Goal: Task Accomplishment & Management: Complete application form

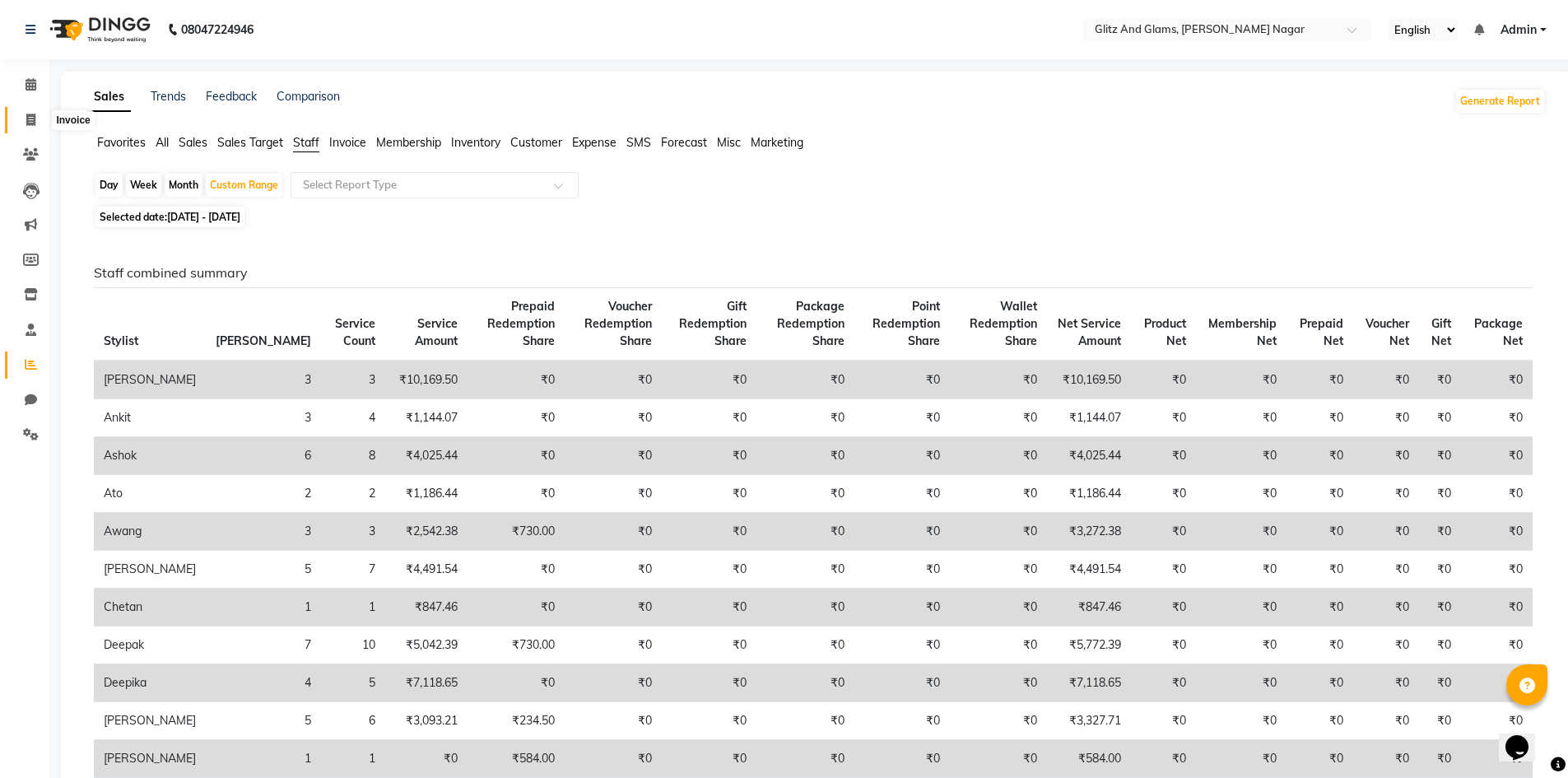
click at [20, 119] on span at bounding box center [31, 120] width 29 height 19
select select "service"
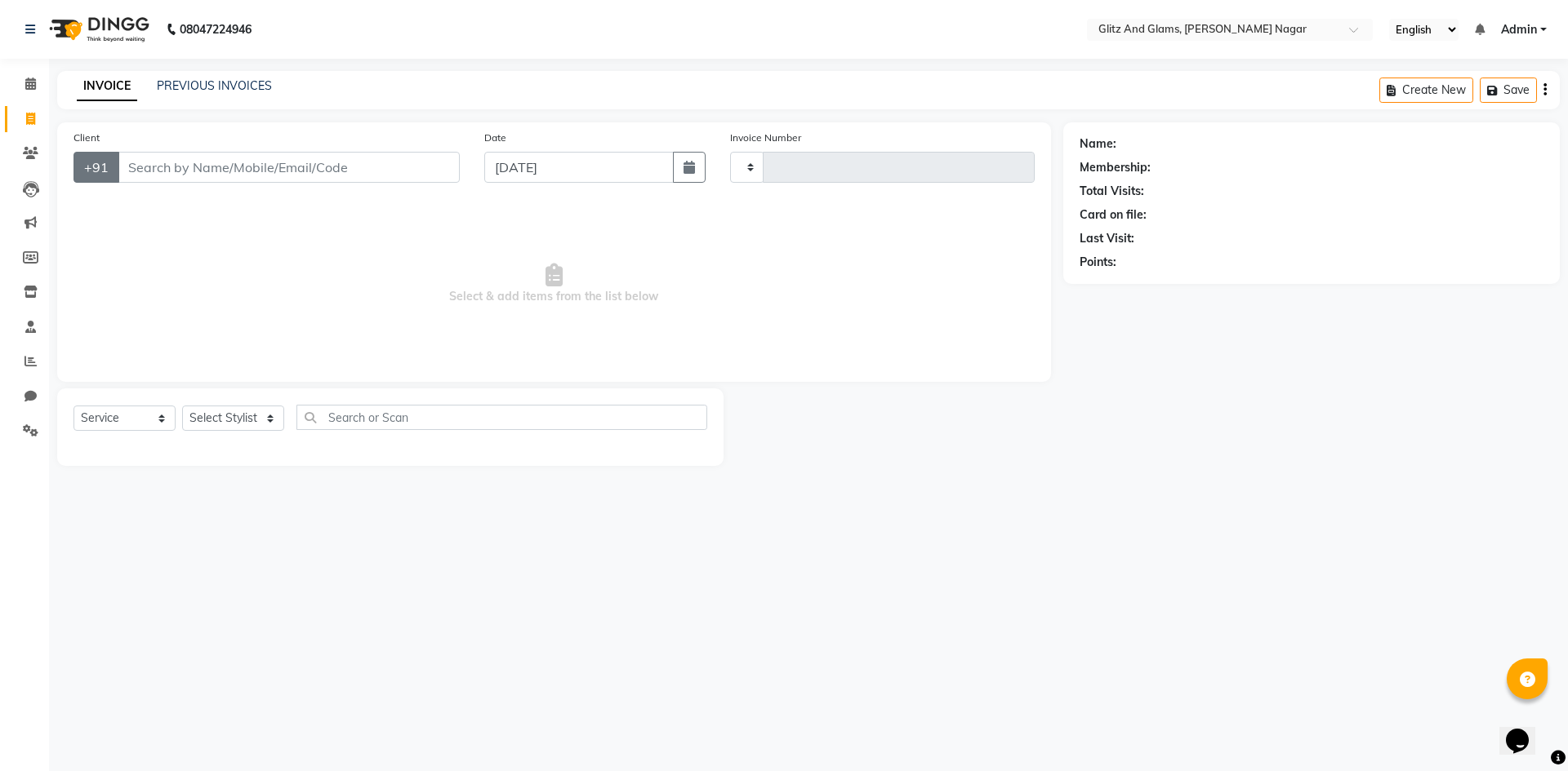
type input "1741"
select select "8316"
click at [146, 165] on input "Client" at bounding box center [289, 167] width 342 height 31
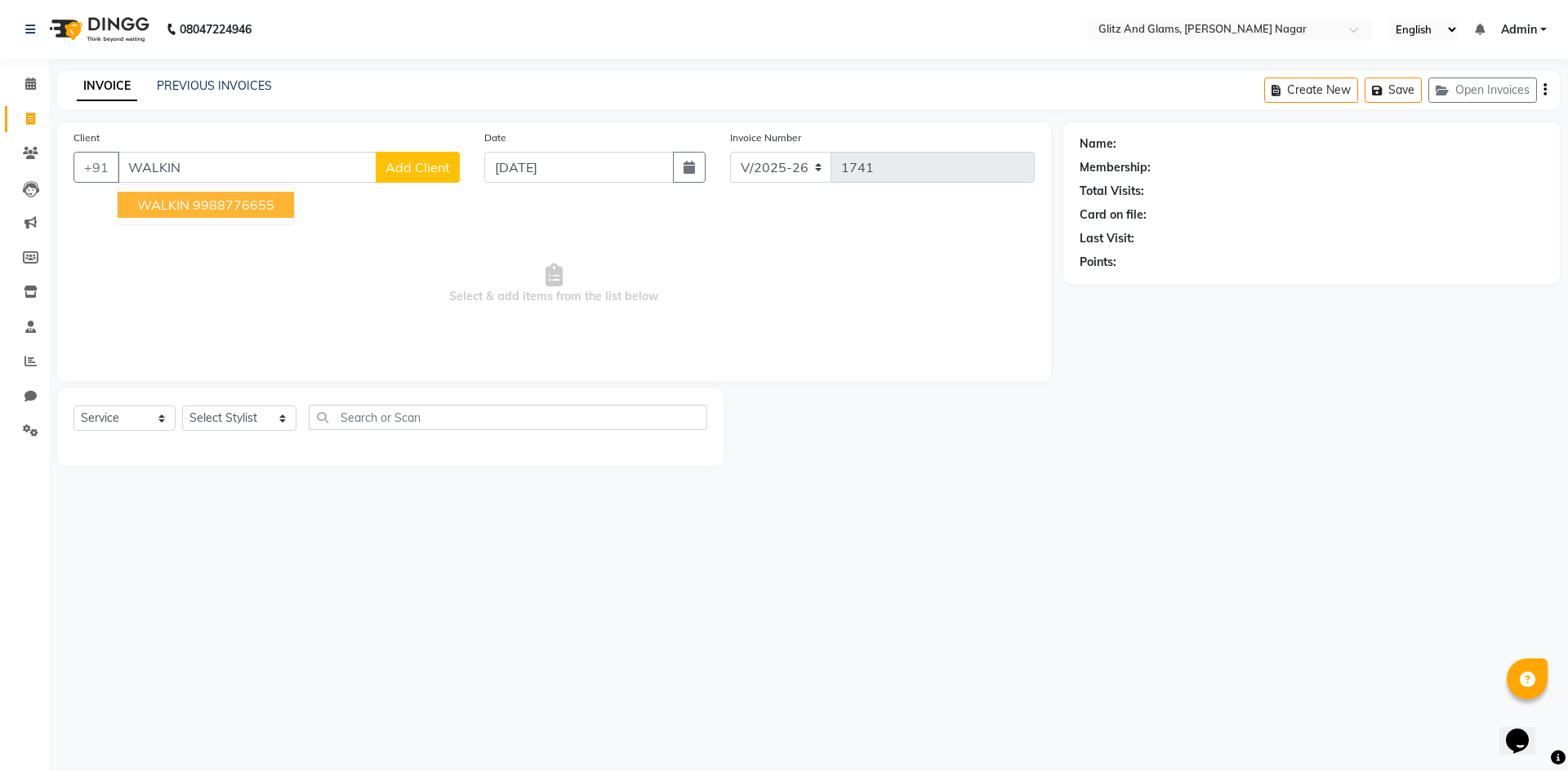
click at [188, 202] on span "WALKIN" at bounding box center [163, 204] width 52 height 16
type input "9988776655"
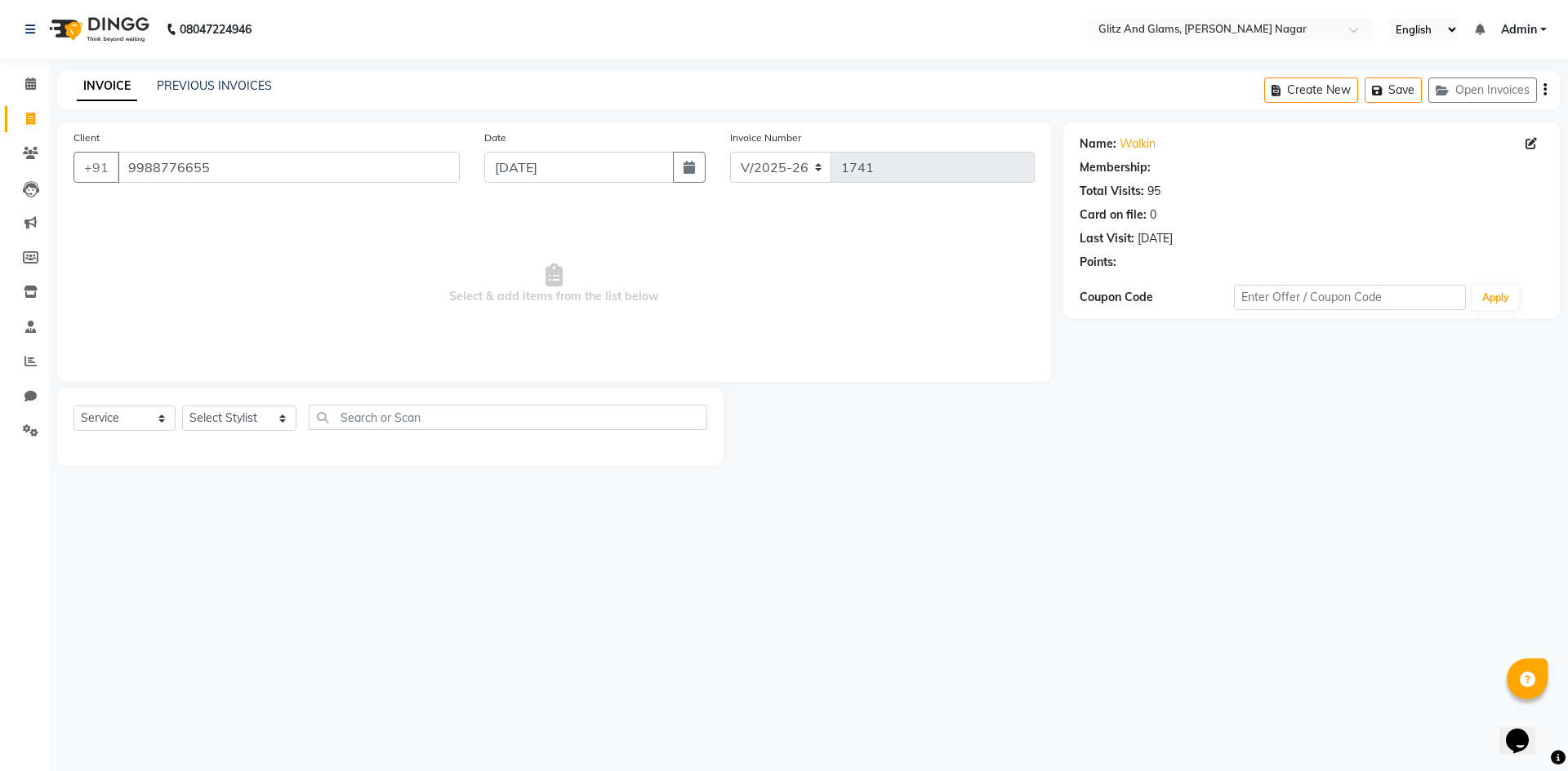
select select "1: Object"
click at [235, 417] on select "Select Stylist [PERSON_NAME] [PERSON_NAME] ANKIT ASHOK ATO [PERSON_NAME] CHETAN…" at bounding box center [239, 418] width 114 height 25
select select "80524"
click at [182, 405] on select "Select Stylist [PERSON_NAME] [PERSON_NAME] ANKIT ASHOK ATO [PERSON_NAME] CHETAN…" at bounding box center [239, 418] width 114 height 25
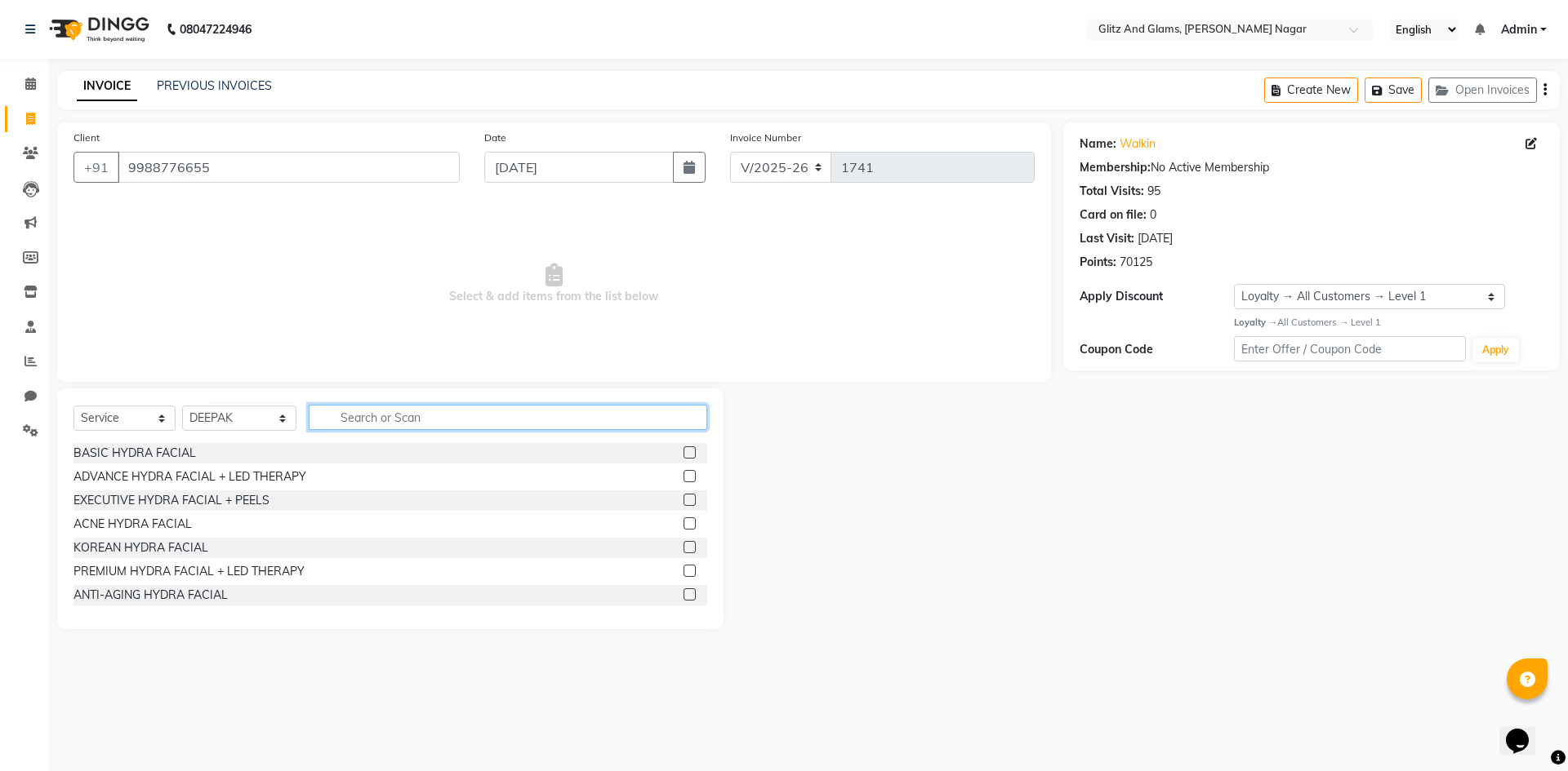
click at [405, 419] on input "text" at bounding box center [508, 417] width 399 height 25
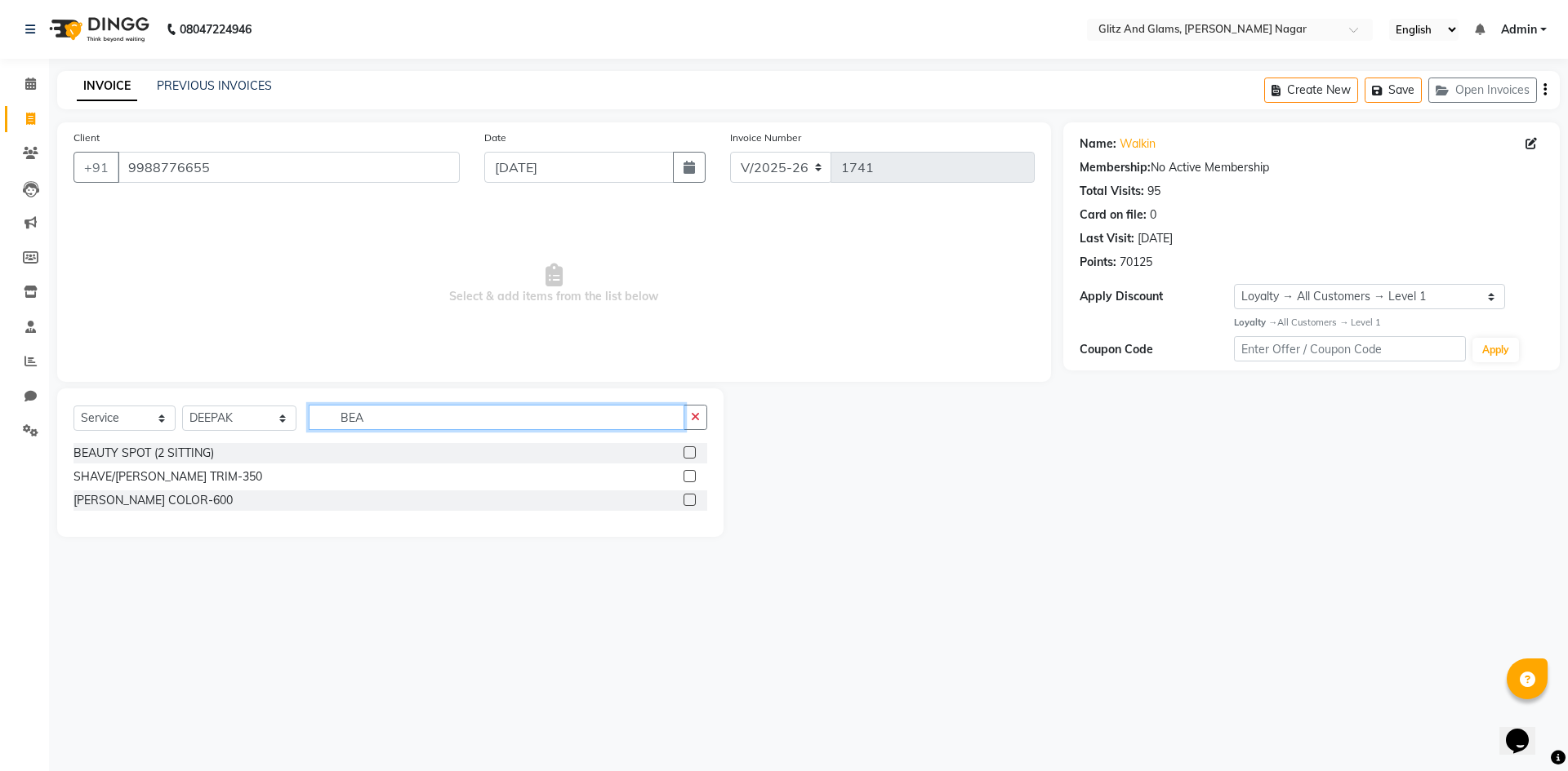
type input "BEA"
click at [687, 476] on label at bounding box center [690, 476] width 13 height 13
click at [687, 476] on input "checkbox" at bounding box center [689, 477] width 11 height 11
checkbox input "true"
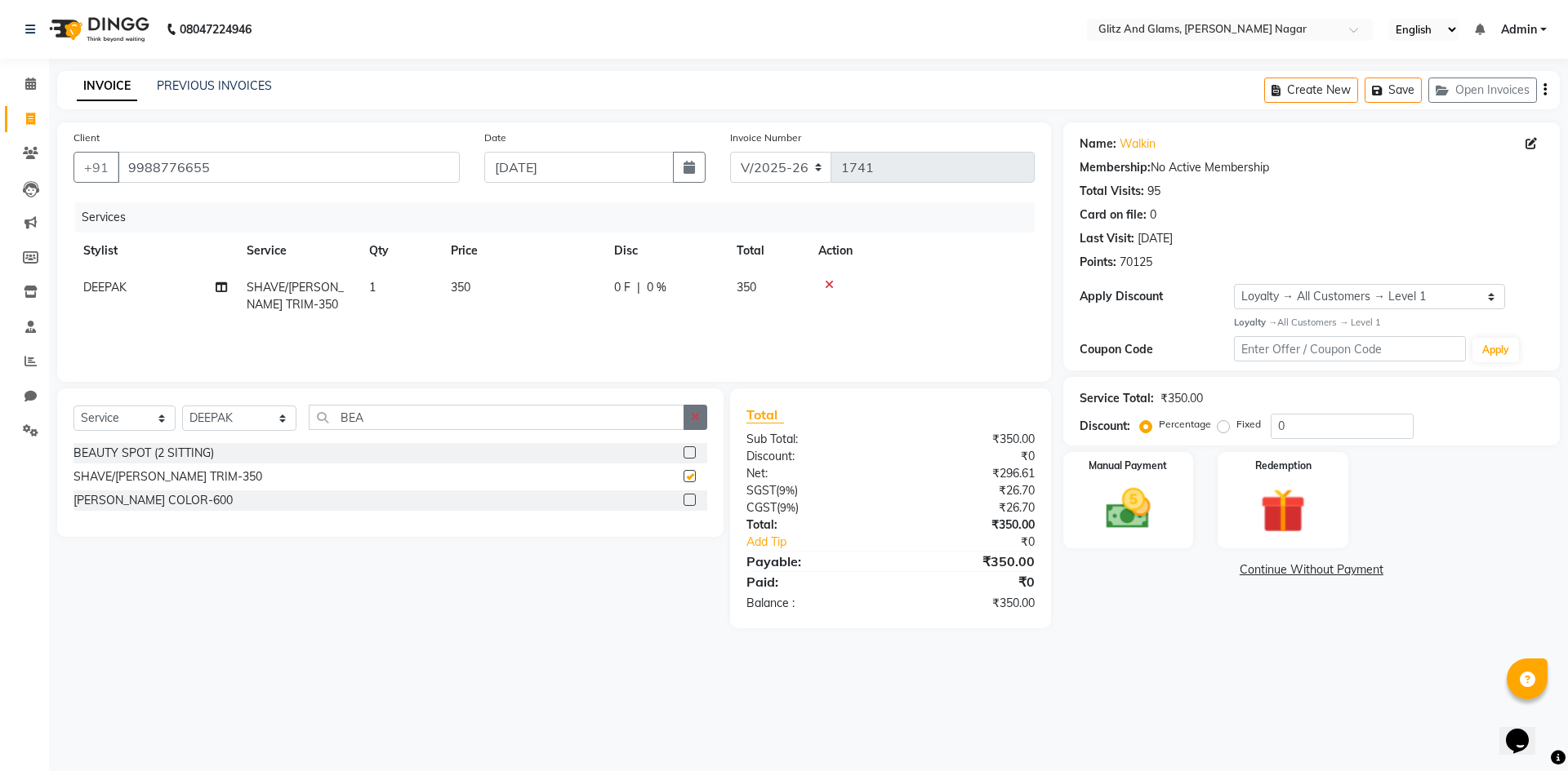
click at [691, 428] on button "button" at bounding box center [696, 417] width 24 height 25
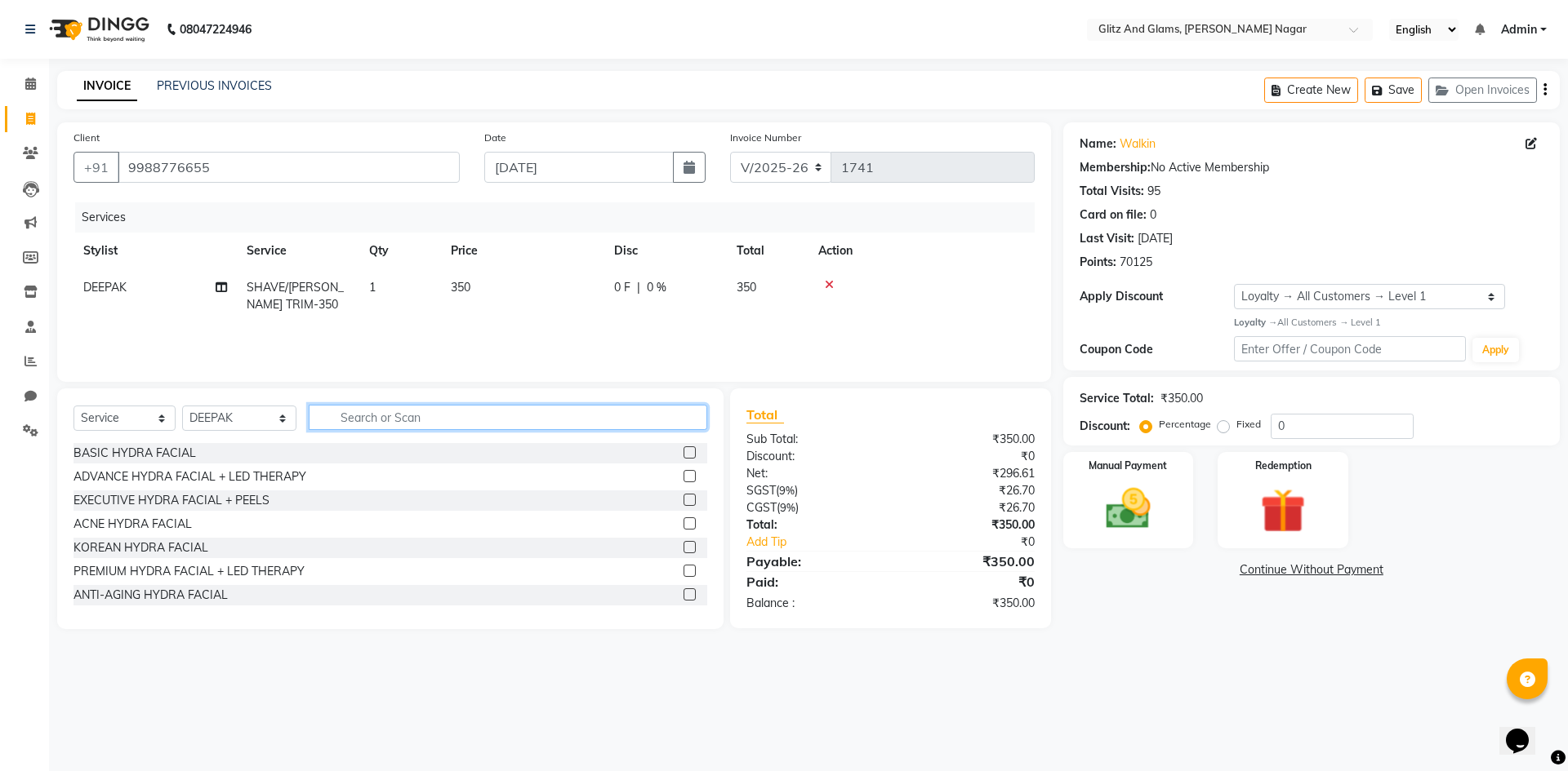
click at [665, 424] on input "text" at bounding box center [508, 417] width 399 height 25
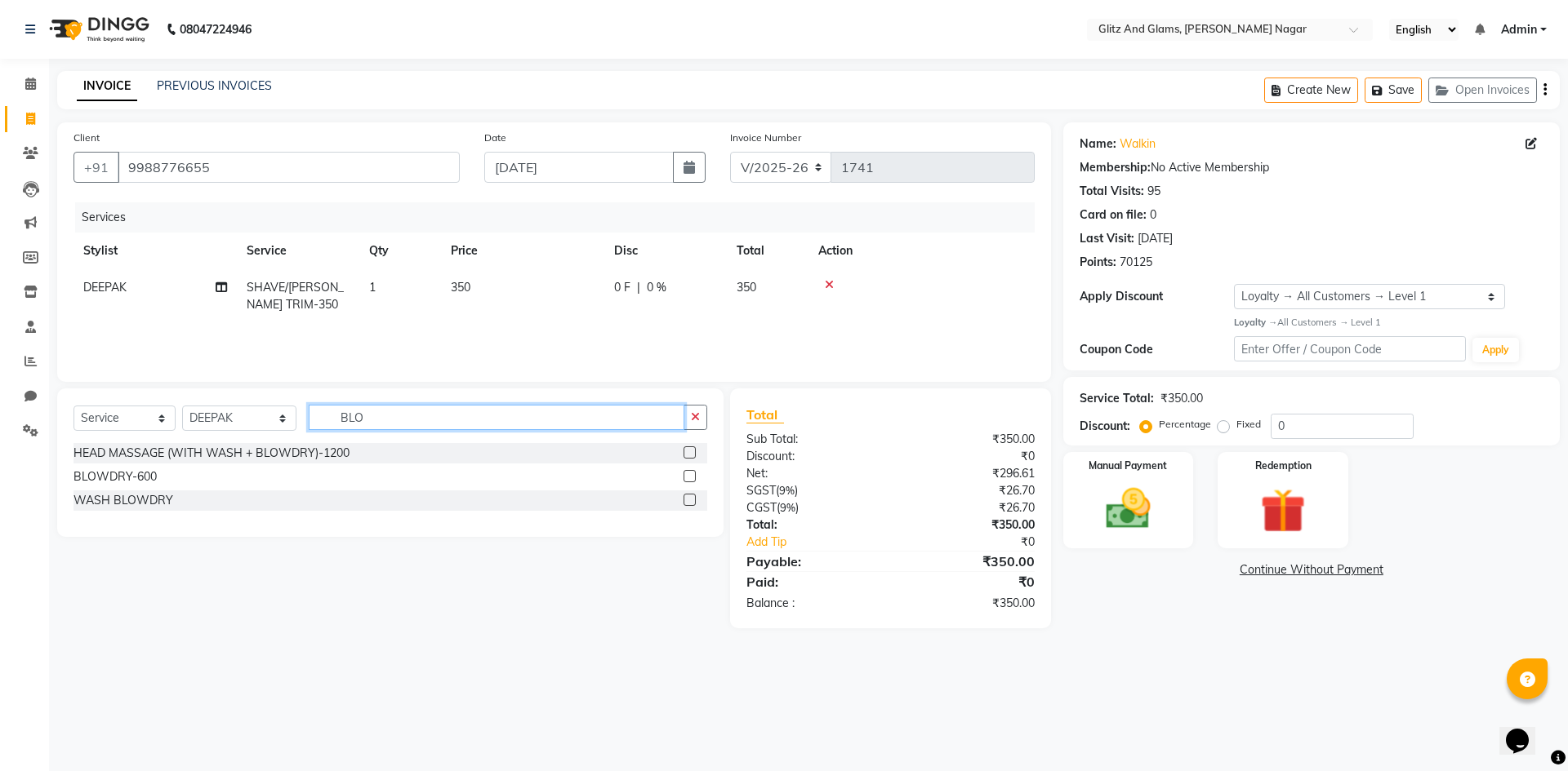
type input "BLO"
click at [688, 472] on label at bounding box center [690, 476] width 13 height 13
click at [688, 472] on input "checkbox" at bounding box center [689, 477] width 11 height 11
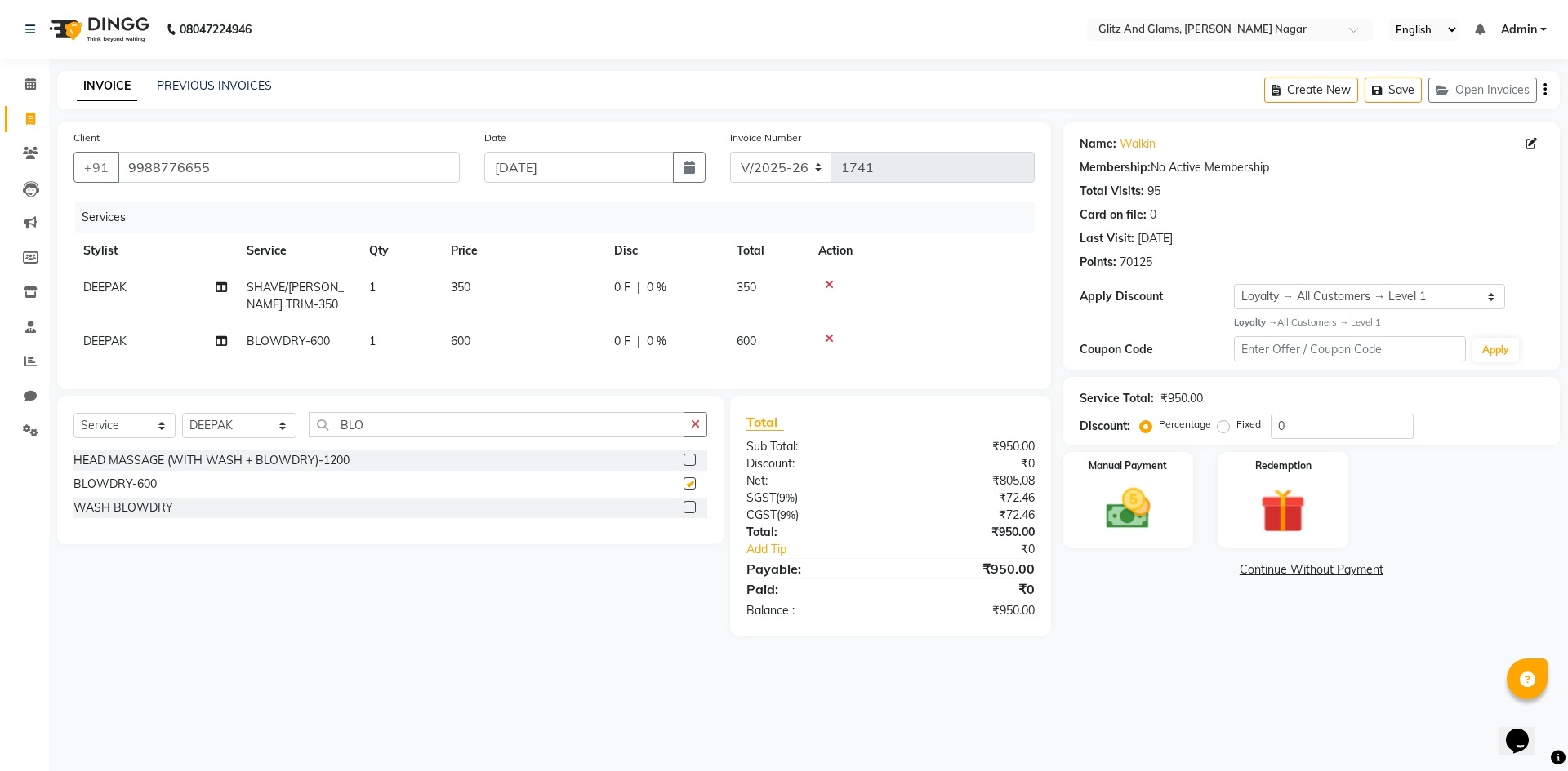
checkbox input "false"
click at [509, 298] on td "350" at bounding box center [522, 296] width 163 height 54
select select "80524"
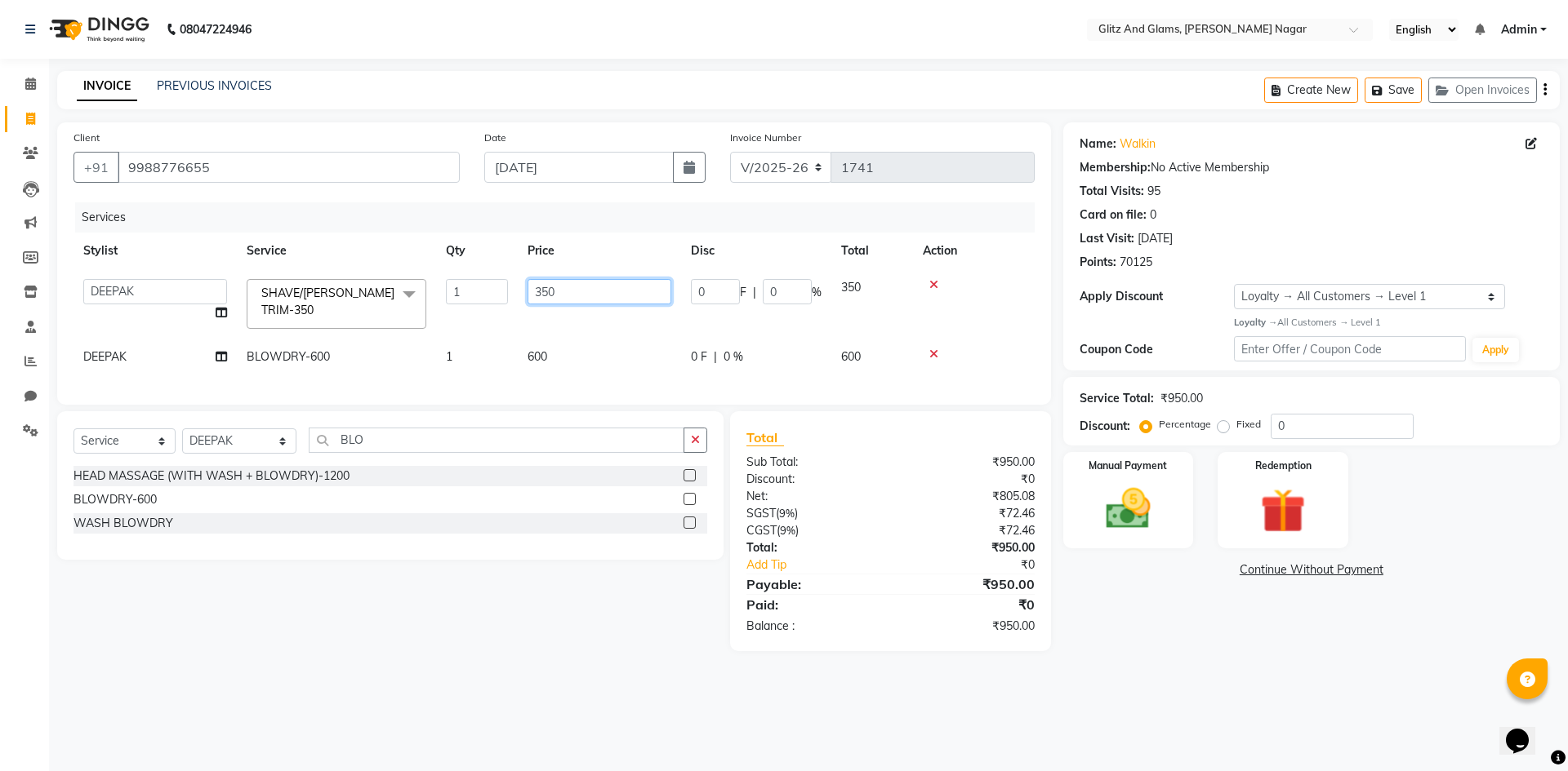
click at [544, 283] on input "350" at bounding box center [599, 292] width 144 height 25
type input "200"
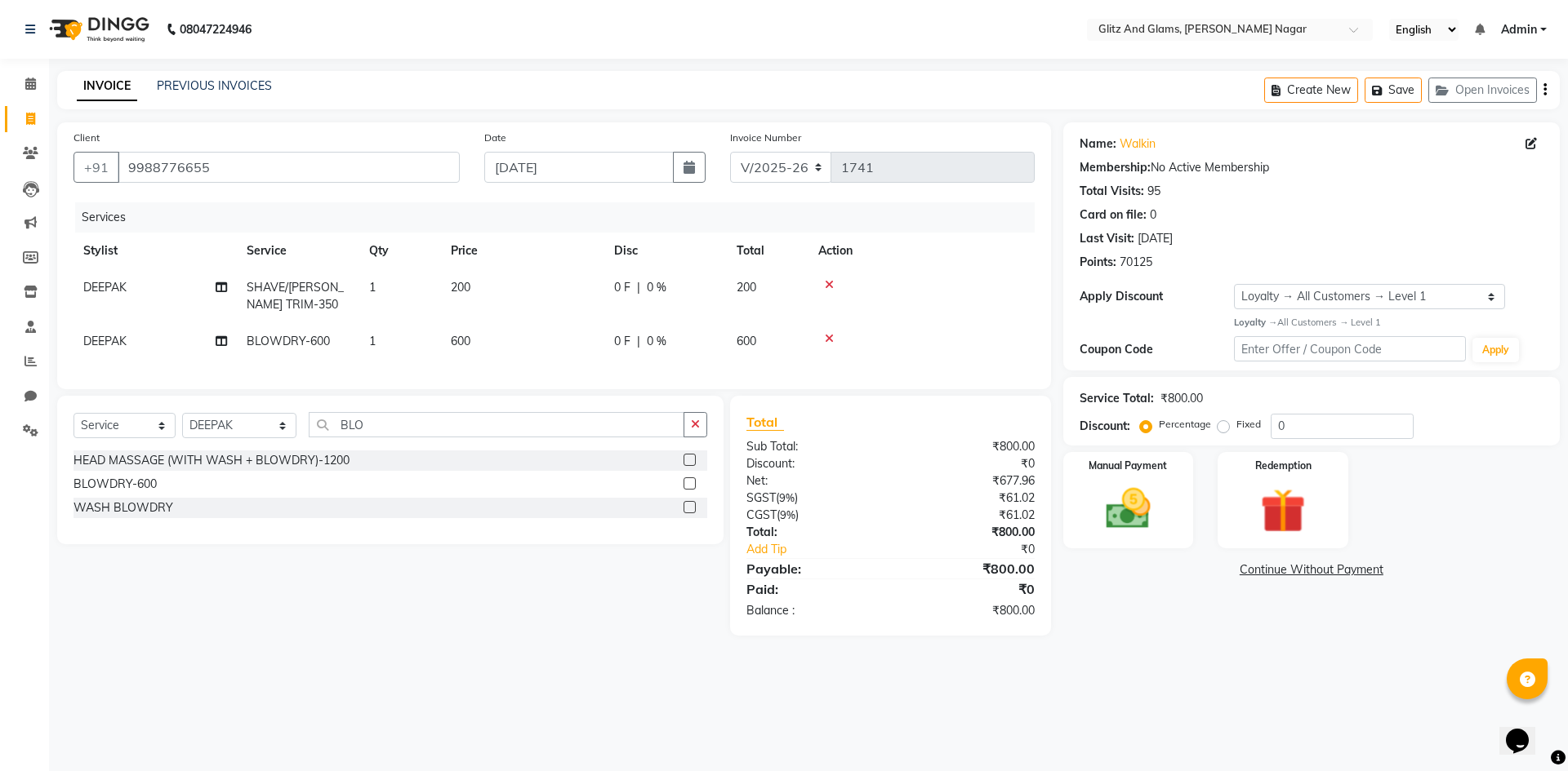
click at [156, 332] on td "DEEPAK" at bounding box center [155, 341] width 163 height 37
select select "80524"
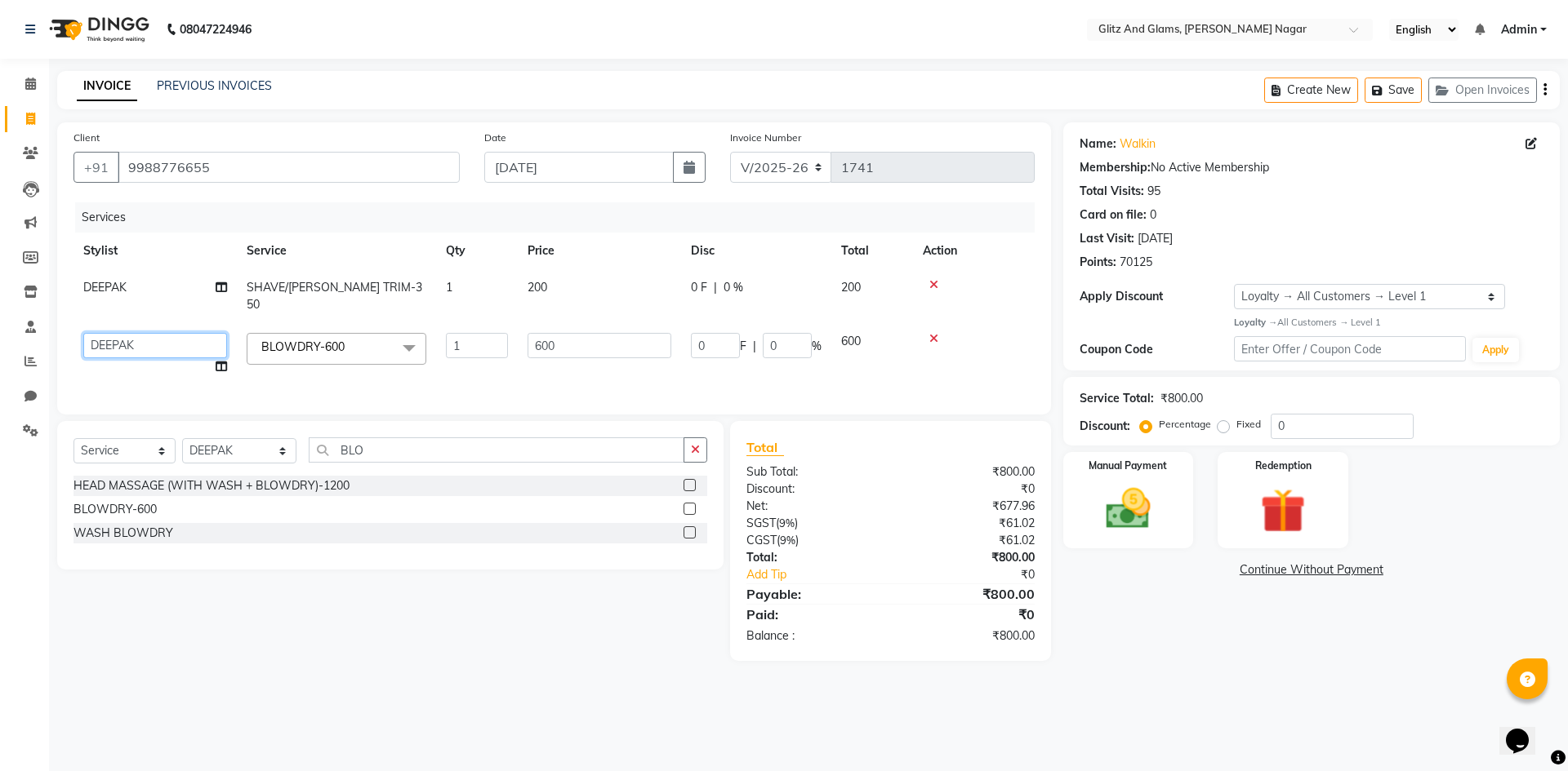
click at [156, 333] on select "[PERSON_NAME] [PERSON_NAME] ANKIT ASHOK ATO [PERSON_NAME] COUNTER SALE [PERSON_…" at bounding box center [155, 346] width 144 height 25
select select "80521"
drag, startPoint x: 1118, startPoint y: 507, endPoint x: 1104, endPoint y: 515, distance: 16.1
click at [1115, 507] on img at bounding box center [1128, 510] width 76 height 54
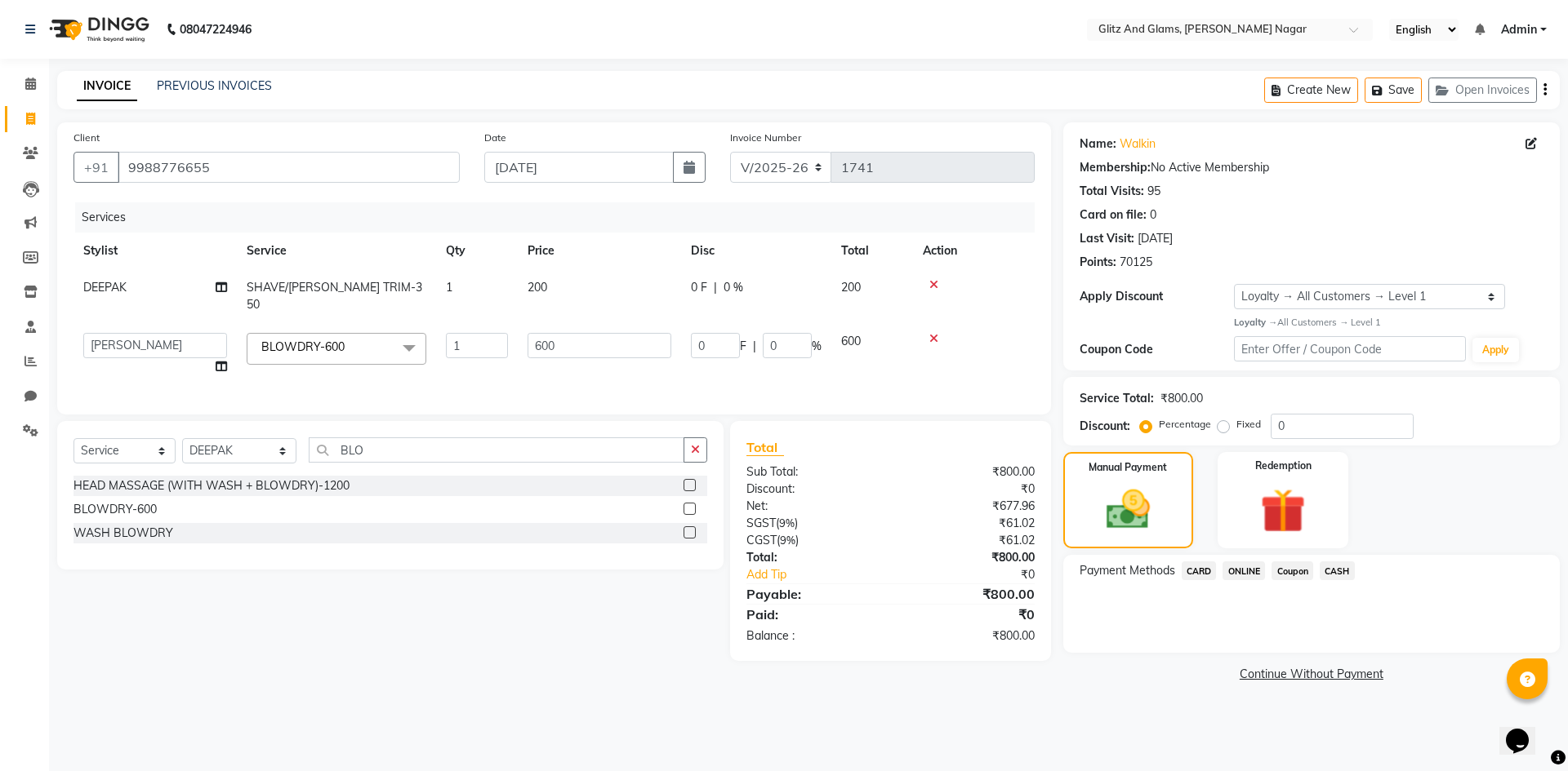
click at [1254, 569] on span "ONLINE" at bounding box center [1243, 571] width 42 height 18
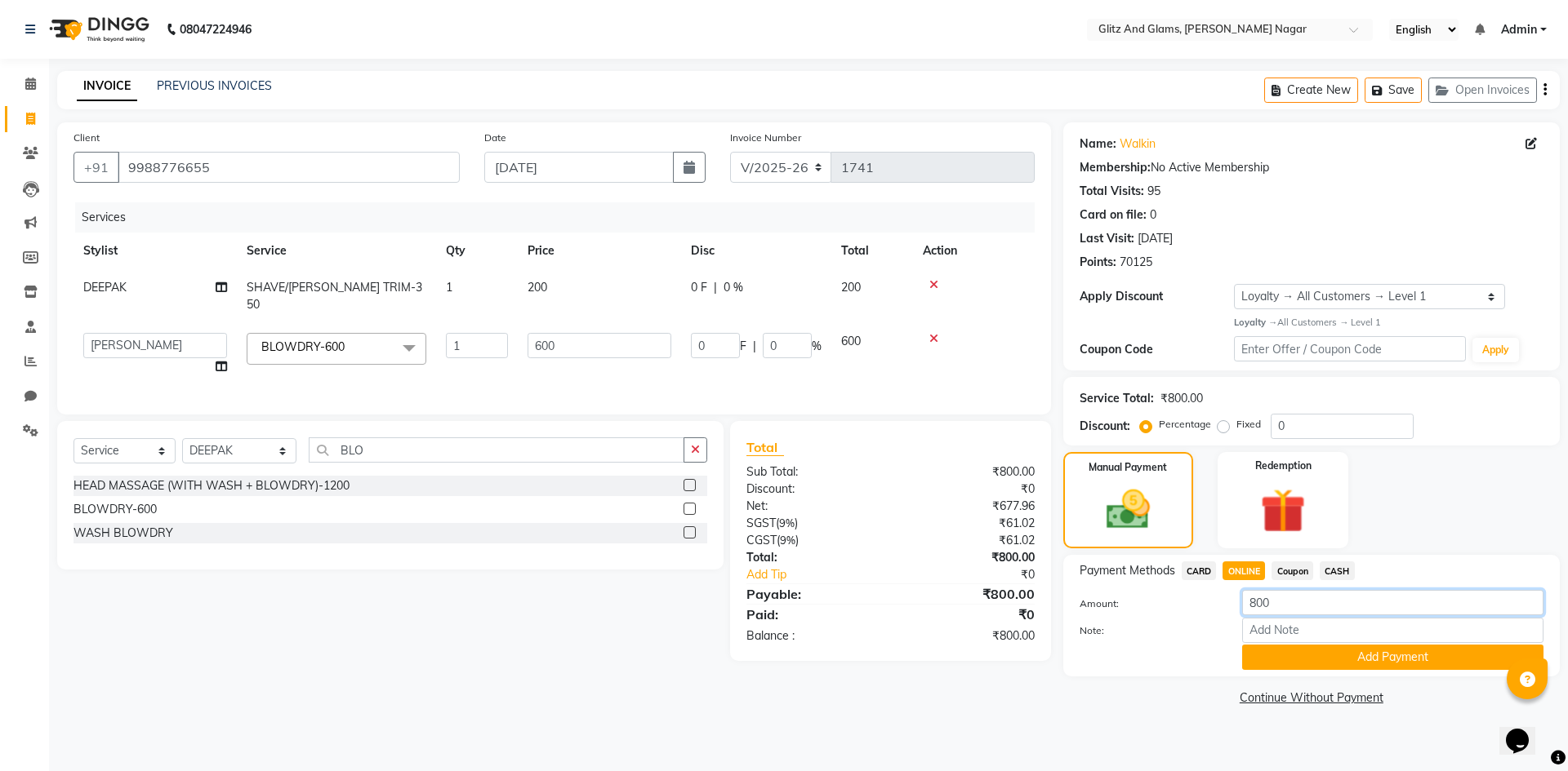
click at [1255, 606] on input "800" at bounding box center [1392, 603] width 301 height 25
type input "600"
click at [1275, 660] on button "Add Payment" at bounding box center [1392, 657] width 301 height 25
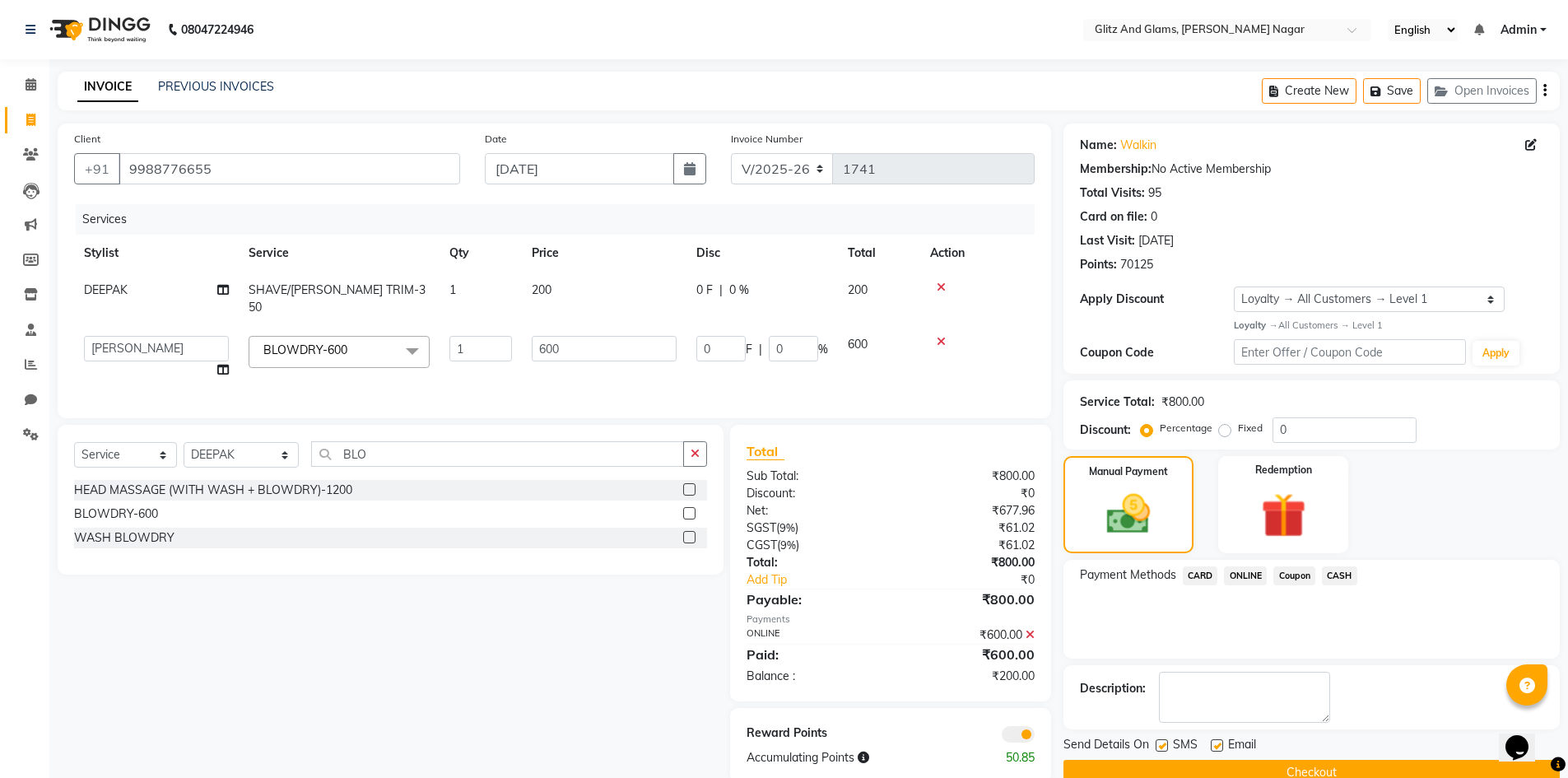
click at [1339, 571] on span "CASH" at bounding box center [1340, 576] width 36 height 19
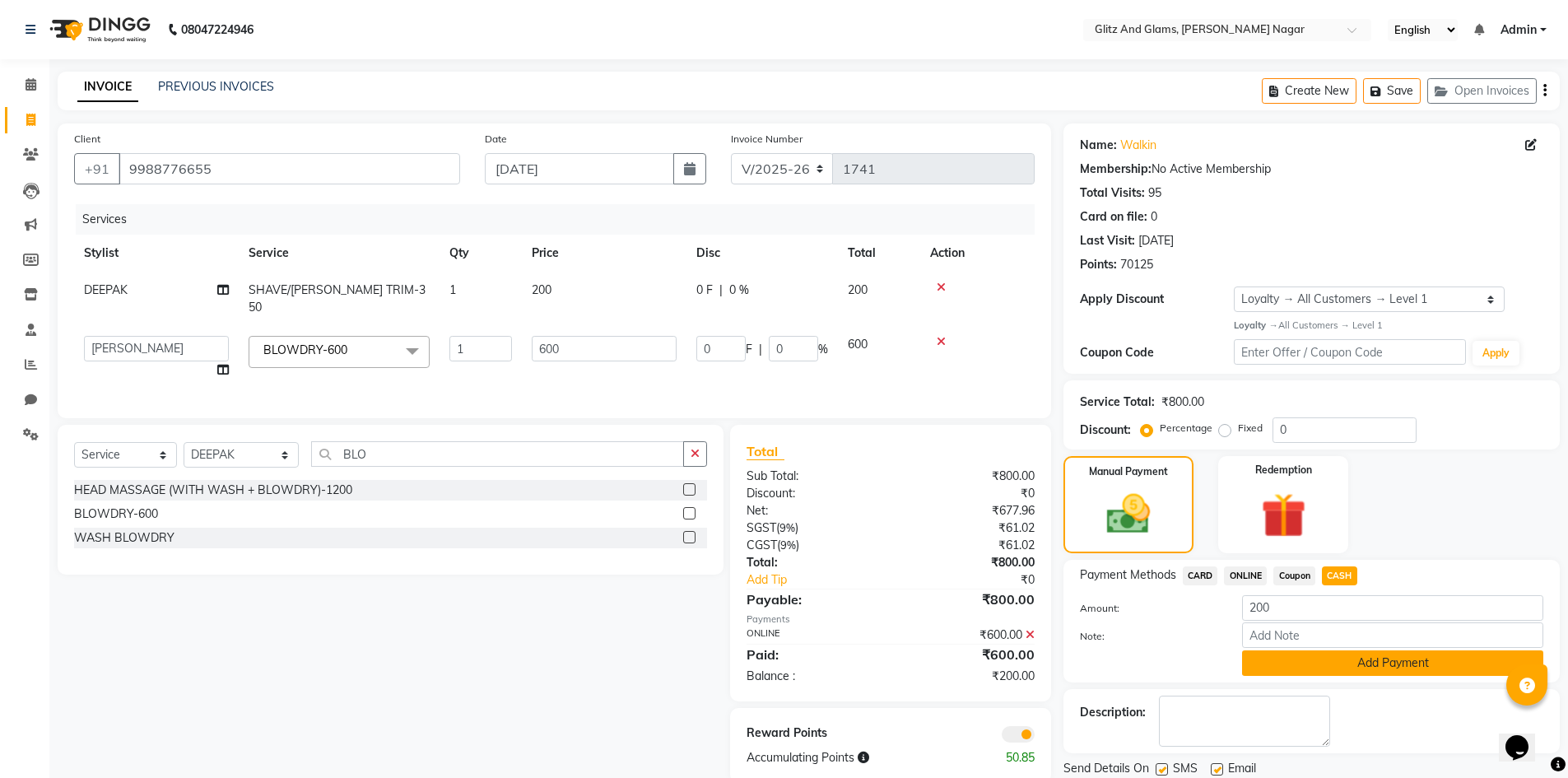
click at [1309, 662] on button "Add Payment" at bounding box center [1392, 663] width 301 height 25
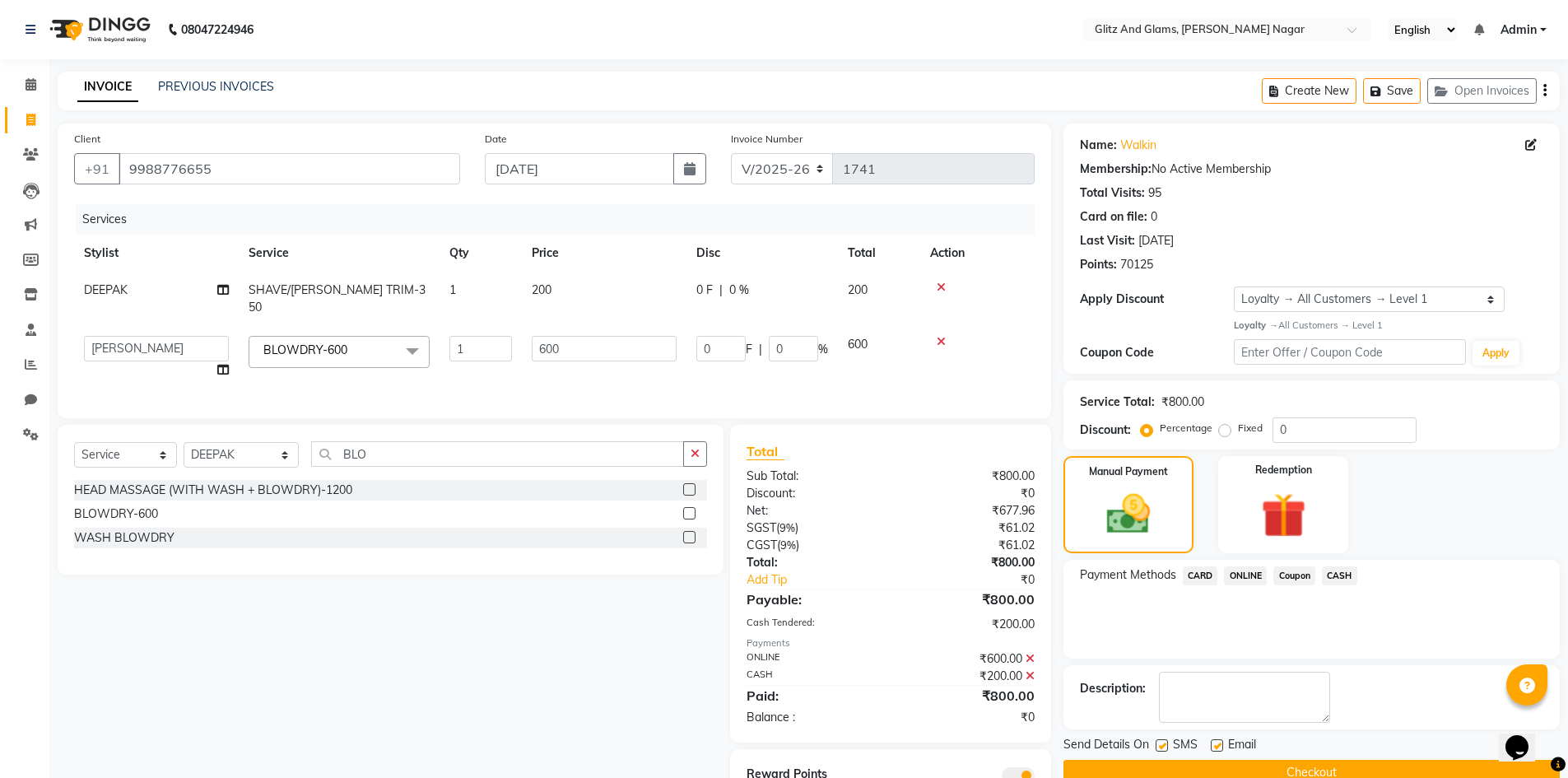
click at [1304, 760] on button "Checkout" at bounding box center [1311, 773] width 496 height 25
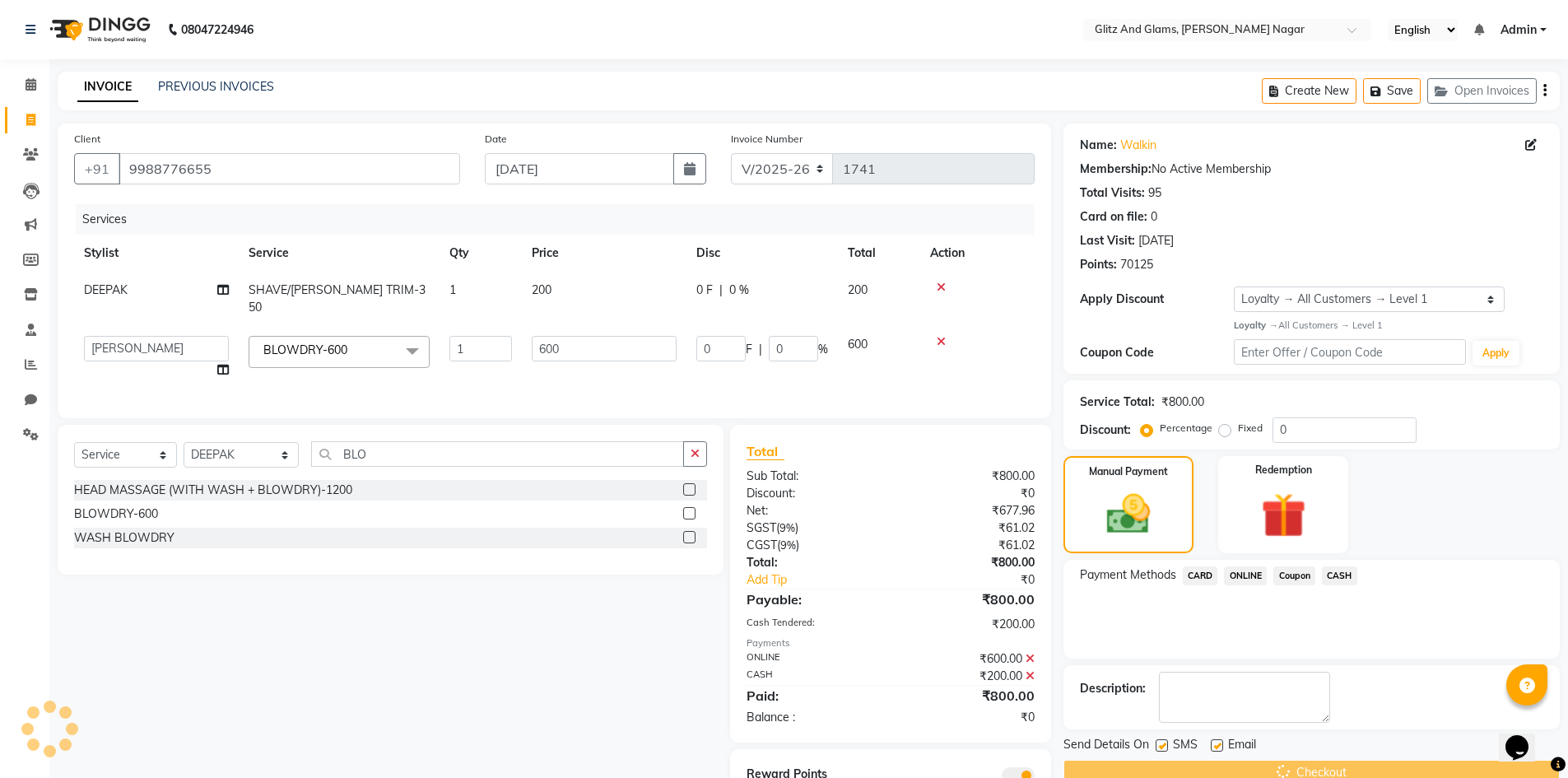
scroll to position [66, 0]
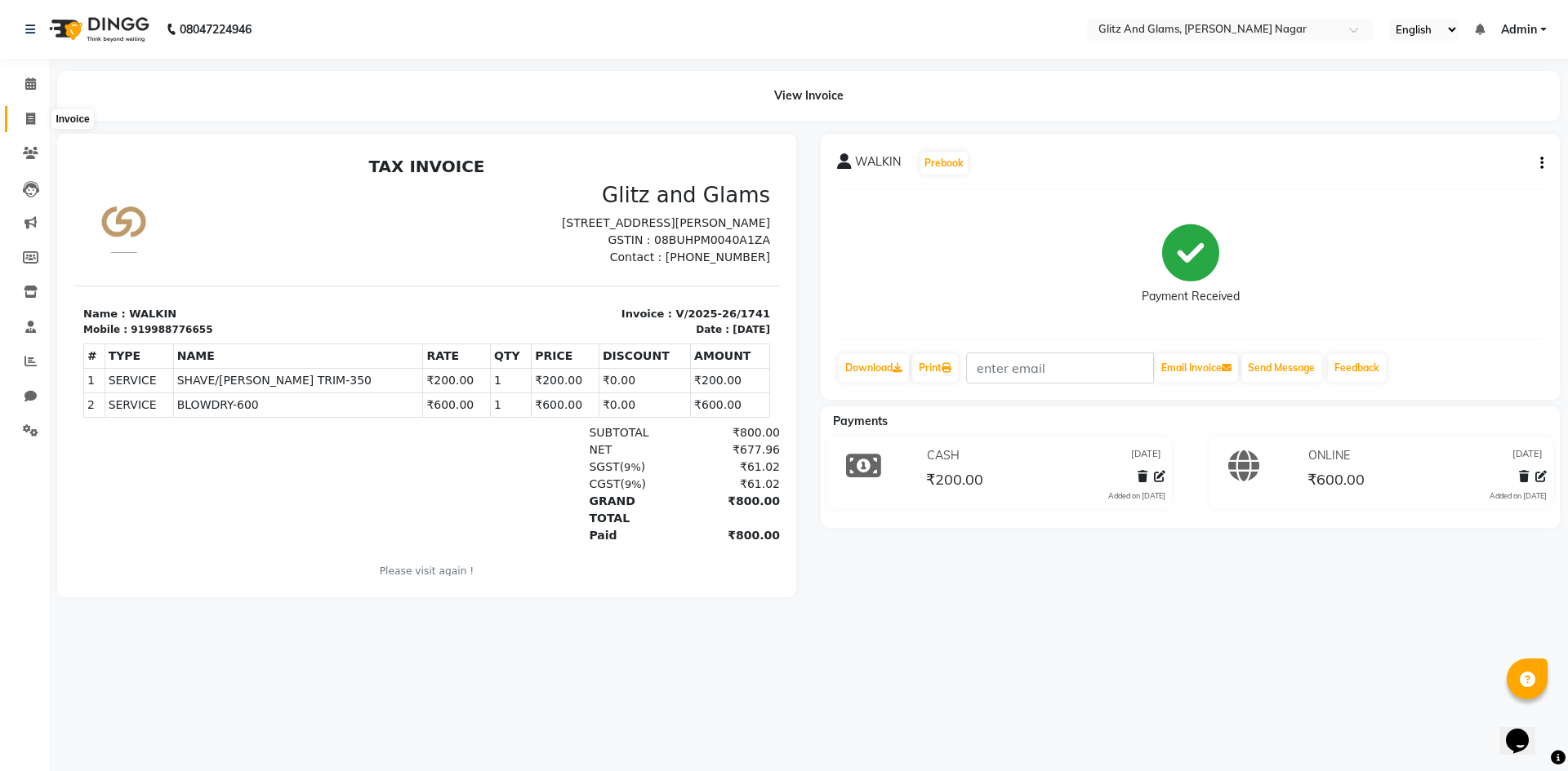
click at [38, 119] on span at bounding box center [30, 119] width 29 height 18
select select "service"
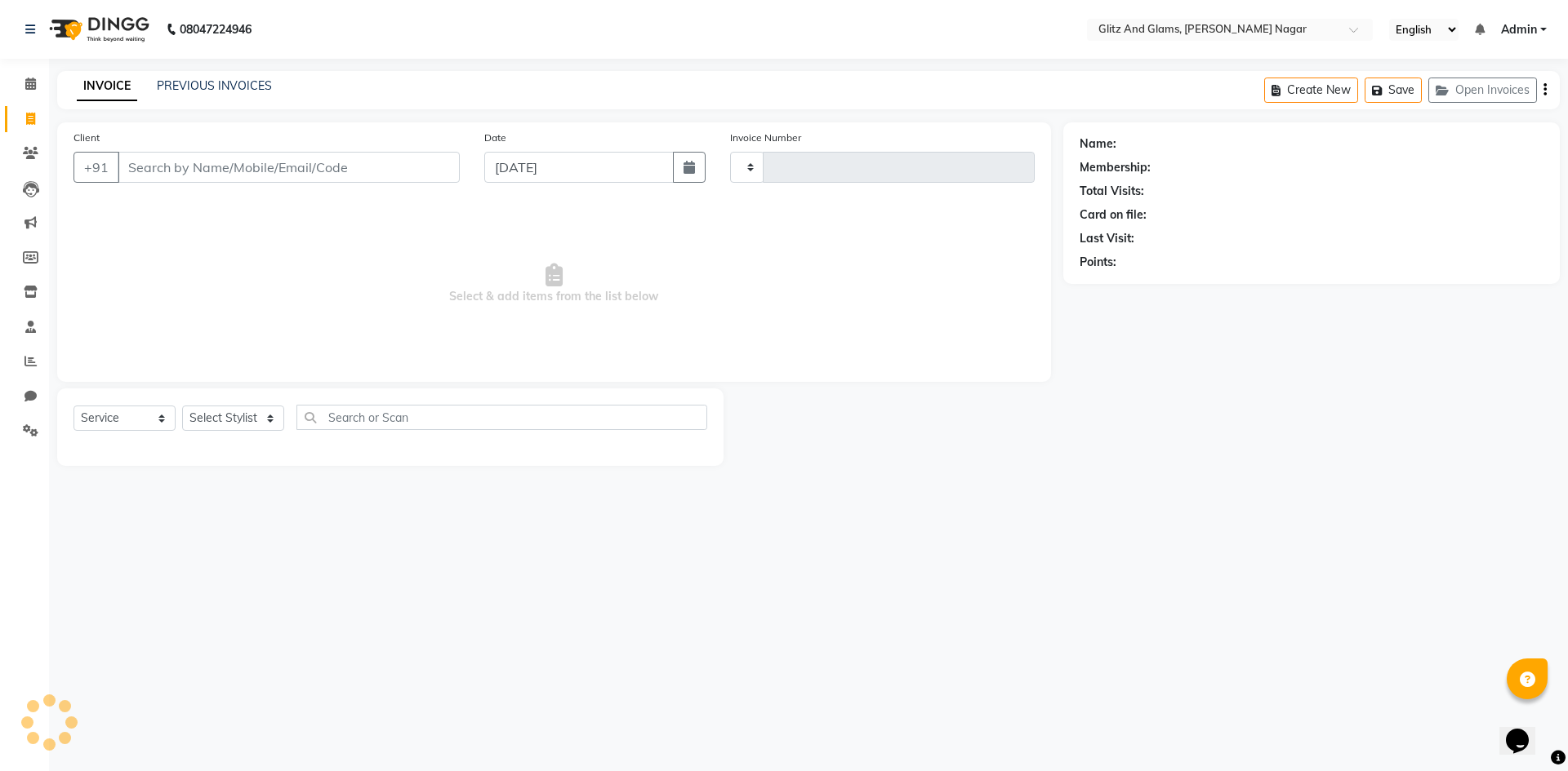
type input "1742"
click at [169, 160] on input "Client" at bounding box center [289, 167] width 342 height 31
select select "8316"
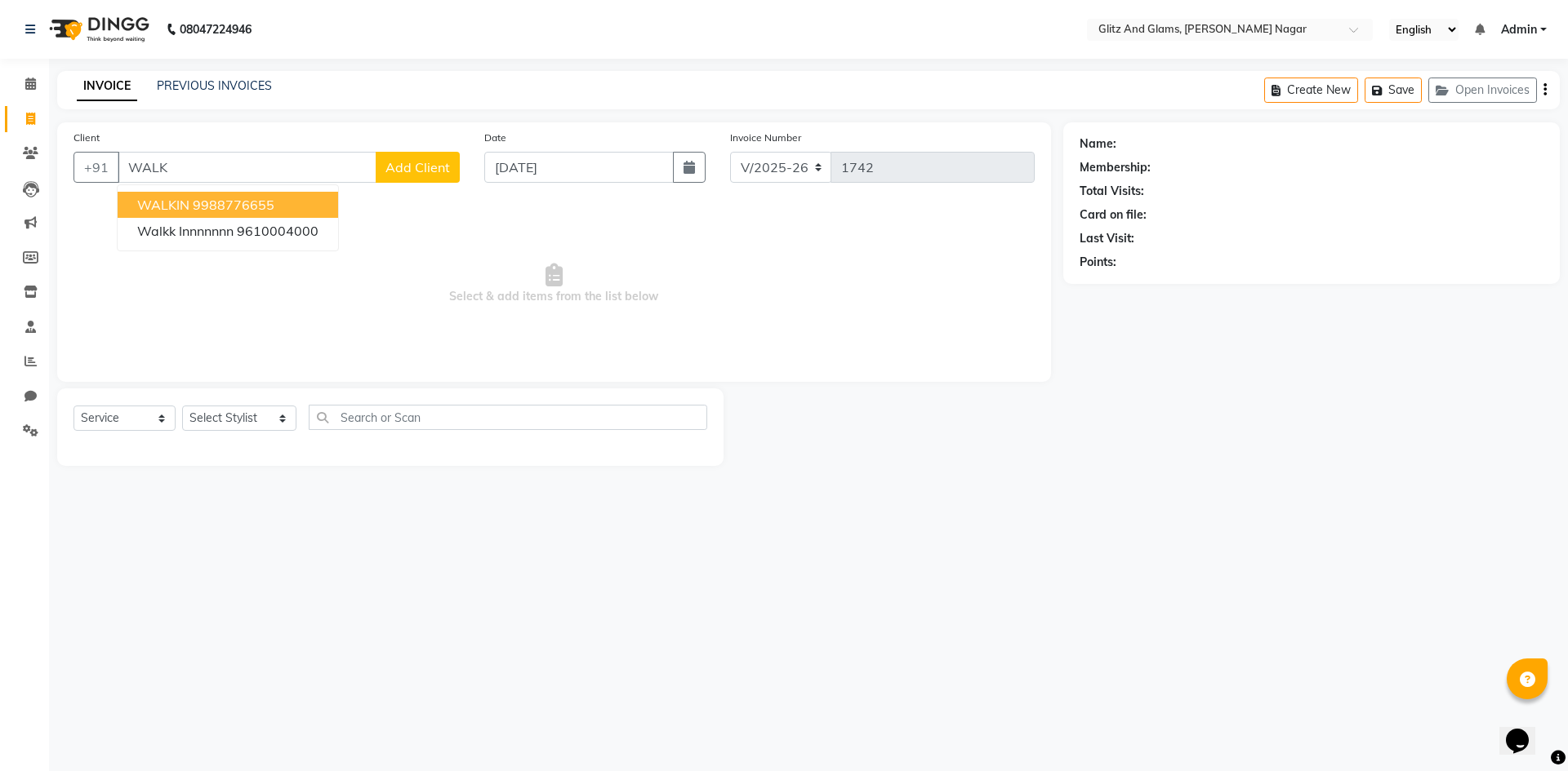
click at [206, 209] on ngb-highlight "9988776655" at bounding box center [233, 204] width 82 height 16
type input "9988776655"
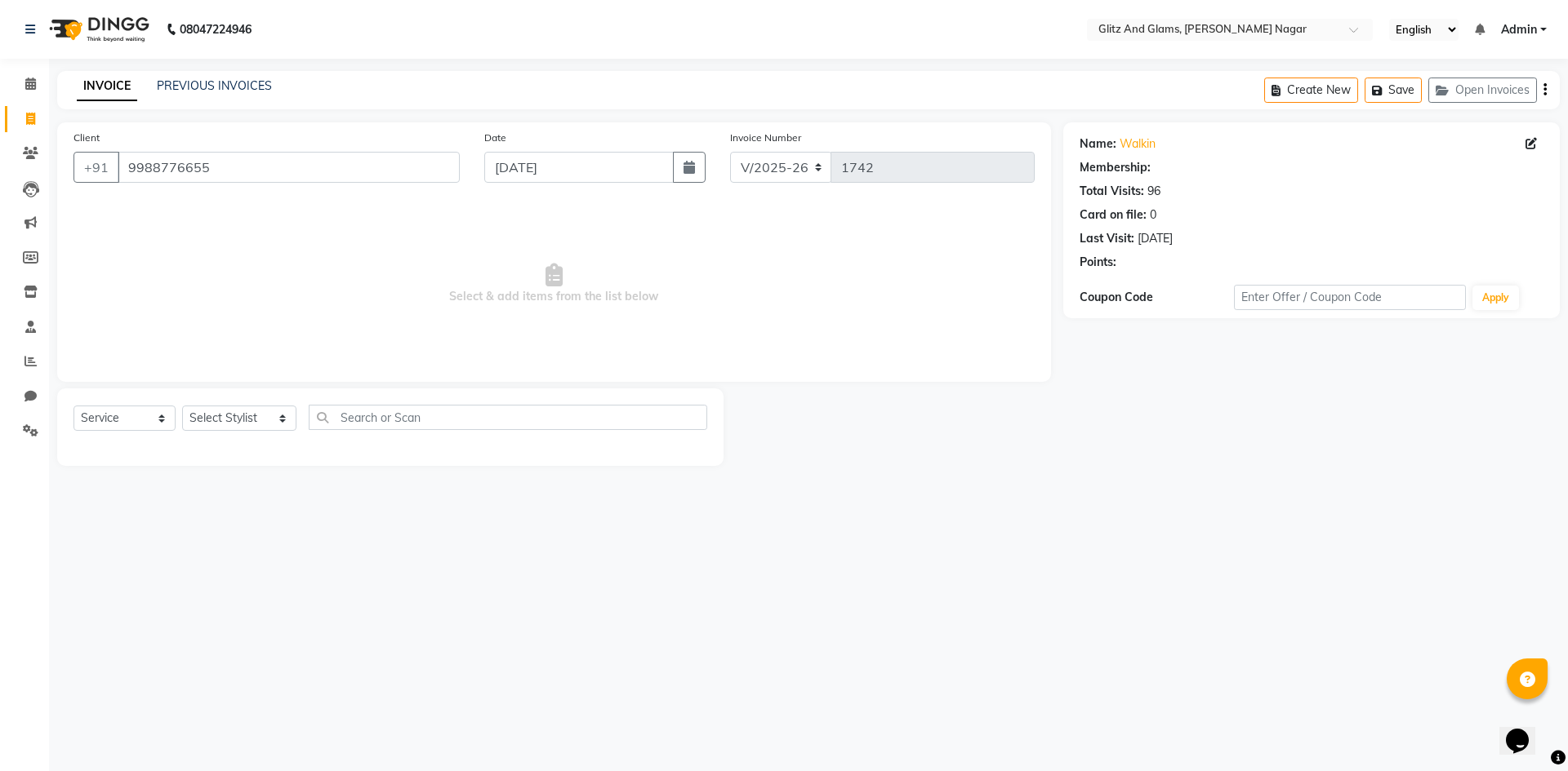
select select "1: Object"
click at [233, 421] on select "Select Stylist [PERSON_NAME] [PERSON_NAME] ANKIT ASHOK ATO [PERSON_NAME] CHETAN…" at bounding box center [239, 418] width 114 height 25
select select "80524"
click at [182, 405] on select "Select Stylist [PERSON_NAME] [PERSON_NAME] ANKIT ASHOK ATO [PERSON_NAME] CHETAN…" at bounding box center [239, 418] width 114 height 25
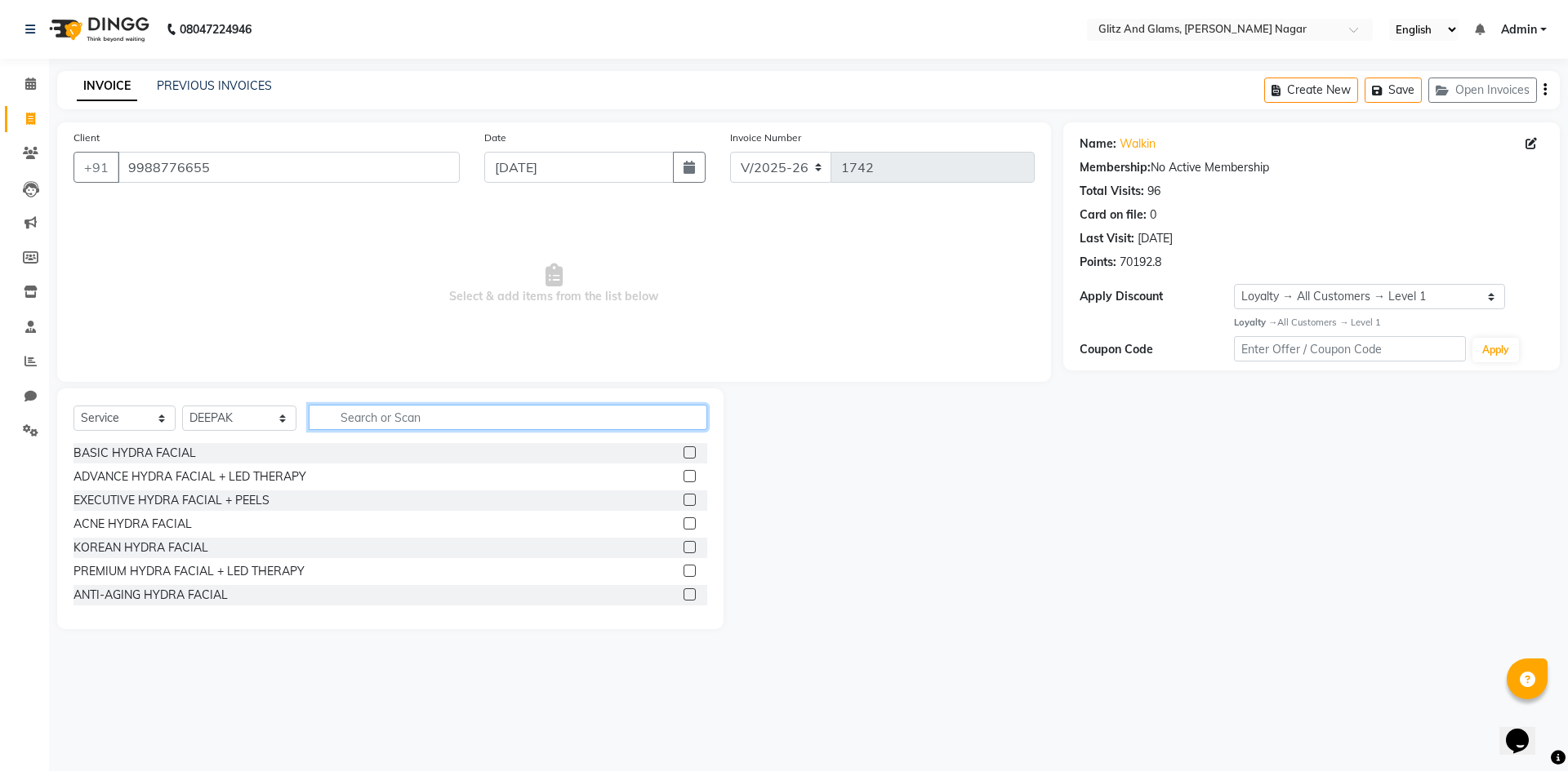
click at [384, 412] on input "text" at bounding box center [508, 417] width 399 height 25
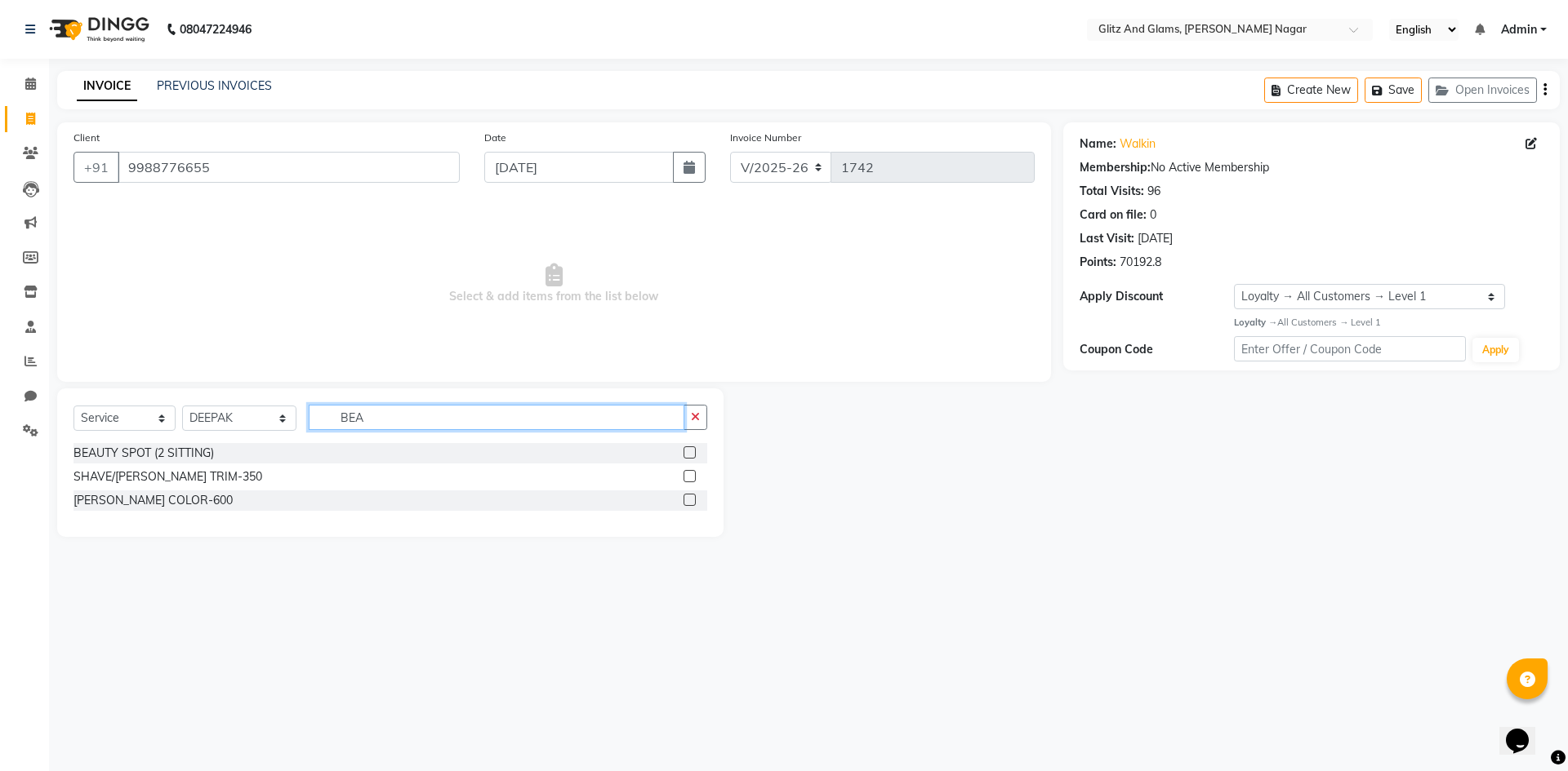
type input "BEA"
click at [684, 476] on label at bounding box center [690, 476] width 13 height 13
click at [684, 476] on input "checkbox" at bounding box center [689, 477] width 11 height 11
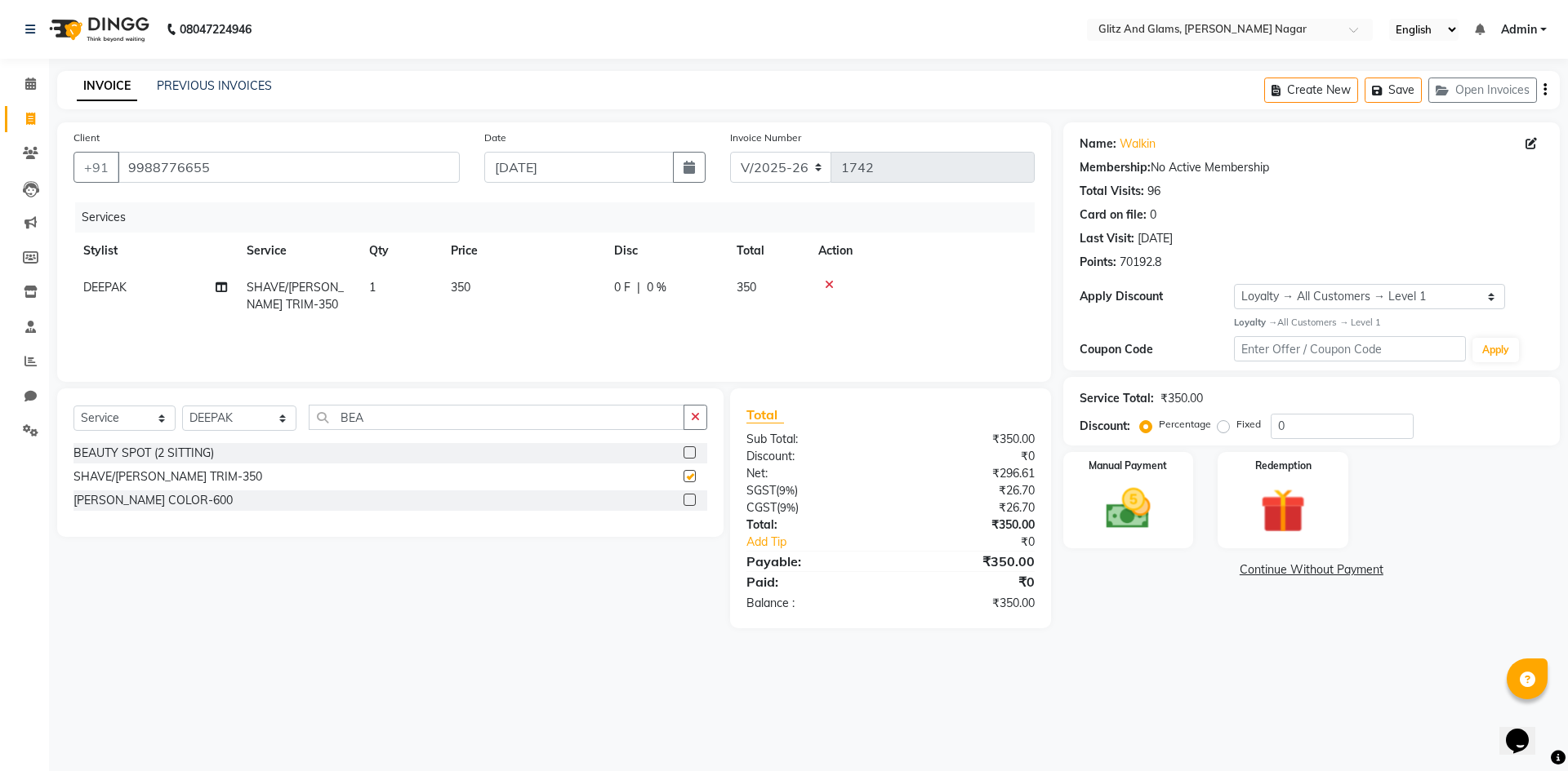
checkbox input "false"
click at [574, 302] on td "350" at bounding box center [522, 296] width 163 height 54
select select "80524"
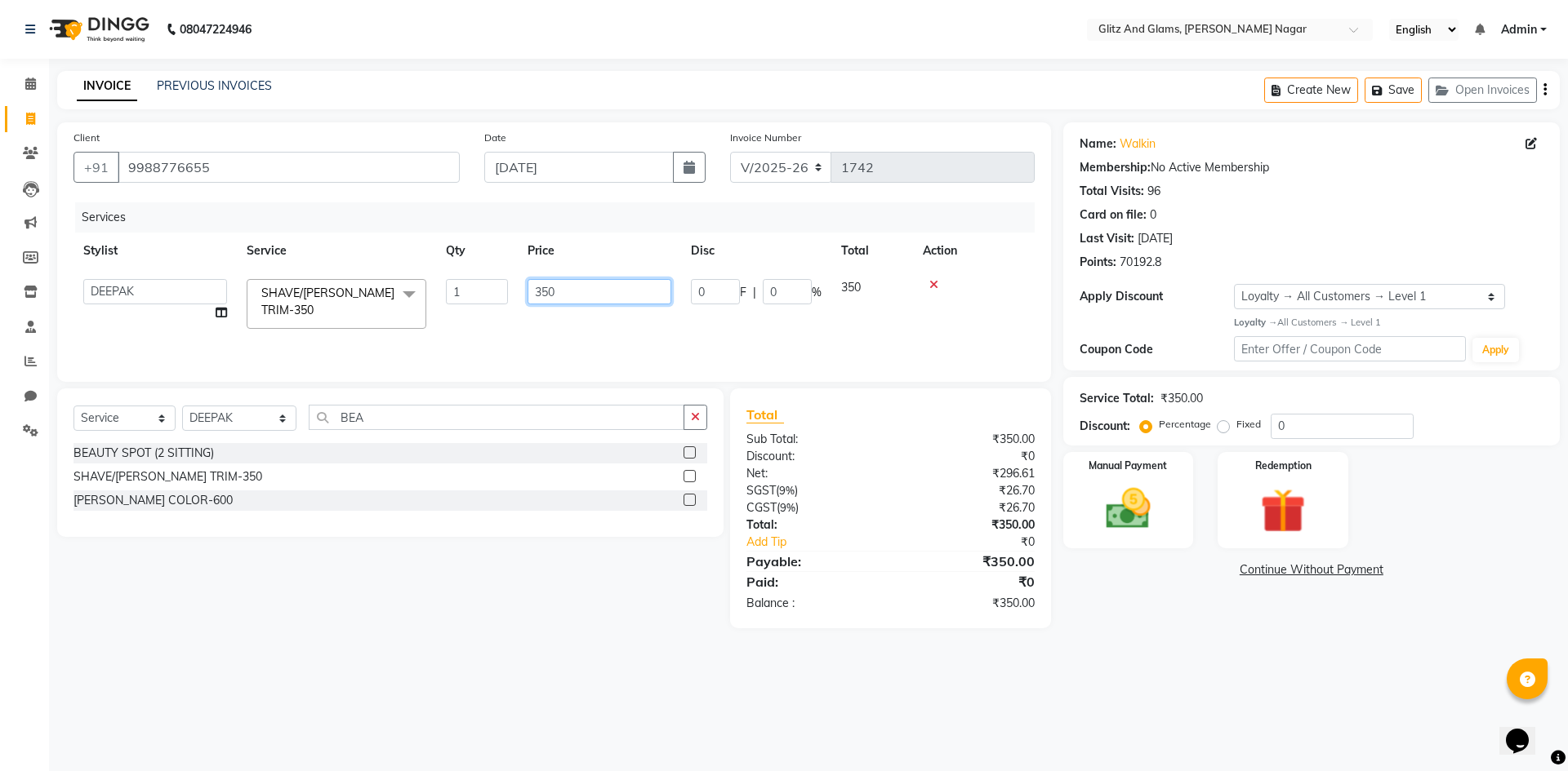
click at [543, 288] on input "350" at bounding box center [599, 292] width 144 height 25
type input "500"
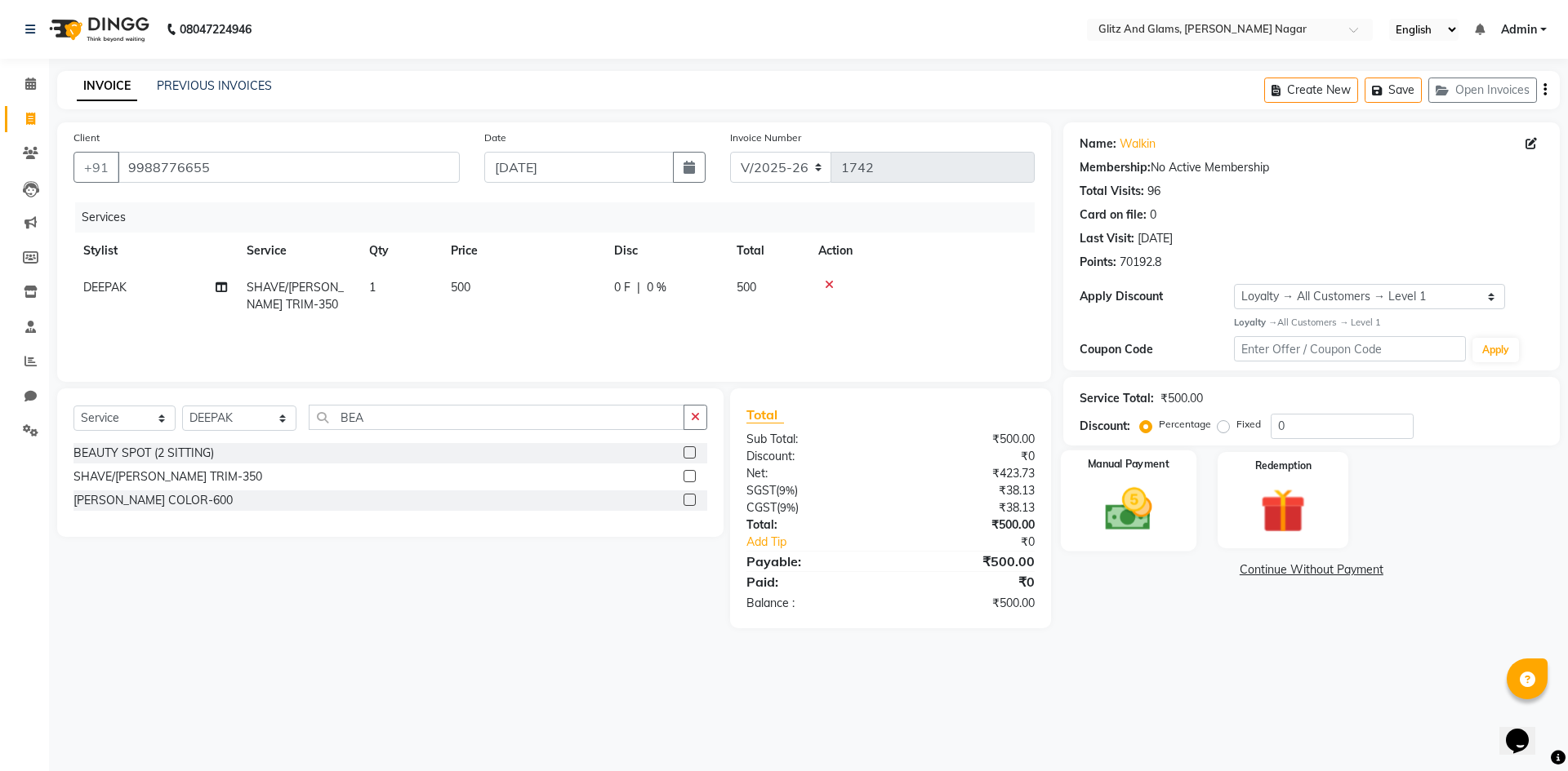
click at [1113, 510] on img at bounding box center [1128, 510] width 76 height 54
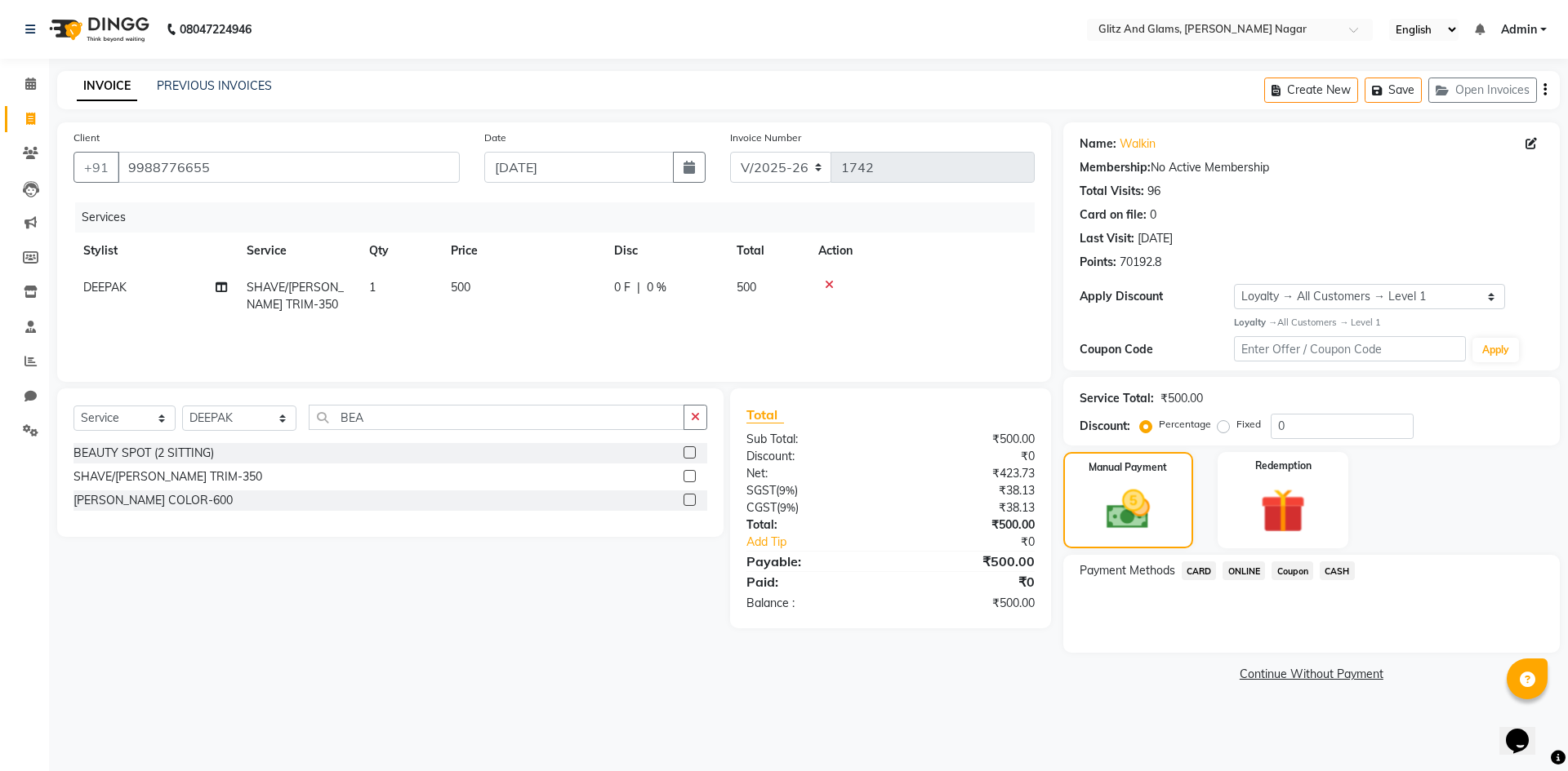
click at [1330, 565] on span "CASH" at bounding box center [1338, 571] width 35 height 18
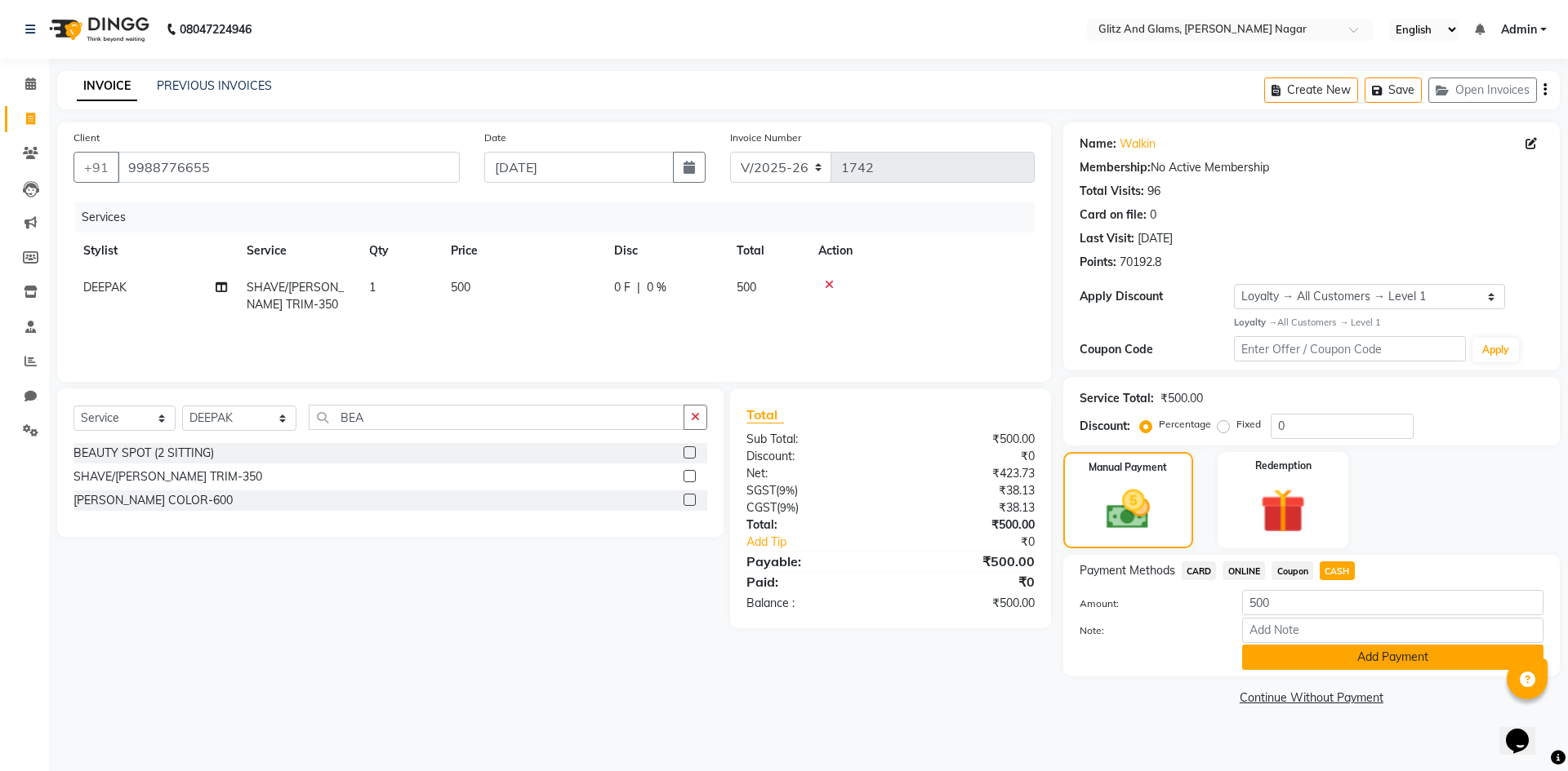
click at [1321, 669] on button "Add Payment" at bounding box center [1392, 657] width 301 height 25
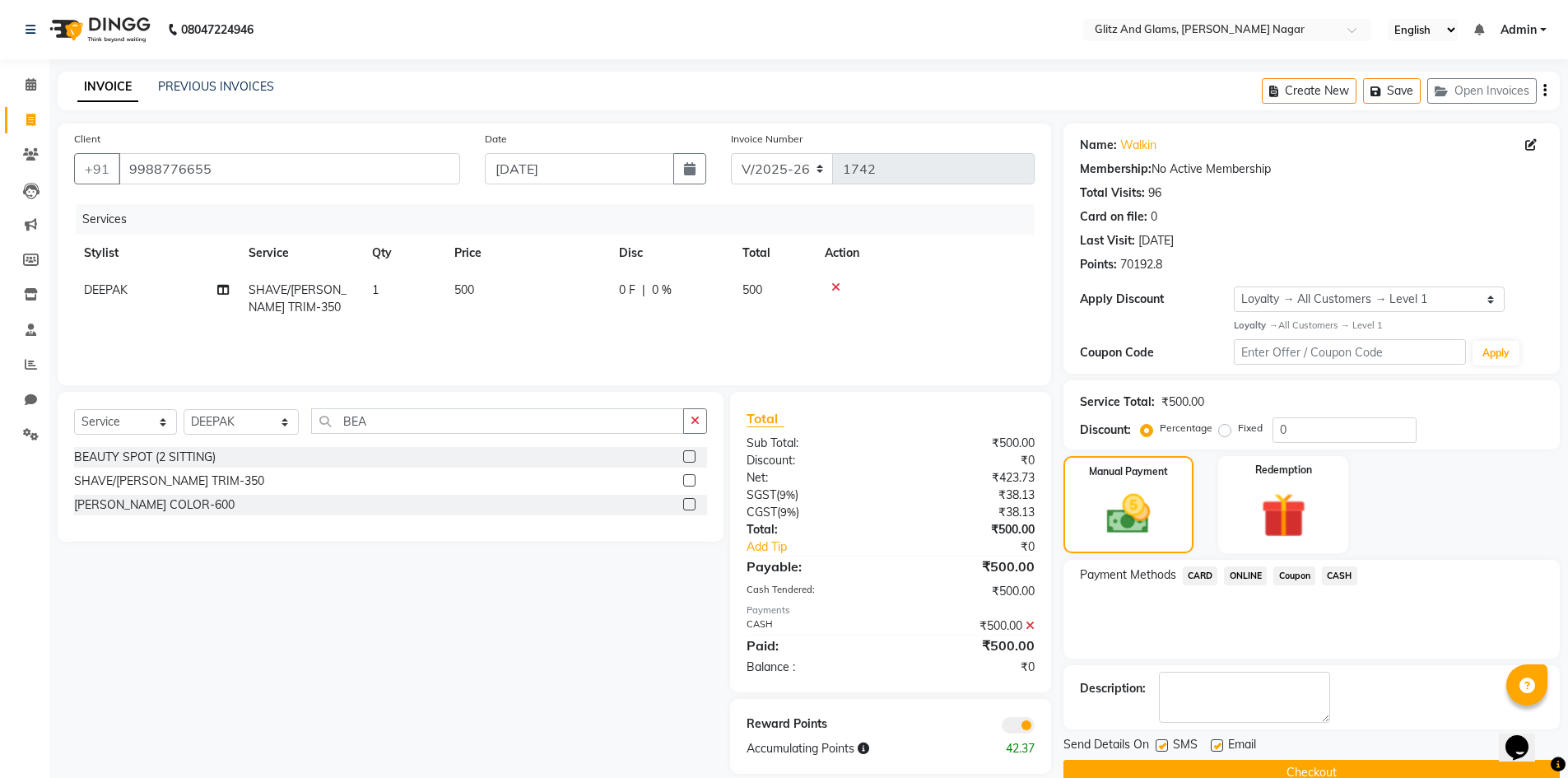
scroll to position [32, 0]
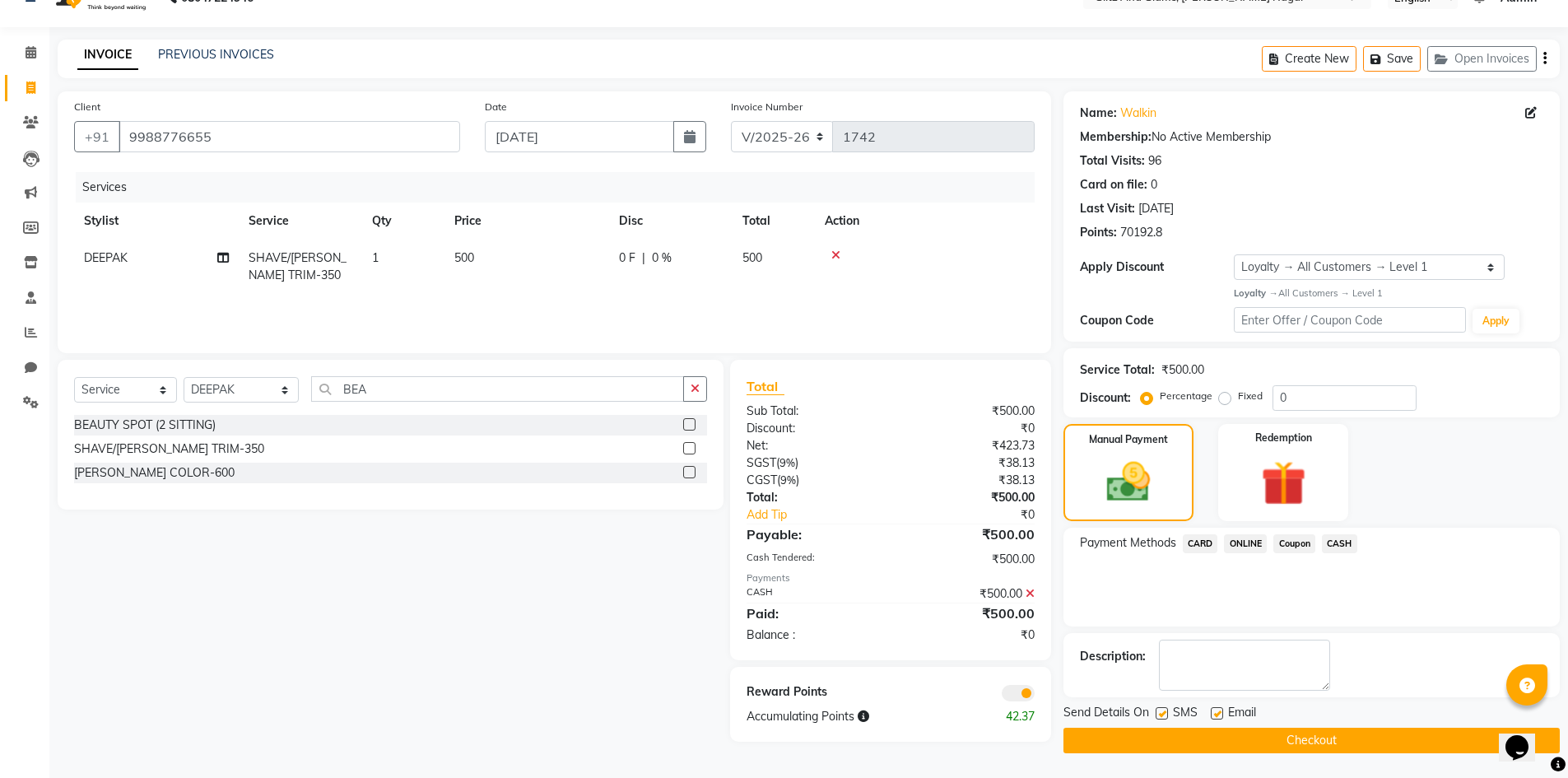
click at [1321, 723] on div "Send Details On SMS Email" at bounding box center [1311, 714] width 496 height 20
click at [1309, 741] on button "Checkout" at bounding box center [1311, 741] width 496 height 25
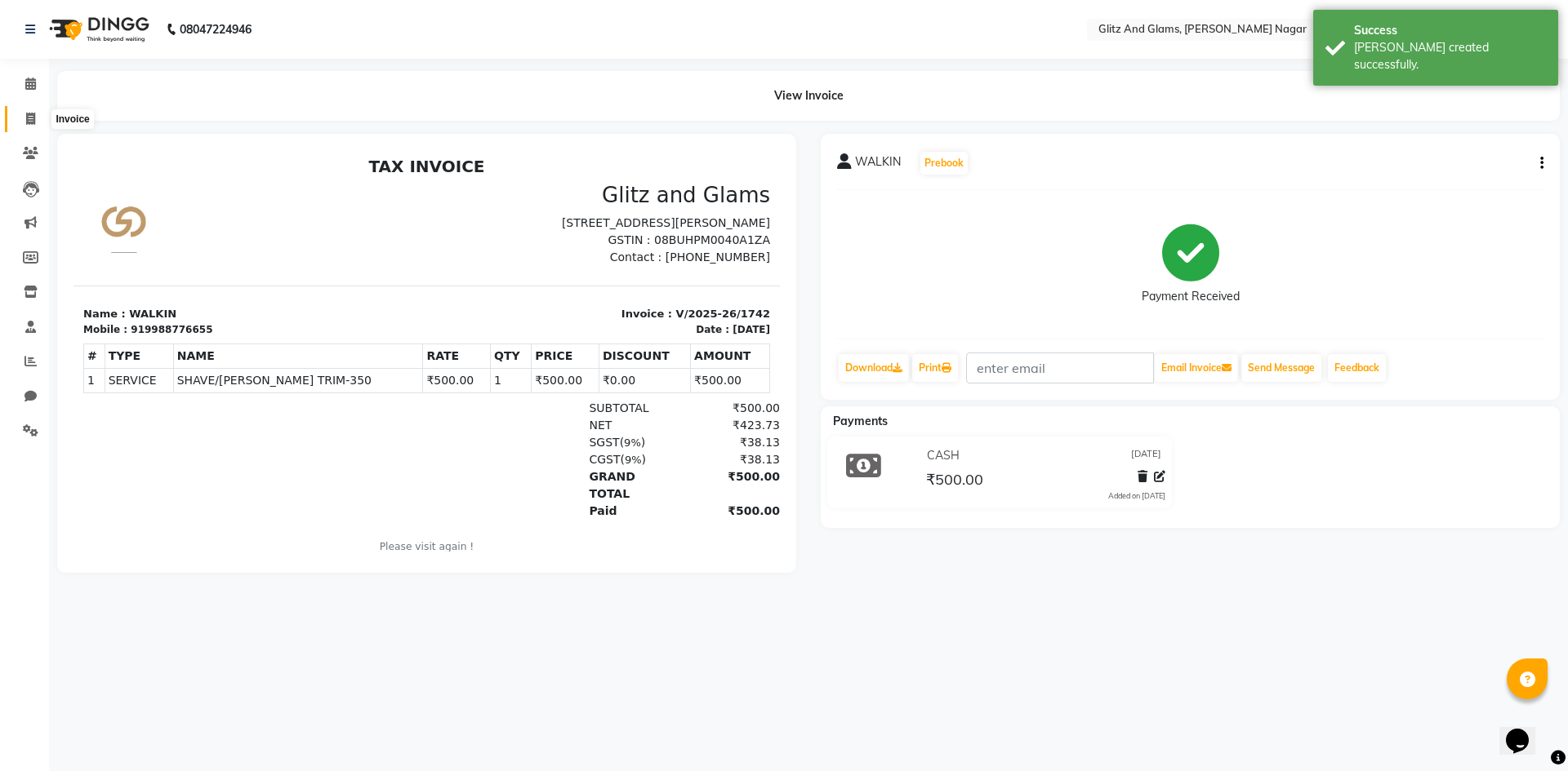
click at [27, 122] on icon at bounding box center [30, 119] width 9 height 13
select select "service"
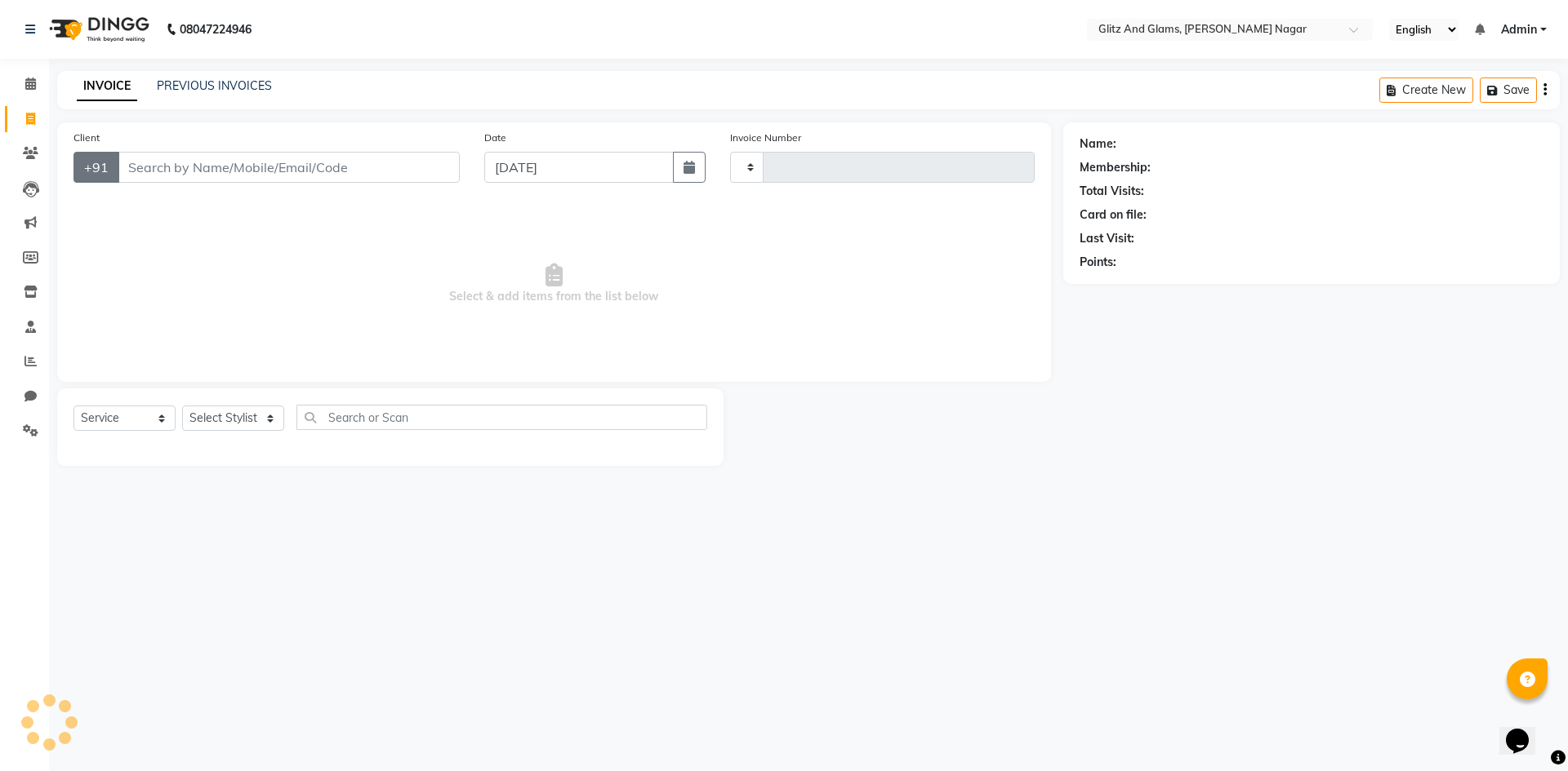
type input "1743"
select select "8316"
click at [168, 166] on input "Client" at bounding box center [289, 167] width 342 height 31
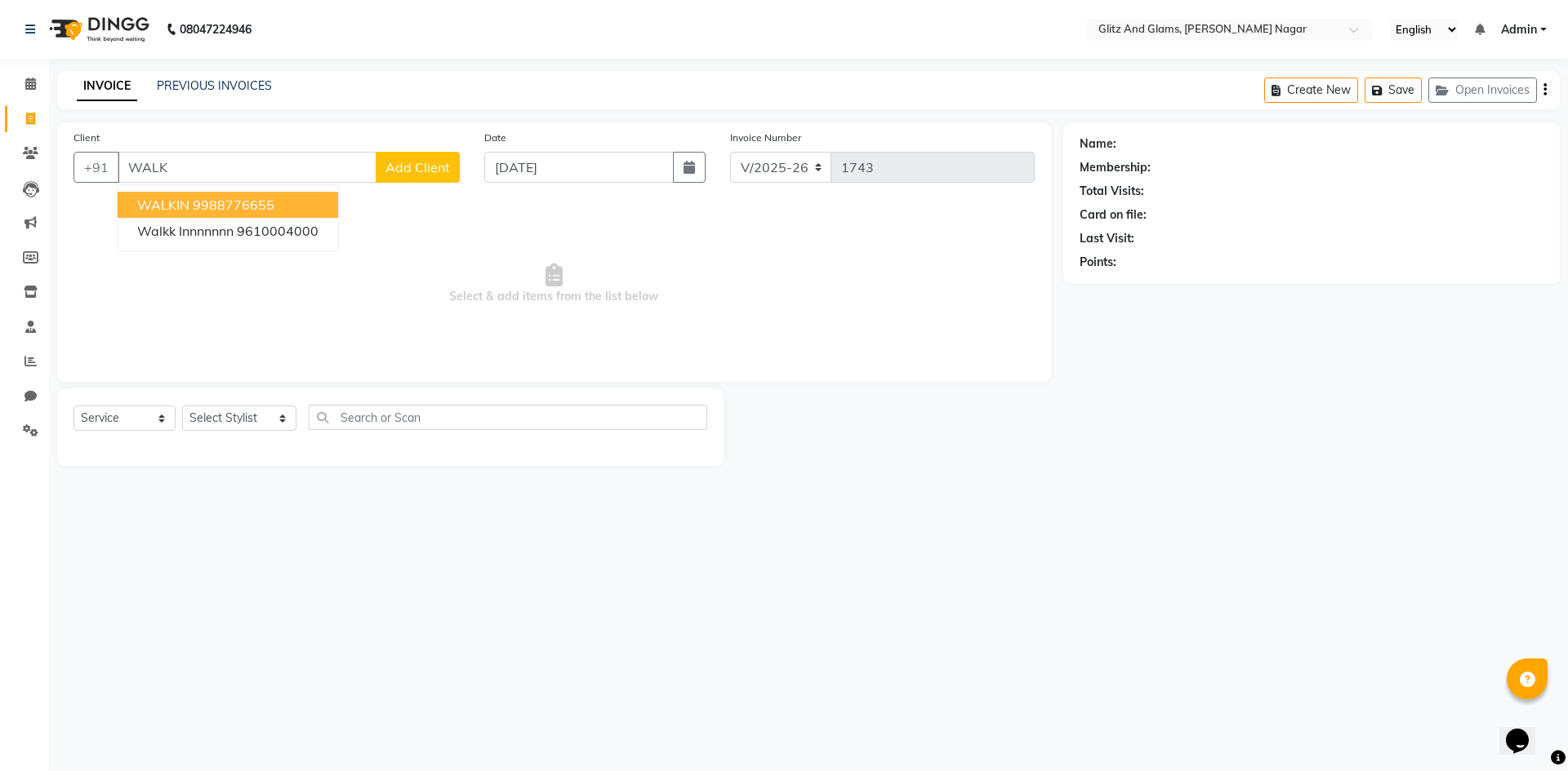
click at [212, 199] on ngb-highlight "9988776655" at bounding box center [233, 204] width 82 height 16
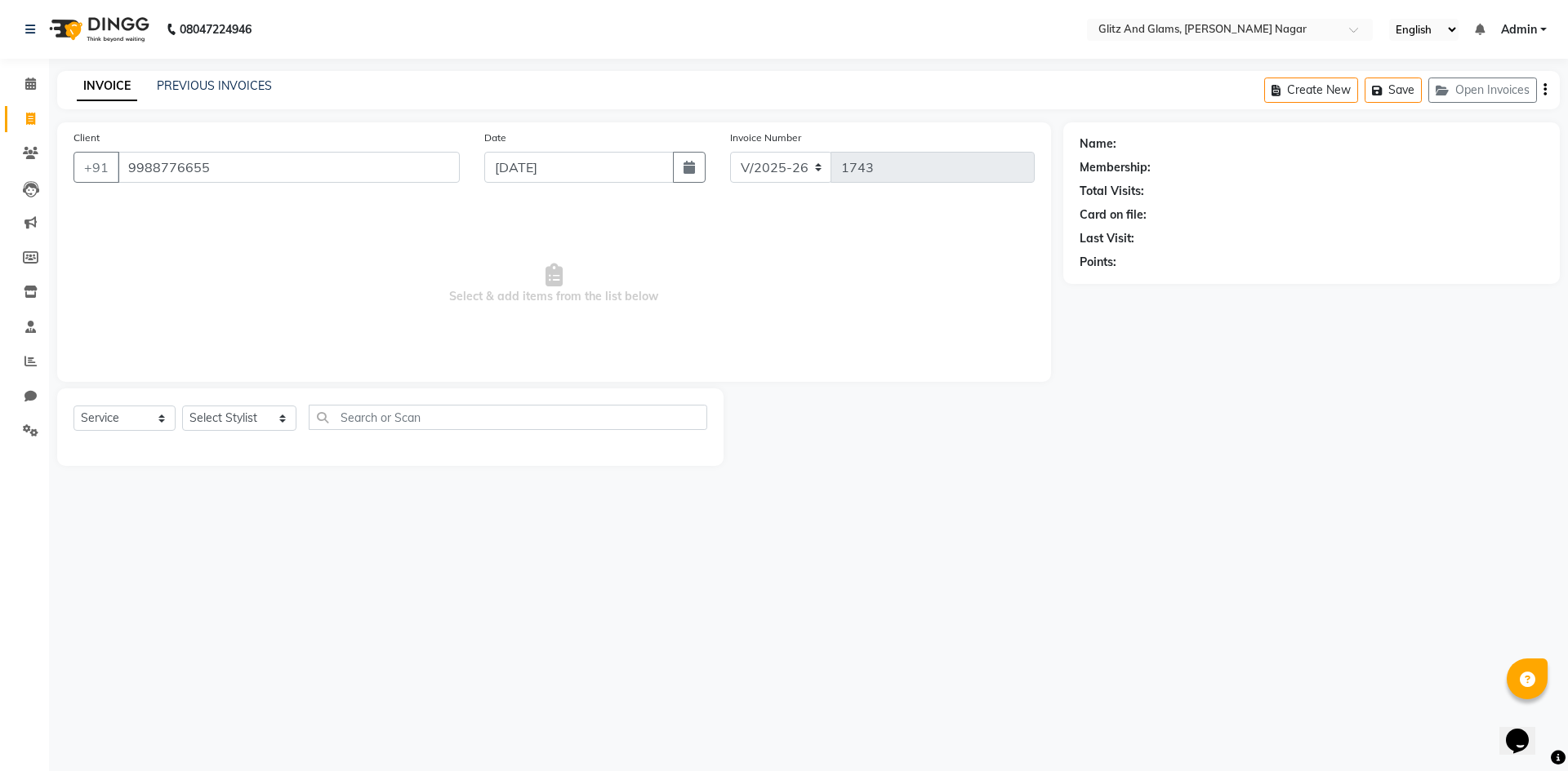
type input "9988776655"
select select "1: Object"
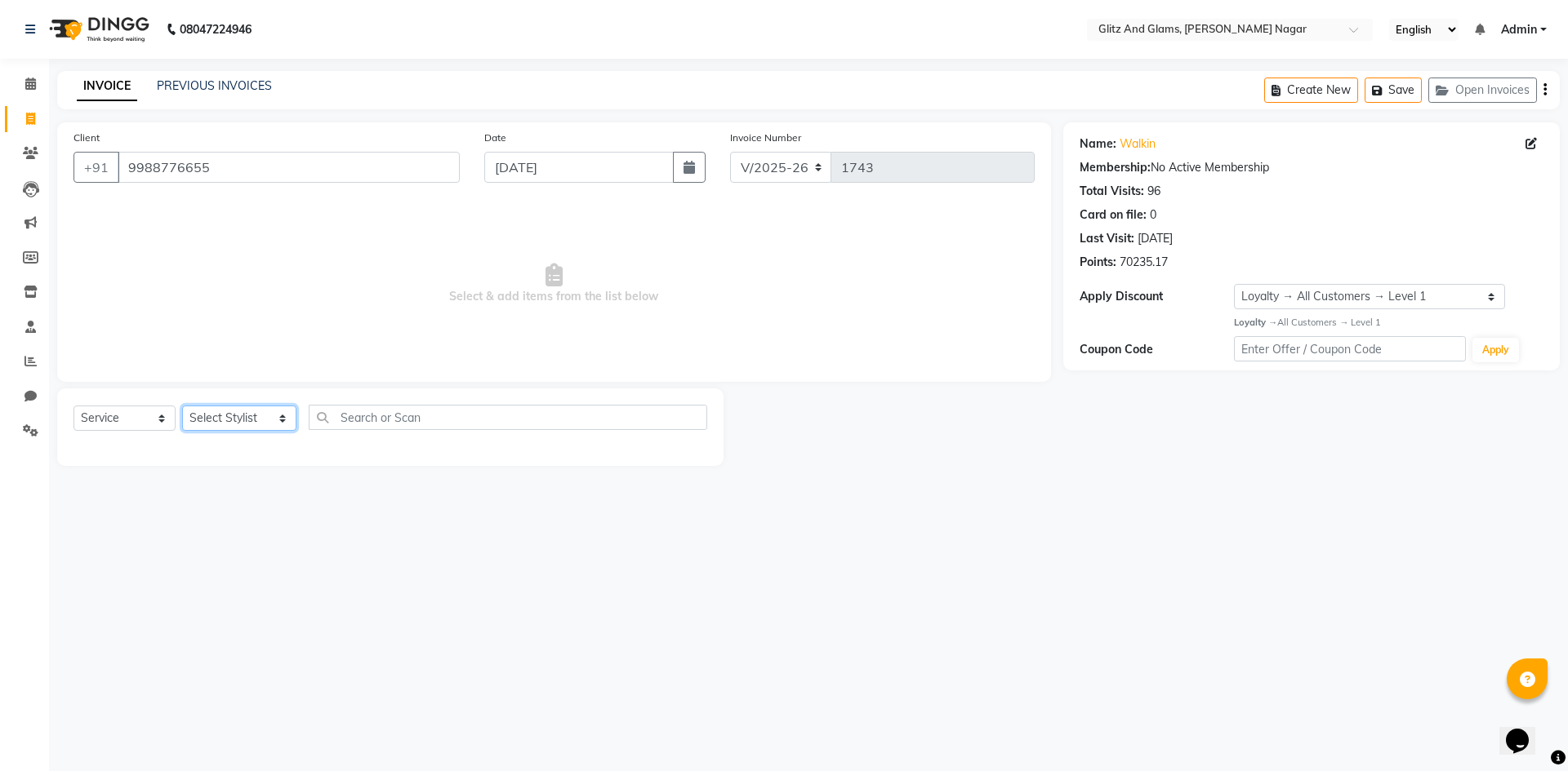
click at [237, 415] on select "Select Stylist [PERSON_NAME] [PERSON_NAME] ANKIT ASHOK ATO [PERSON_NAME] CHETAN…" at bounding box center [239, 418] width 114 height 25
select select "80525"
click at [182, 405] on select "Select Stylist [PERSON_NAME] [PERSON_NAME] ANKIT ASHOK ATO [PERSON_NAME] CHETAN…" at bounding box center [239, 418] width 114 height 25
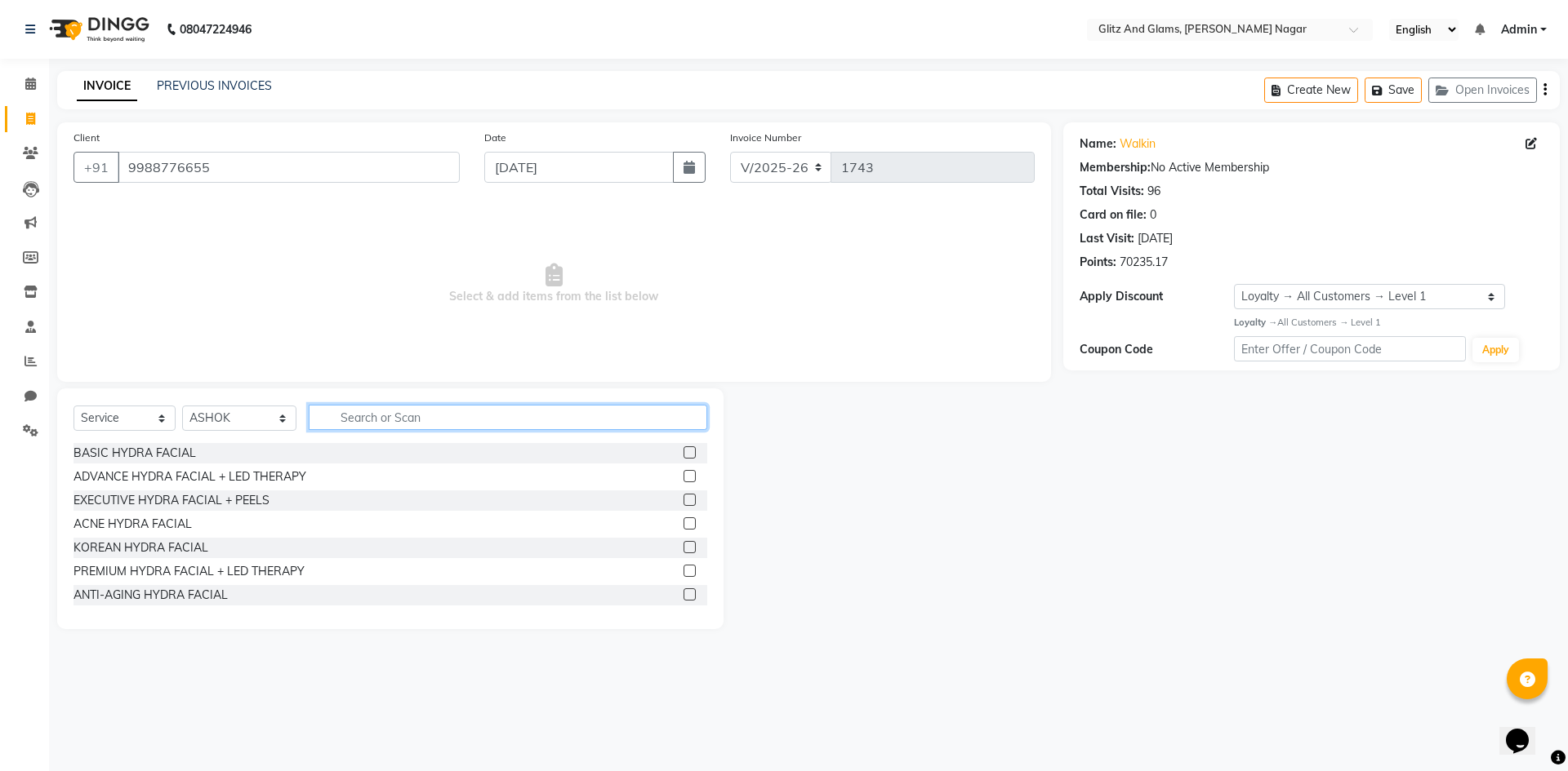
click at [406, 414] on input "text" at bounding box center [508, 417] width 399 height 25
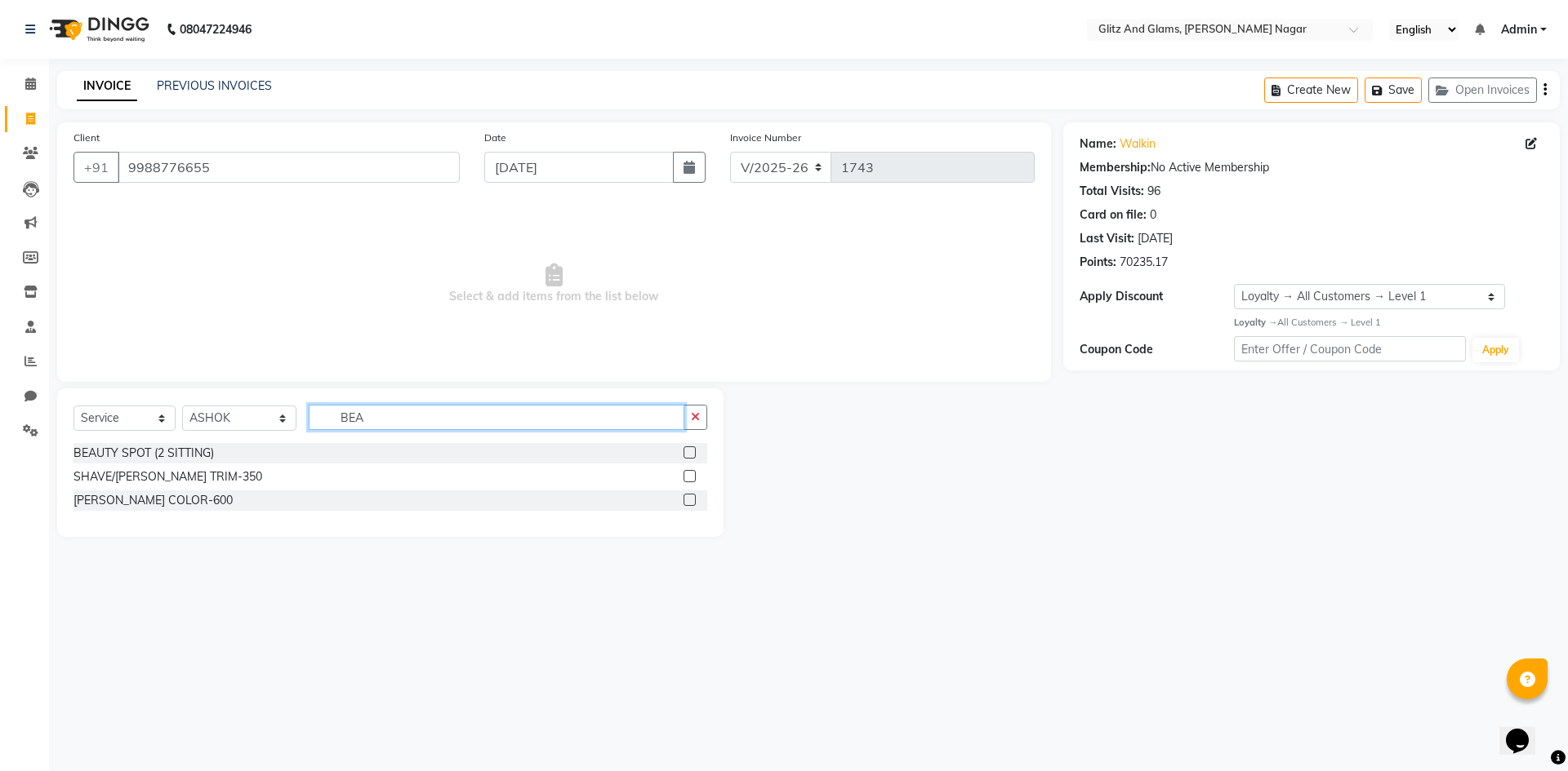
type input "BEA"
click at [690, 477] on label at bounding box center [690, 476] width 13 height 13
click at [690, 477] on input "checkbox" at bounding box center [689, 477] width 11 height 11
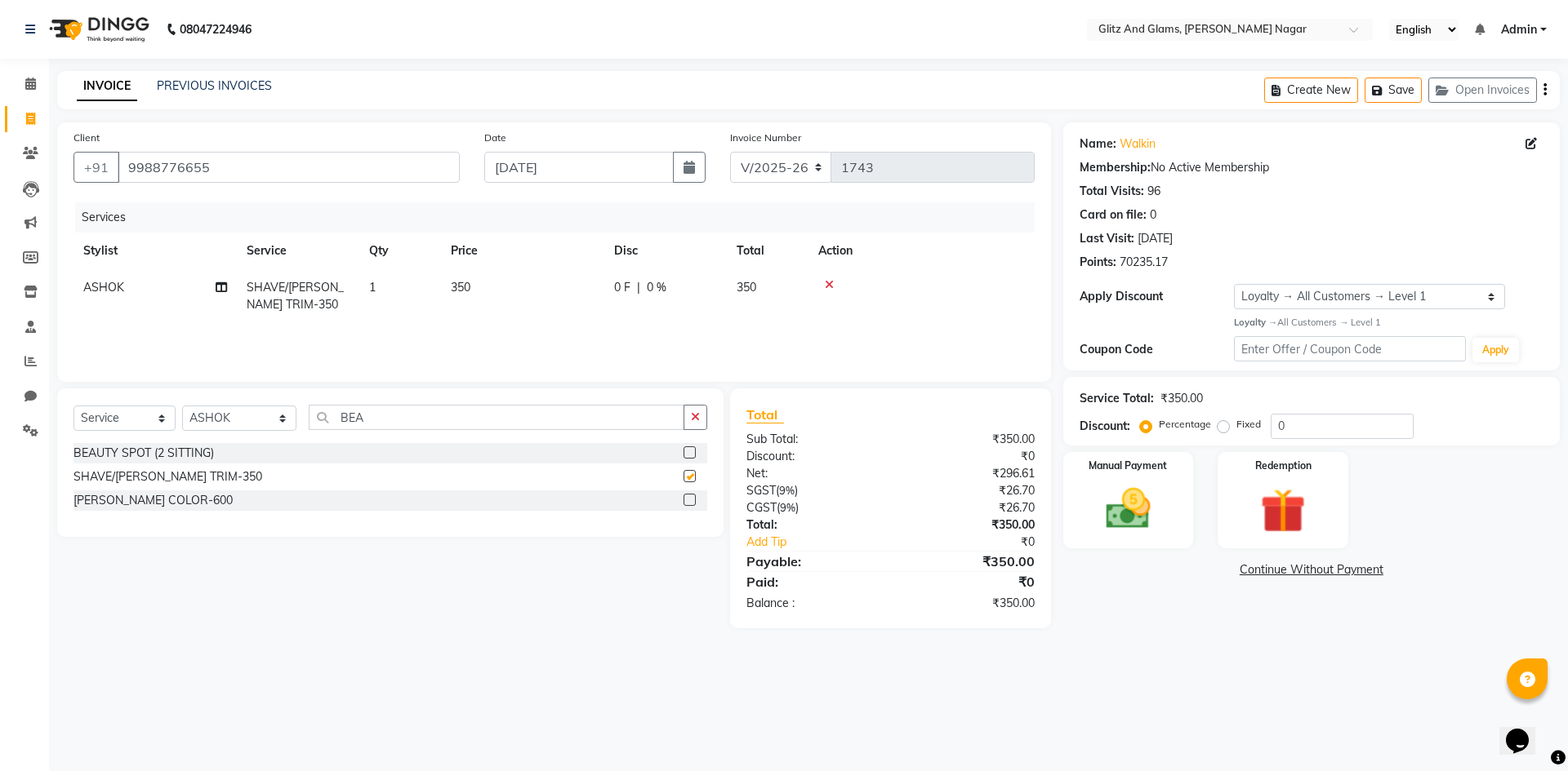
checkbox input "false"
click at [1123, 494] on img at bounding box center [1128, 510] width 76 height 54
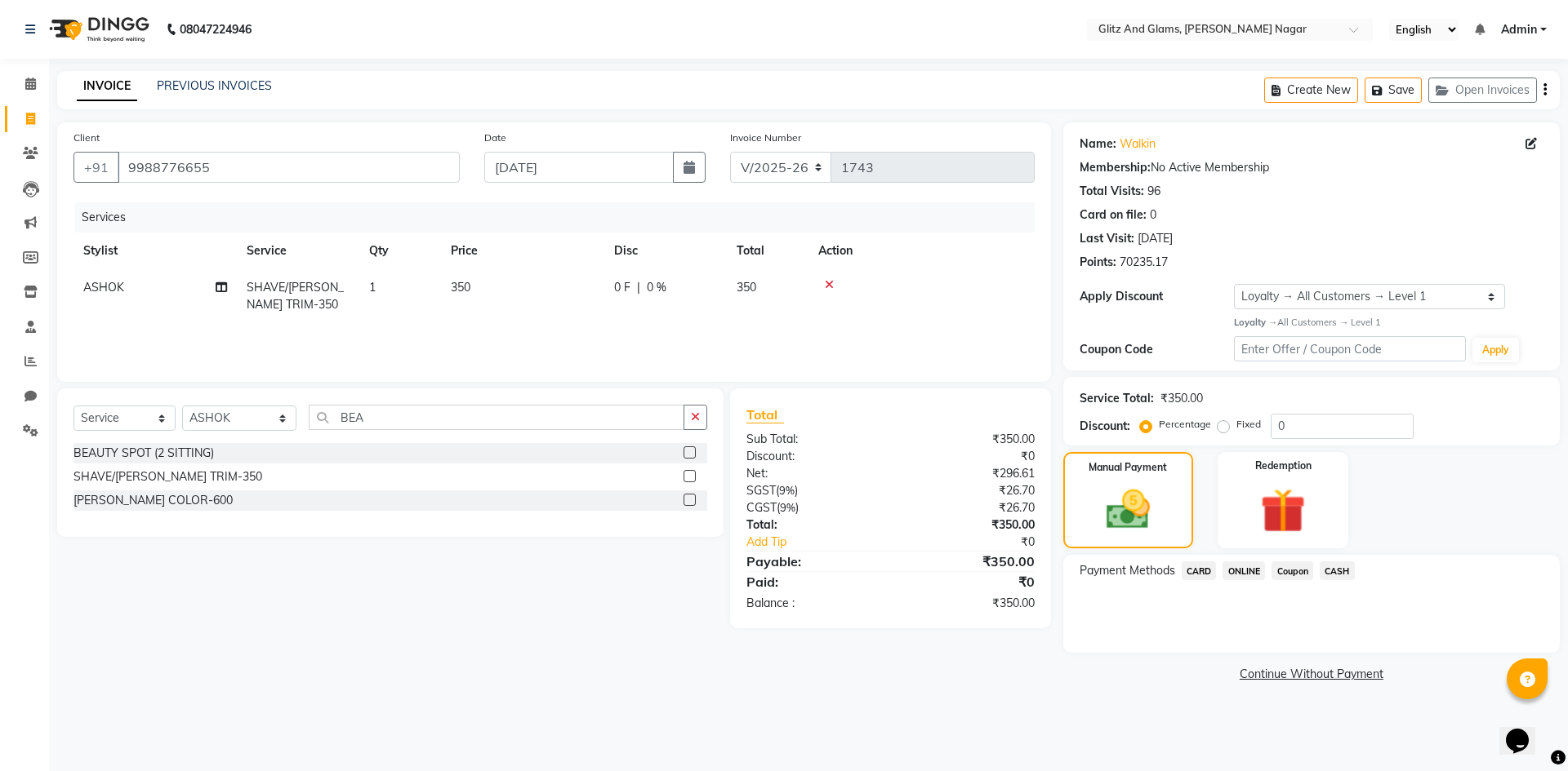
click at [1247, 572] on span "ONLINE" at bounding box center [1243, 571] width 42 height 18
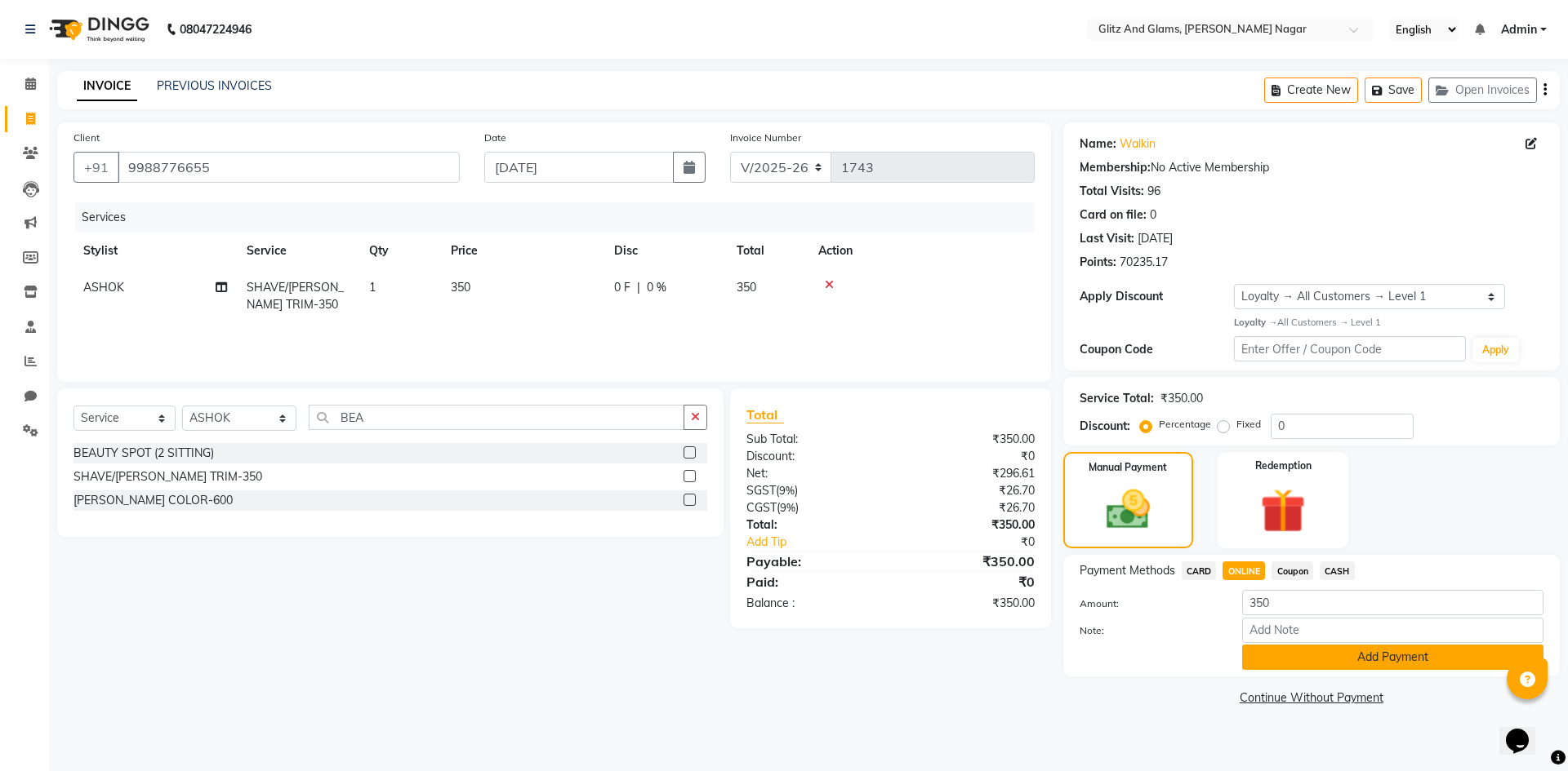
click at [1253, 666] on button "Add Payment" at bounding box center [1392, 657] width 301 height 25
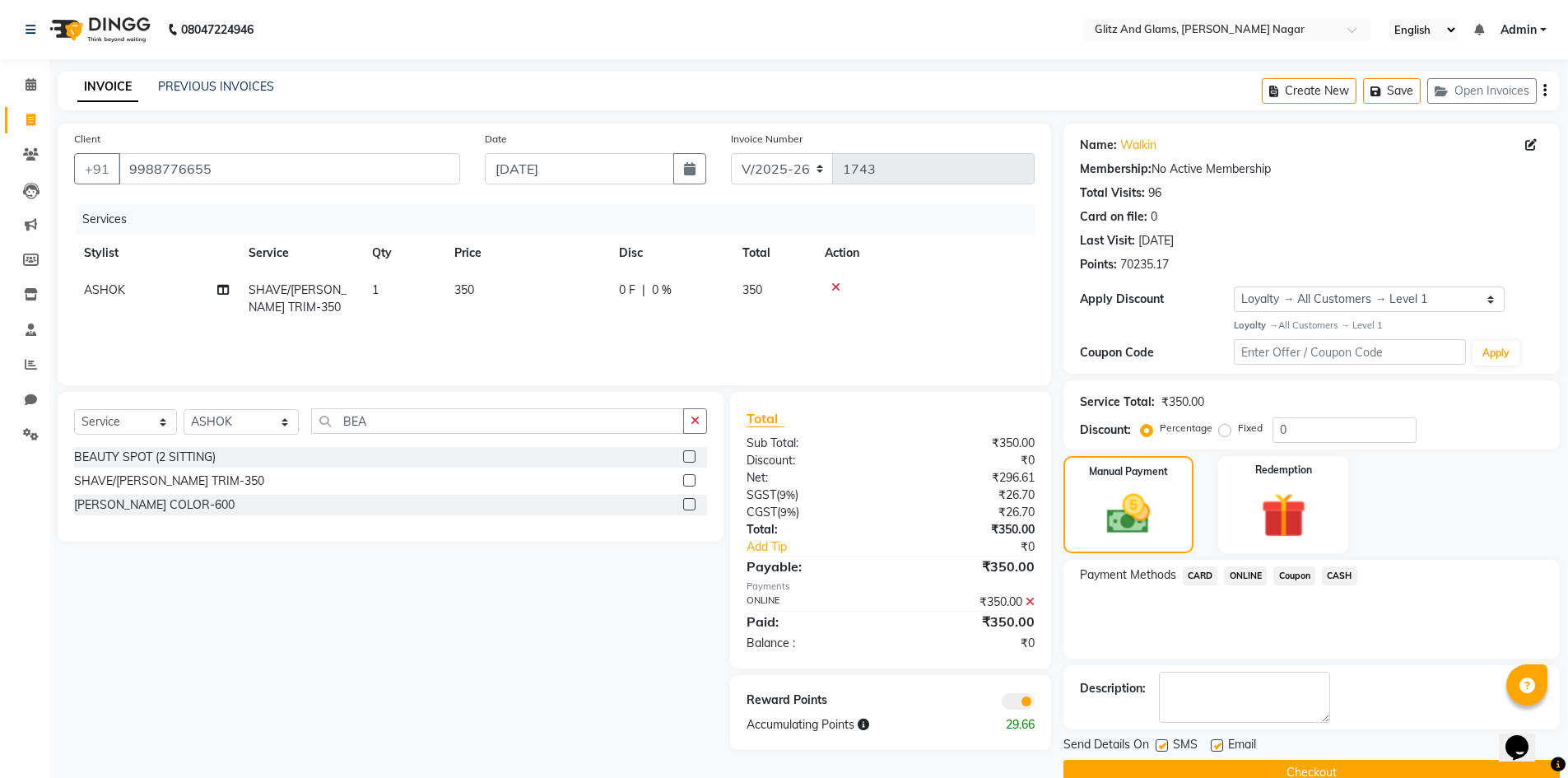
scroll to position [32, 0]
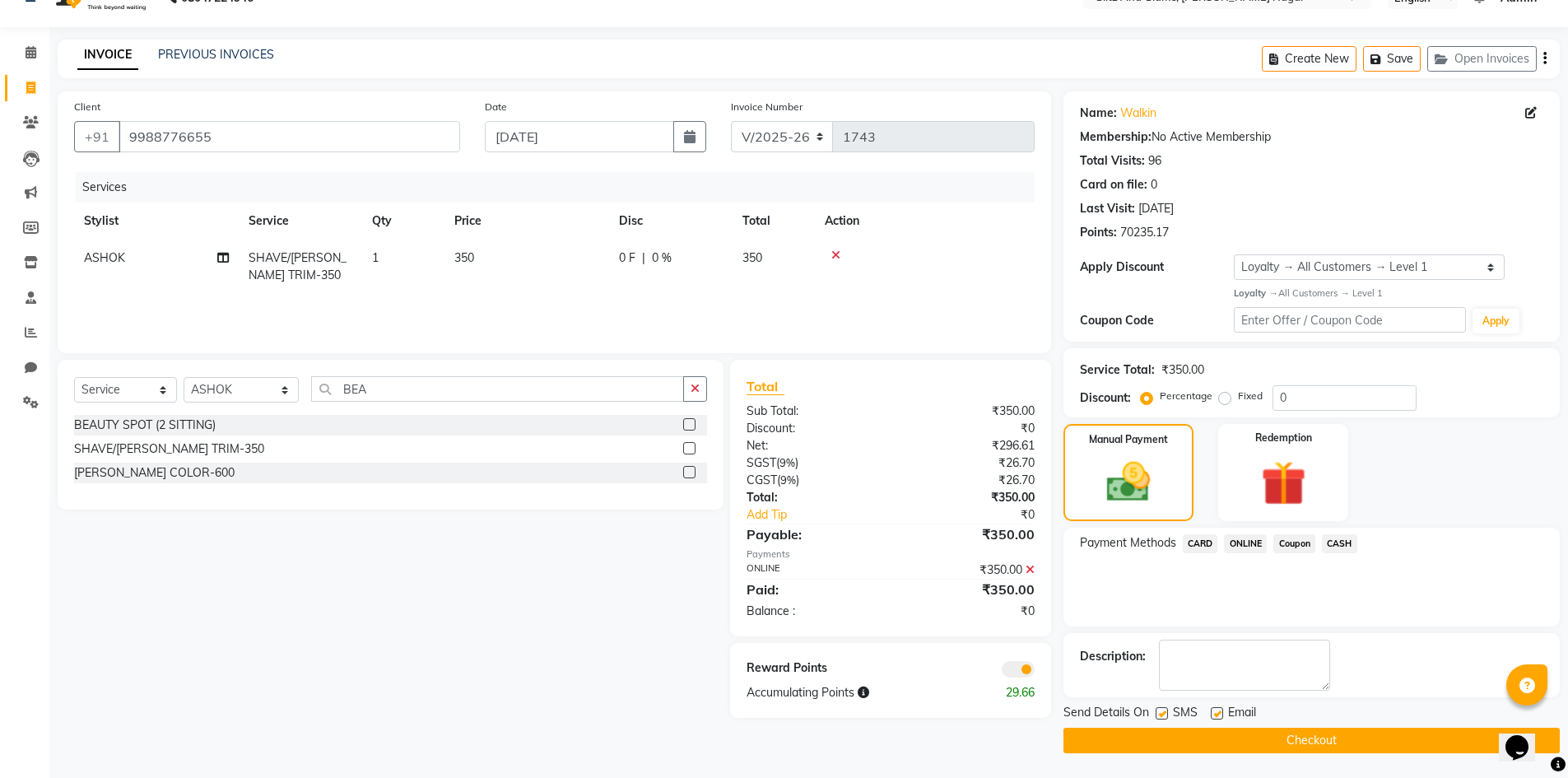
click at [1291, 743] on button "Checkout" at bounding box center [1311, 741] width 496 height 25
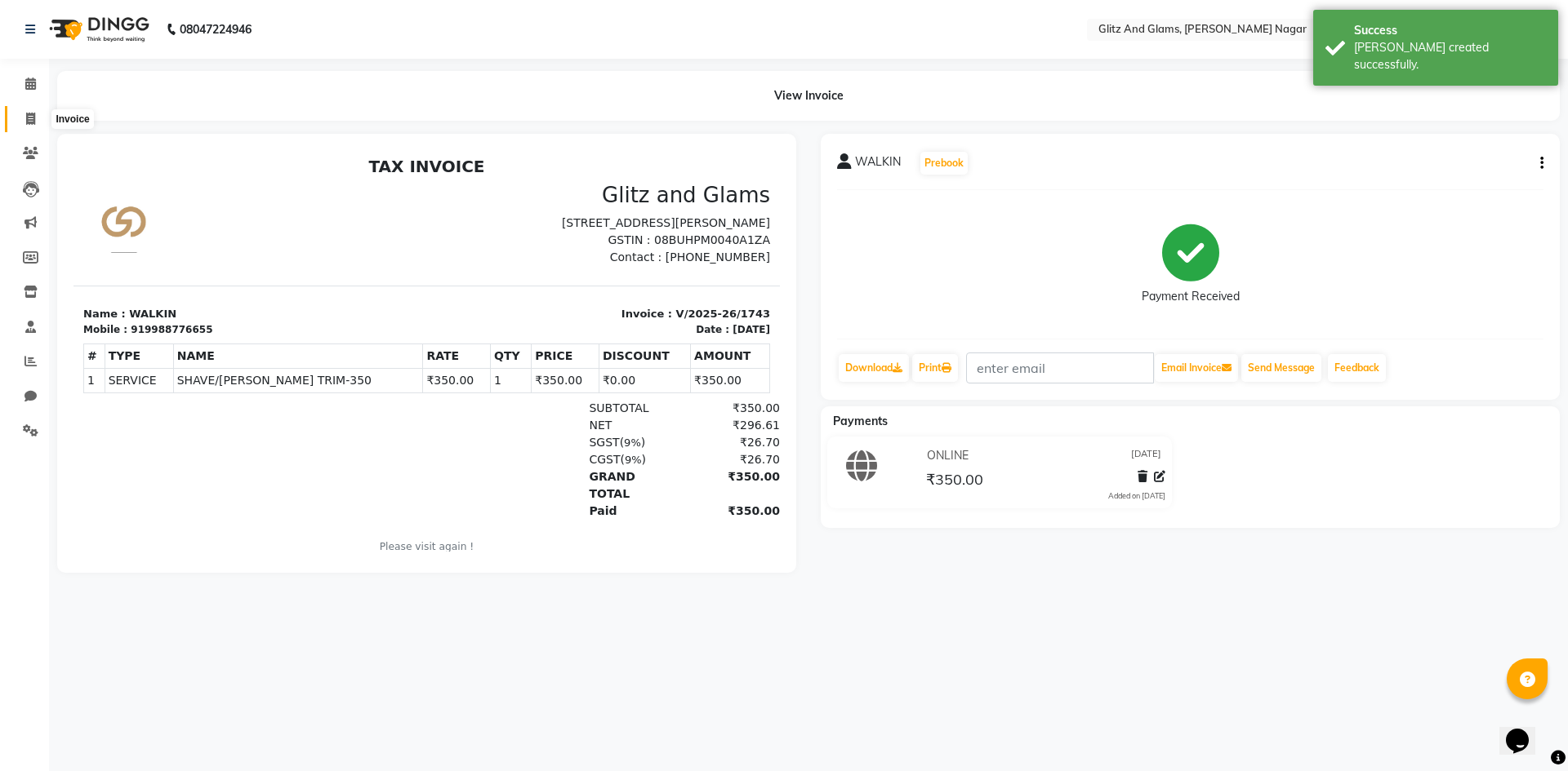
click at [31, 113] on icon at bounding box center [30, 119] width 9 height 13
select select "service"
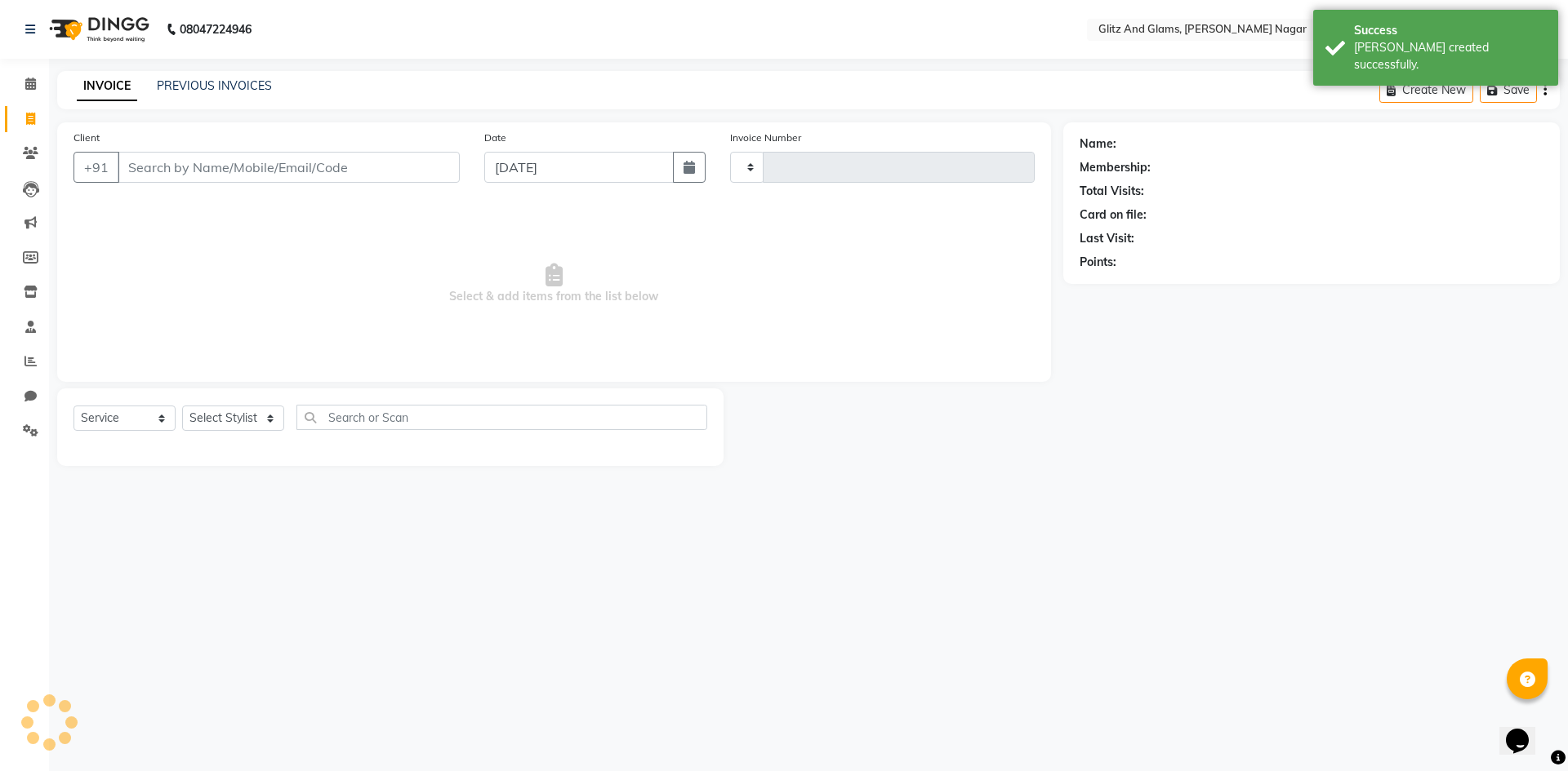
type input "1744"
select select "8316"
click at [178, 163] on input "Client" at bounding box center [289, 167] width 342 height 31
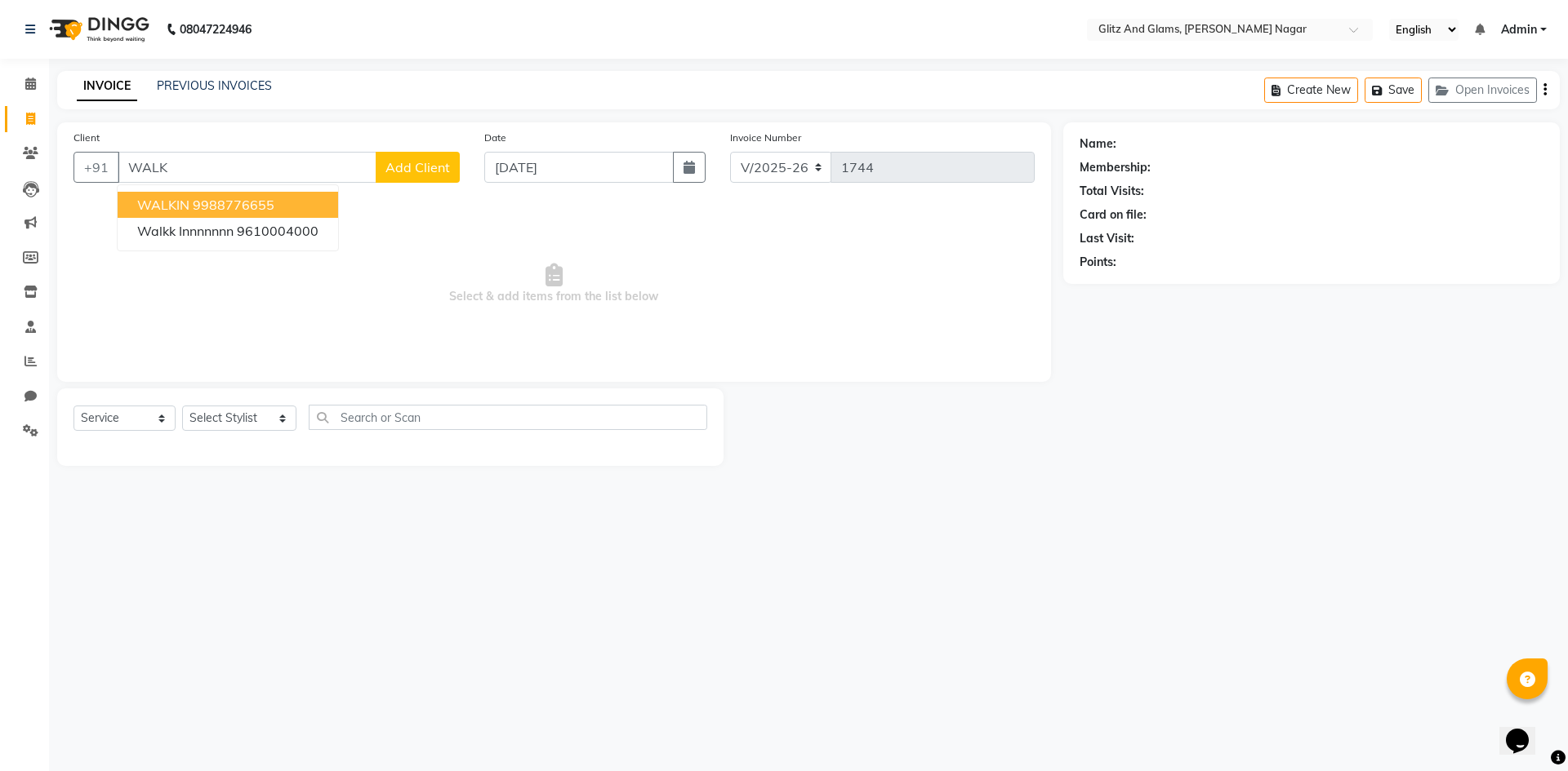
click at [220, 200] on ngb-highlight "9988776655" at bounding box center [233, 204] width 82 height 16
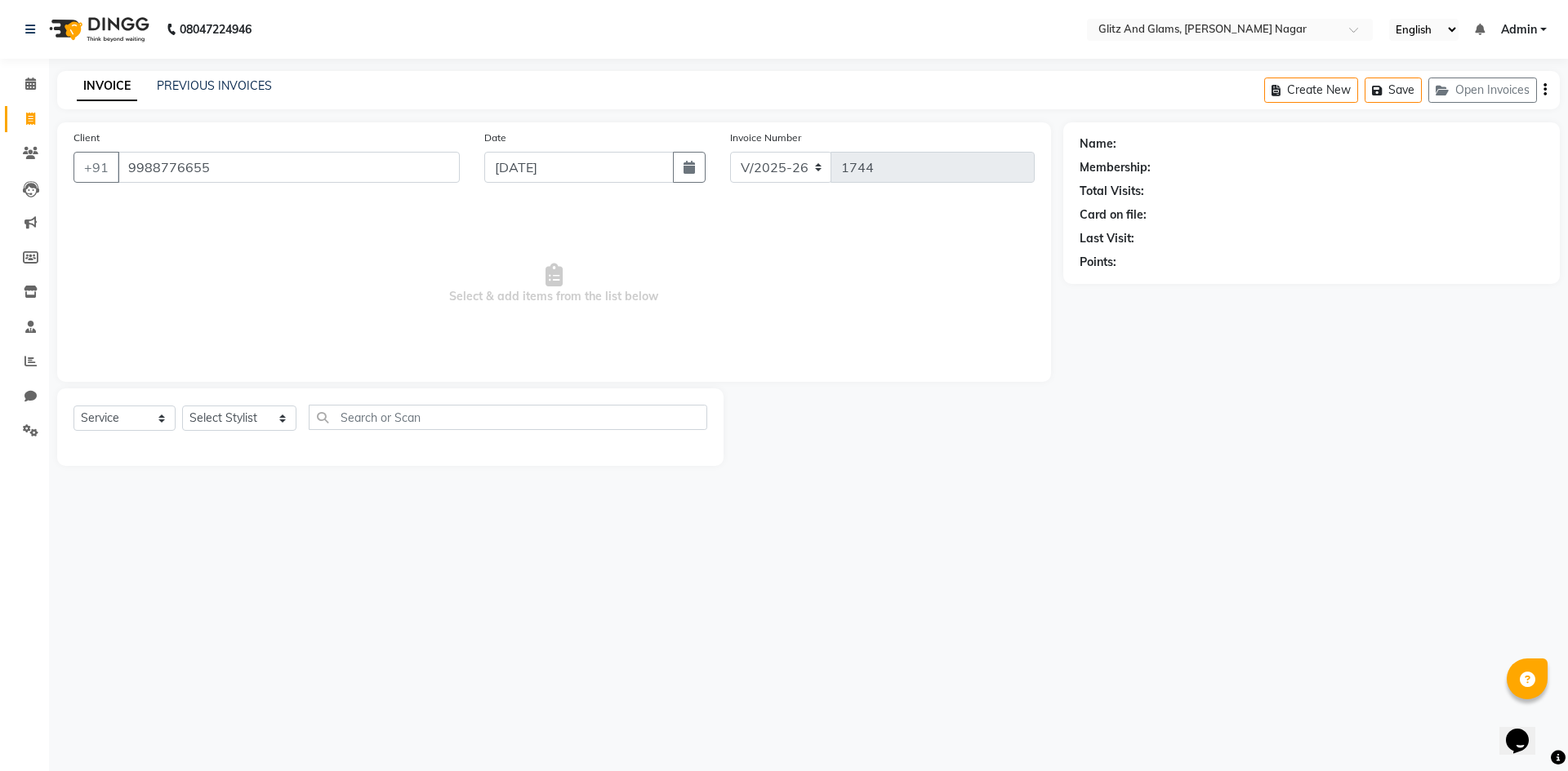
type input "9988776655"
select select "1: Object"
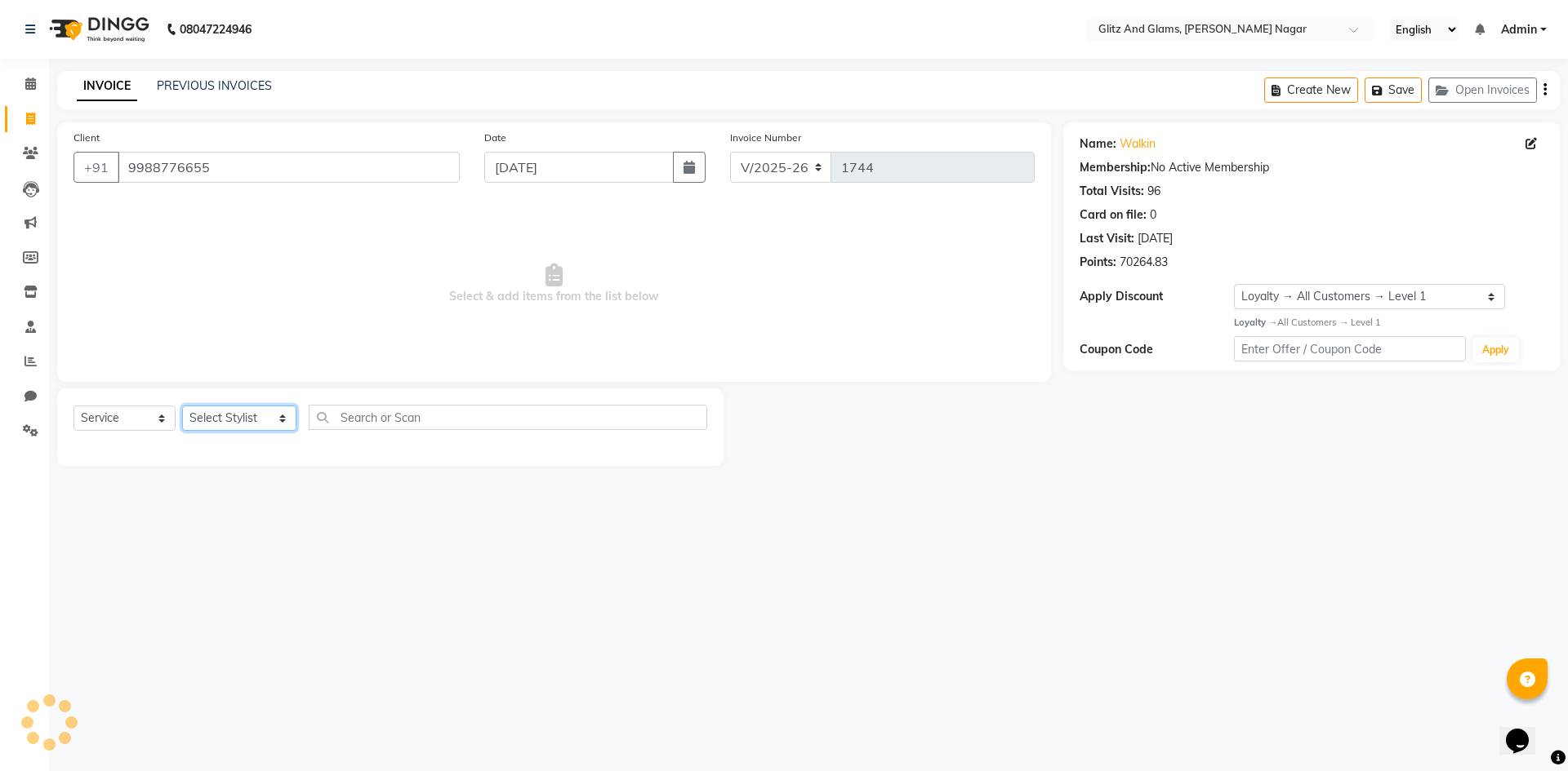
click at [241, 415] on select "Select Stylist [PERSON_NAME] [PERSON_NAME] ANKIT ASHOK ATO [PERSON_NAME] CHETAN…" at bounding box center [239, 418] width 114 height 25
select select "80528"
click at [182, 405] on select "Select Stylist [PERSON_NAME] [PERSON_NAME] ANKIT ASHOK ATO [PERSON_NAME] CHETAN…" at bounding box center [239, 418] width 114 height 25
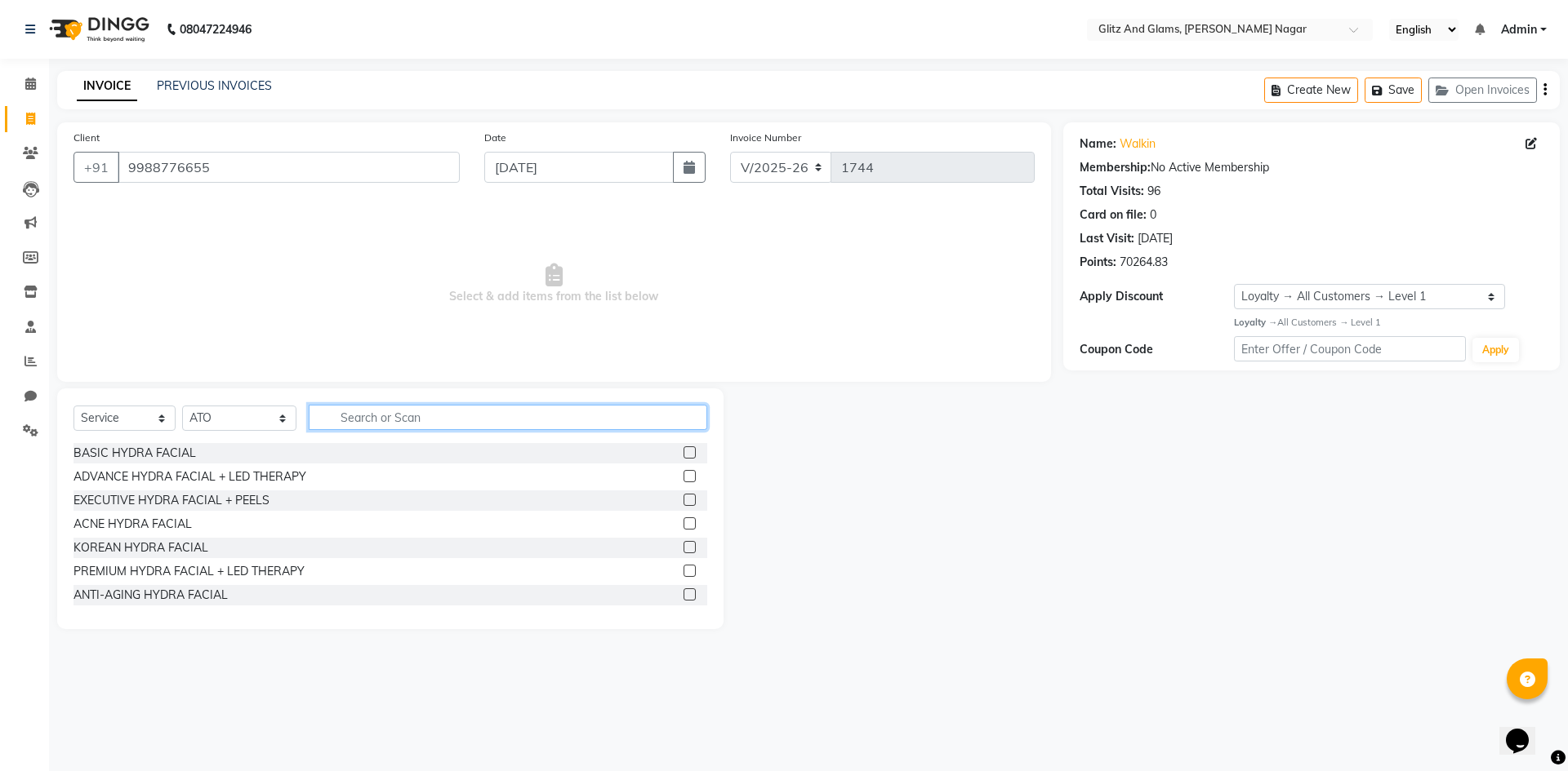
click at [410, 418] on input "text" at bounding box center [508, 417] width 399 height 25
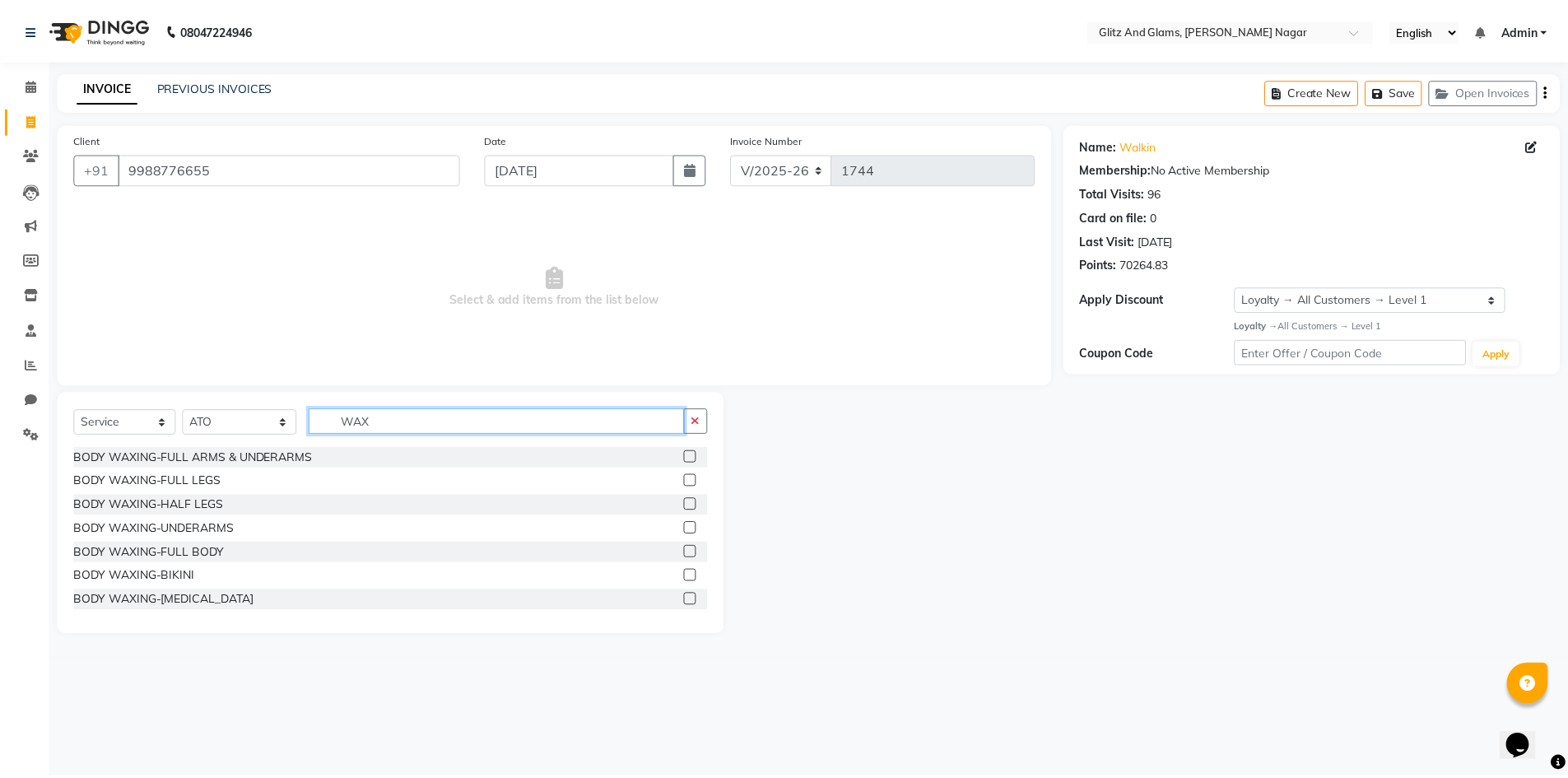
scroll to position [50, 0]
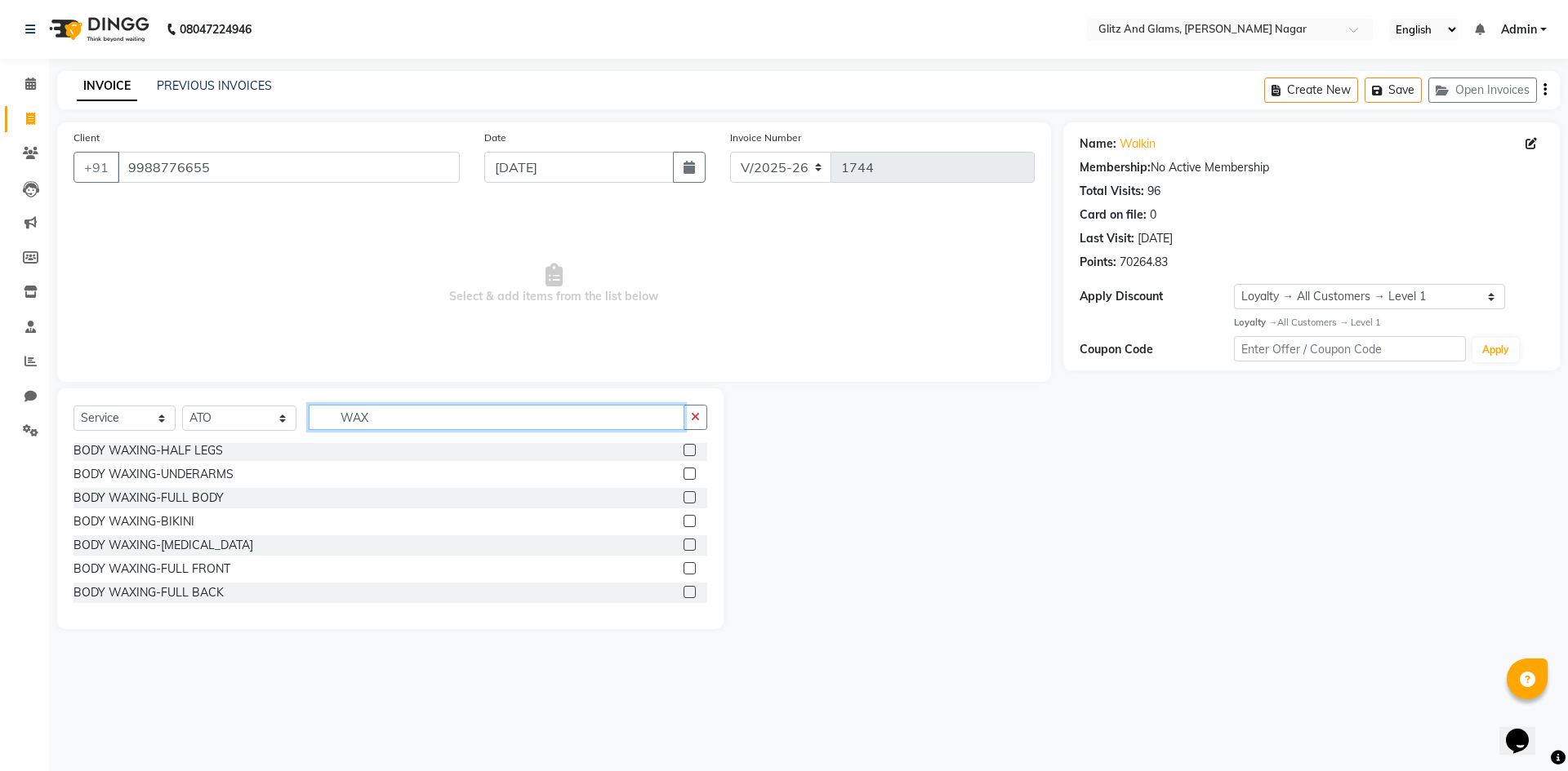
type input "WAX"
click at [684, 477] on label at bounding box center [690, 473] width 13 height 13
click at [684, 477] on input "checkbox" at bounding box center [689, 474] width 11 height 11
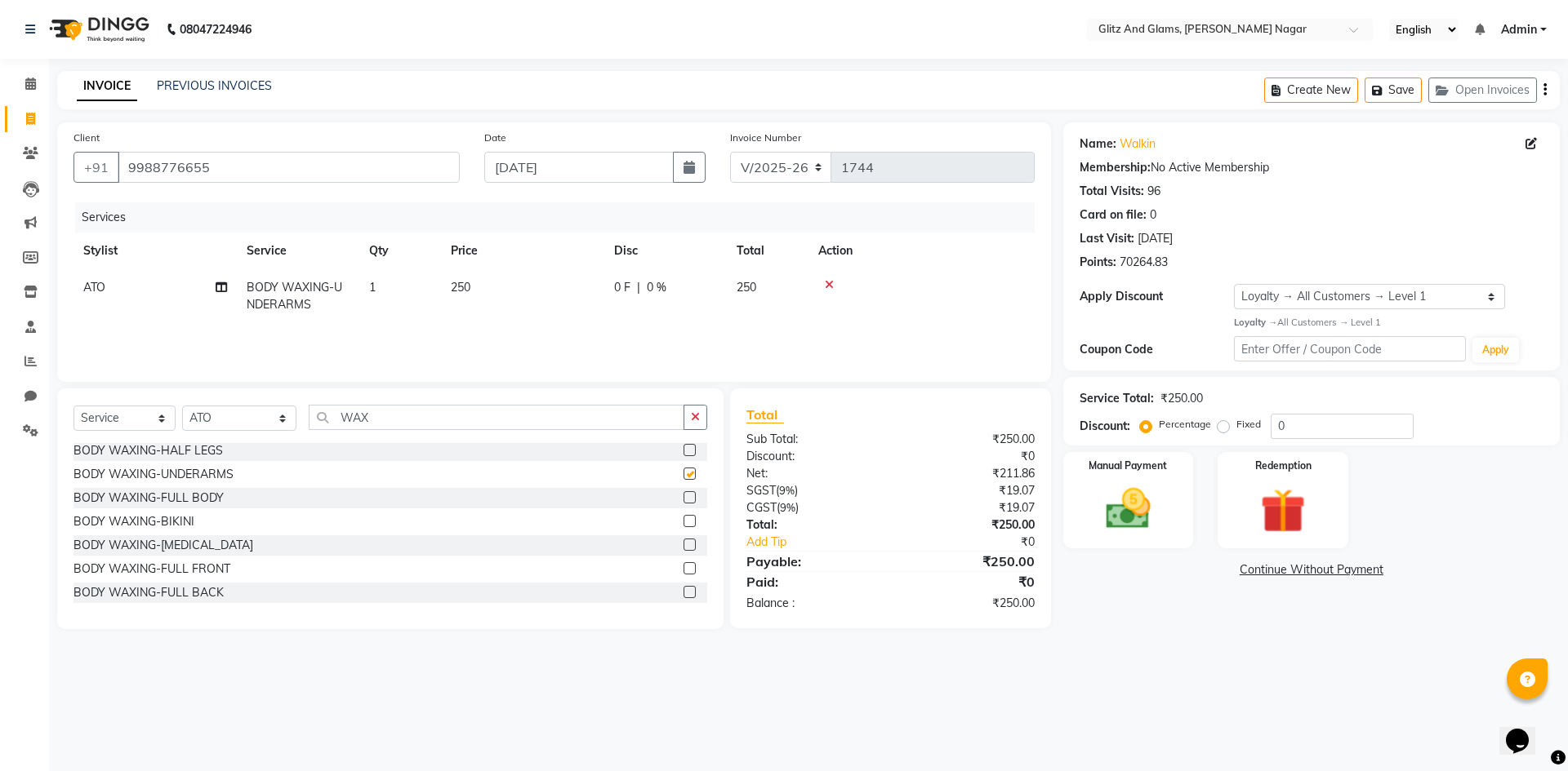
checkbox input "false"
click at [1160, 507] on img at bounding box center [1128, 510] width 76 height 54
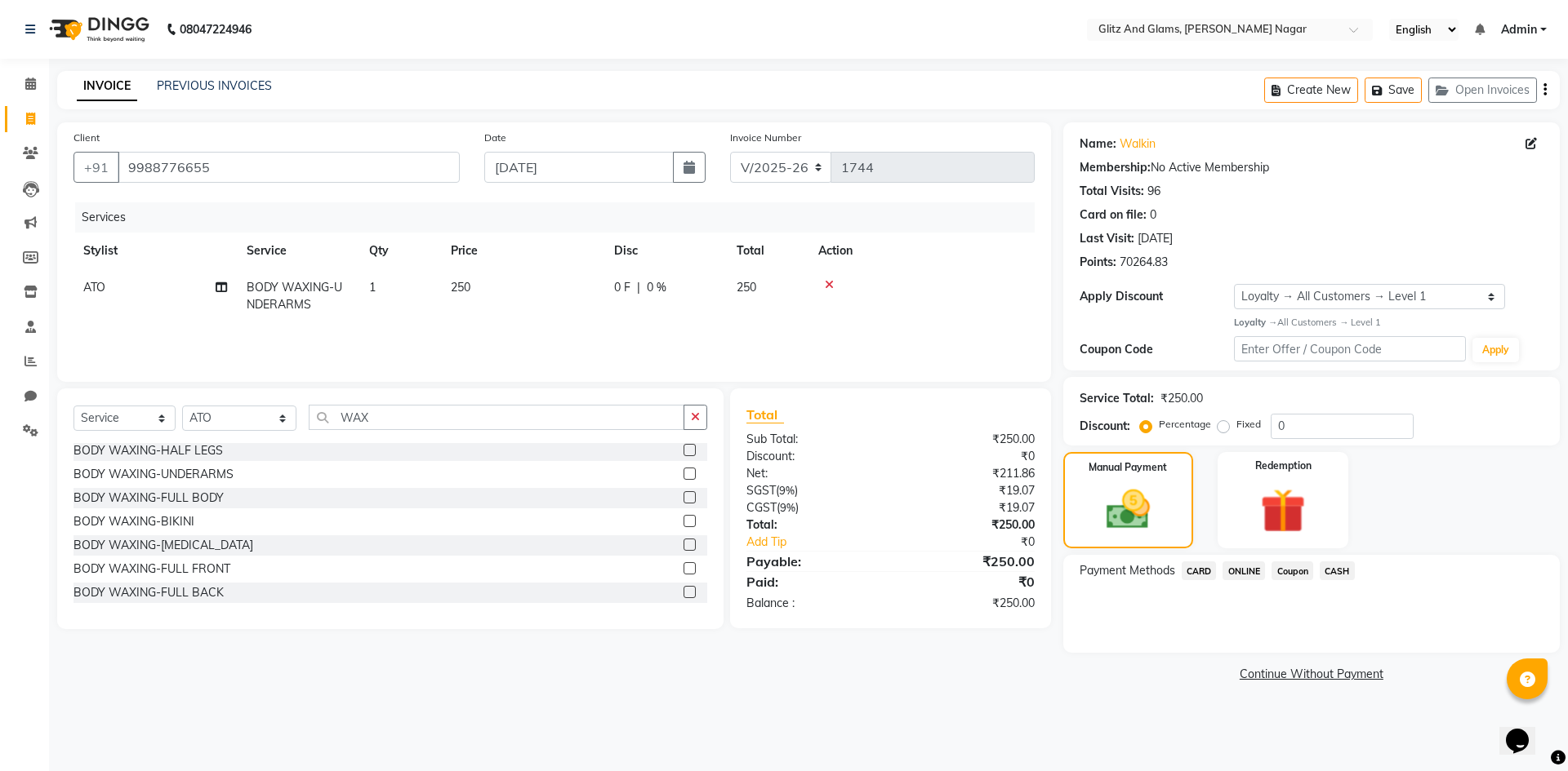
click at [1232, 568] on span "ONLINE" at bounding box center [1243, 571] width 42 height 18
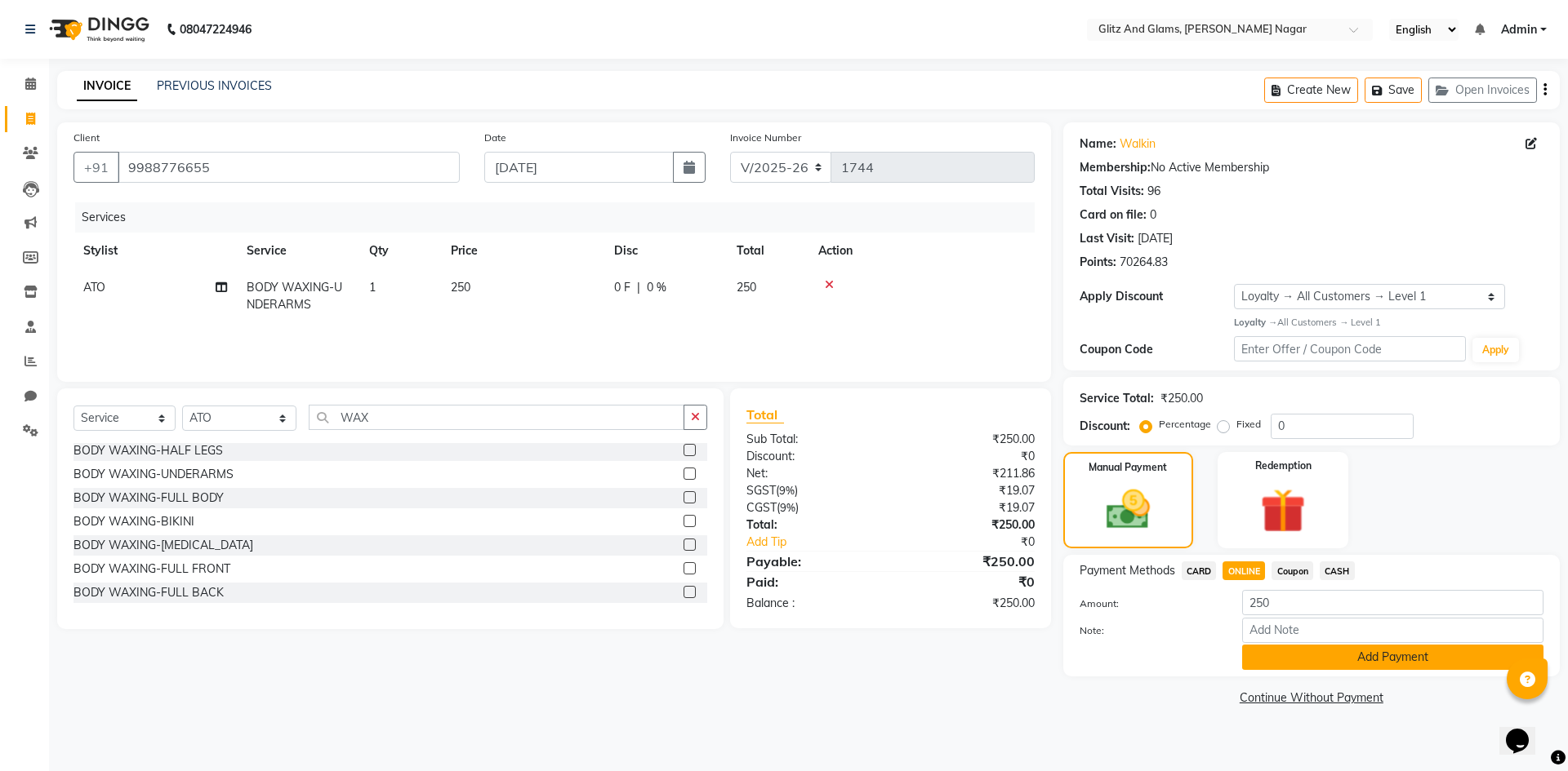
click at [1271, 649] on button "Add Payment" at bounding box center [1392, 657] width 301 height 25
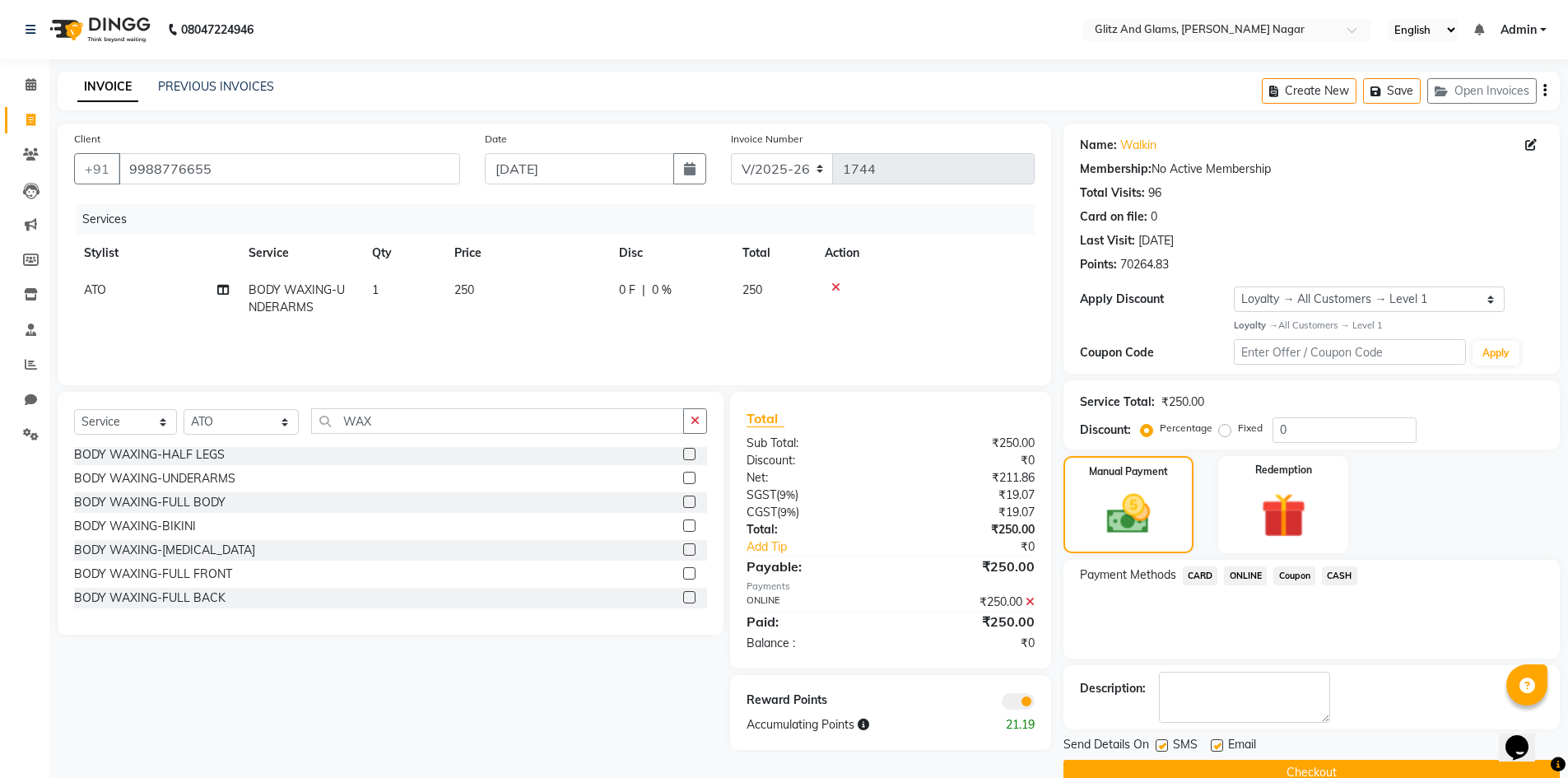
scroll to position [32, 0]
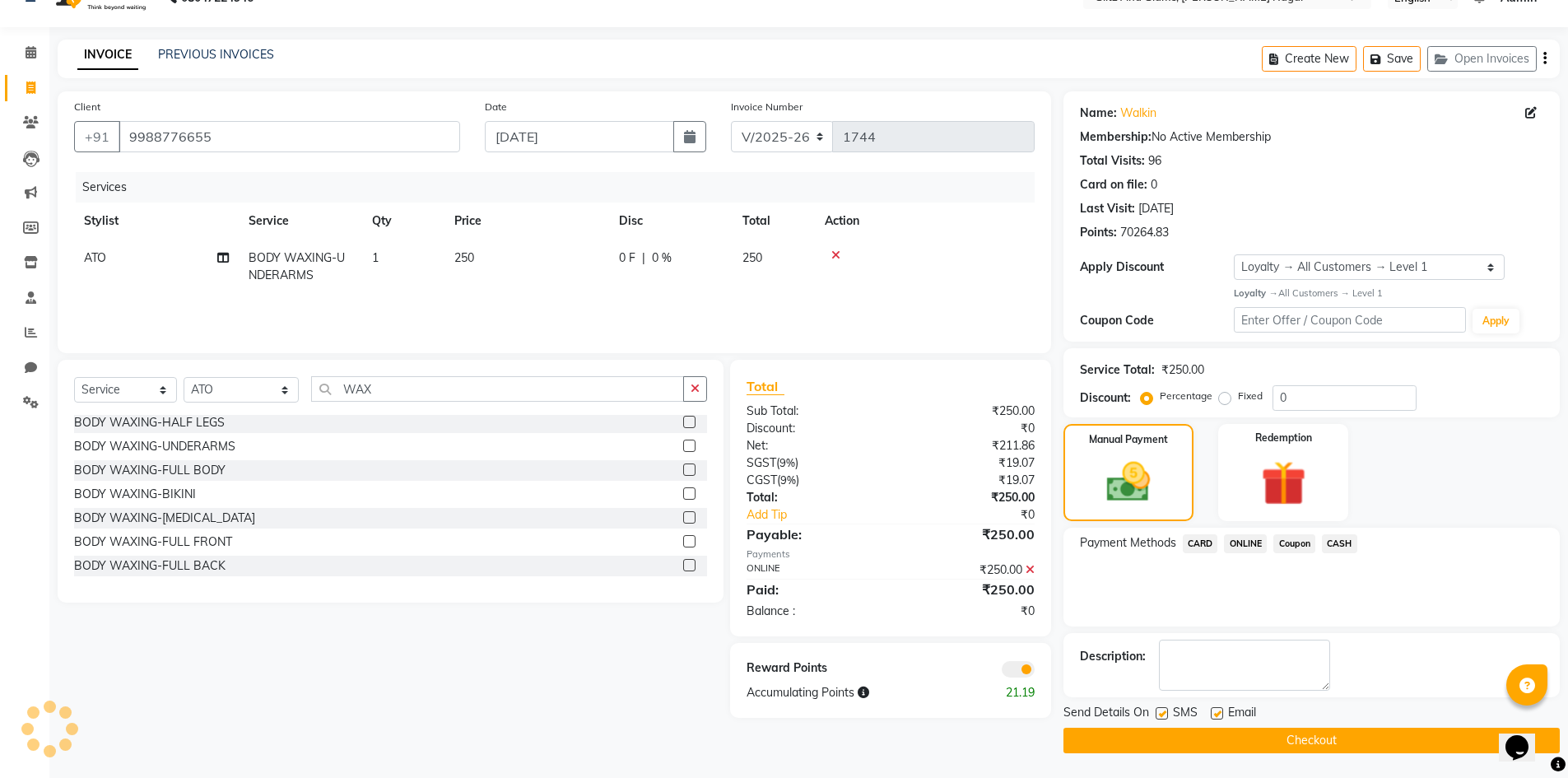
click at [1279, 750] on button "Checkout" at bounding box center [1311, 741] width 496 height 25
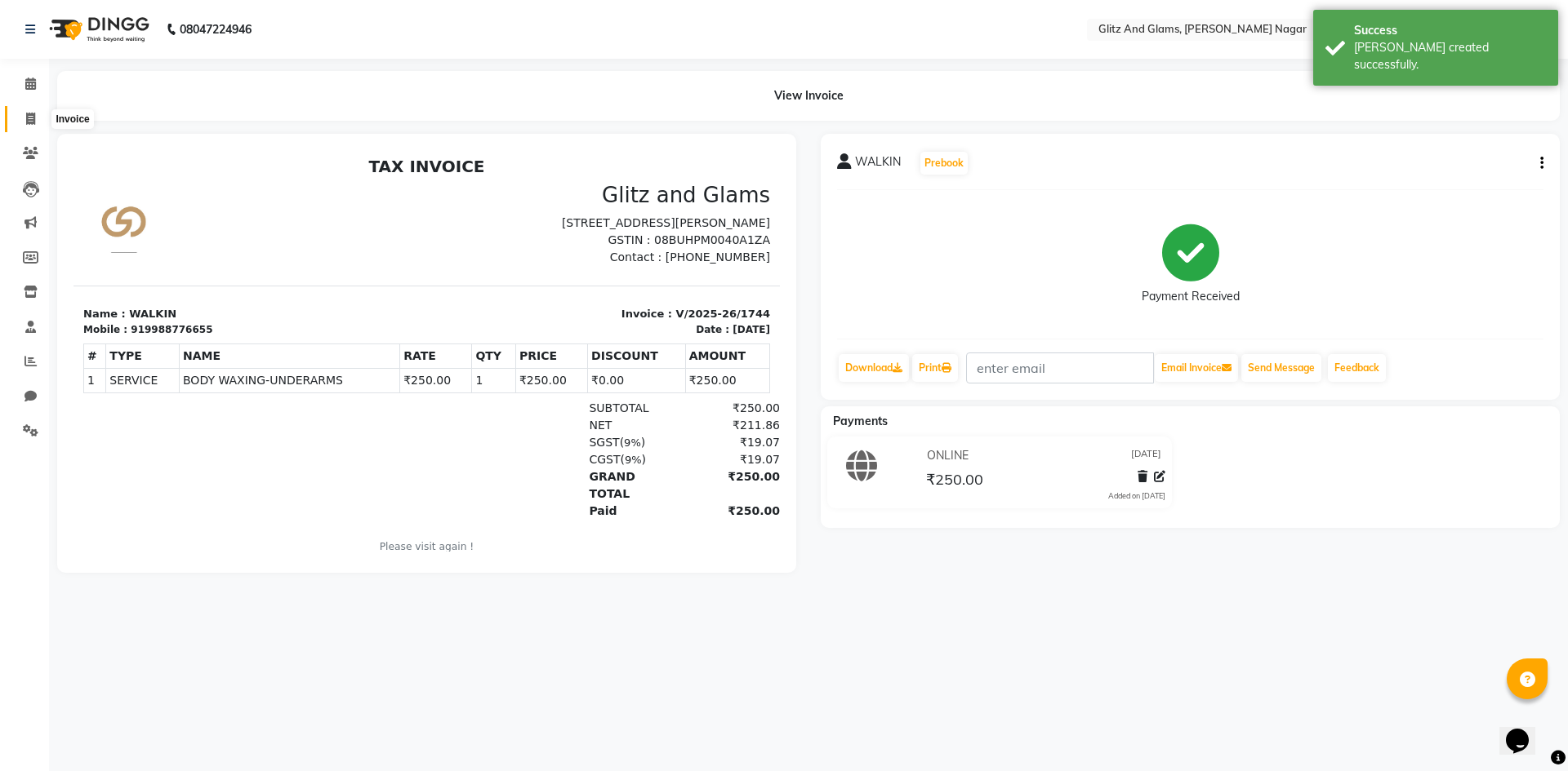
click at [26, 123] on icon at bounding box center [30, 119] width 9 height 13
select select "service"
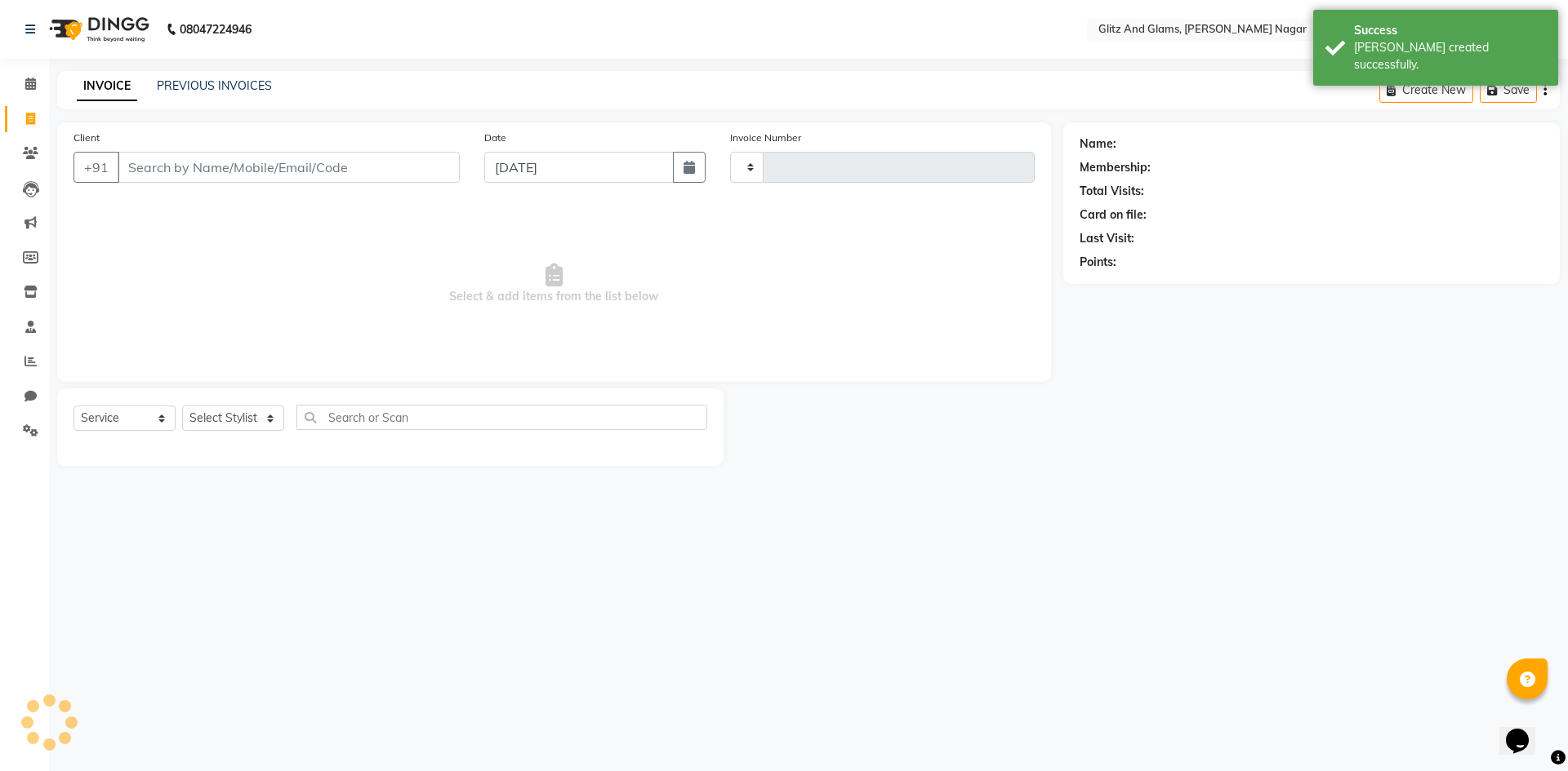
type input "1745"
select select "8316"
click at [206, 167] on input "Client" at bounding box center [289, 167] width 342 height 31
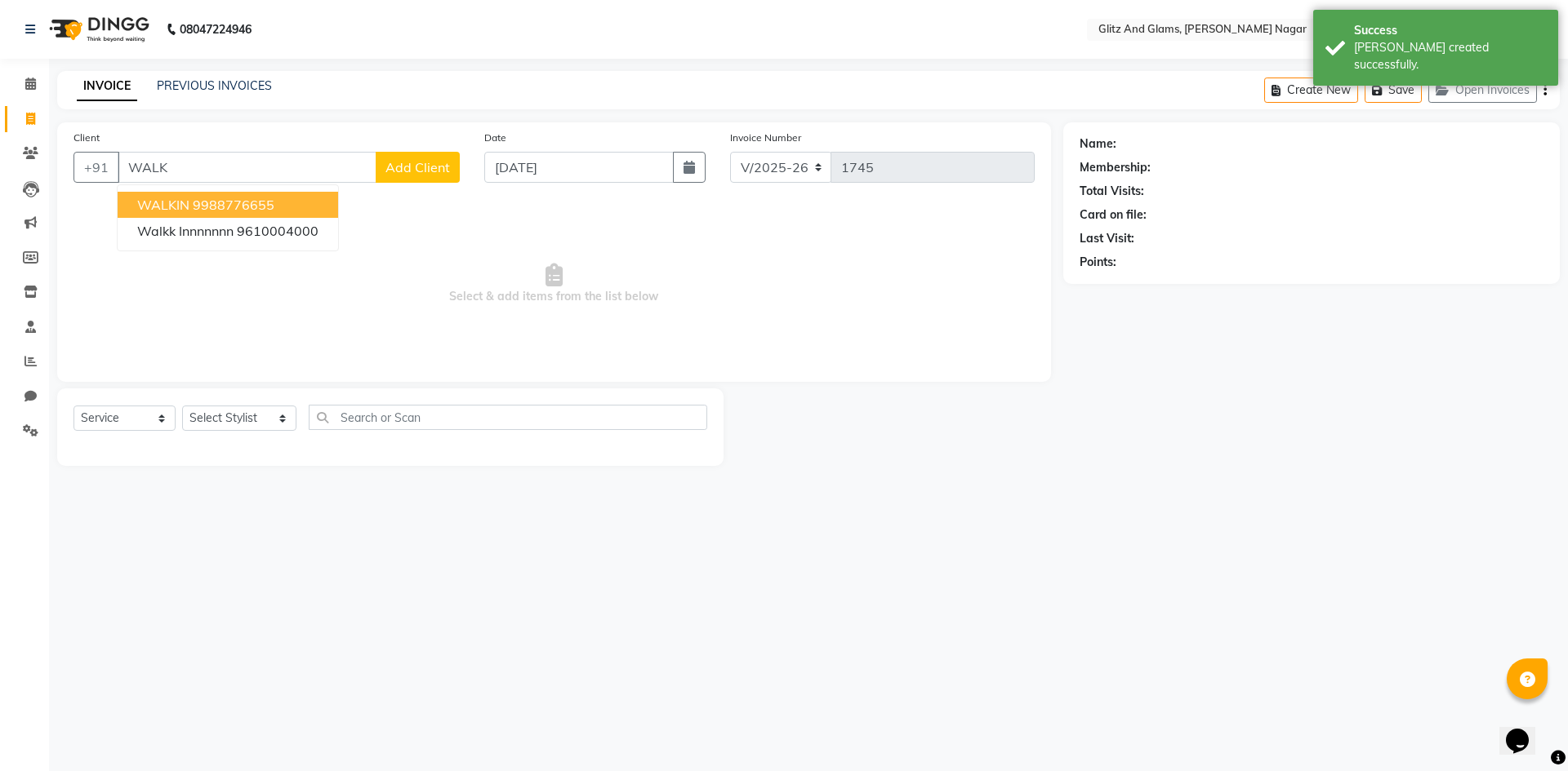
click at [230, 202] on ngb-highlight "9988776655" at bounding box center [233, 204] width 82 height 16
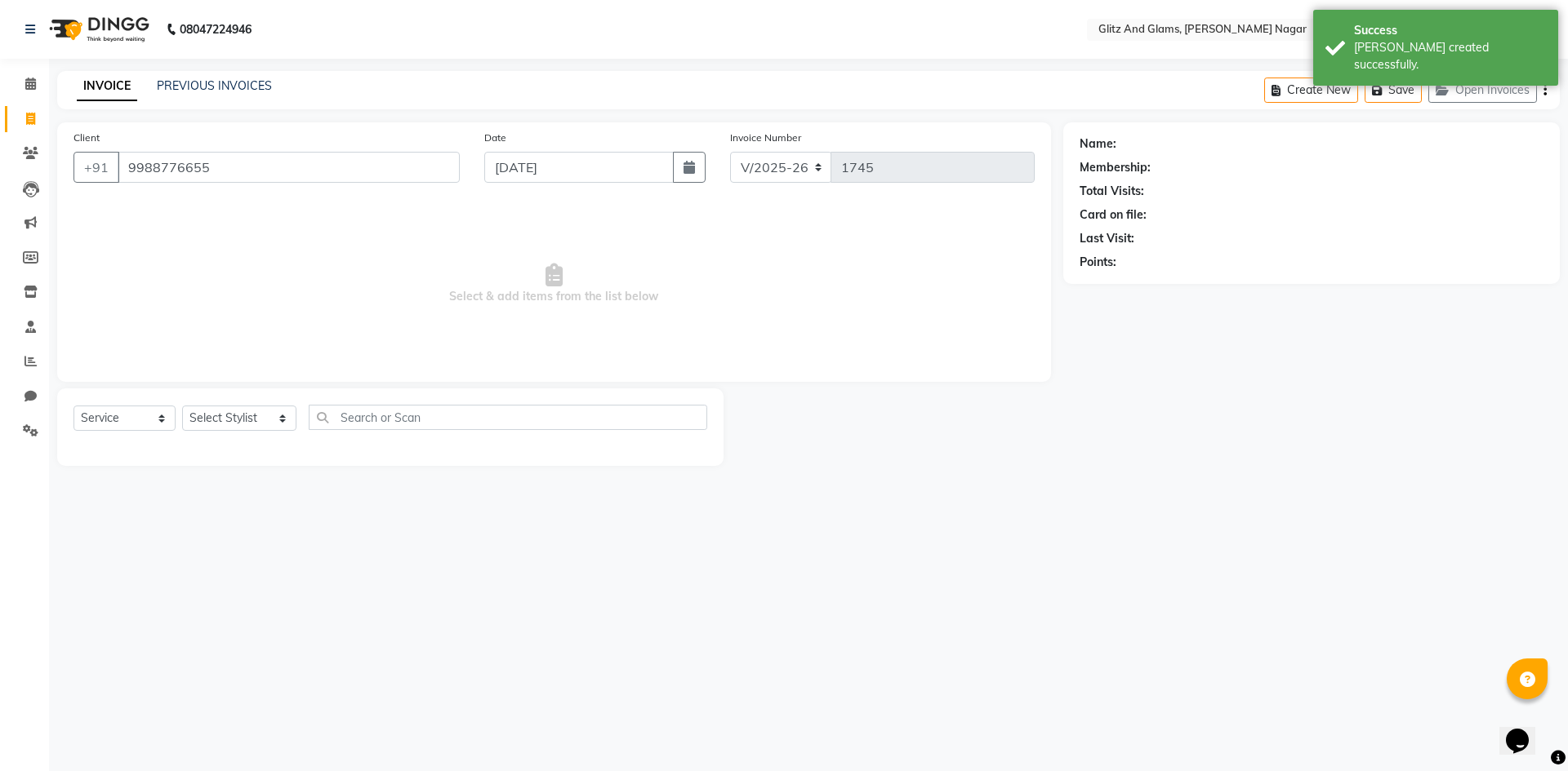
type input "9988776655"
select select "1: Object"
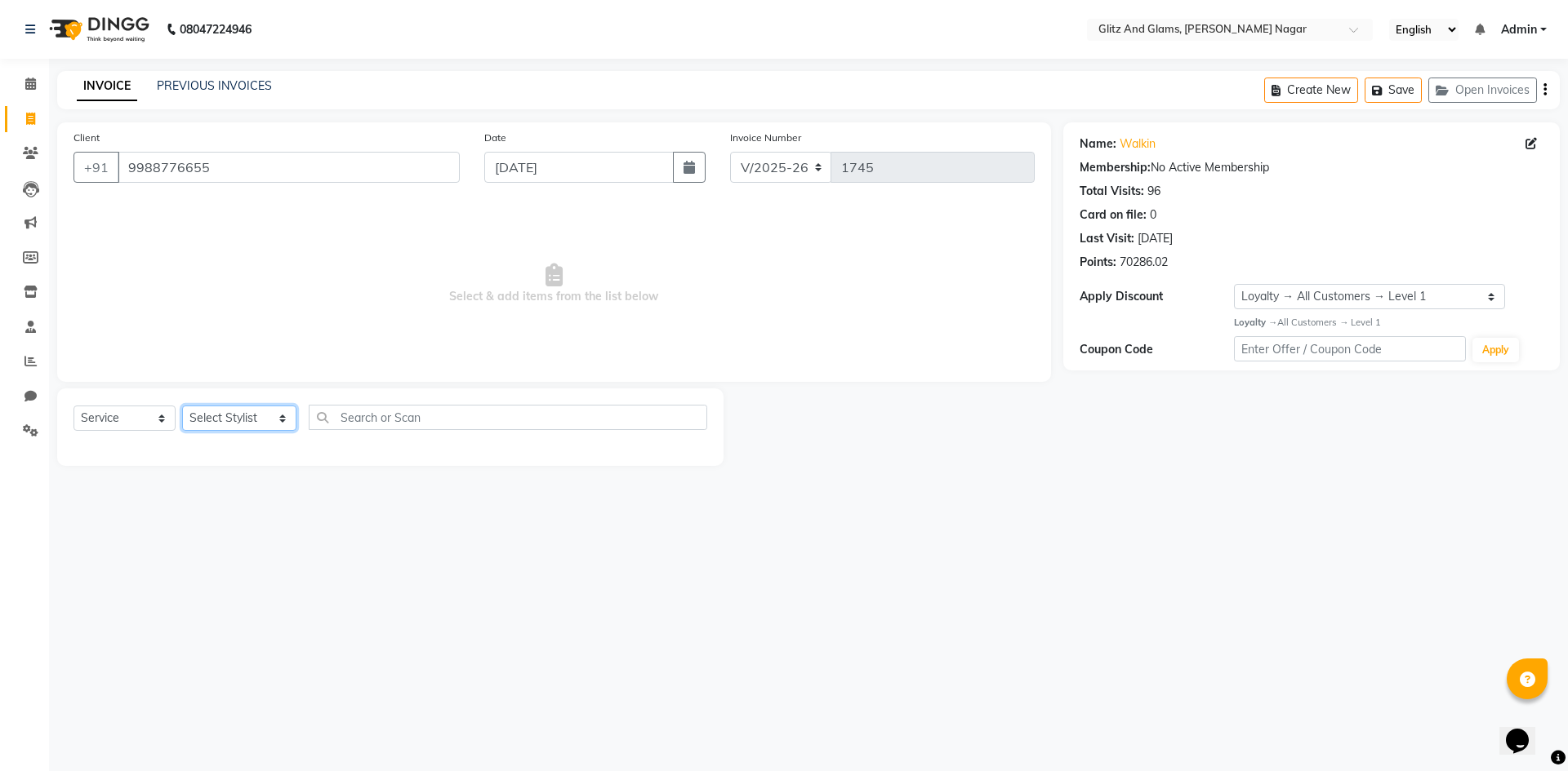
click at [248, 420] on select "Select Stylist [PERSON_NAME] [PERSON_NAME] ANKIT ASHOK ATO [PERSON_NAME] CHETAN…" at bounding box center [239, 418] width 114 height 25
select select "80526"
click at [182, 405] on select "Select Stylist [PERSON_NAME] [PERSON_NAME] ANKIT ASHOK ATO [PERSON_NAME] CHETAN…" at bounding box center [239, 418] width 114 height 25
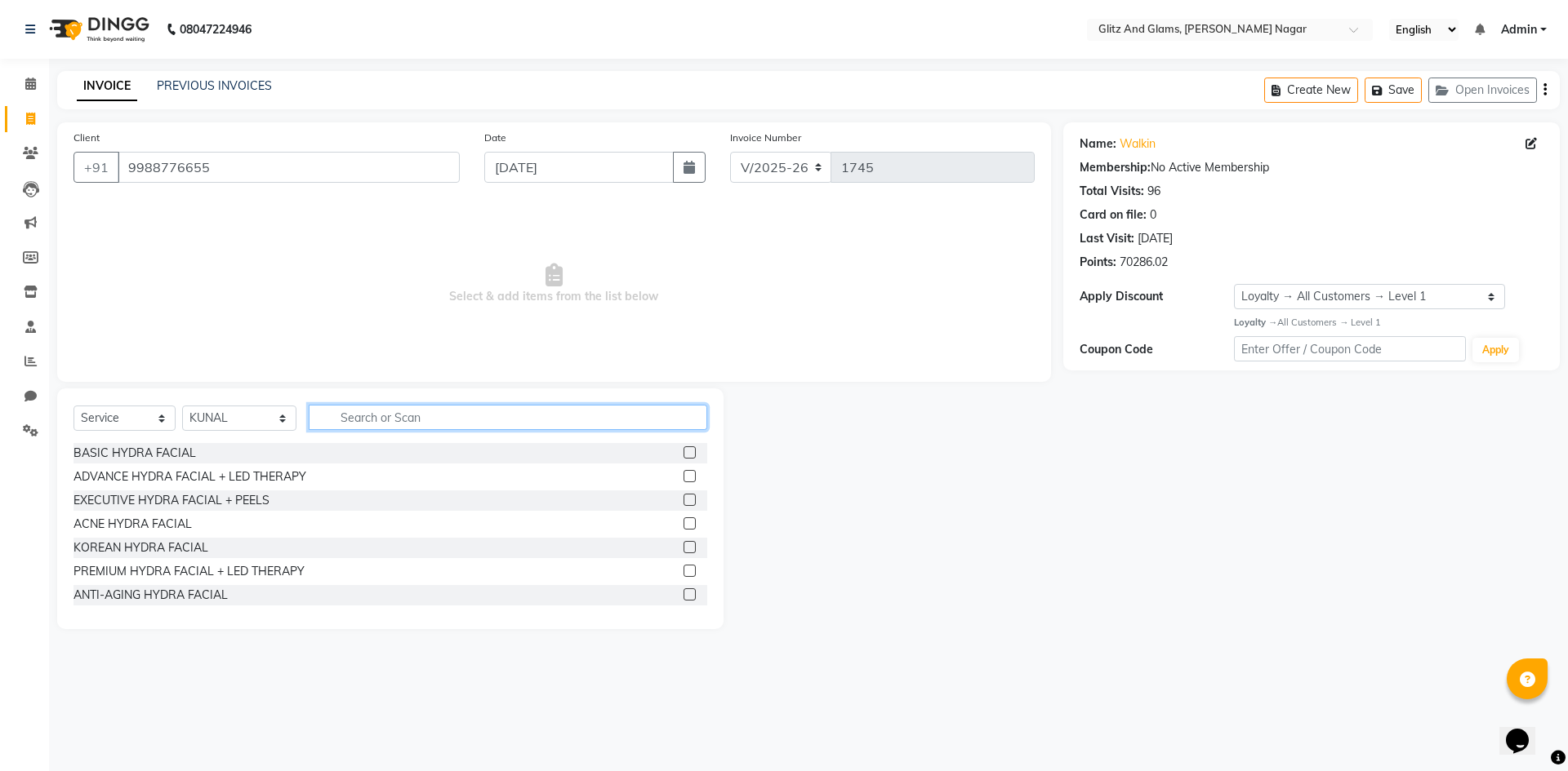
click at [423, 426] on input "text" at bounding box center [508, 417] width 399 height 25
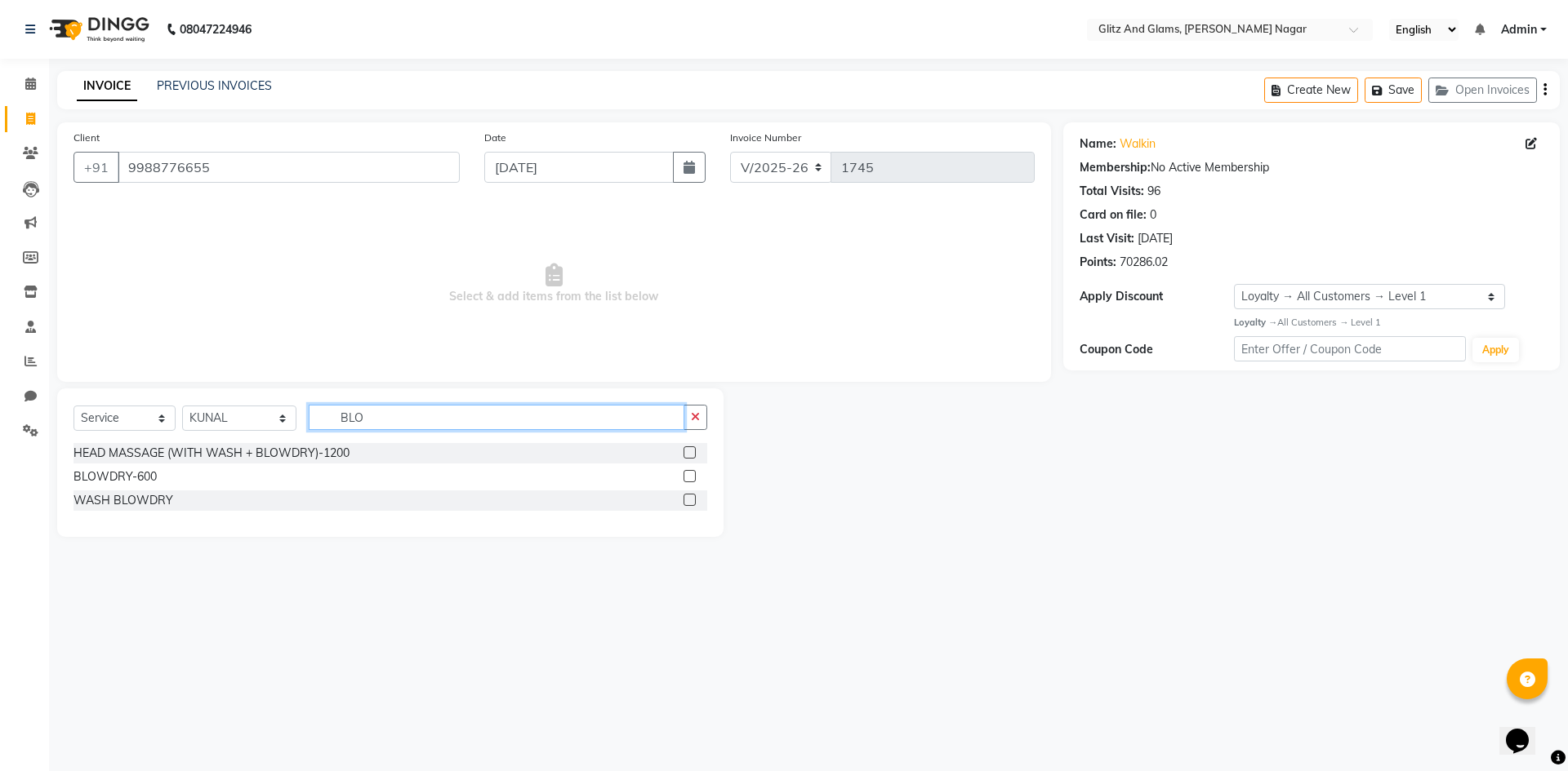
type input "BLO"
click at [686, 477] on label at bounding box center [690, 476] width 13 height 13
click at [686, 477] on input "checkbox" at bounding box center [689, 477] width 11 height 11
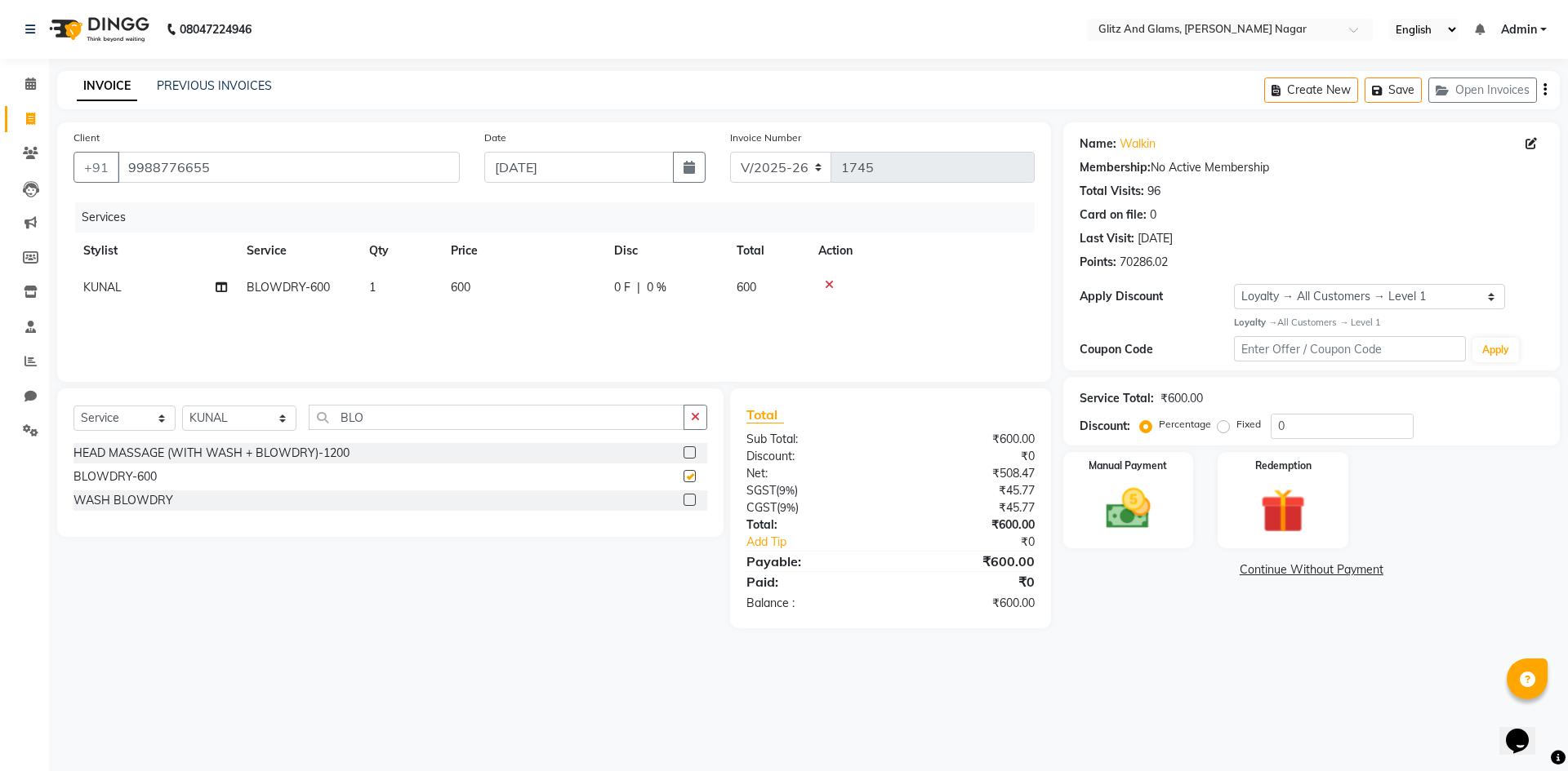
checkbox input "false"
click at [564, 315] on div "Services Stylist Service Qty Price Disc Total Action KUNAL BLOWDRY-600 1 600 0 …" at bounding box center [554, 284] width 961 height 163
click at [503, 304] on td "600" at bounding box center [522, 288] width 163 height 37
select select "80526"
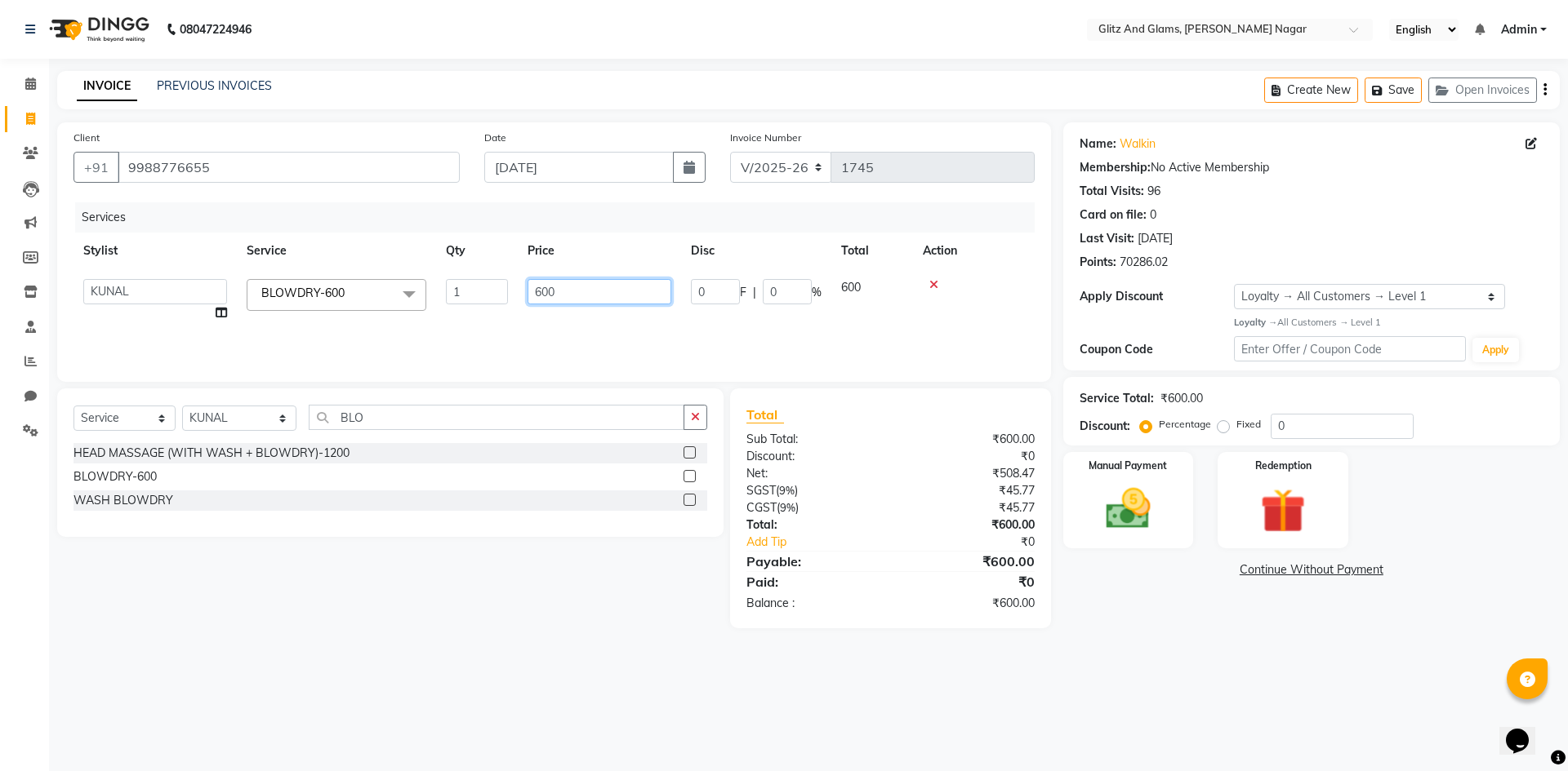
click at [539, 289] on input "600" at bounding box center [599, 292] width 144 height 25
type input "800"
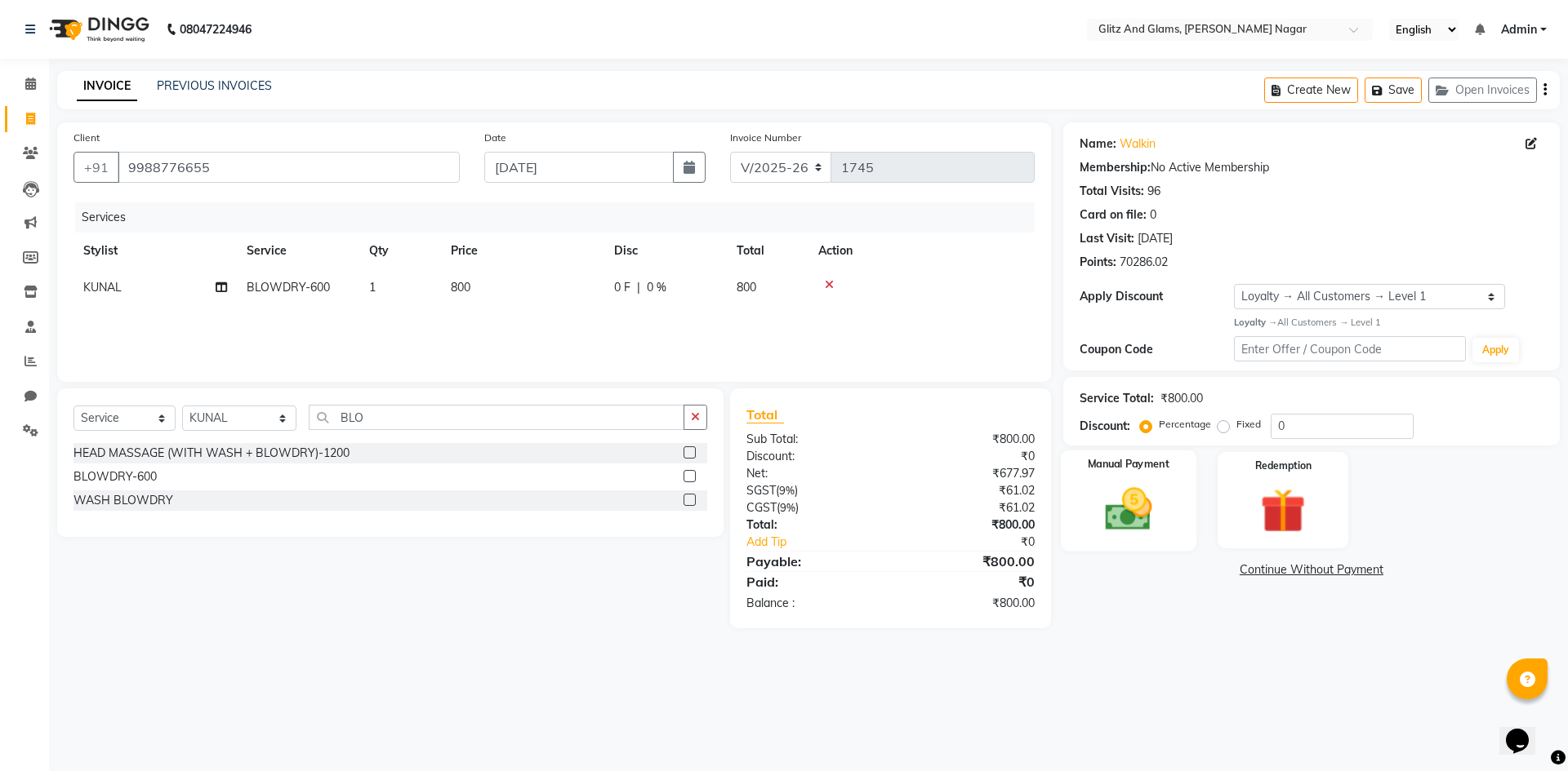
click at [1116, 505] on img at bounding box center [1128, 510] width 76 height 54
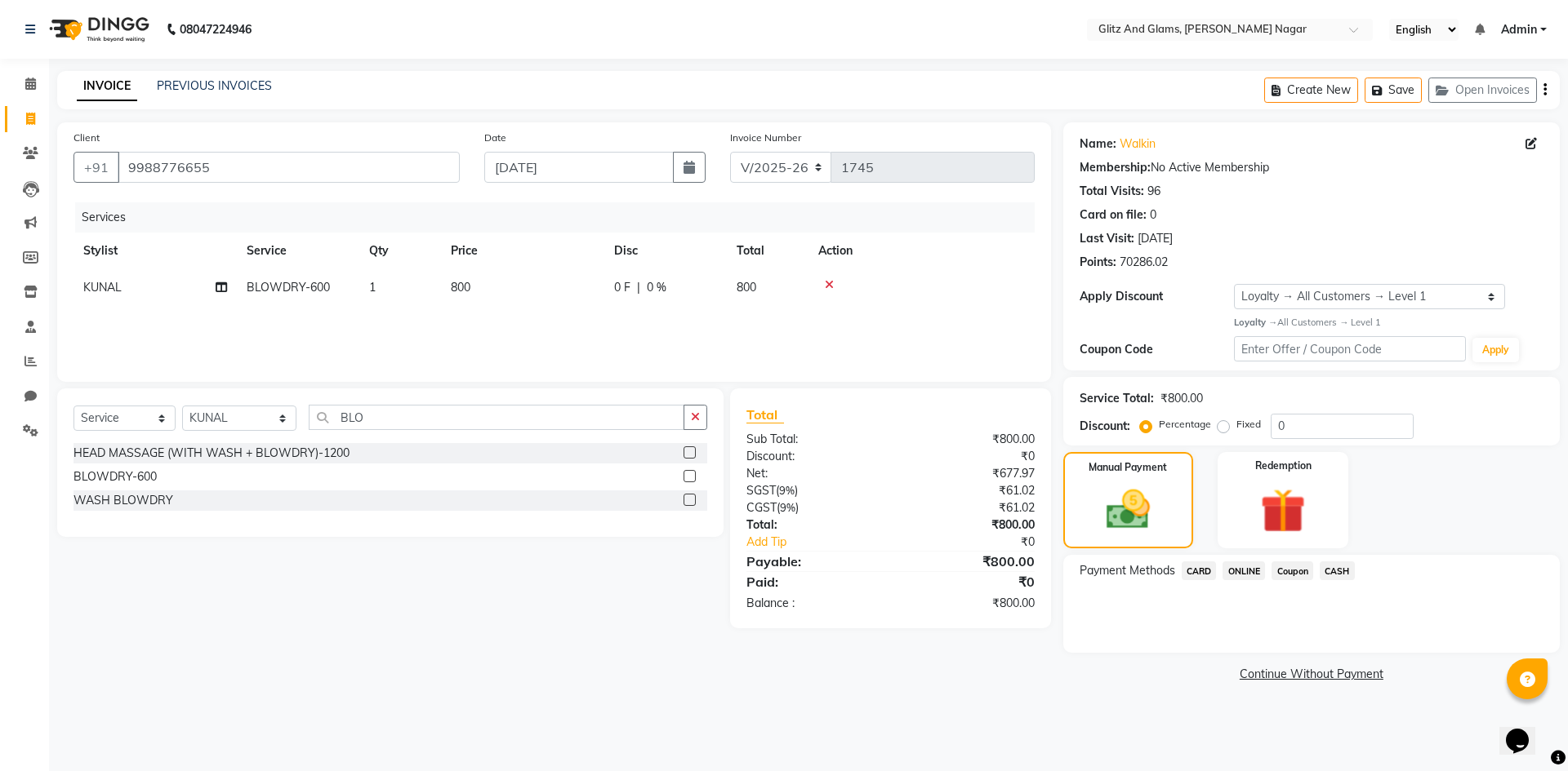
click at [1204, 571] on span "CARD" at bounding box center [1200, 571] width 35 height 18
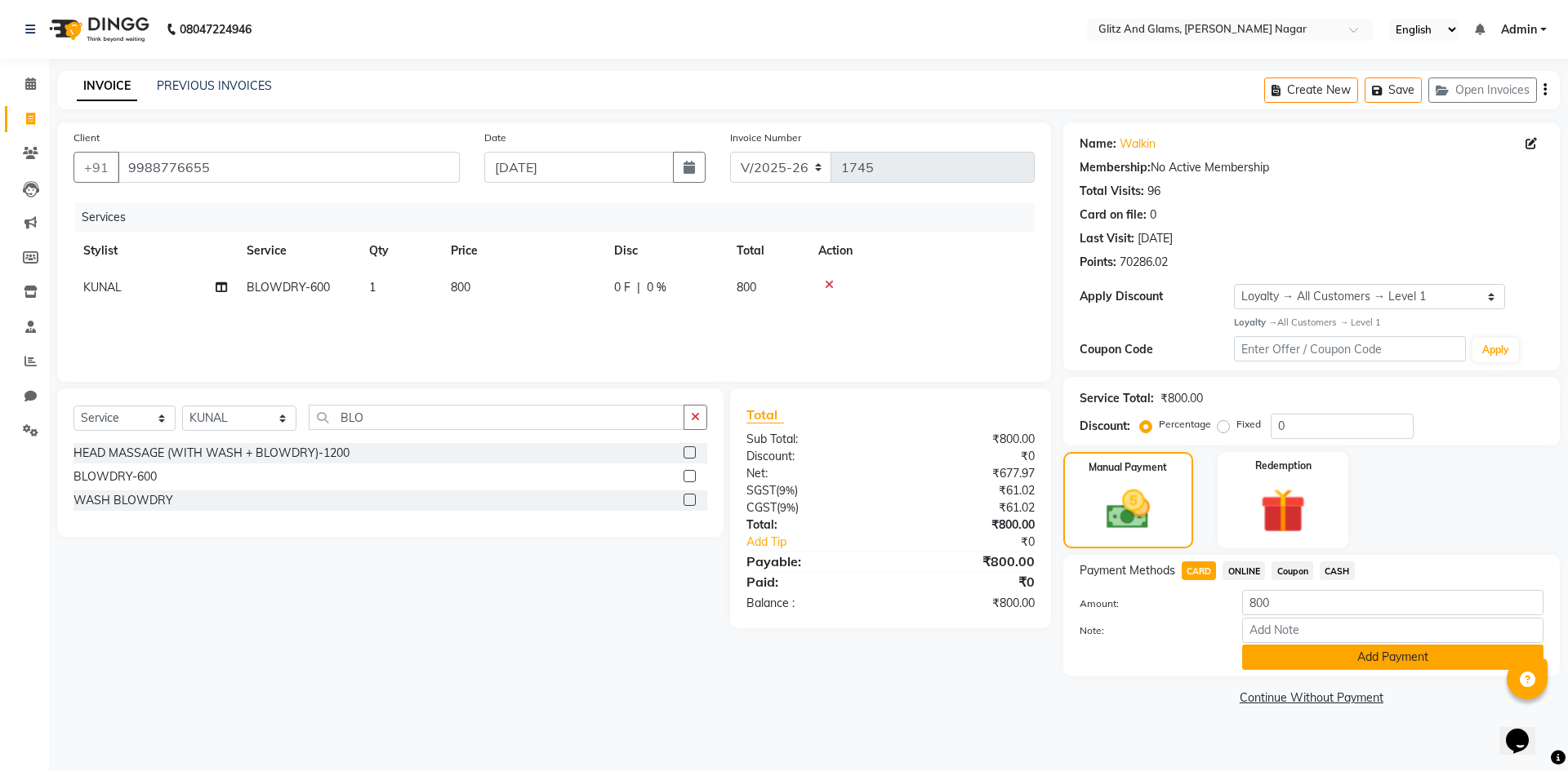
click at [1267, 665] on button "Add Payment" at bounding box center [1392, 657] width 301 height 25
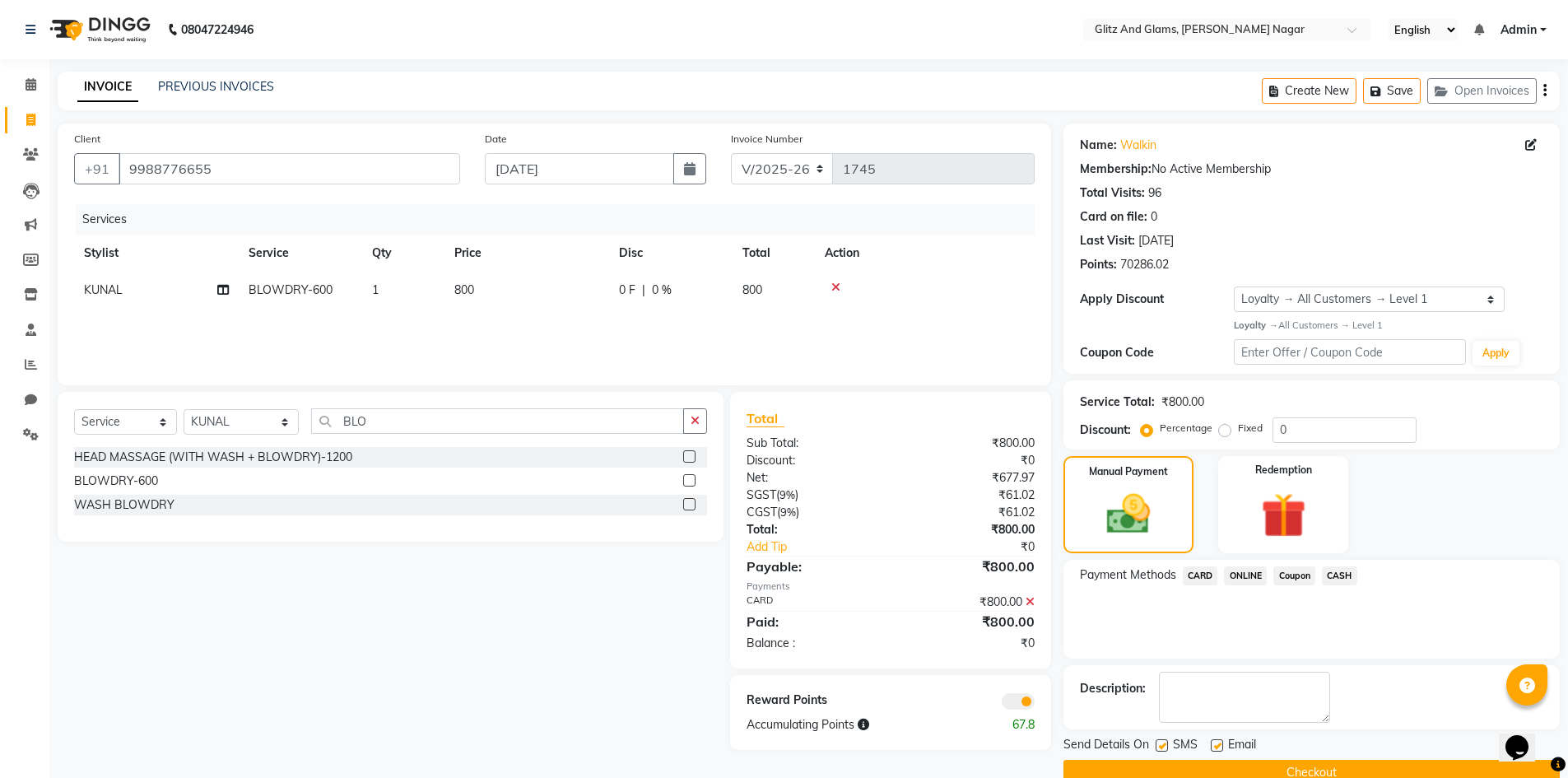
scroll to position [32, 0]
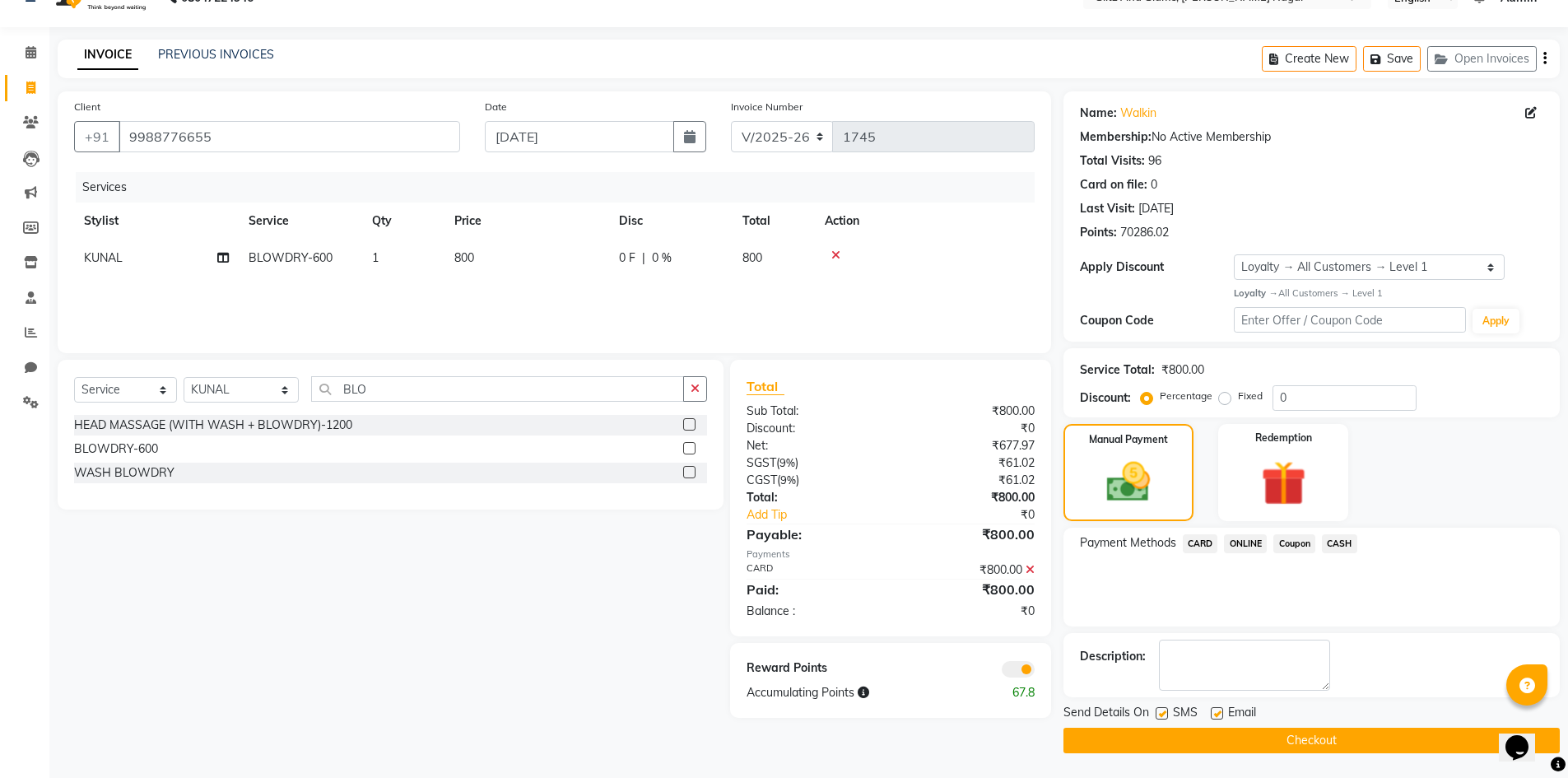
click at [1298, 742] on button "Checkout" at bounding box center [1311, 741] width 496 height 25
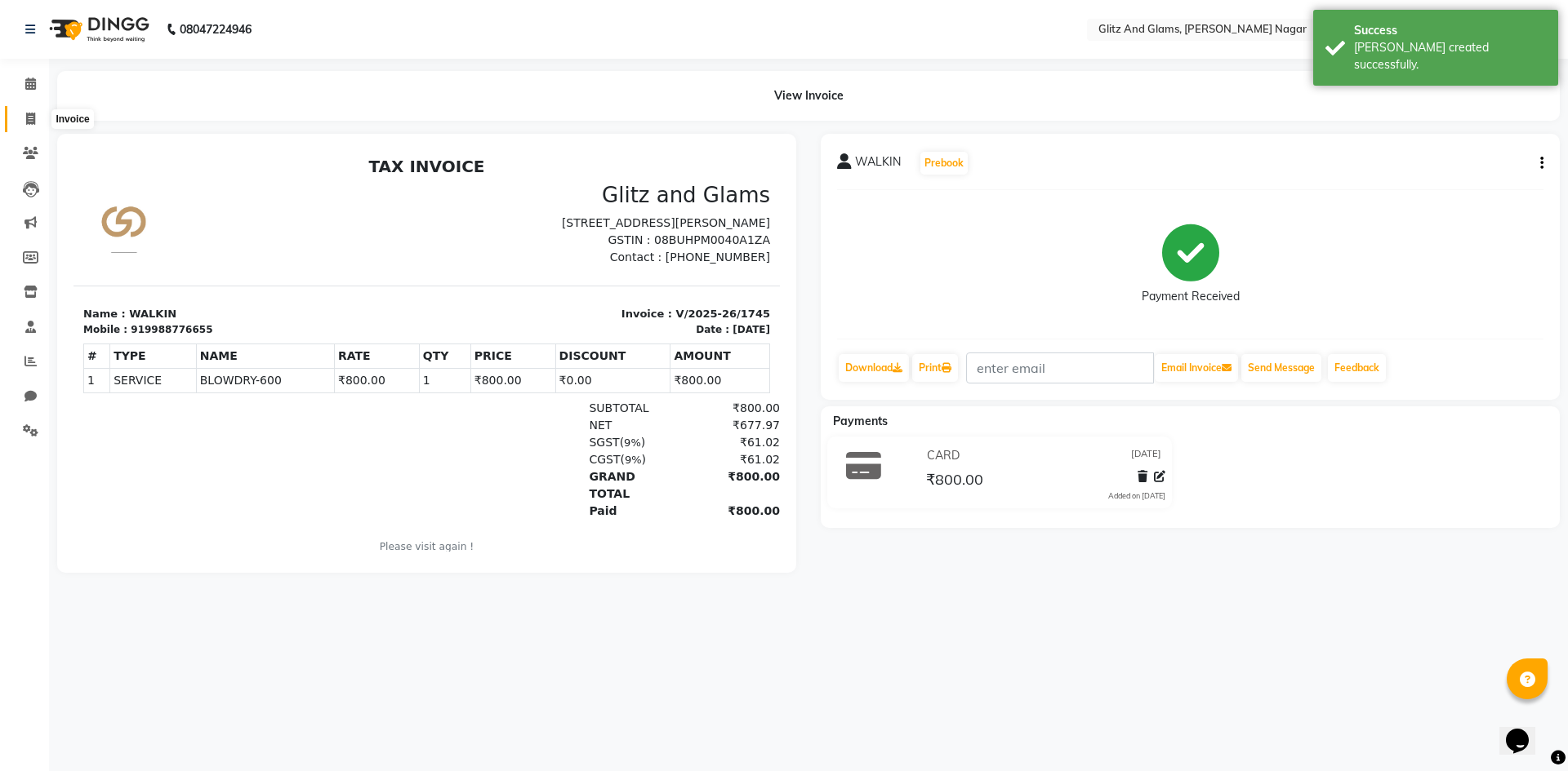
click at [21, 119] on span at bounding box center [30, 119] width 29 height 18
select select "service"
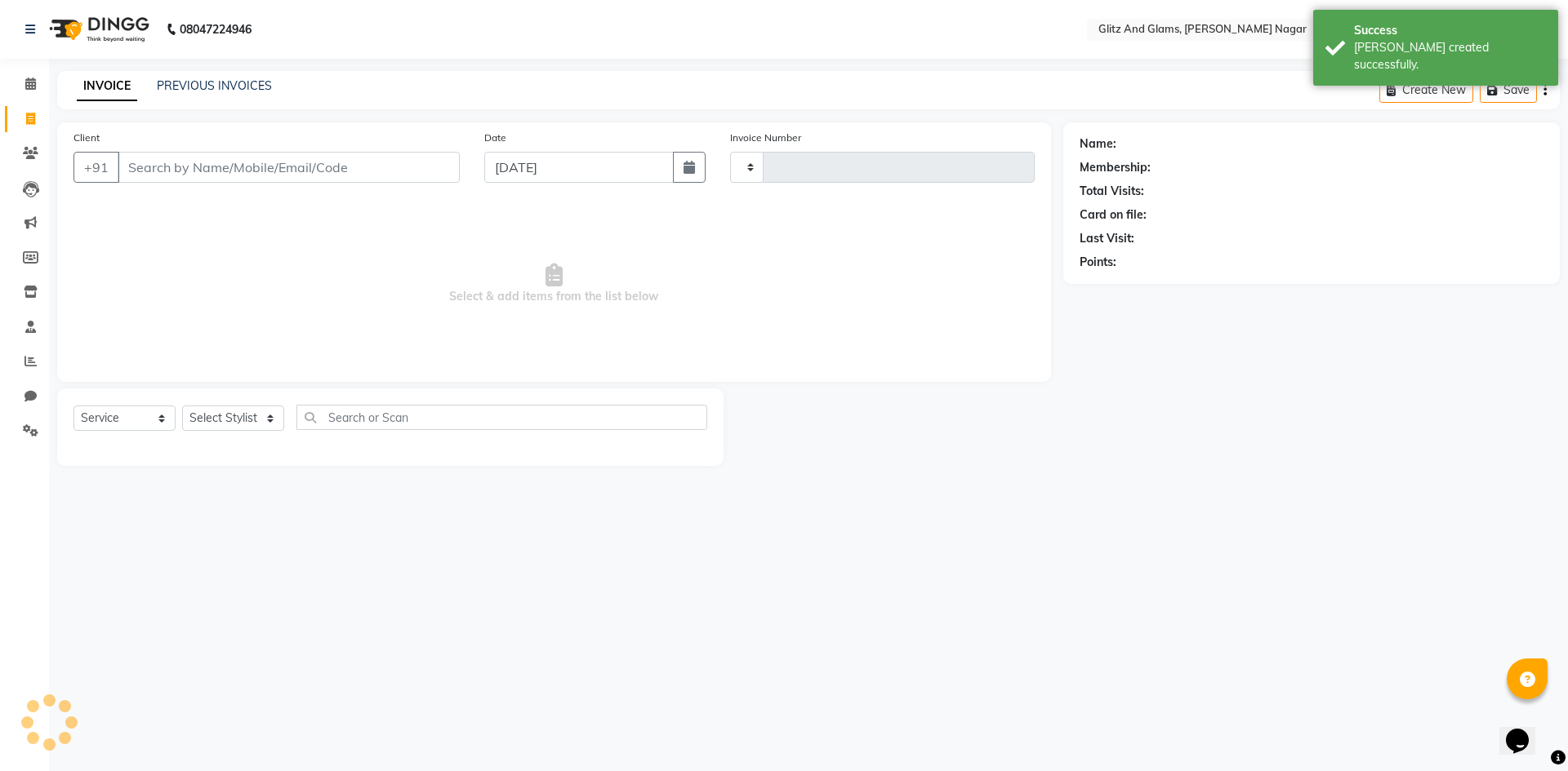
type input "1746"
select select "8316"
click at [192, 160] on input "Client" at bounding box center [289, 167] width 342 height 31
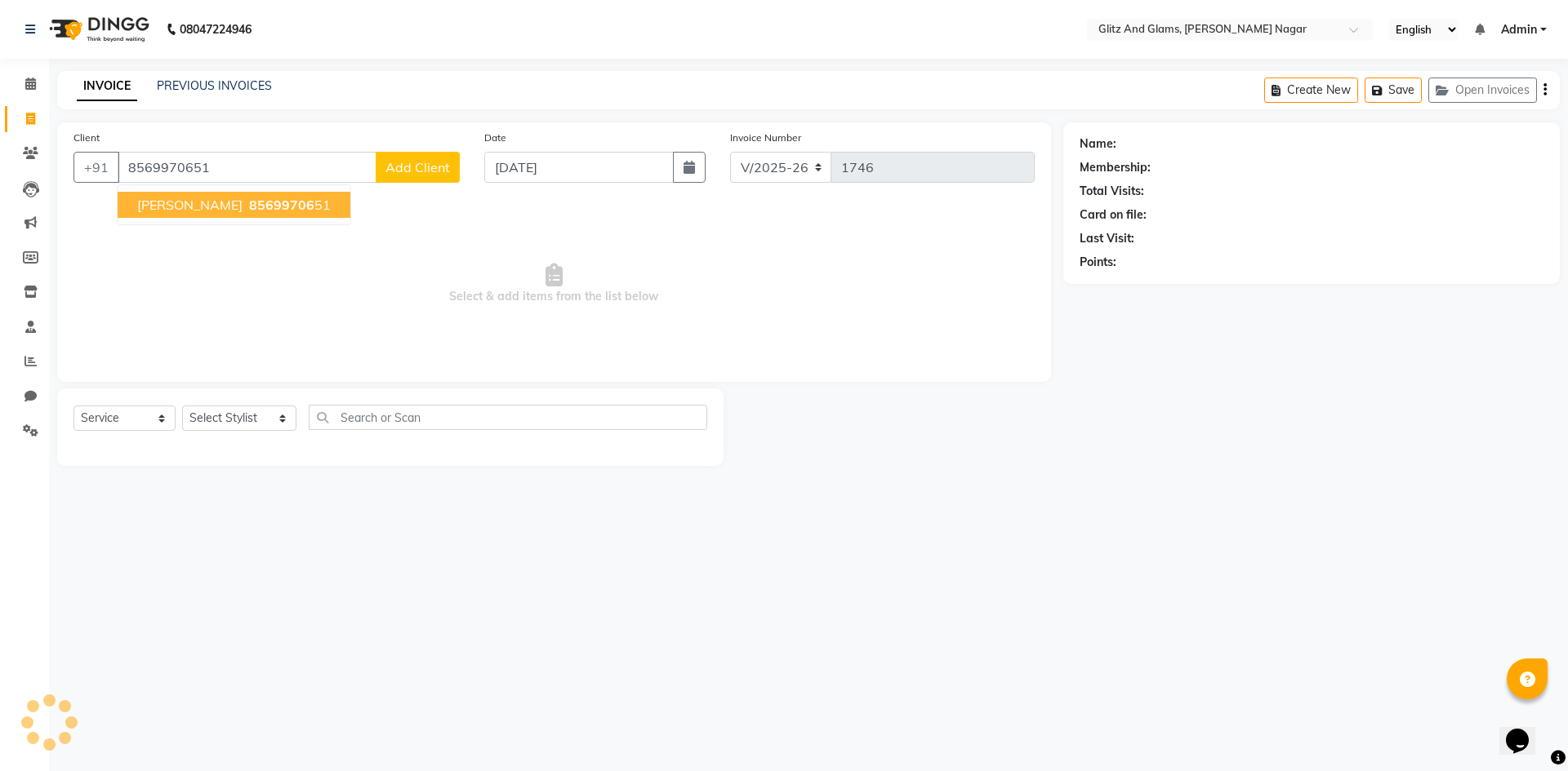
type input "8569970651"
select select "1: Object"
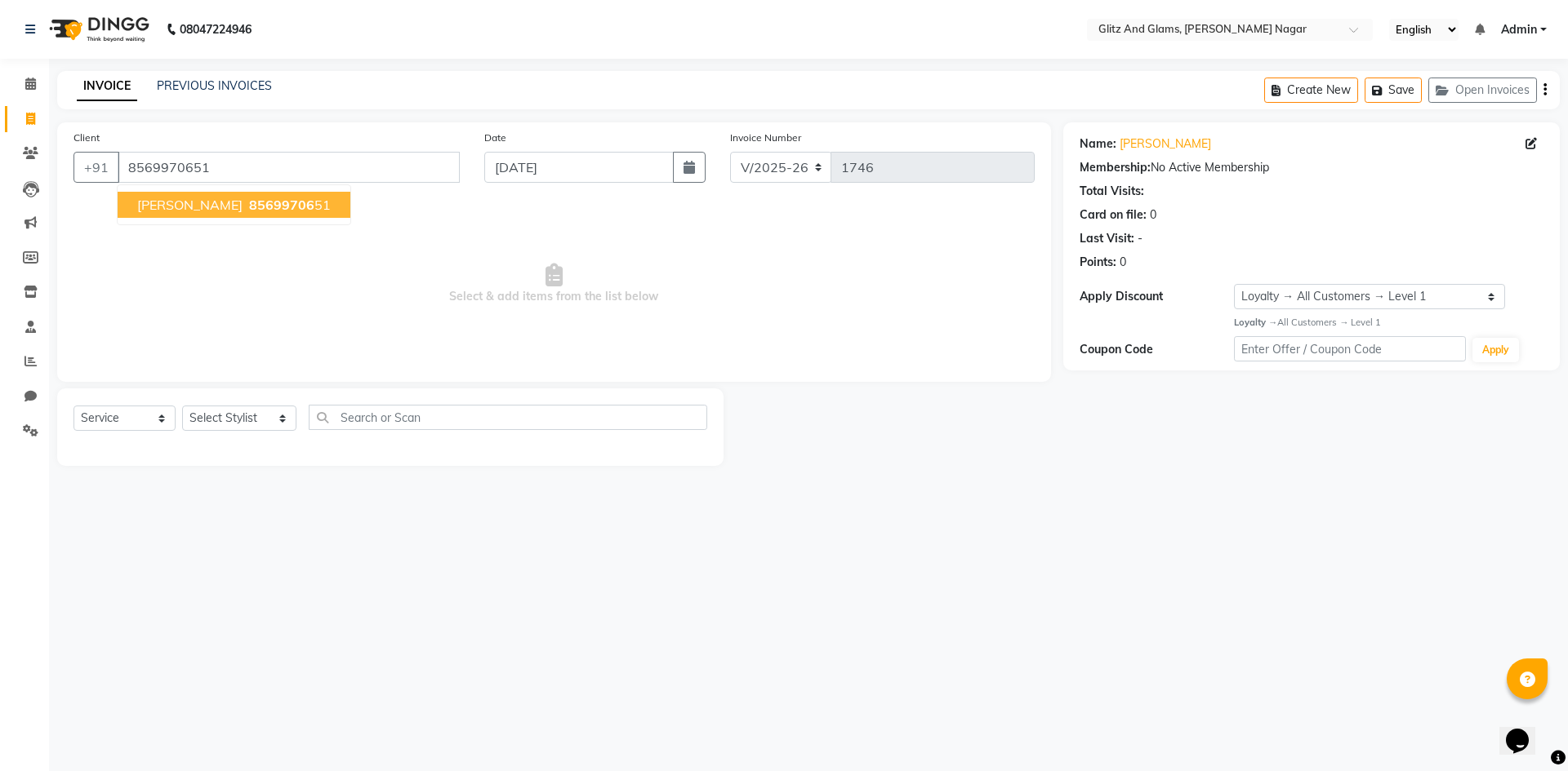
click at [195, 203] on span "[PERSON_NAME]" at bounding box center [189, 204] width 105 height 16
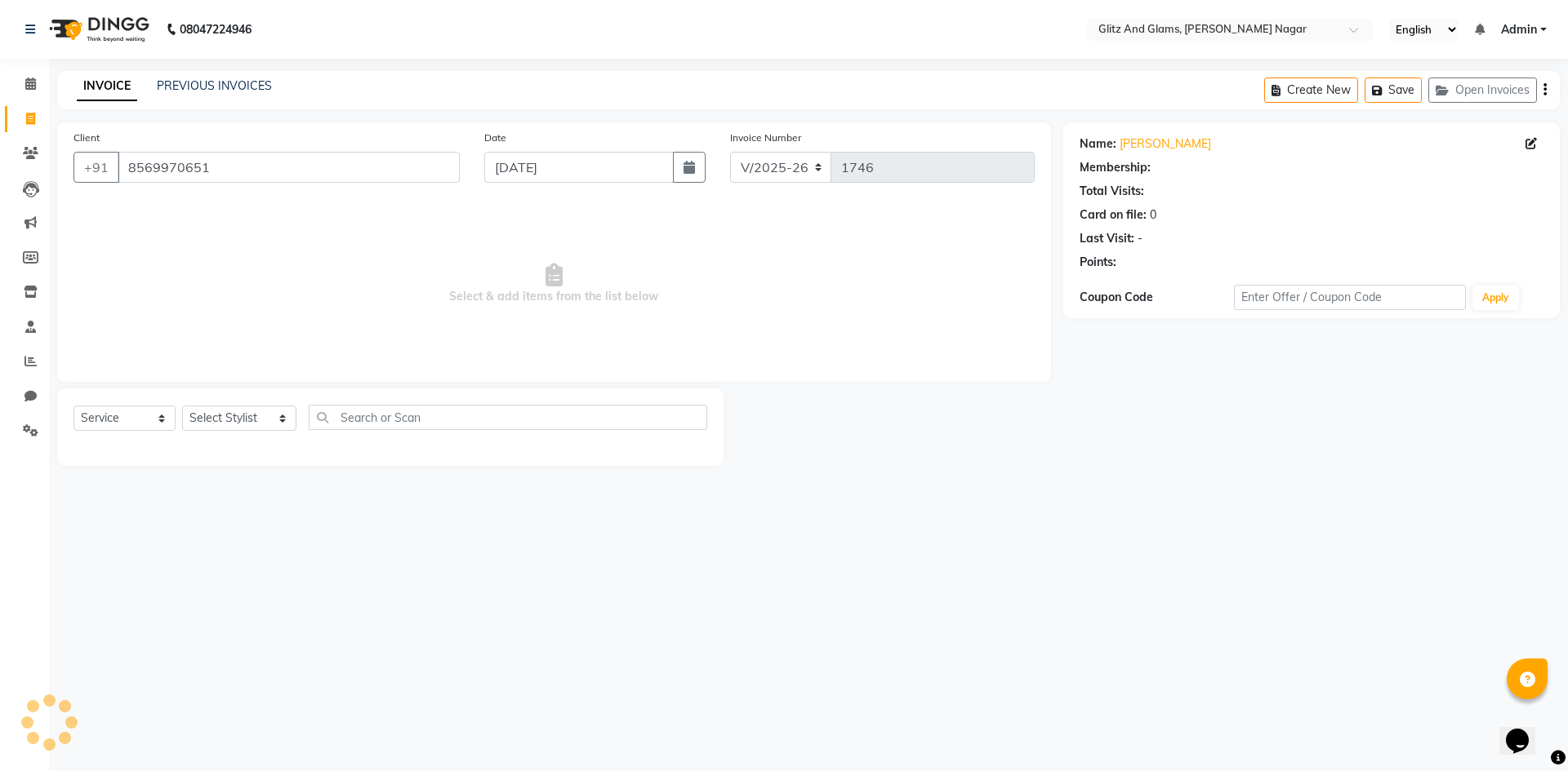
select select "1: Object"
click at [256, 420] on select "Select Stylist [PERSON_NAME] [PERSON_NAME] ANKIT ASHOK ATO [PERSON_NAME] CHETAN…" at bounding box center [239, 418] width 114 height 25
select select "80524"
click at [182, 405] on select "Select Stylist [PERSON_NAME] [PERSON_NAME] ANKIT ASHOK ATO [PERSON_NAME] CHETAN…" at bounding box center [239, 418] width 114 height 25
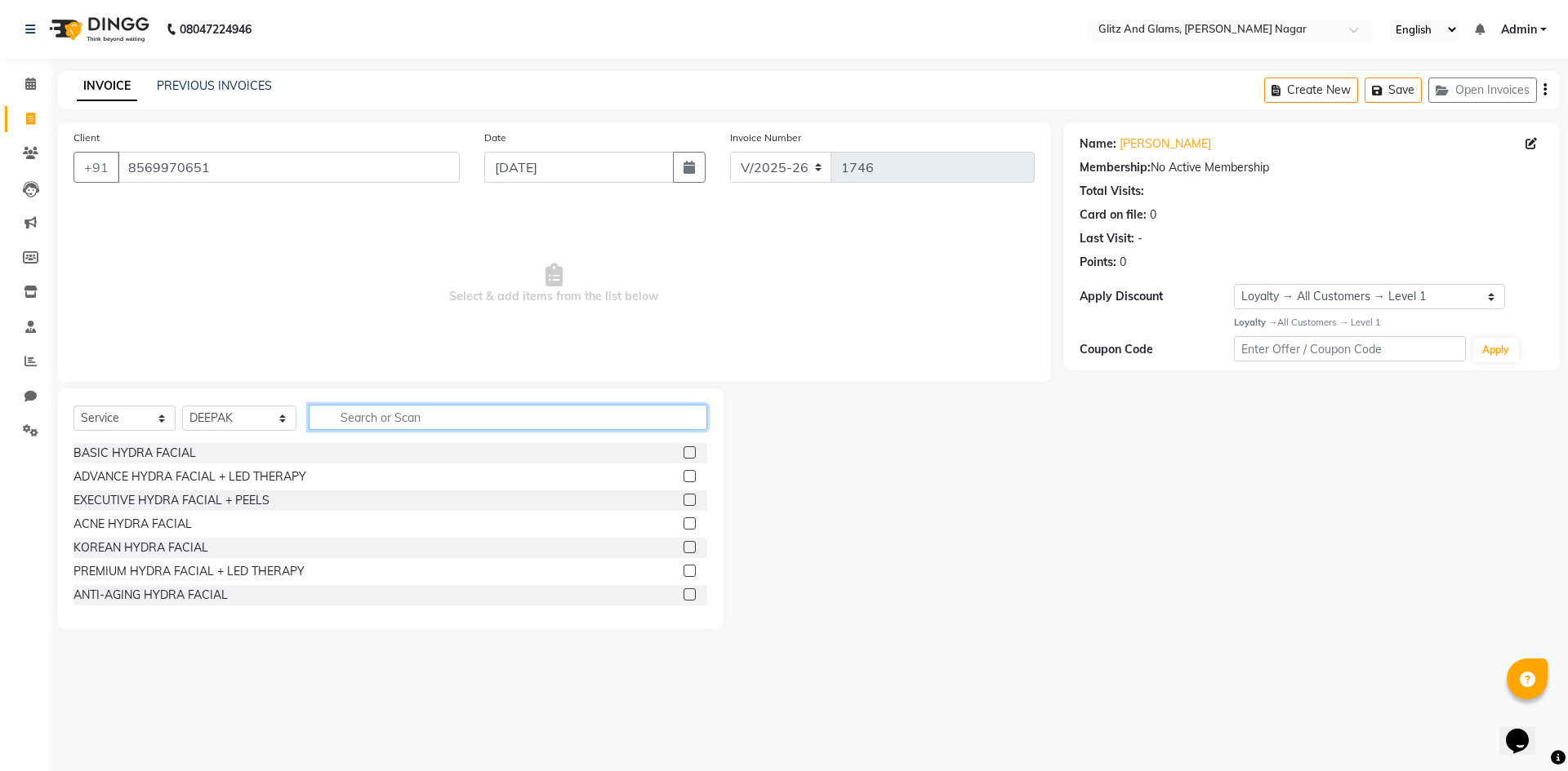
click at [437, 428] on input "text" at bounding box center [508, 417] width 399 height 25
type input "CU"
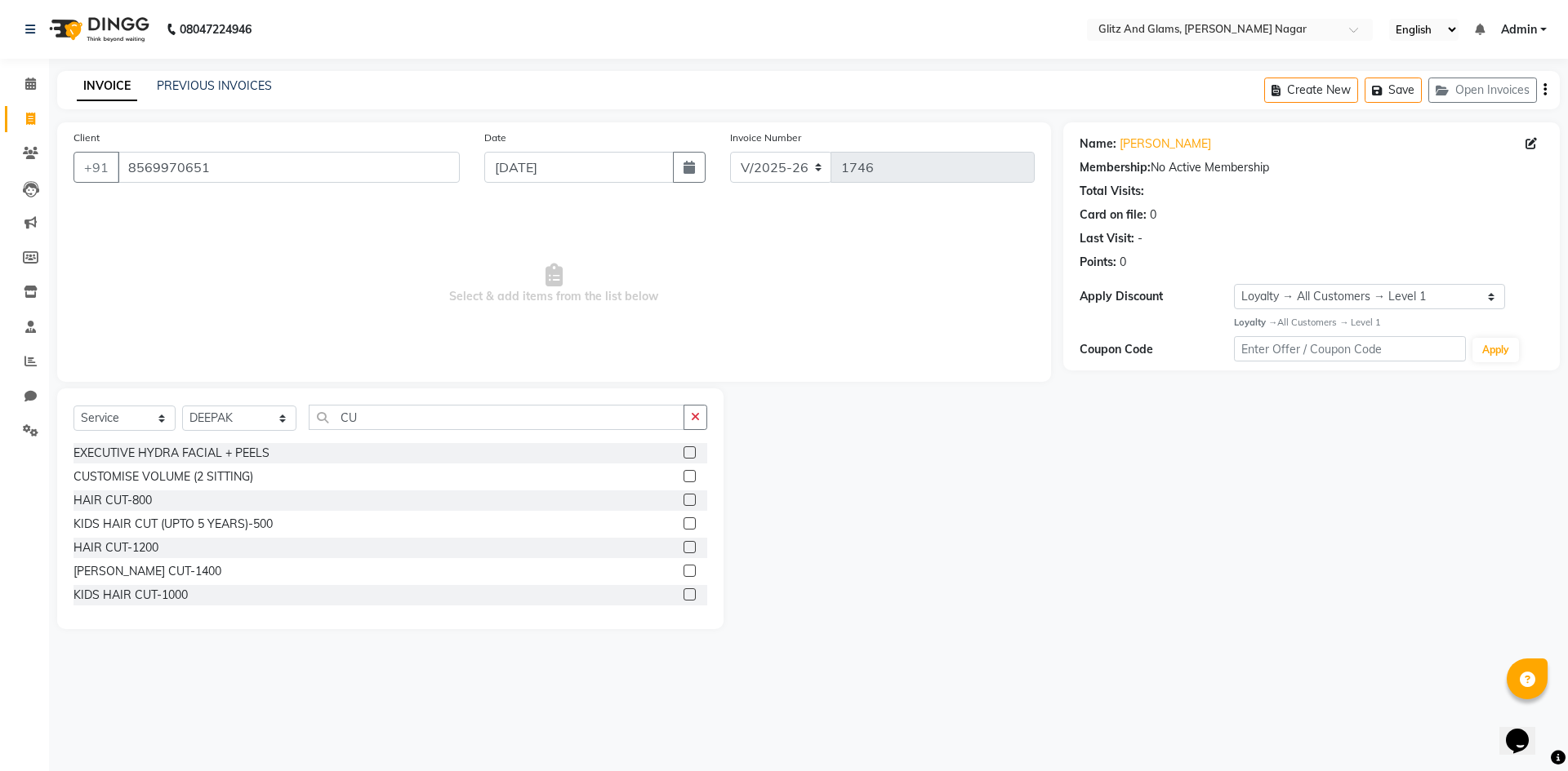
click at [684, 499] on label at bounding box center [690, 499] width 13 height 13
click at [684, 499] on input "checkbox" at bounding box center [689, 500] width 11 height 11
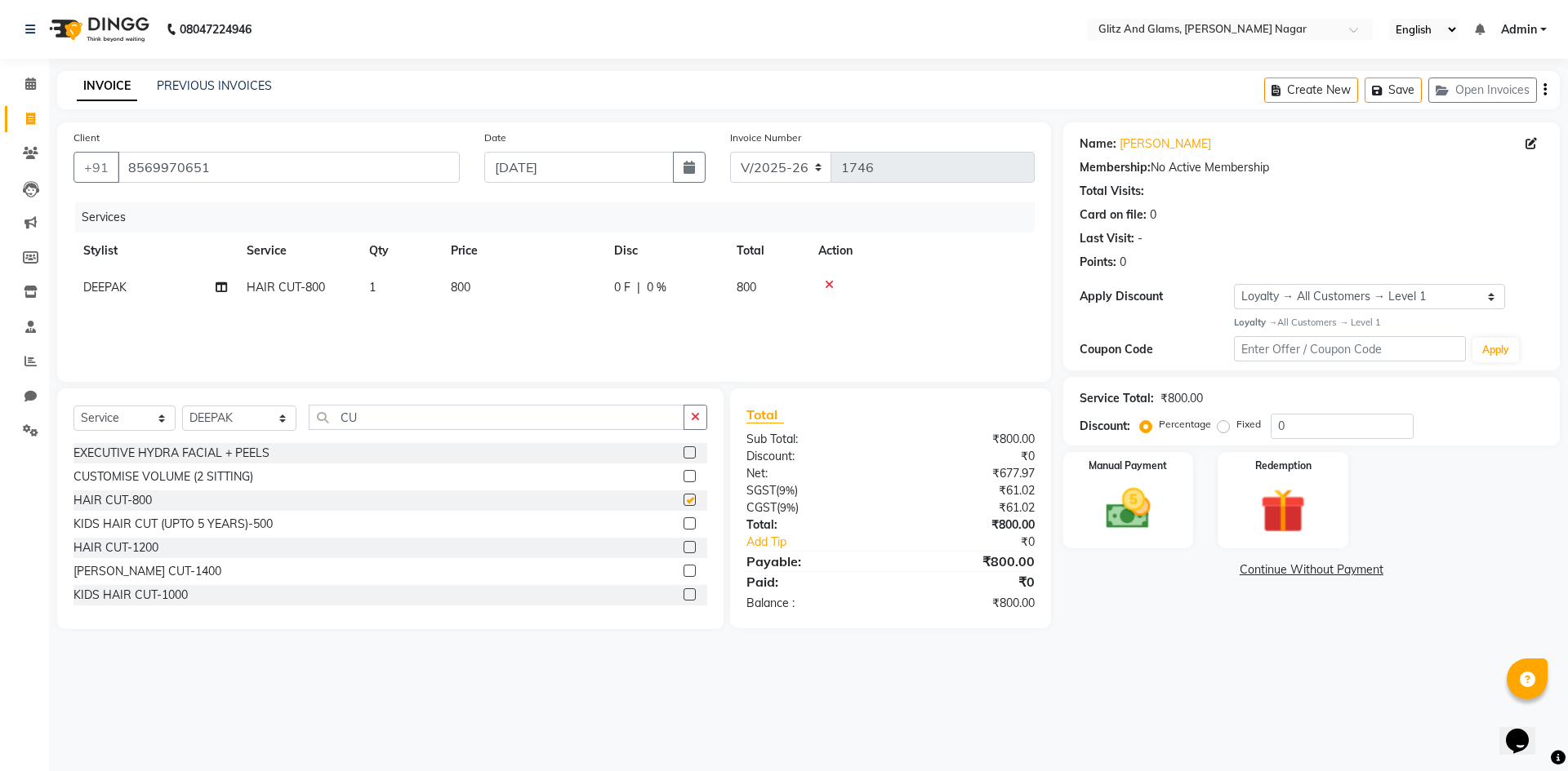
checkbox input "false"
click at [684, 547] on label at bounding box center [690, 547] width 13 height 13
click at [684, 547] on input "checkbox" at bounding box center [689, 548] width 11 height 11
checkbox input "false"
click at [698, 425] on button "button" at bounding box center [696, 417] width 24 height 25
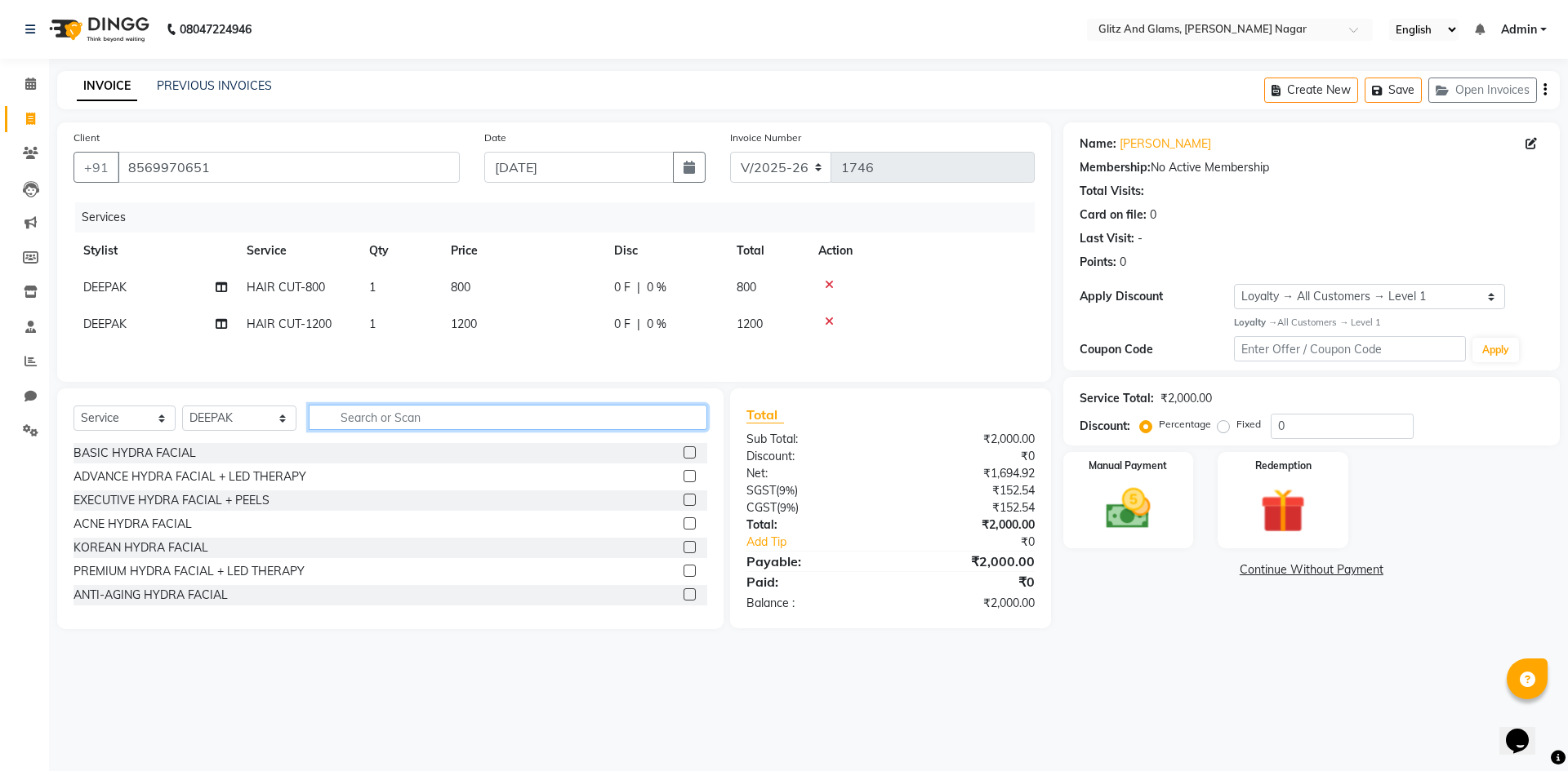
click at [666, 425] on input "text" at bounding box center [508, 417] width 399 height 25
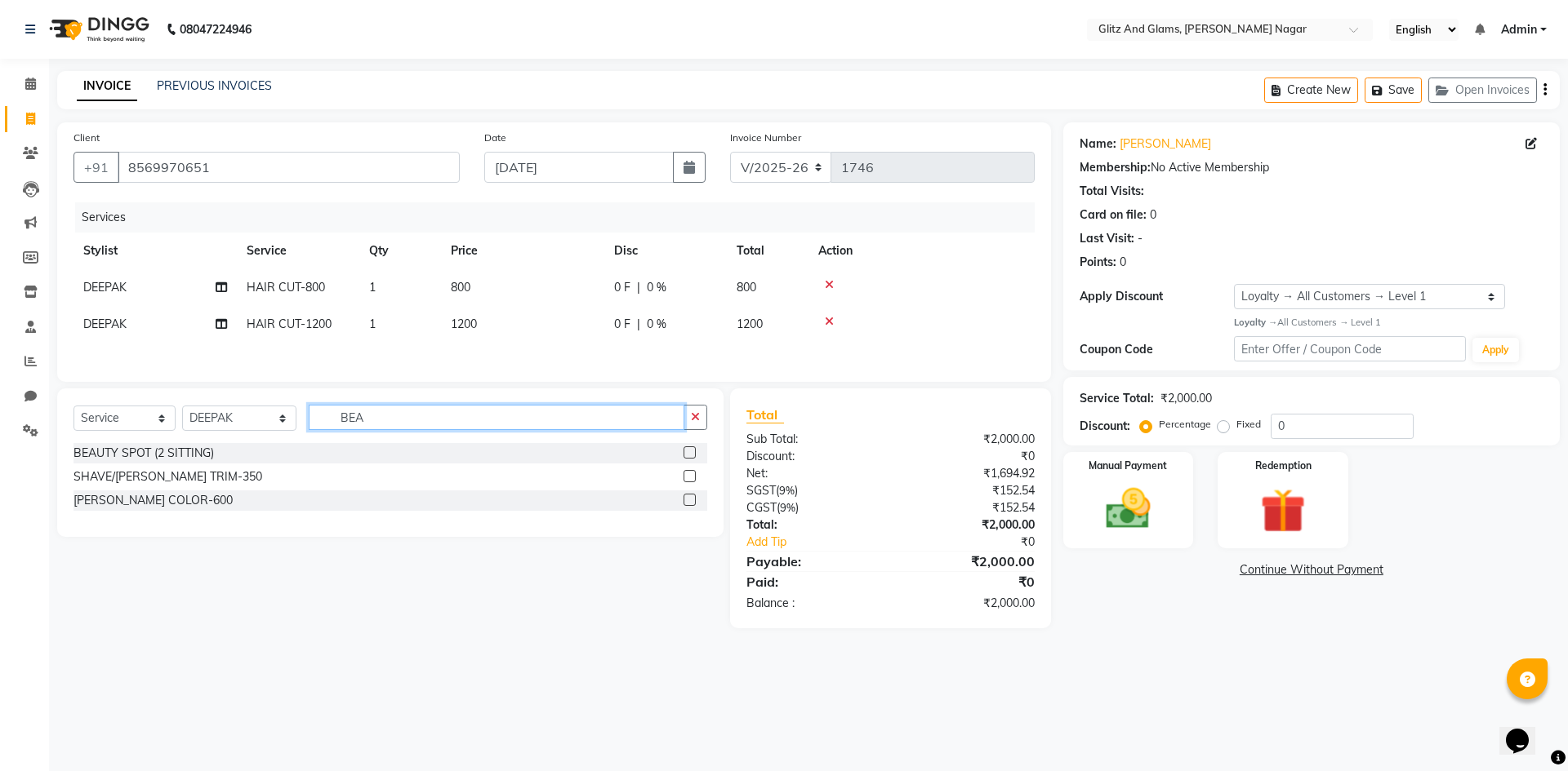
type input "BEA"
click at [688, 475] on label at bounding box center [690, 476] width 13 height 13
click at [688, 475] on input "checkbox" at bounding box center [689, 477] width 11 height 11
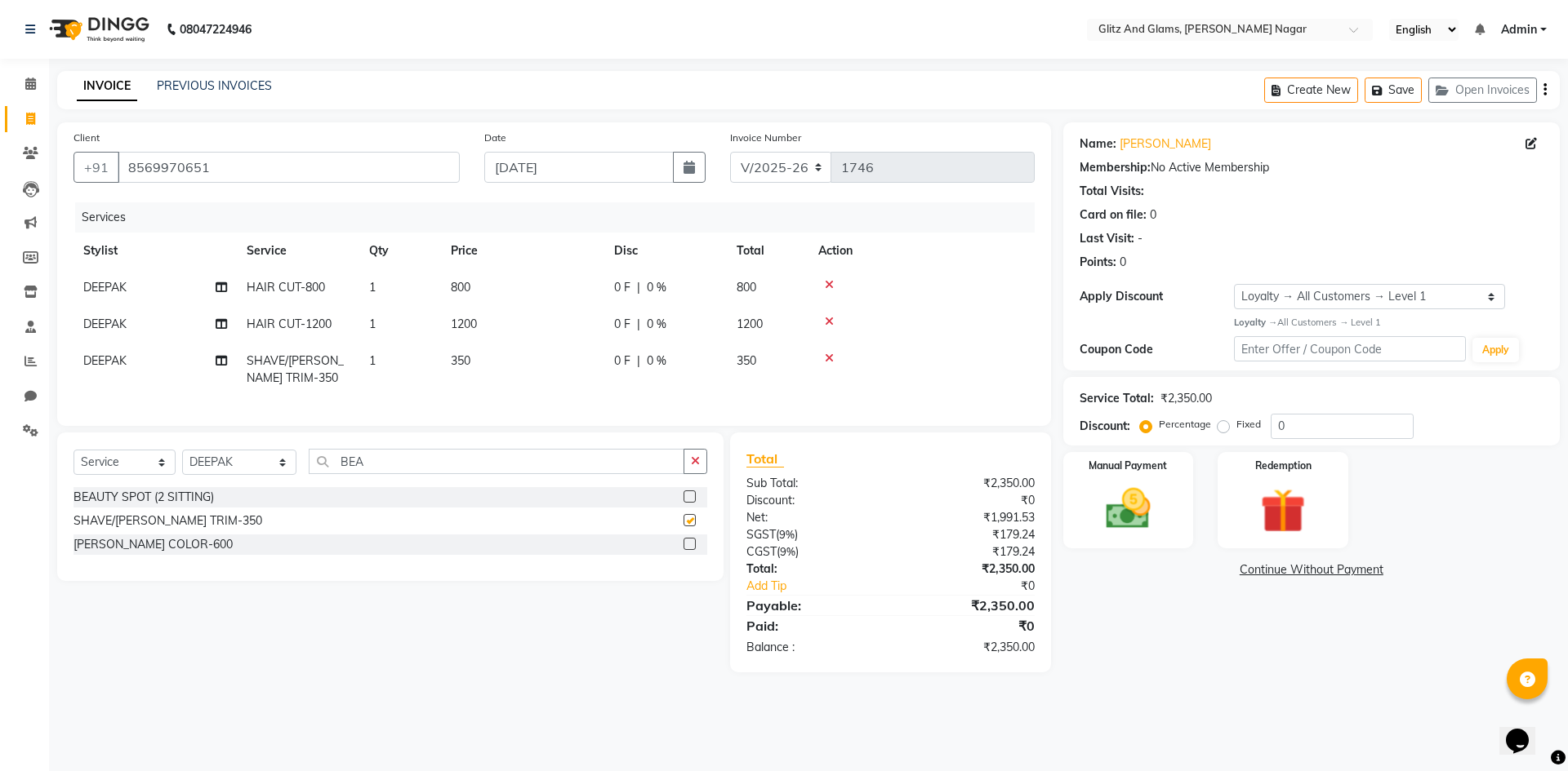
checkbox input "false"
click at [557, 366] on td "350" at bounding box center [522, 370] width 163 height 54
select select "80524"
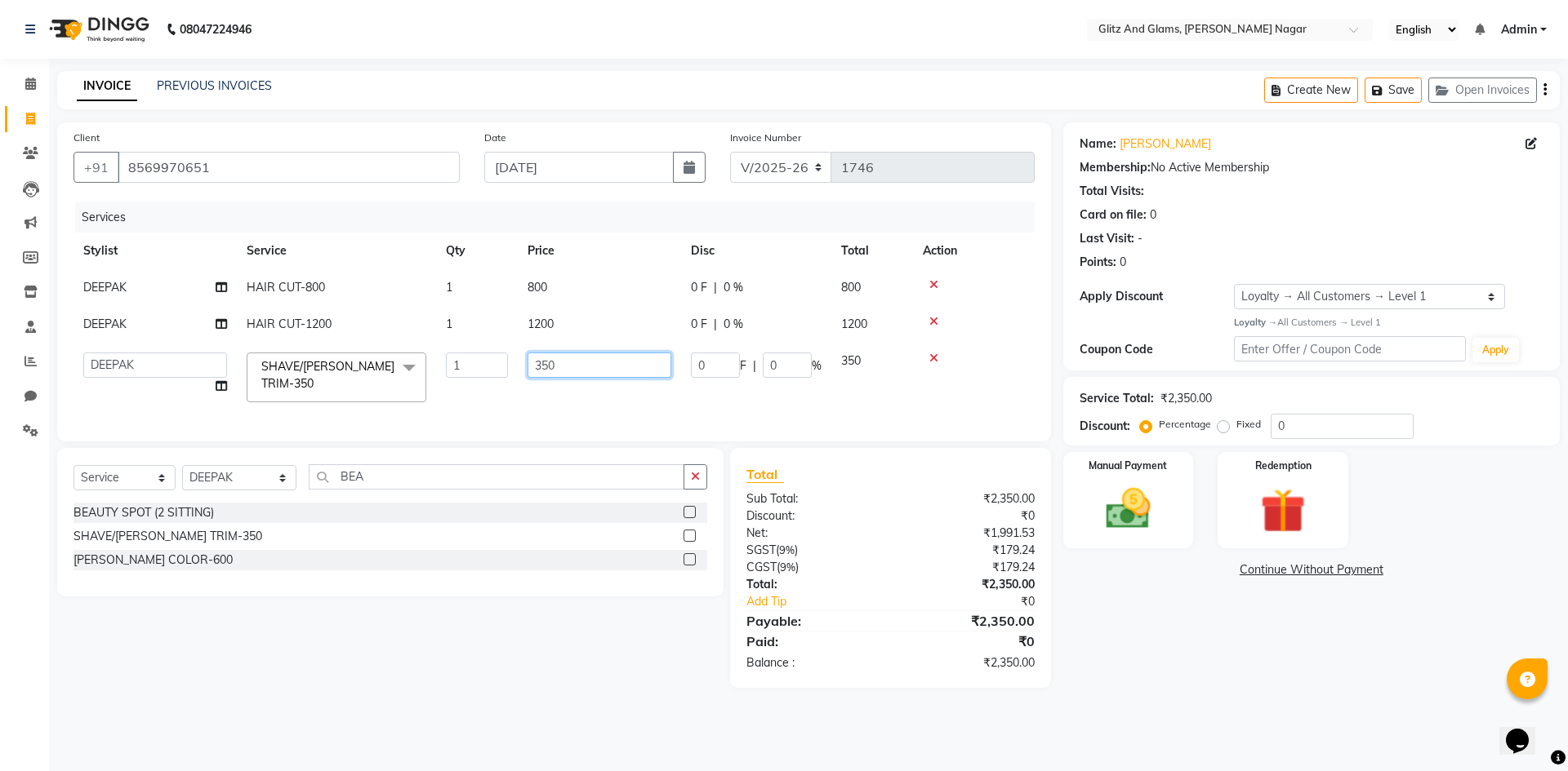
click at [543, 370] on input "350" at bounding box center [599, 365] width 144 height 25
type input "1"
type input "500"
click at [574, 334] on td "1200" at bounding box center [599, 325] width 163 height 37
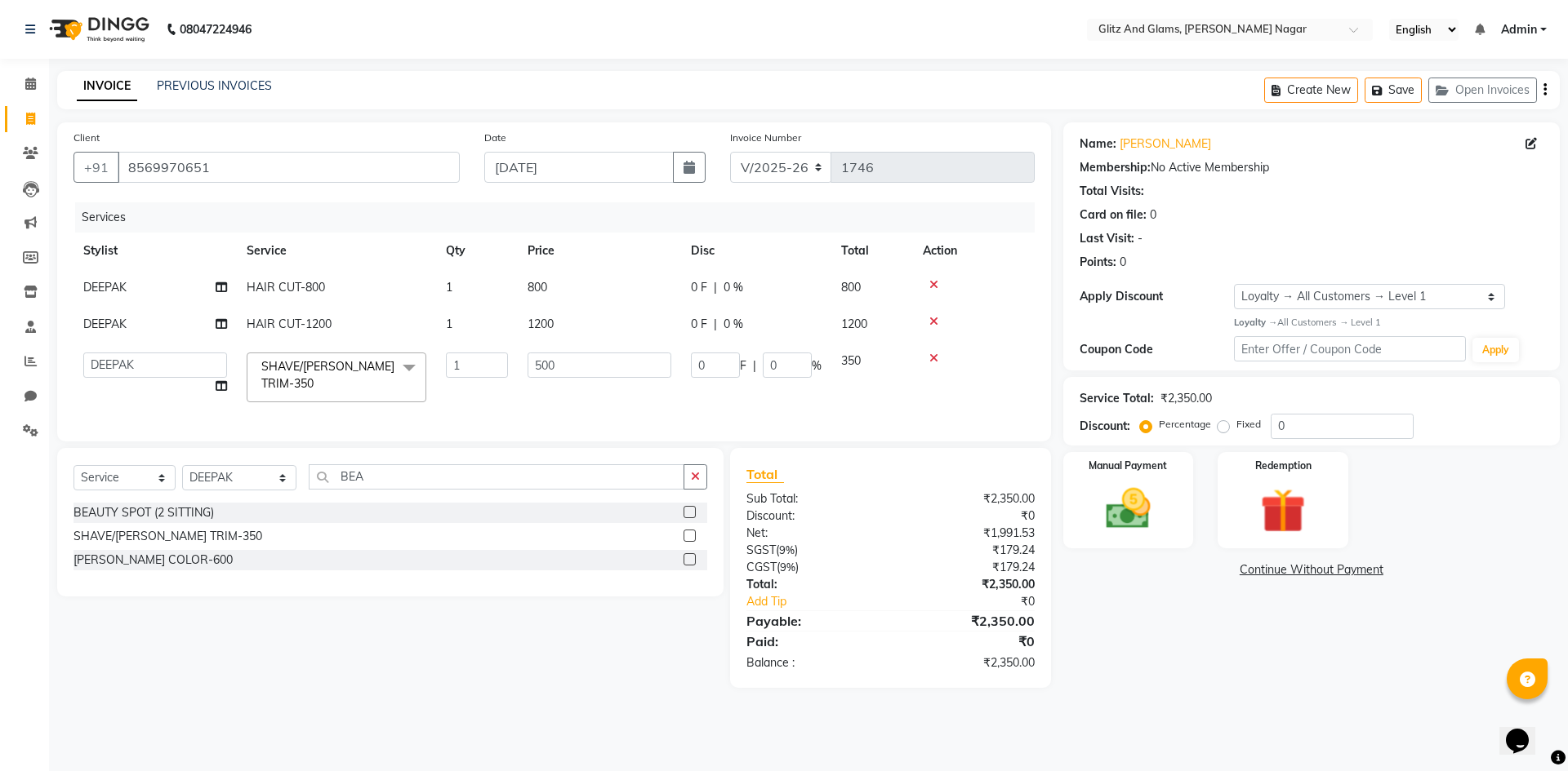
select select "80524"
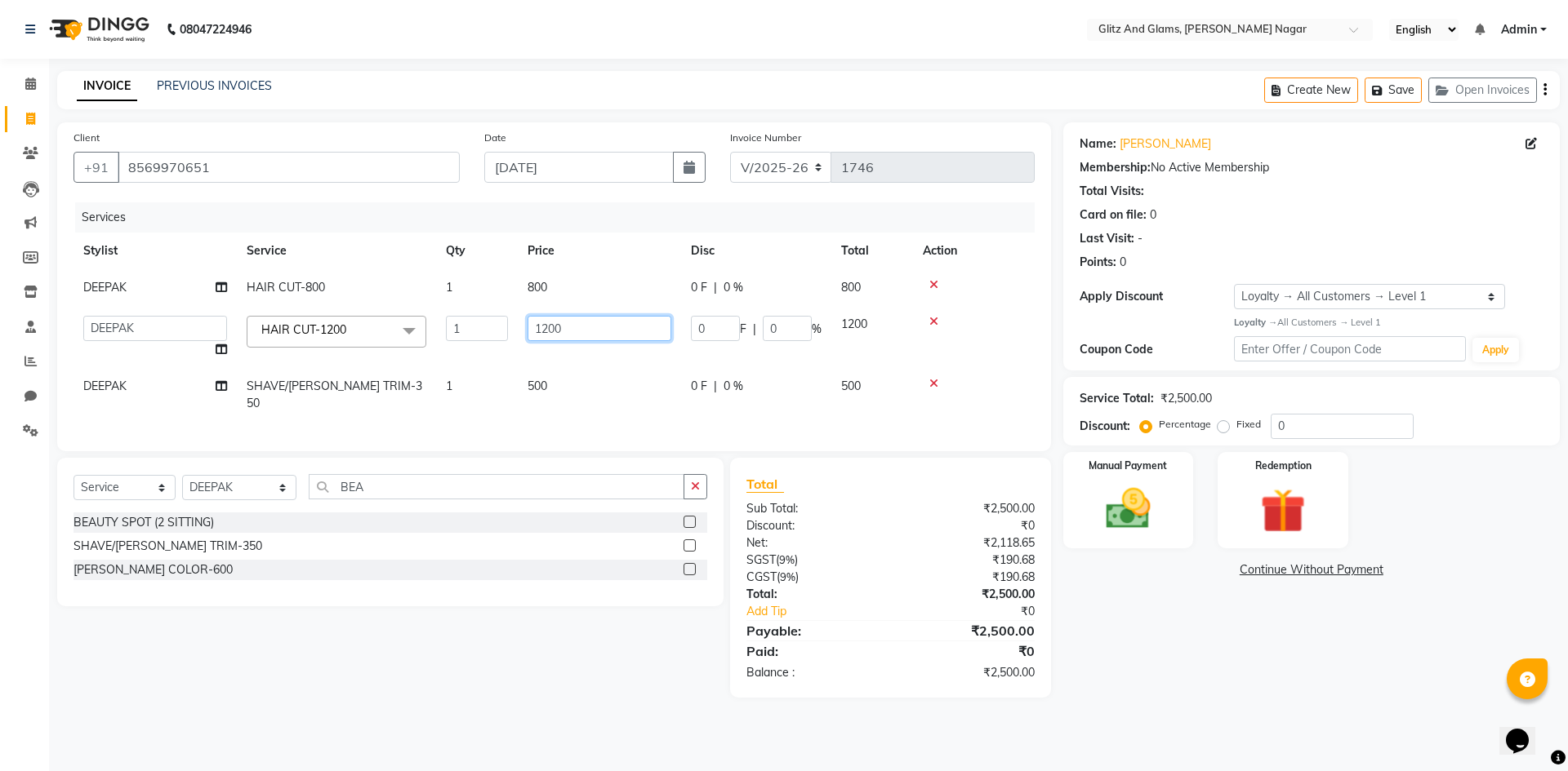
click at [553, 328] on input "1200" at bounding box center [599, 329] width 144 height 25
type input "1000"
click at [560, 300] on td "800" at bounding box center [599, 288] width 163 height 37
select select "80524"
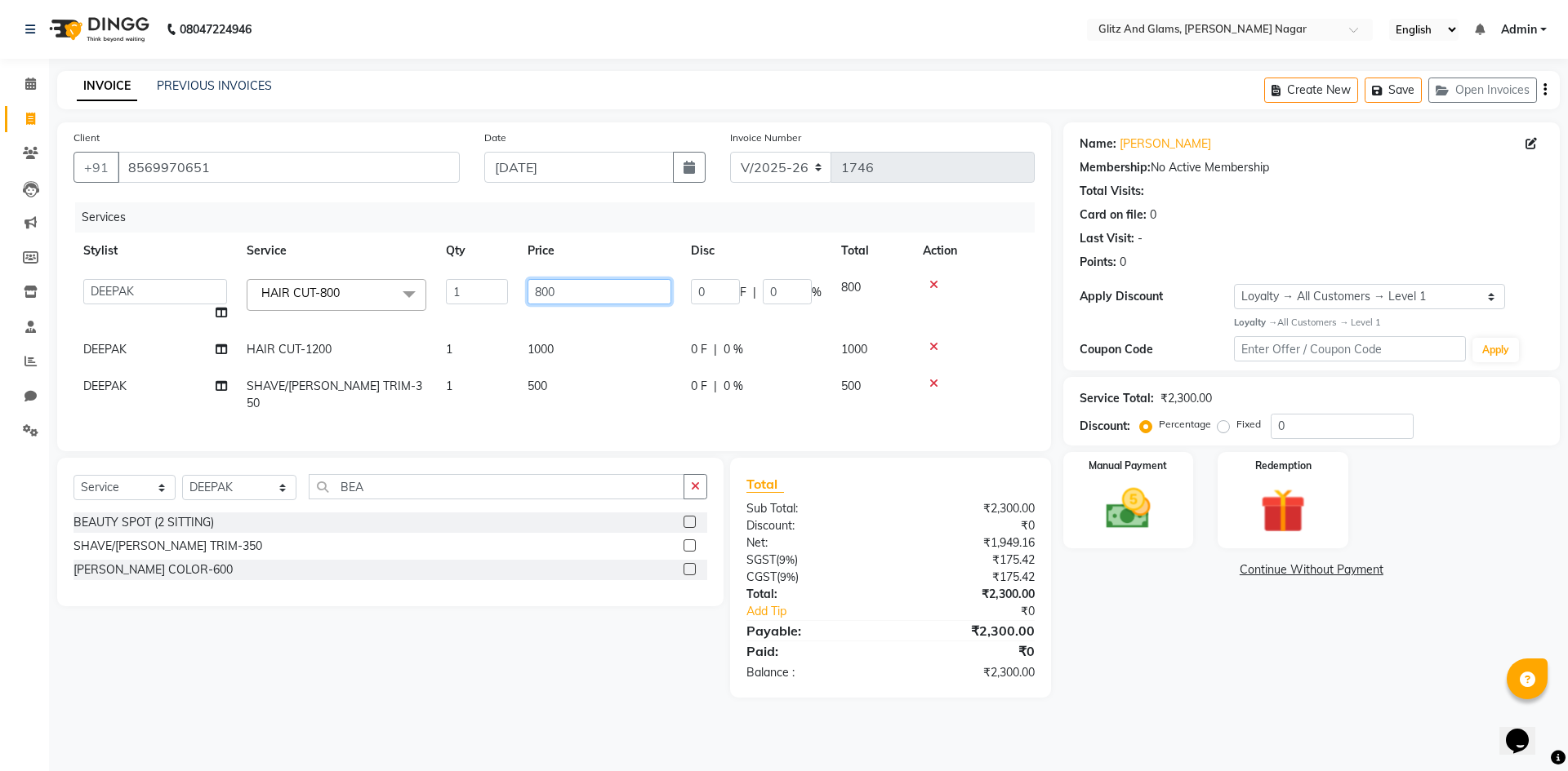
click at [545, 293] on input "800" at bounding box center [599, 292] width 144 height 25
type input "1000"
click at [580, 229] on div "Services" at bounding box center [560, 218] width 972 height 30
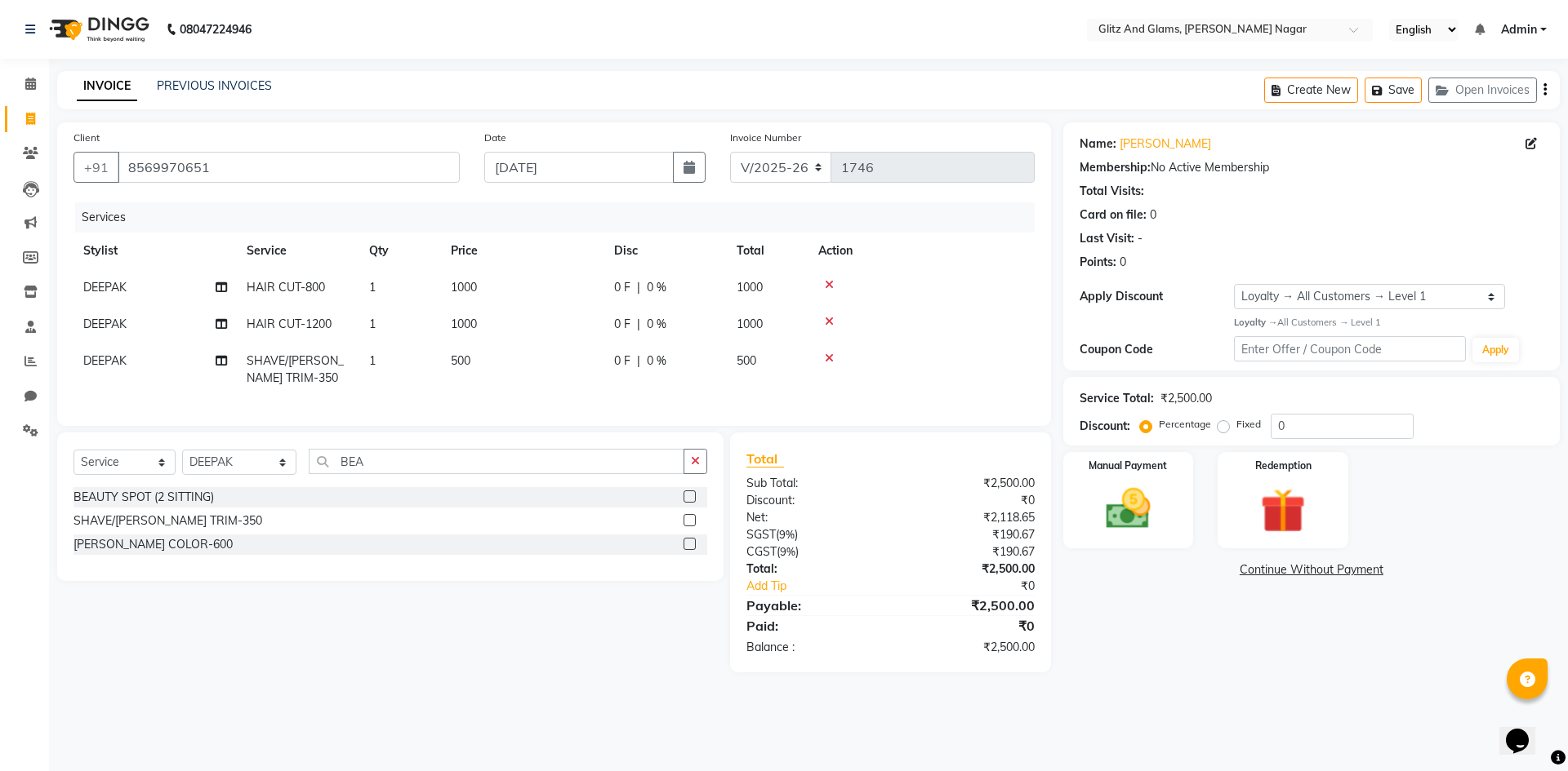
click at [125, 320] on span "DEEPAK" at bounding box center [104, 324] width 43 height 14
select select "80524"
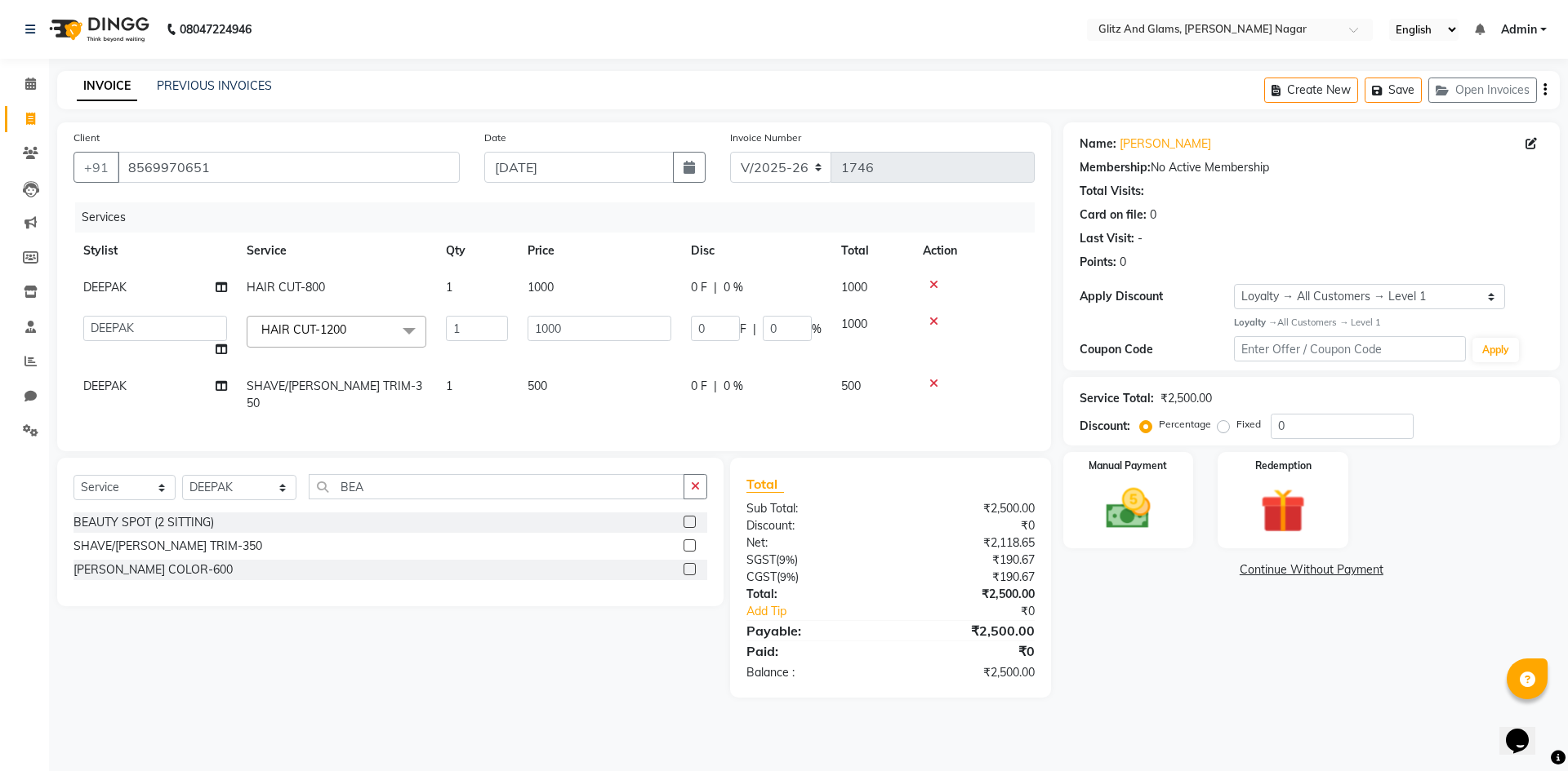
click at [125, 320] on select "[PERSON_NAME] [PERSON_NAME] ANKIT ASHOK ATO [PERSON_NAME] COUNTER SALE [PERSON_…" at bounding box center [155, 329] width 144 height 25
select select "80520"
click at [1129, 523] on img at bounding box center [1128, 510] width 76 height 54
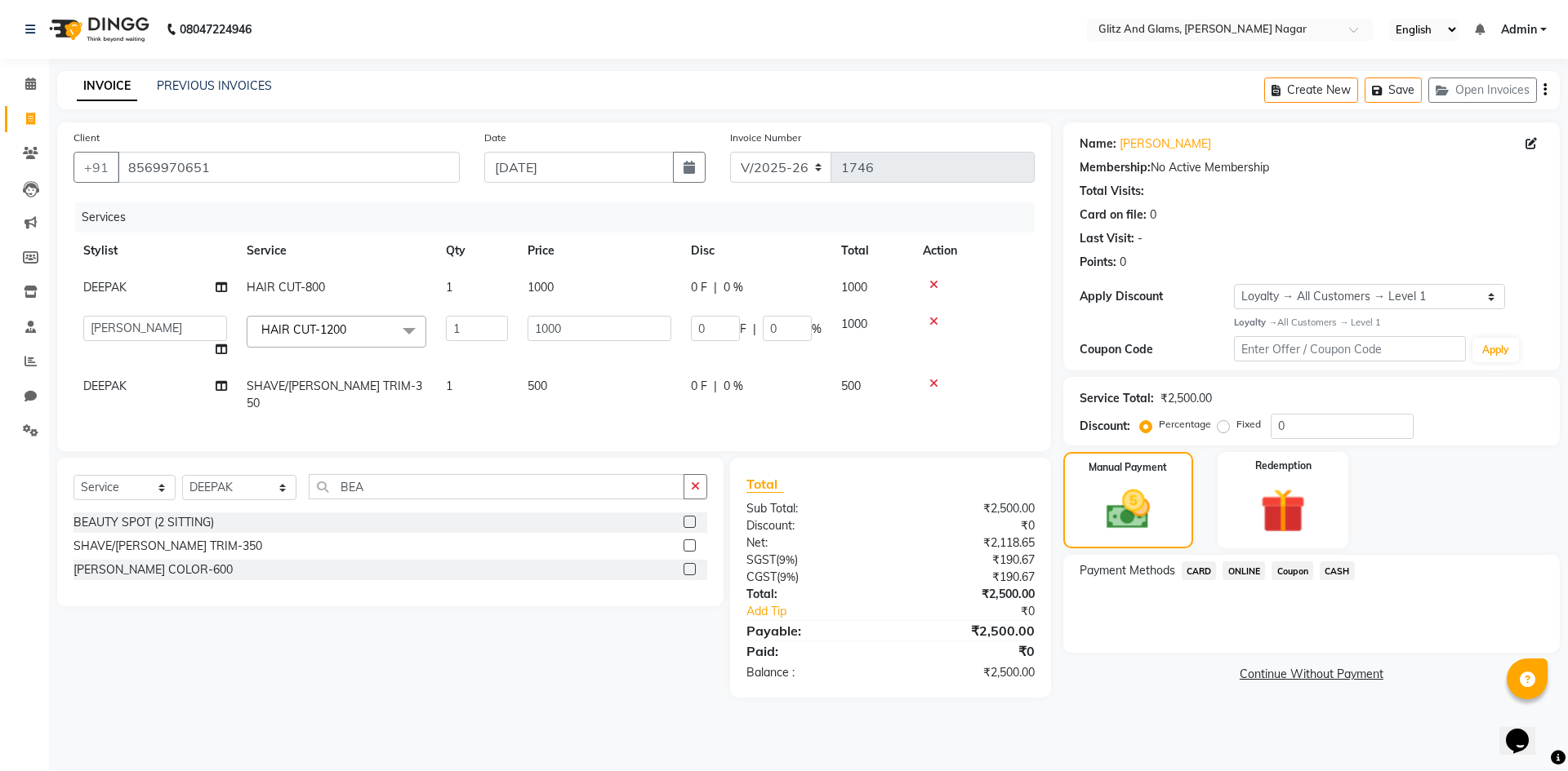
click at [1346, 569] on span "CASH" at bounding box center [1338, 571] width 35 height 18
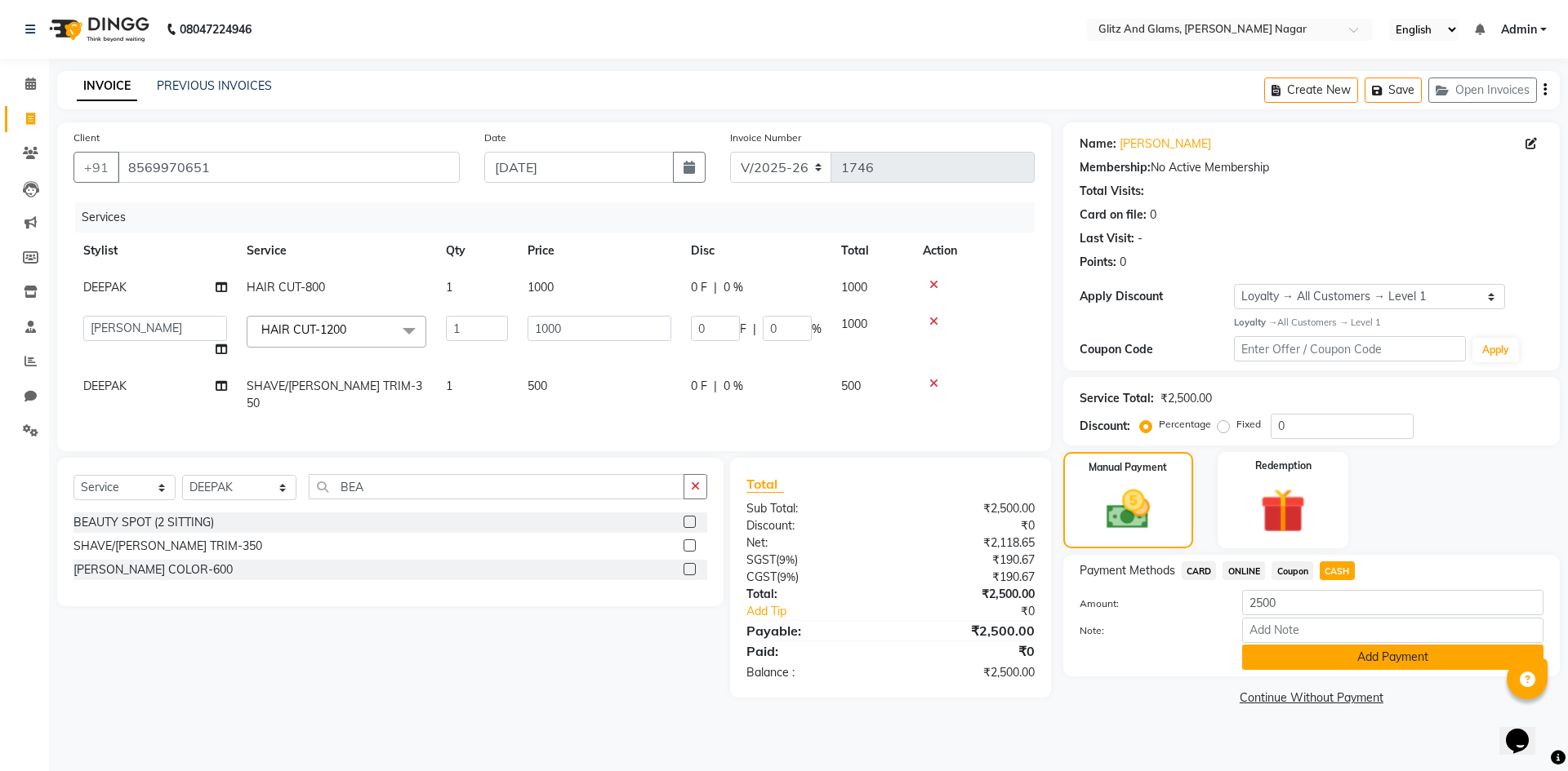
click at [1332, 657] on button "Add Payment" at bounding box center [1392, 657] width 301 height 25
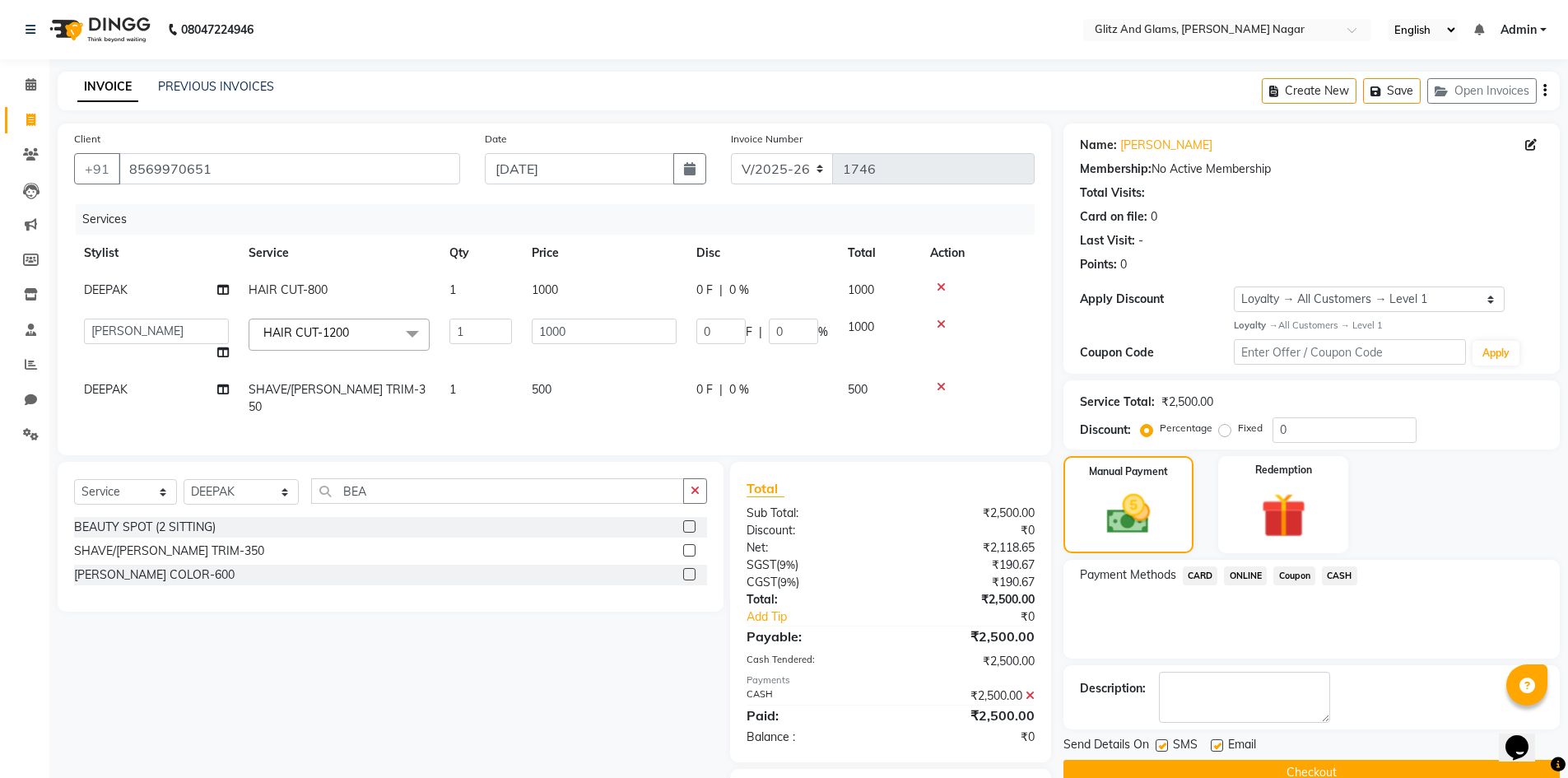
click at [1349, 760] on button "Checkout" at bounding box center [1311, 773] width 496 height 25
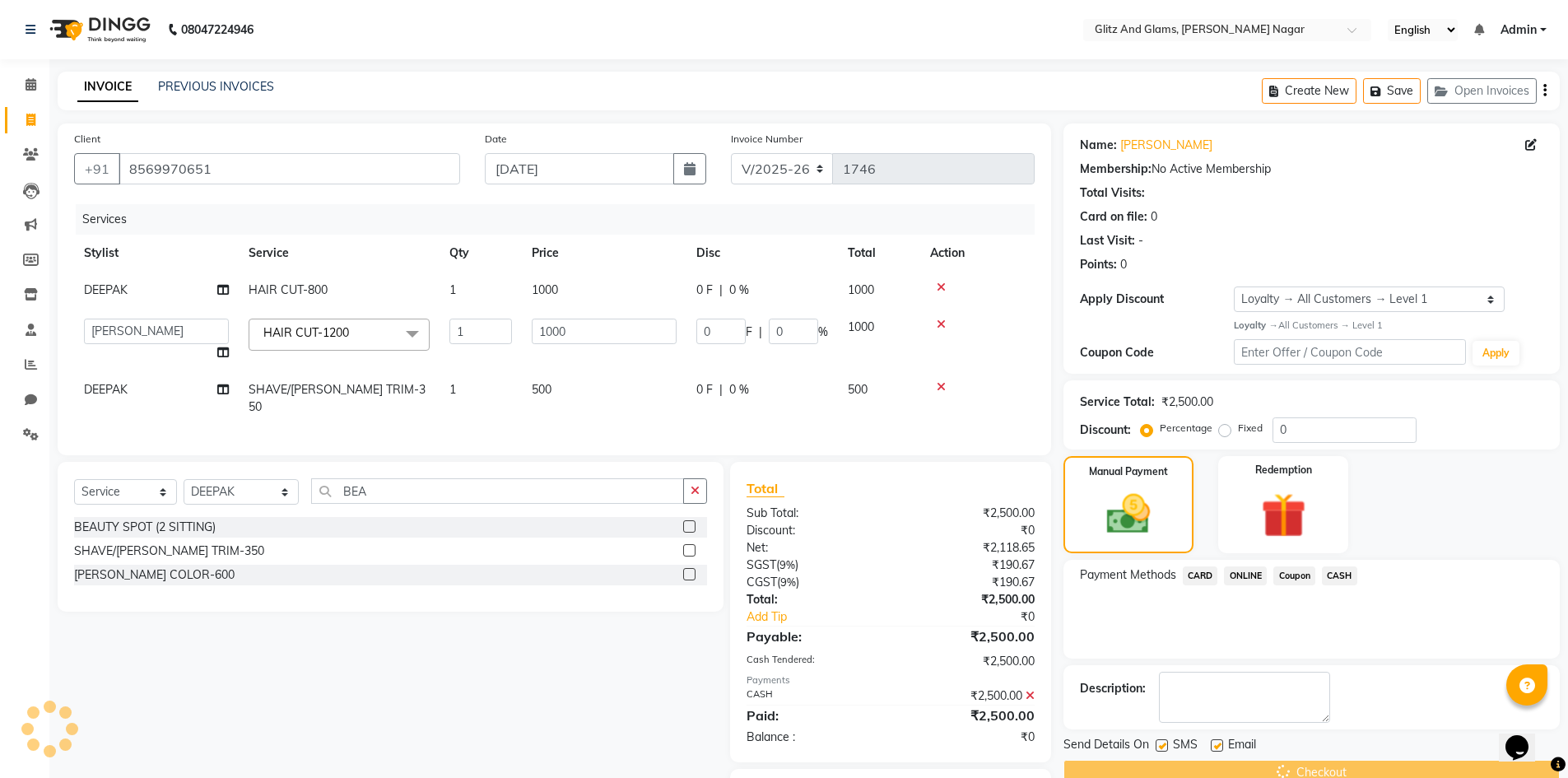
scroll to position [86, 0]
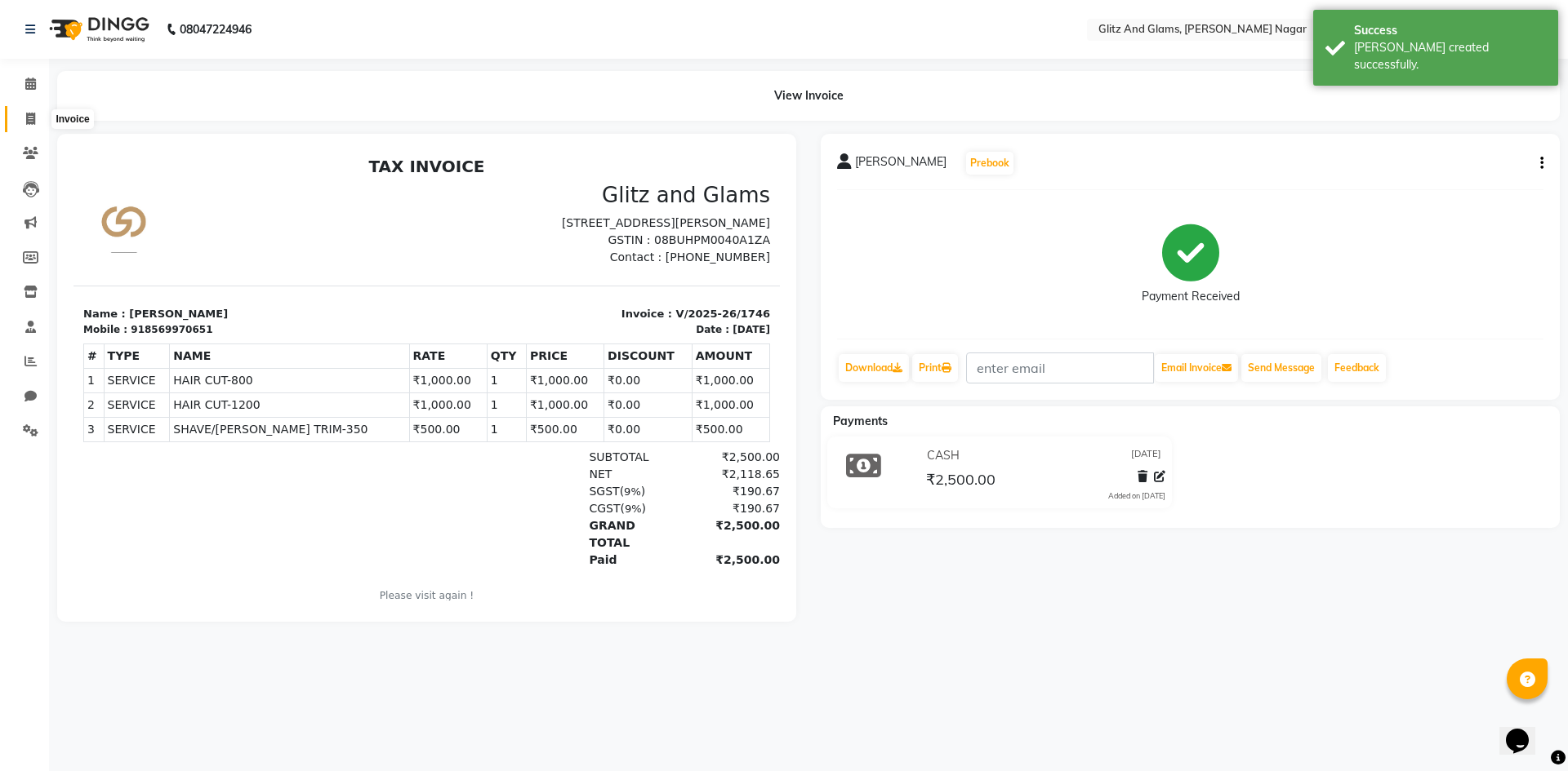
click at [33, 117] on icon at bounding box center [30, 119] width 9 height 13
select select "service"
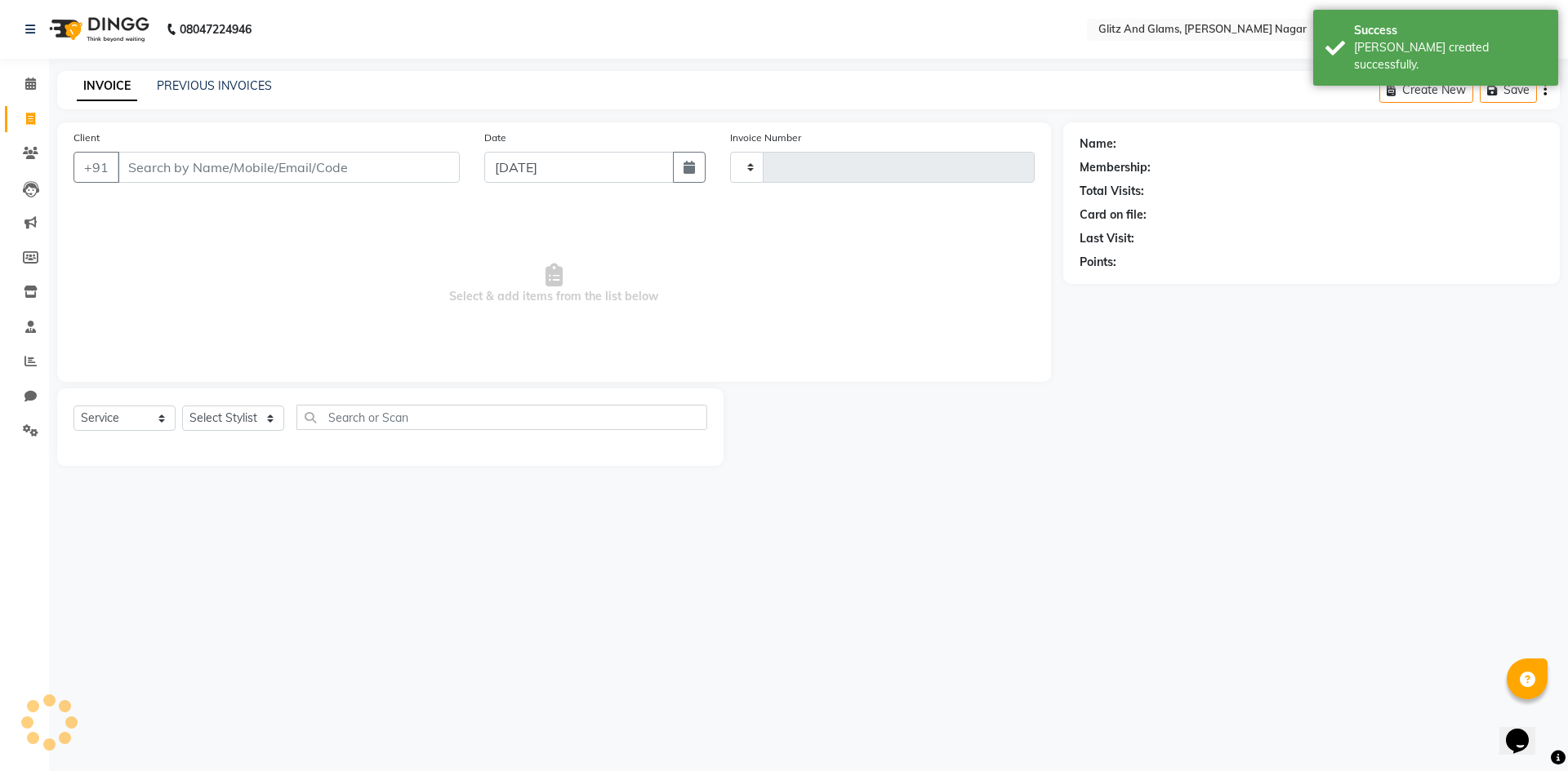
type input "1747"
select select "8316"
click at [189, 170] on input "Client" at bounding box center [289, 167] width 342 height 31
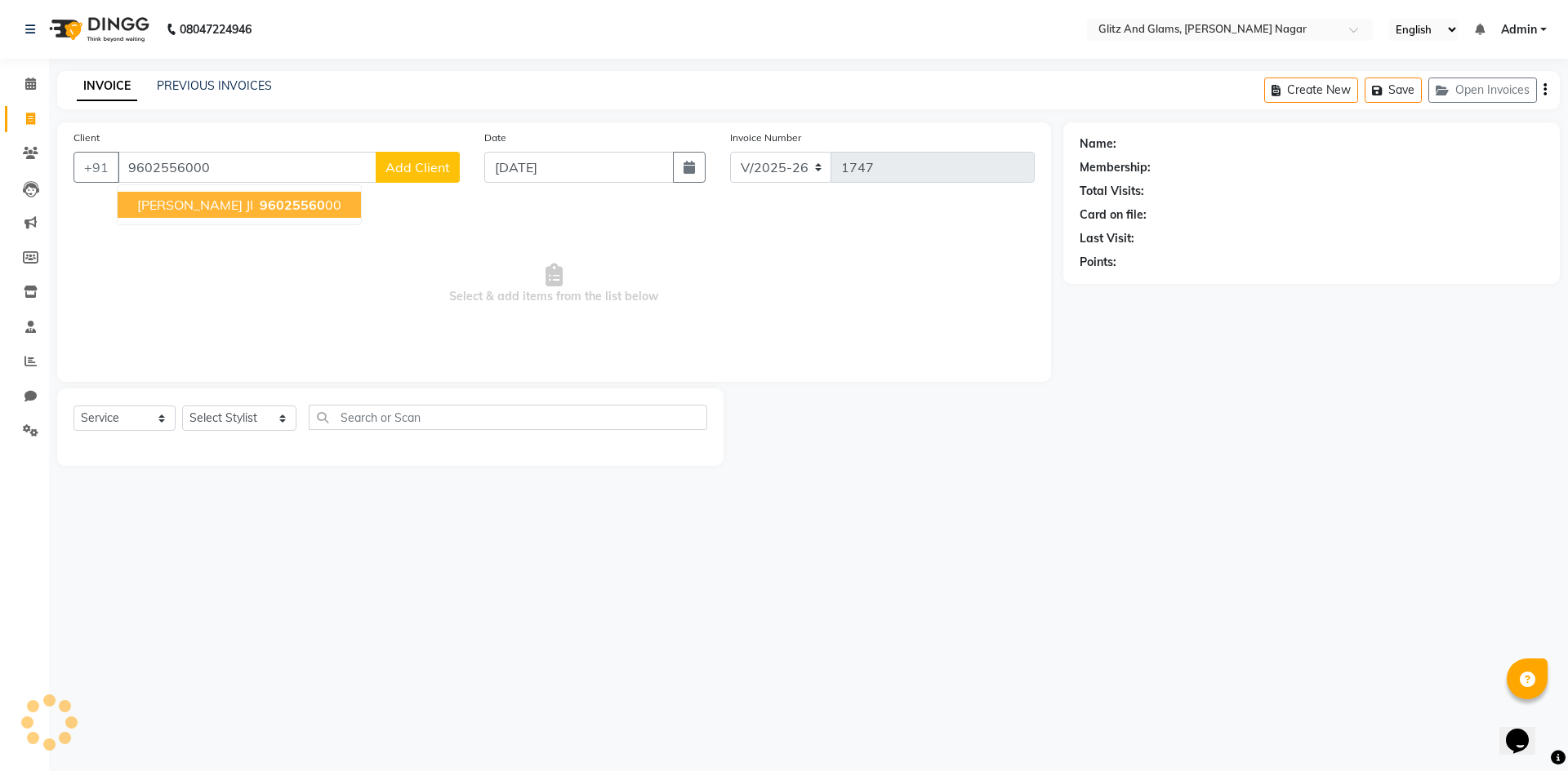
type input "9602556000"
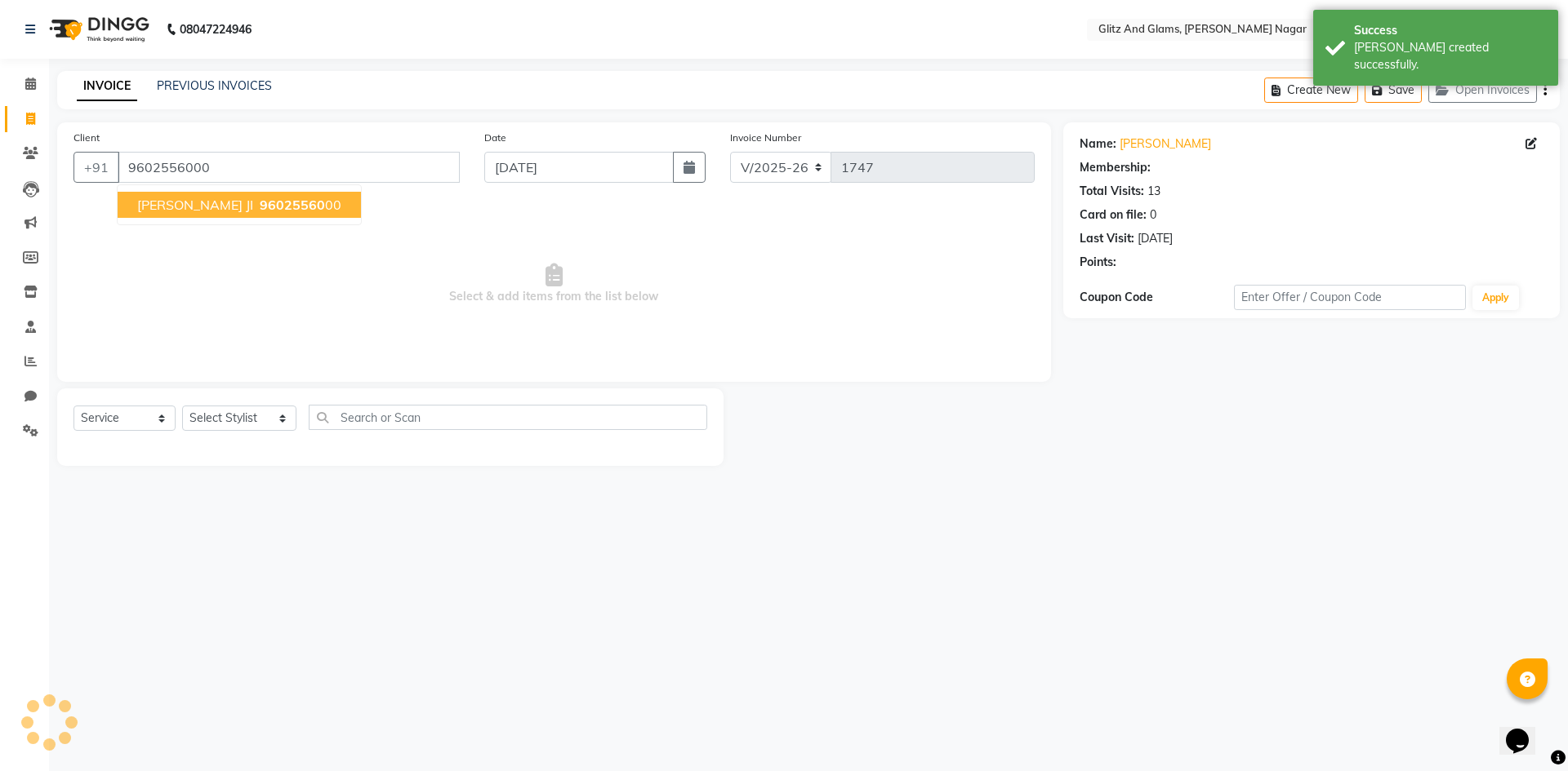
select select "1: Object"
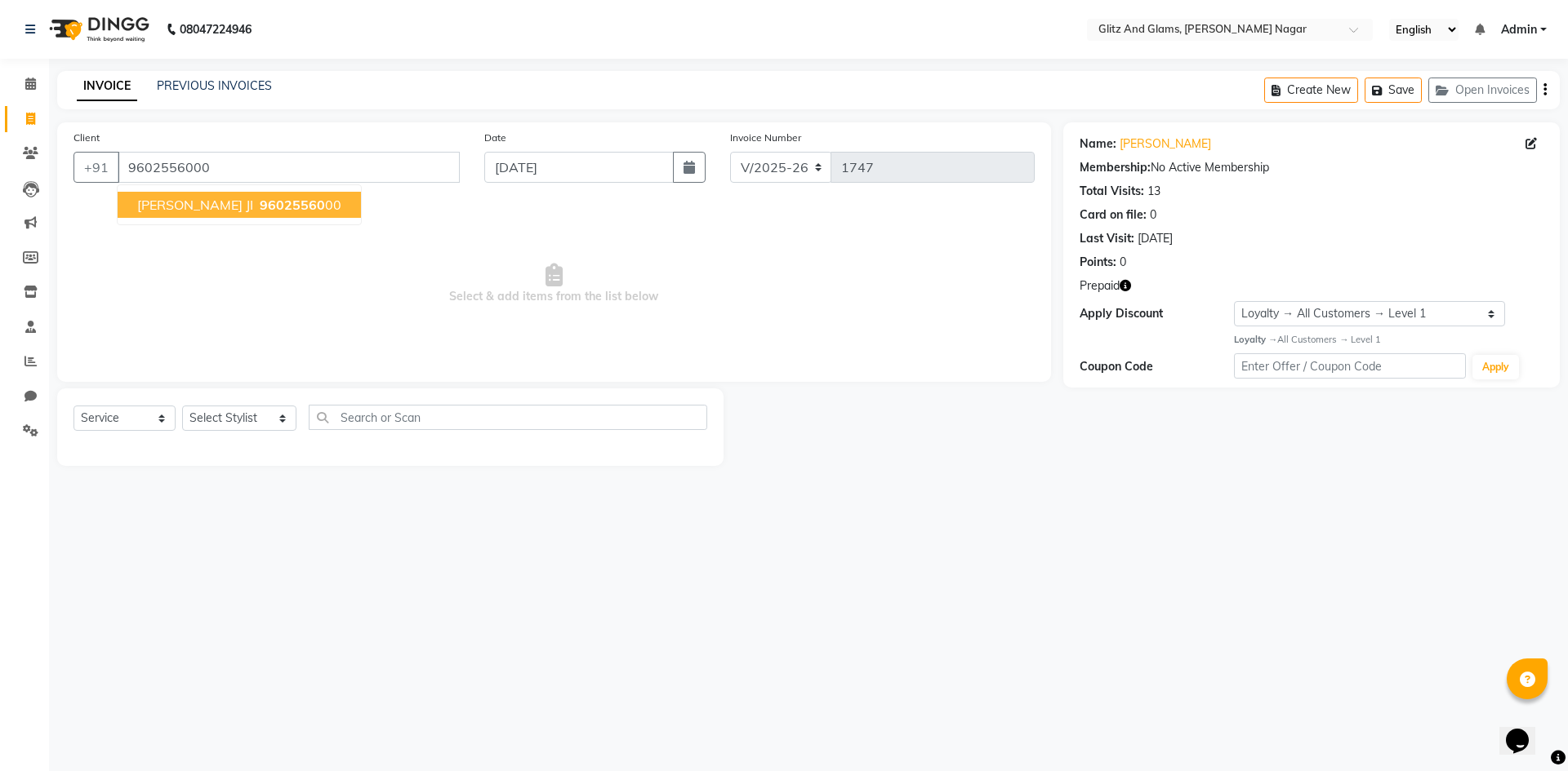
click at [200, 210] on button "[PERSON_NAME] JI 96025560 00" at bounding box center [239, 204] width 243 height 26
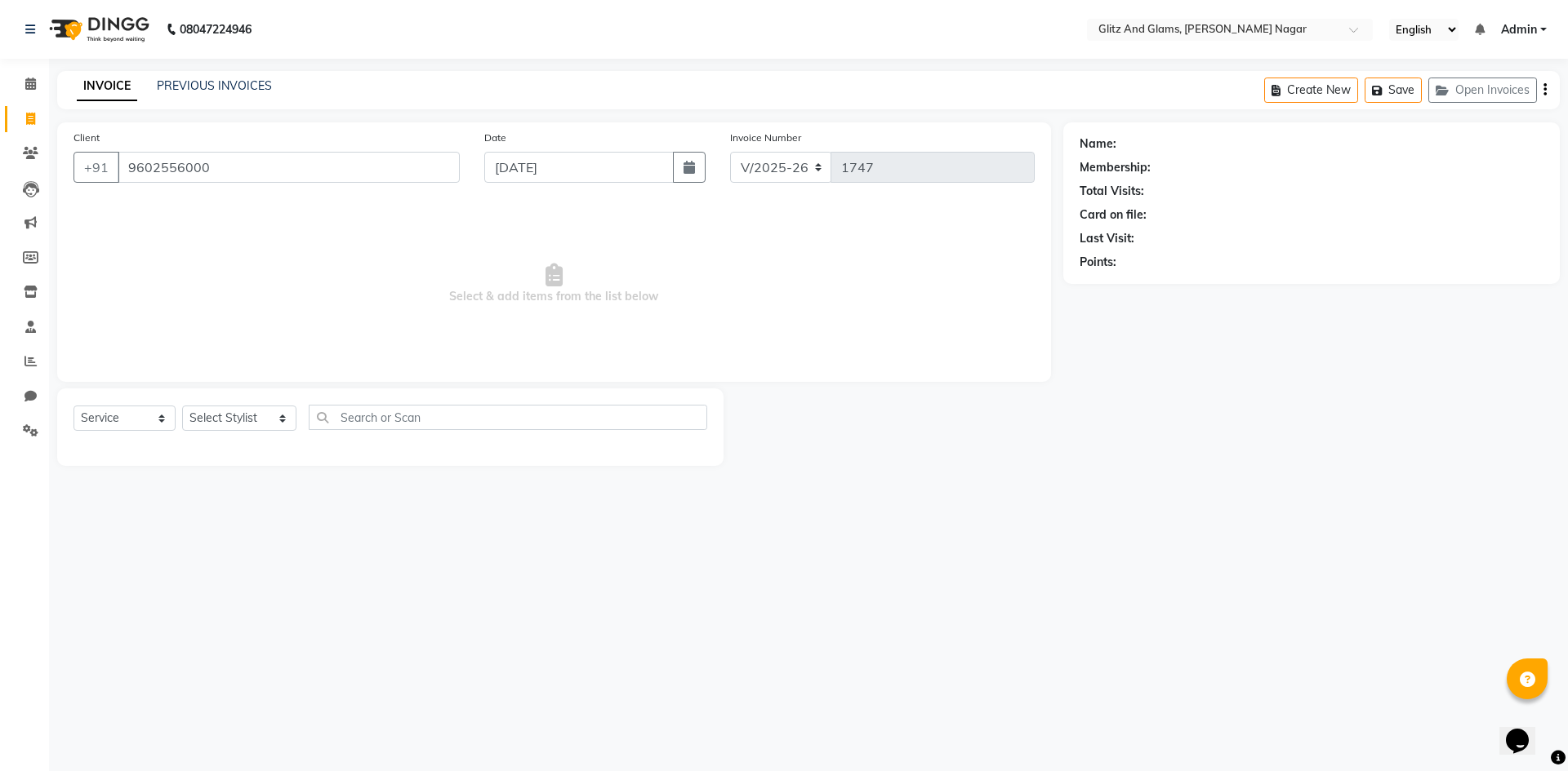
select select "1: Object"
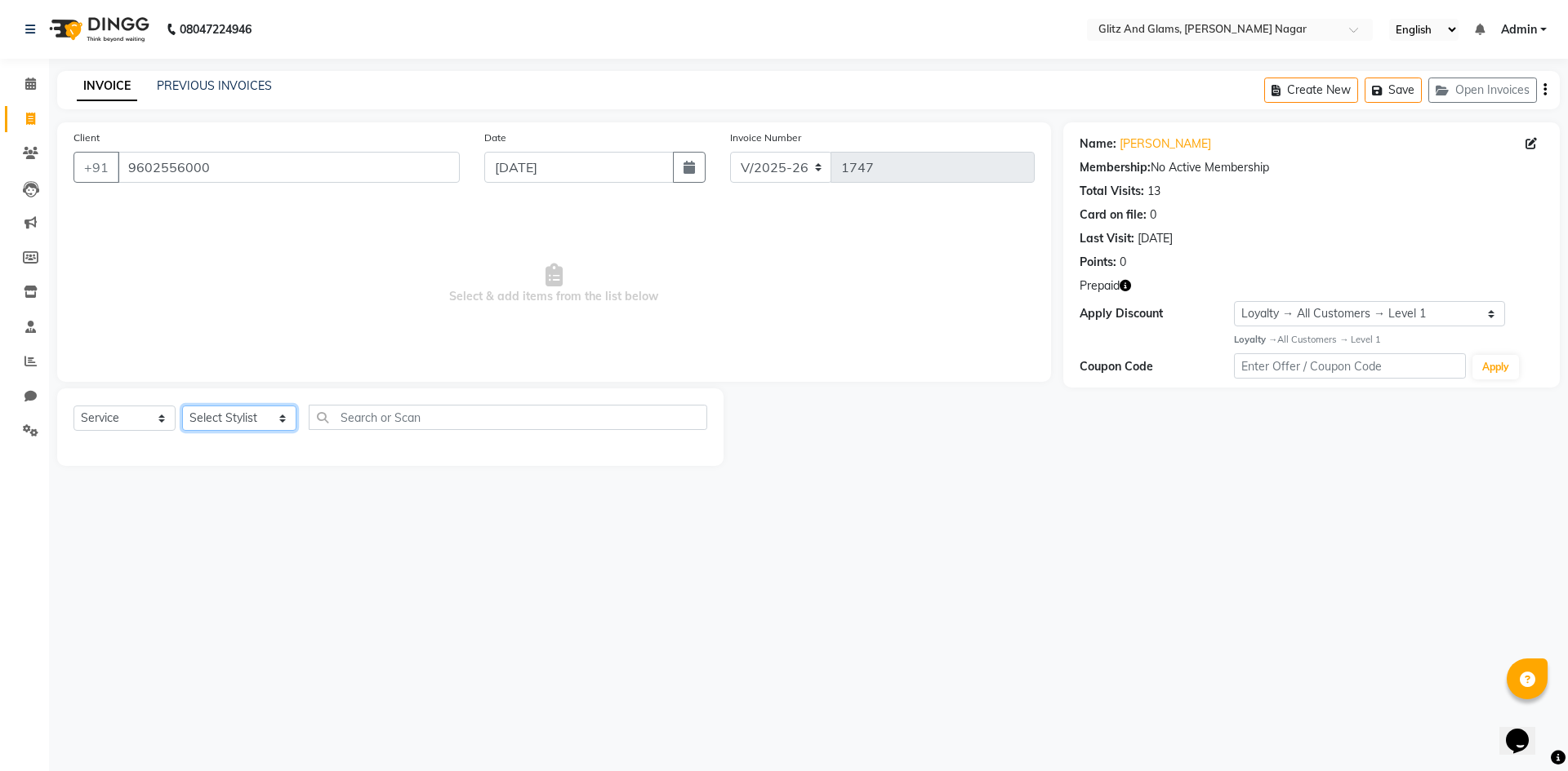
click at [253, 420] on select "Select Stylist [PERSON_NAME] [PERSON_NAME] ANKIT ASHOK ATO [PERSON_NAME] CHETAN…" at bounding box center [239, 418] width 114 height 25
select select "80533"
click at [182, 405] on select "Select Stylist [PERSON_NAME] [PERSON_NAME] ANKIT ASHOK ATO [PERSON_NAME] CHETAN…" at bounding box center [239, 418] width 114 height 25
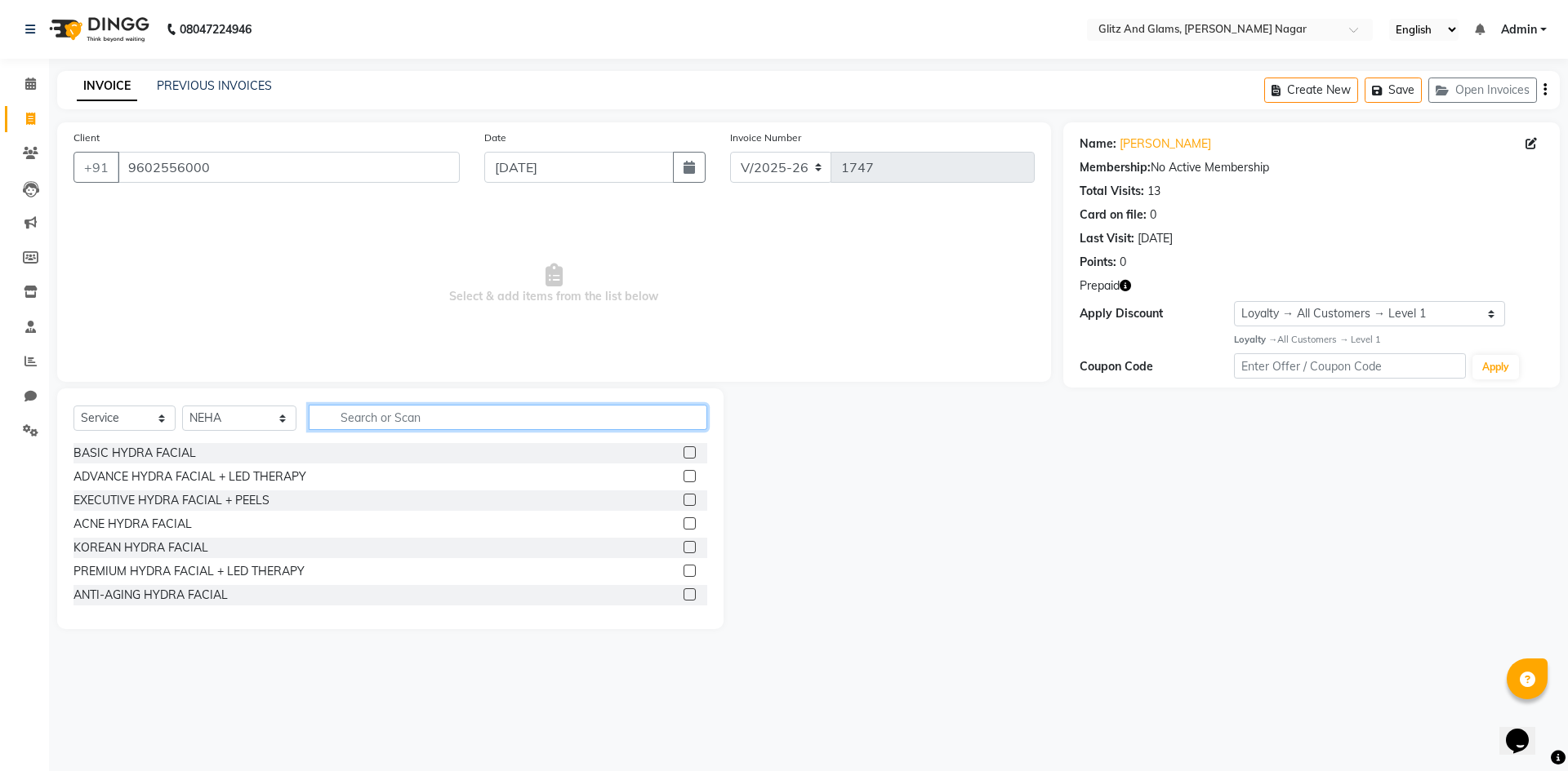
click at [414, 409] on input "text" at bounding box center [508, 417] width 399 height 25
type input "WAX"
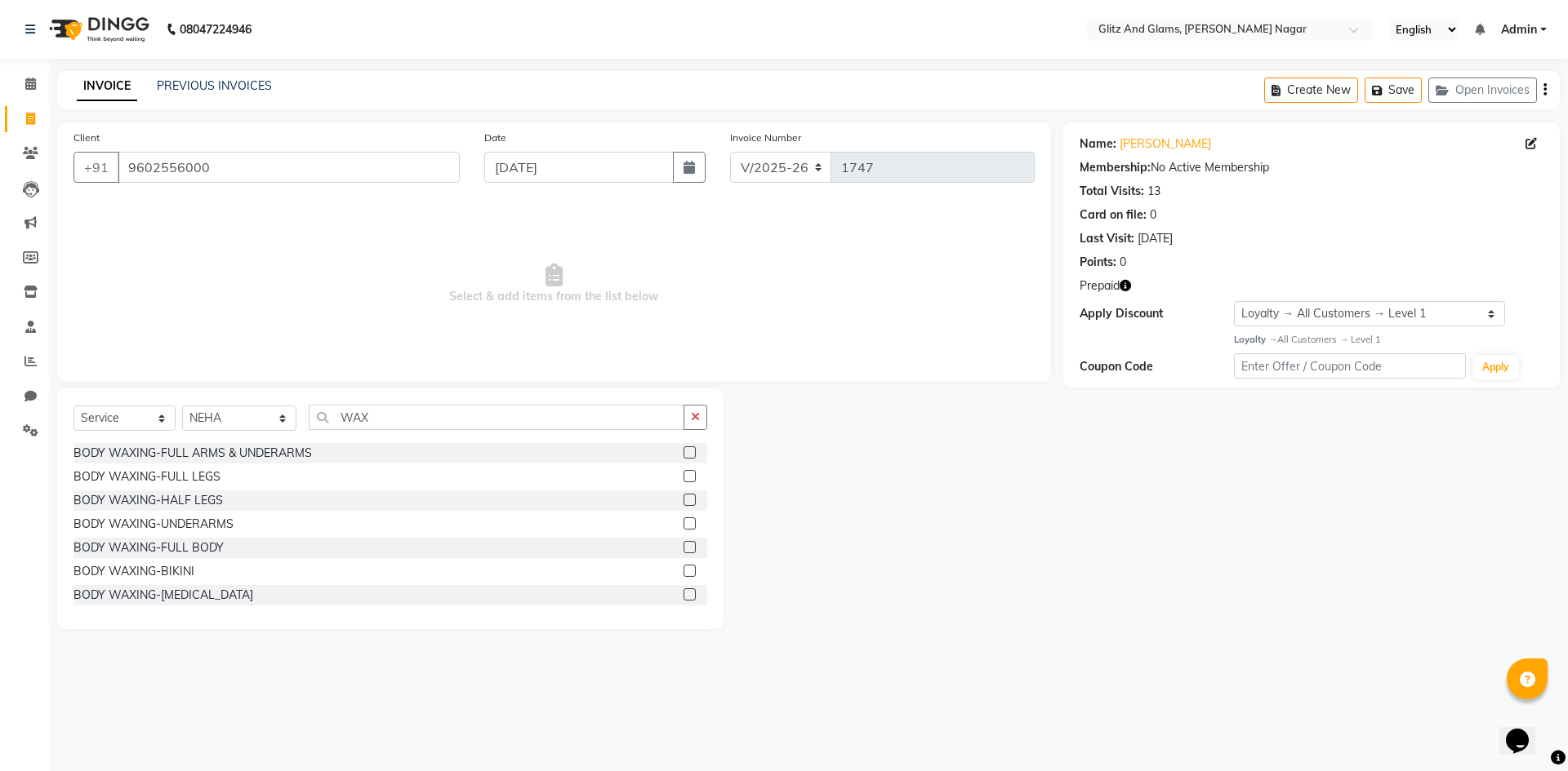
click at [684, 455] on label at bounding box center [690, 452] width 13 height 13
click at [684, 455] on input "checkbox" at bounding box center [689, 453] width 11 height 11
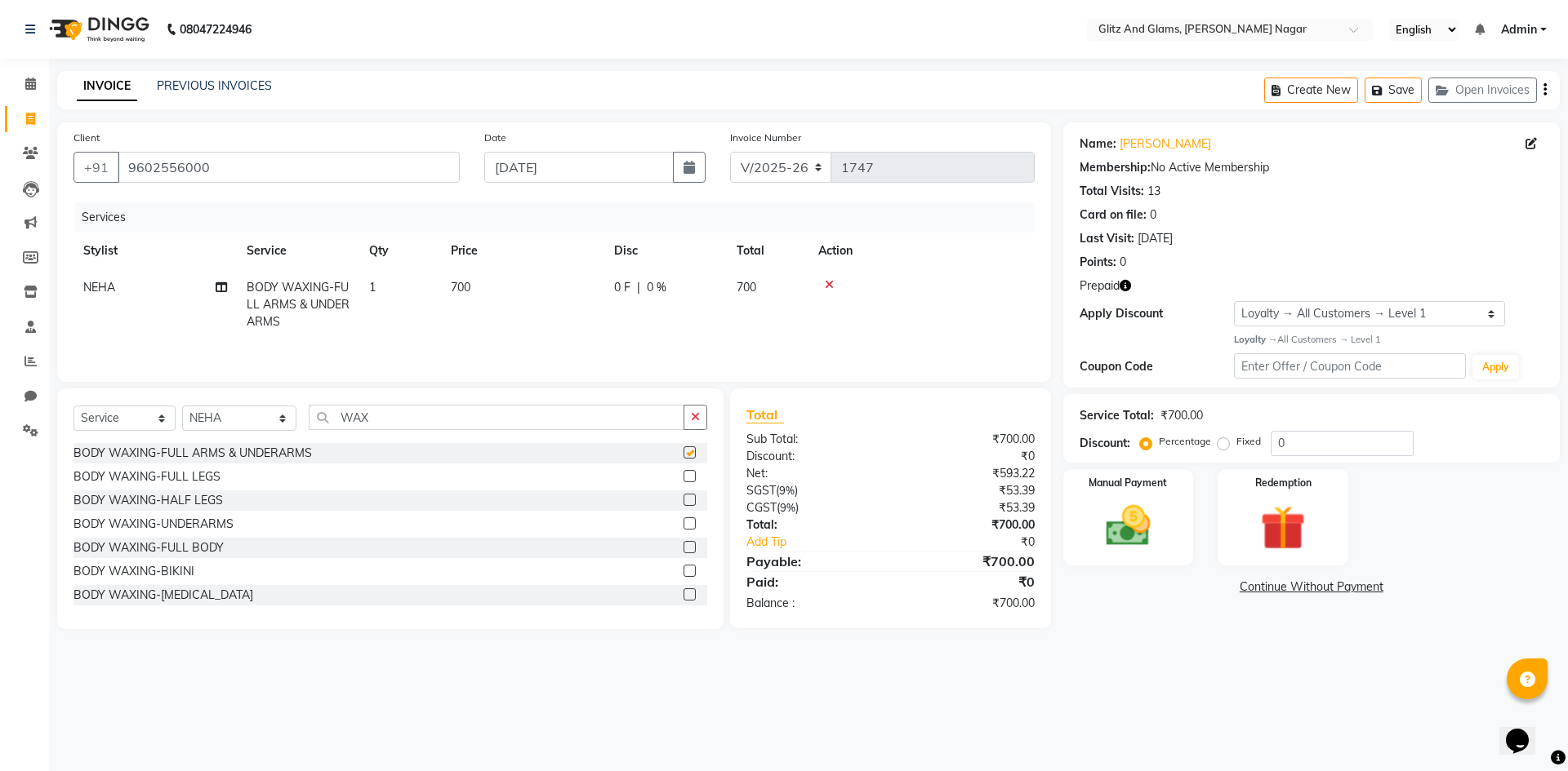
checkbox input "false"
click at [684, 480] on label at bounding box center [690, 476] width 13 height 13
click at [684, 480] on input "checkbox" at bounding box center [689, 477] width 11 height 11
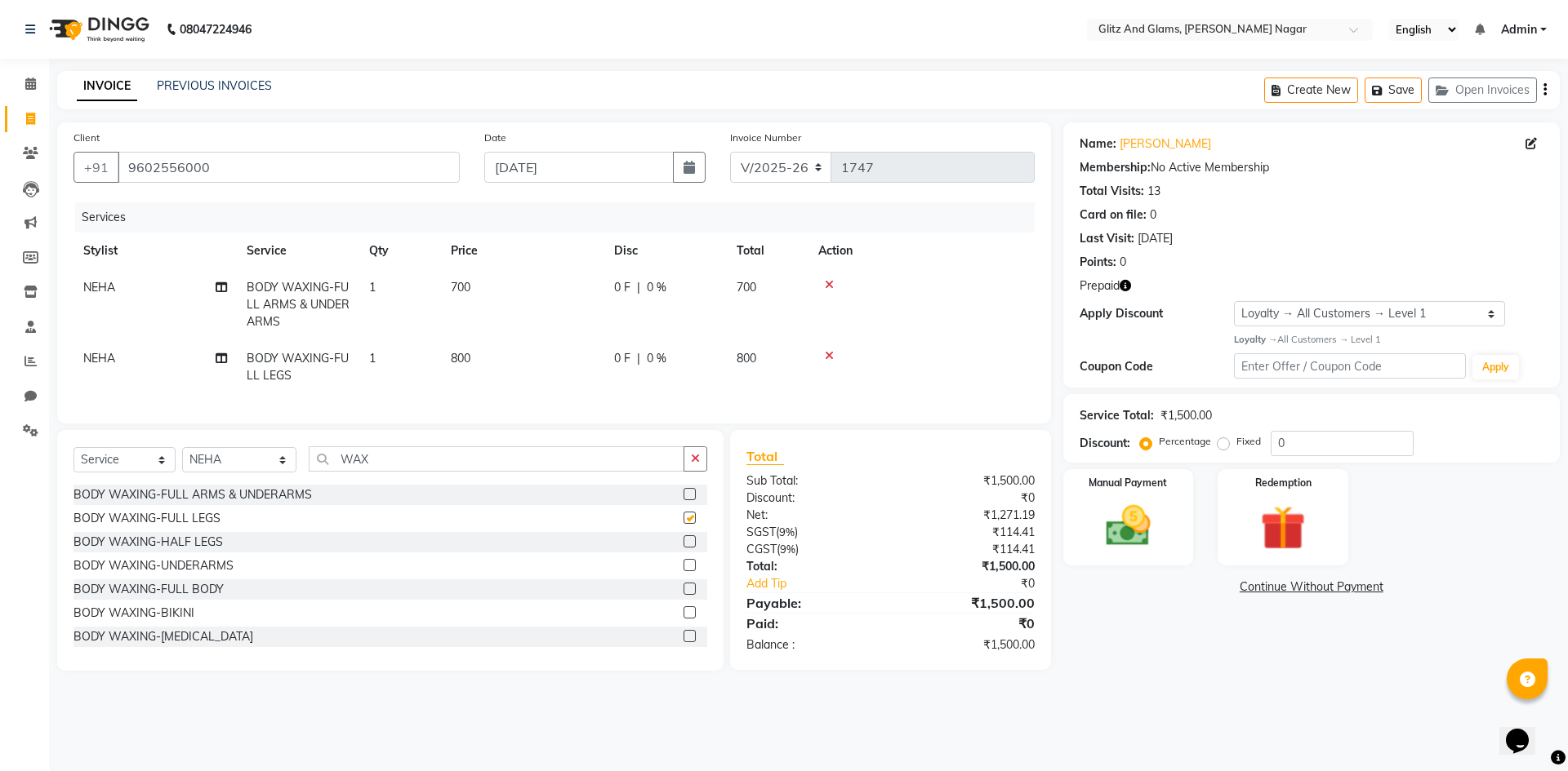
checkbox input "false"
click at [246, 473] on select "Select Stylist [PERSON_NAME] [PERSON_NAME] ANKIT ASHOK ATO [PERSON_NAME] CHETAN…" at bounding box center [239, 460] width 114 height 25
select select "87738"
click at [182, 460] on select "Select Stylist [PERSON_NAME] [PERSON_NAME] ANKIT ASHOK ATO [PERSON_NAME] CHETAN…" at bounding box center [239, 460] width 114 height 25
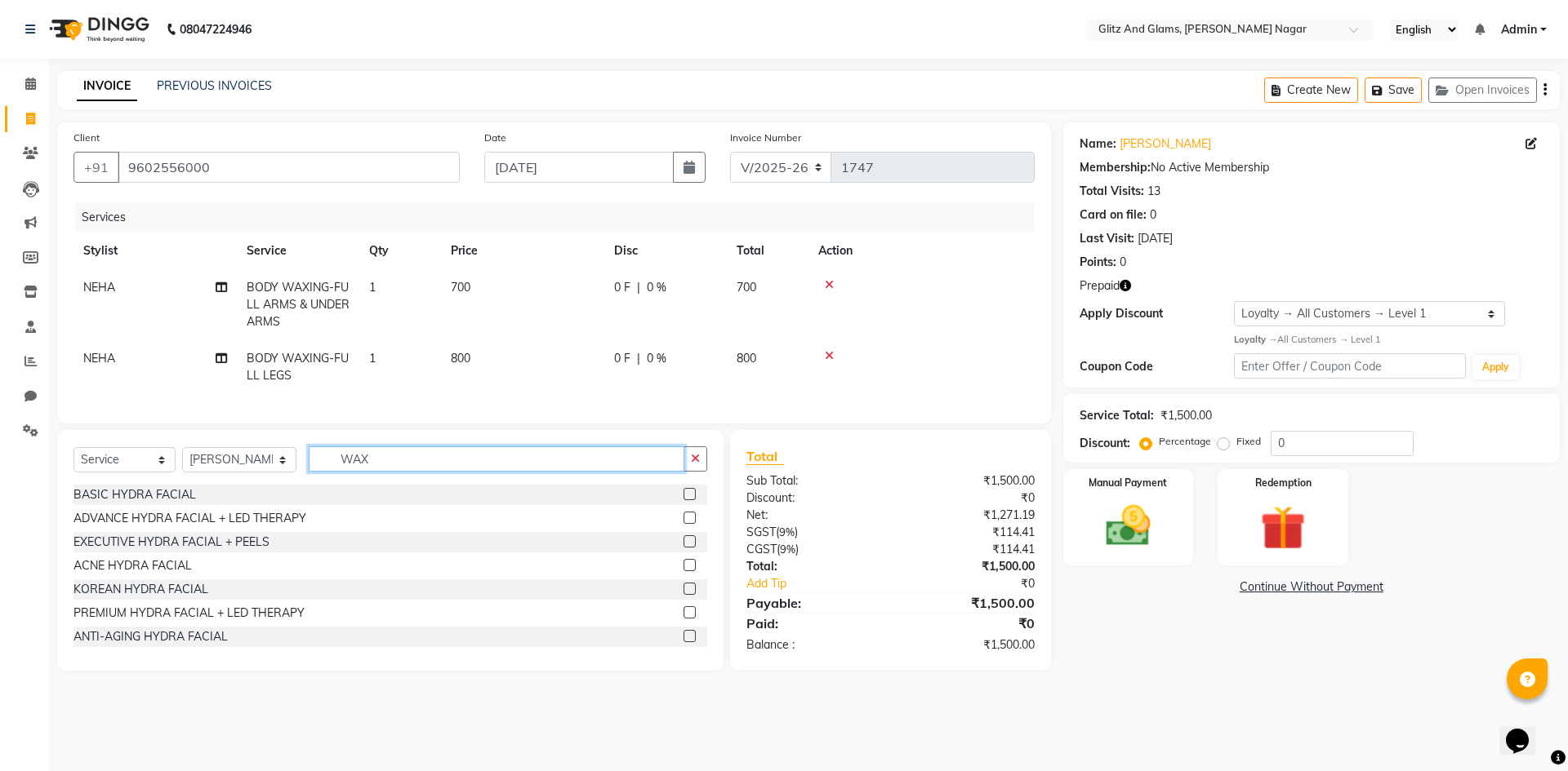
click at [337, 467] on input "WAX" at bounding box center [496, 459] width 376 height 25
type input "GEL"
click at [684, 595] on label at bounding box center [690, 589] width 13 height 13
click at [684, 595] on input "checkbox" at bounding box center [689, 589] width 11 height 11
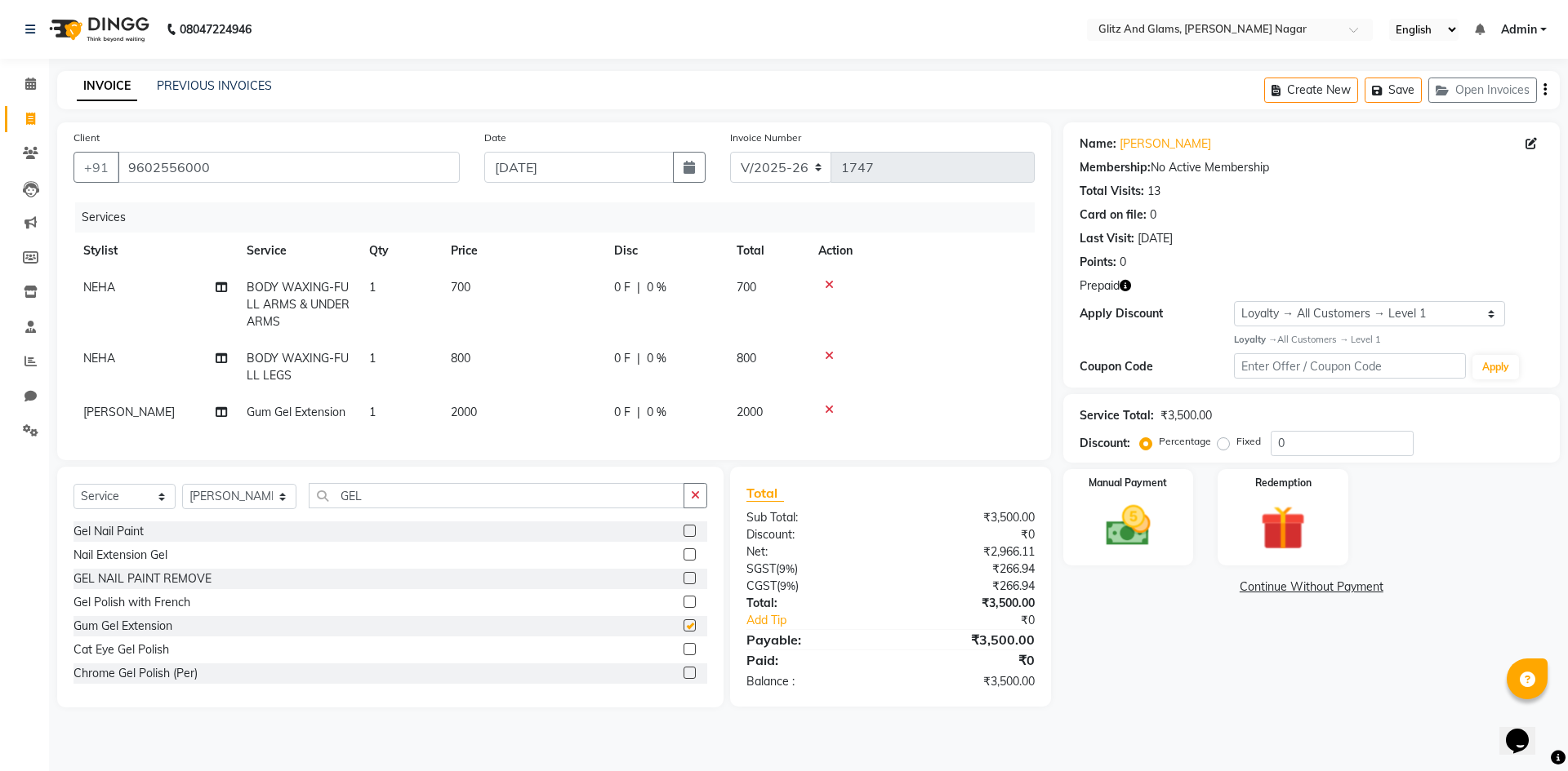
checkbox input "false"
click at [568, 416] on td "2000" at bounding box center [522, 413] width 163 height 37
select select "87738"
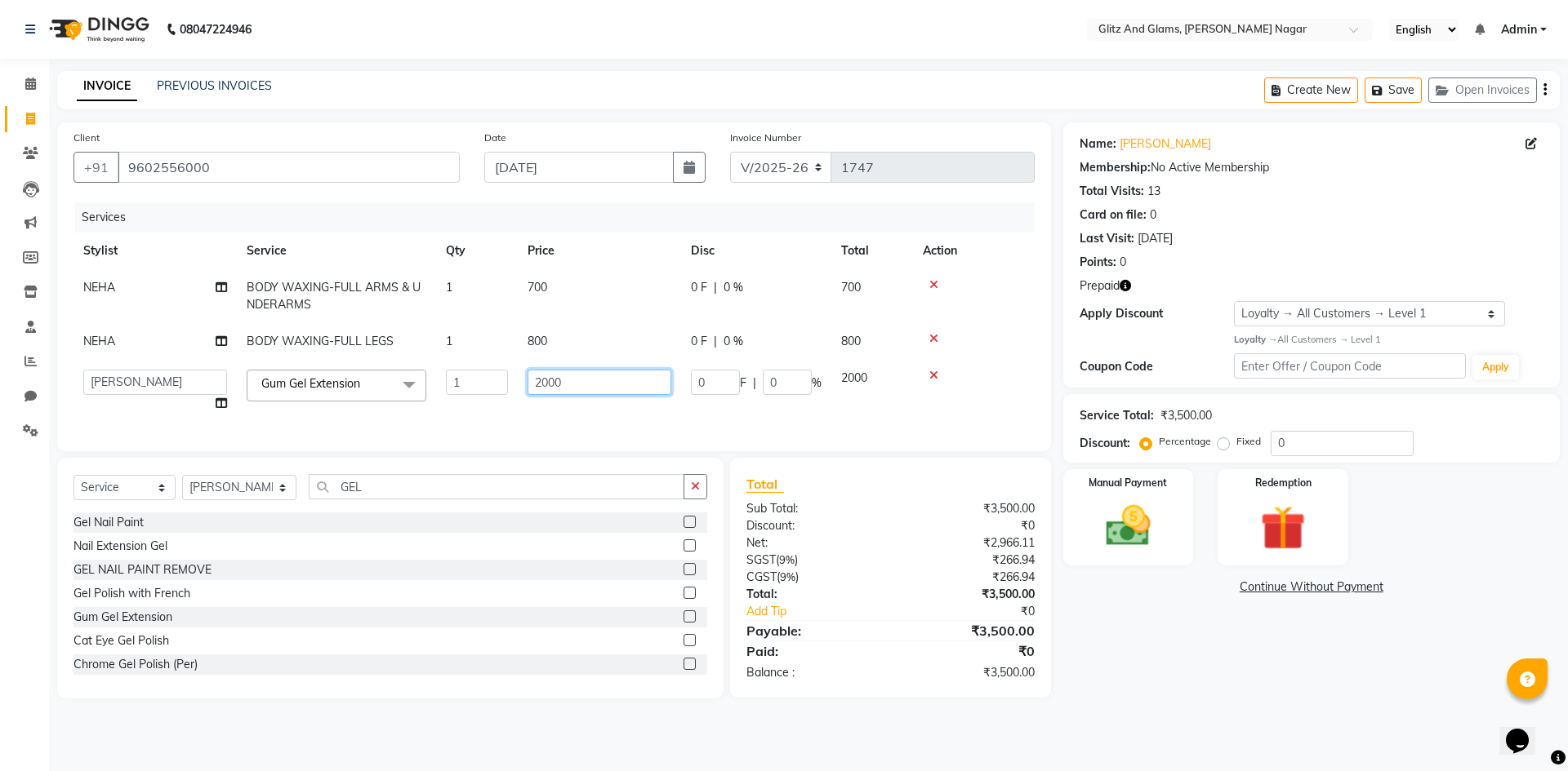
click at [554, 377] on input "2000" at bounding box center [599, 383] width 144 height 25
type input "3700"
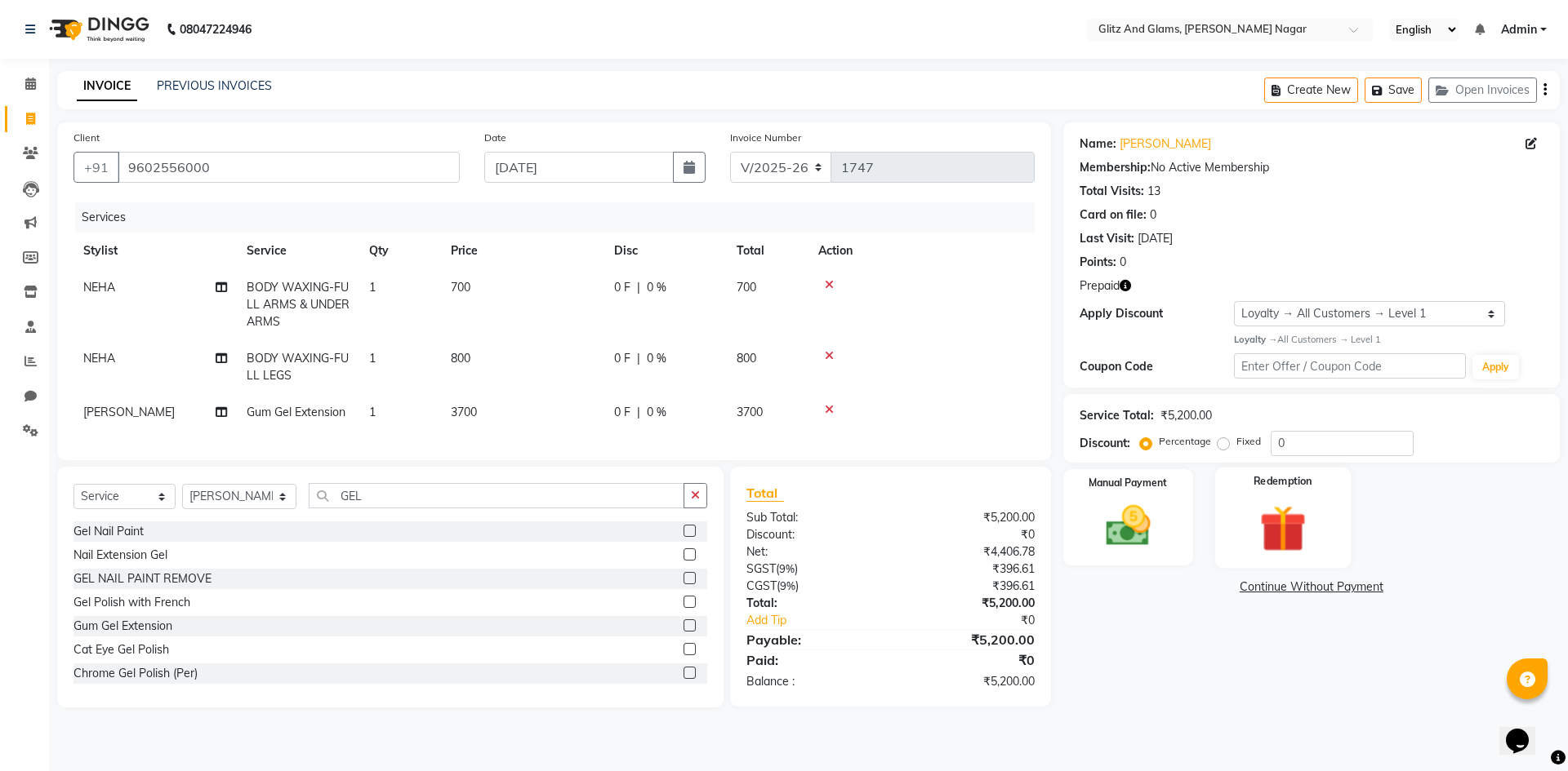
click at [1319, 500] on img at bounding box center [1282, 528] width 76 height 58
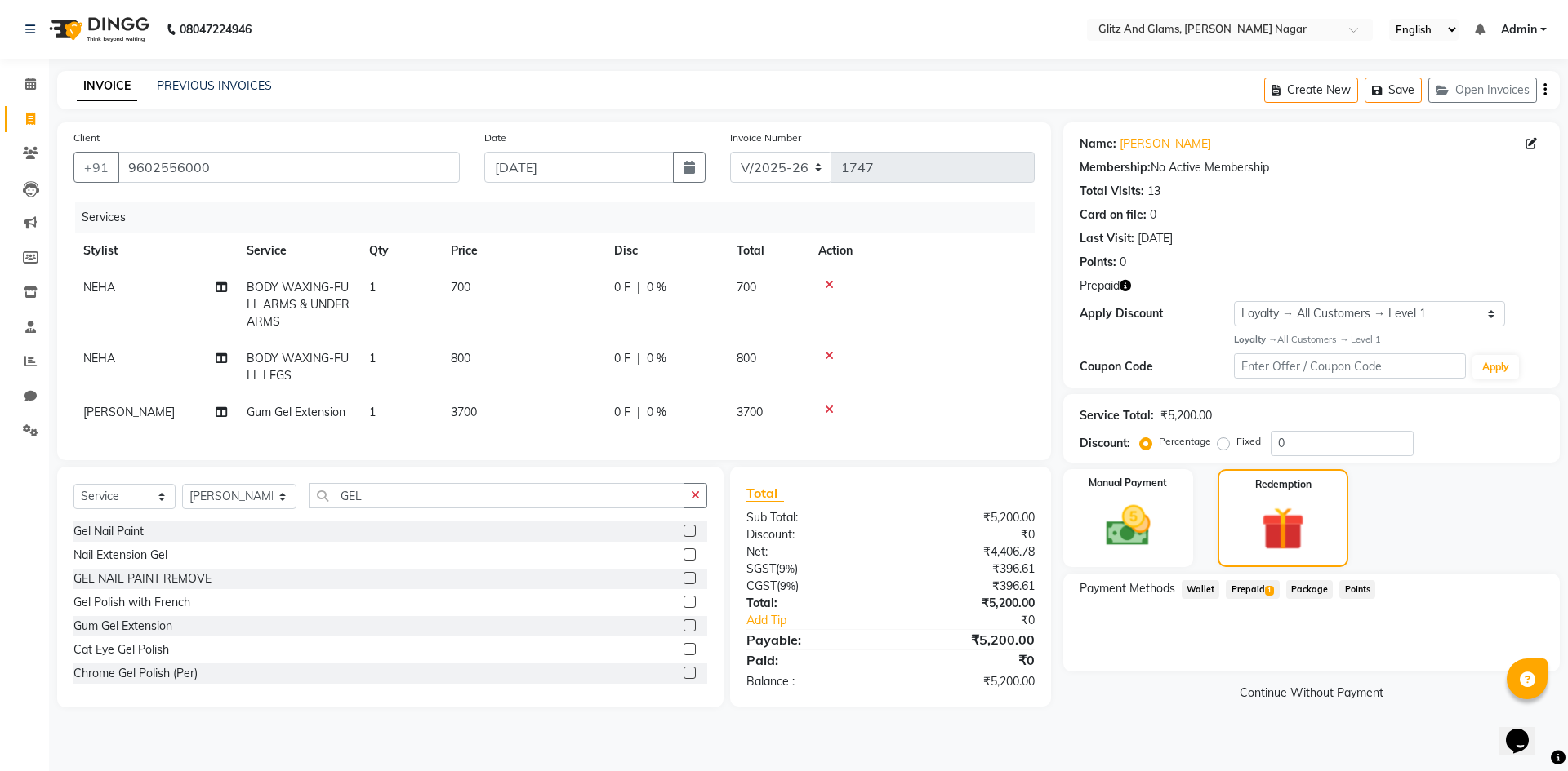
click at [1261, 585] on span "Prepaid 1" at bounding box center [1252, 589] width 53 height 18
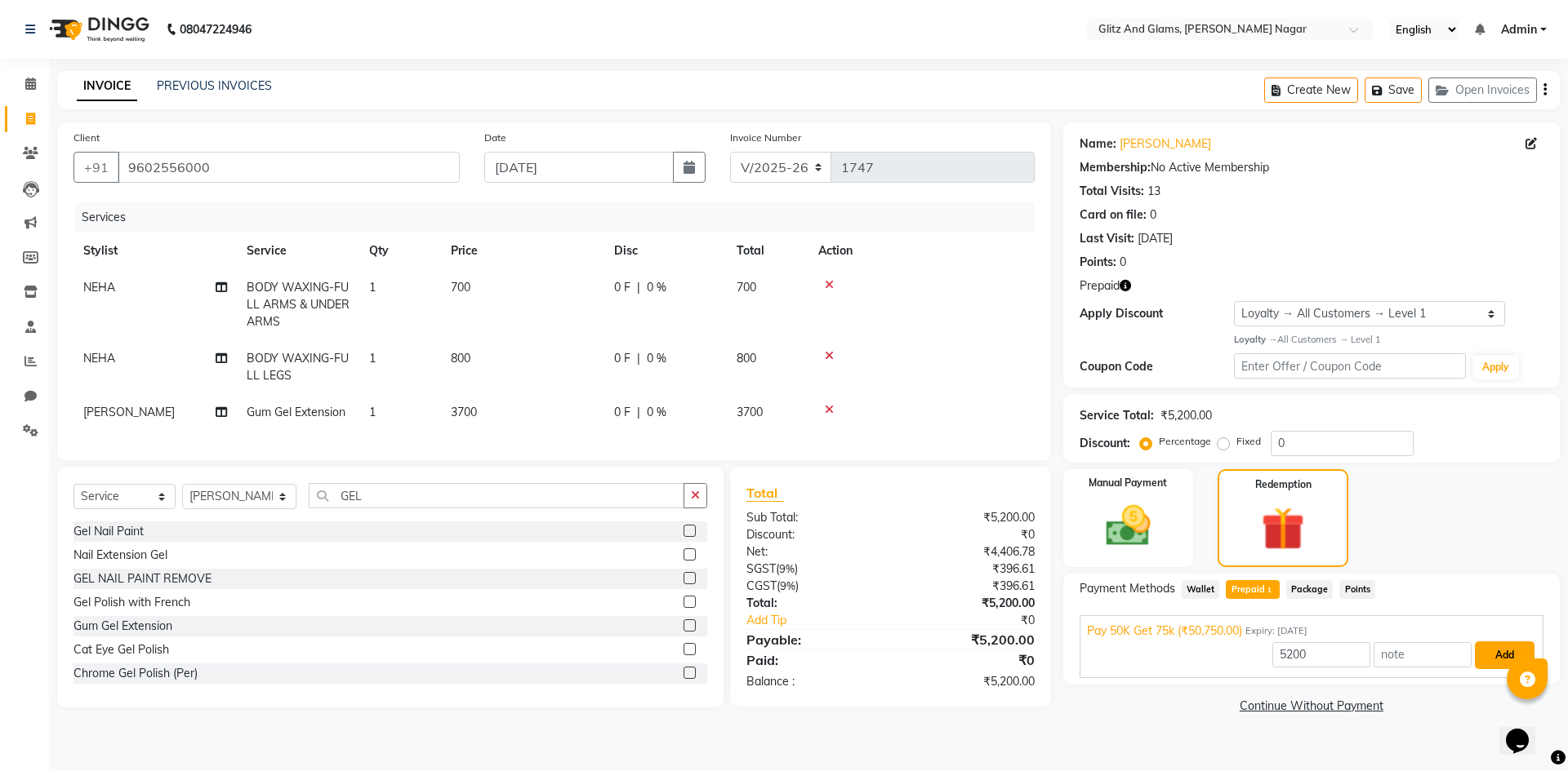
click at [1492, 656] on button "Add" at bounding box center [1504, 655] width 60 height 28
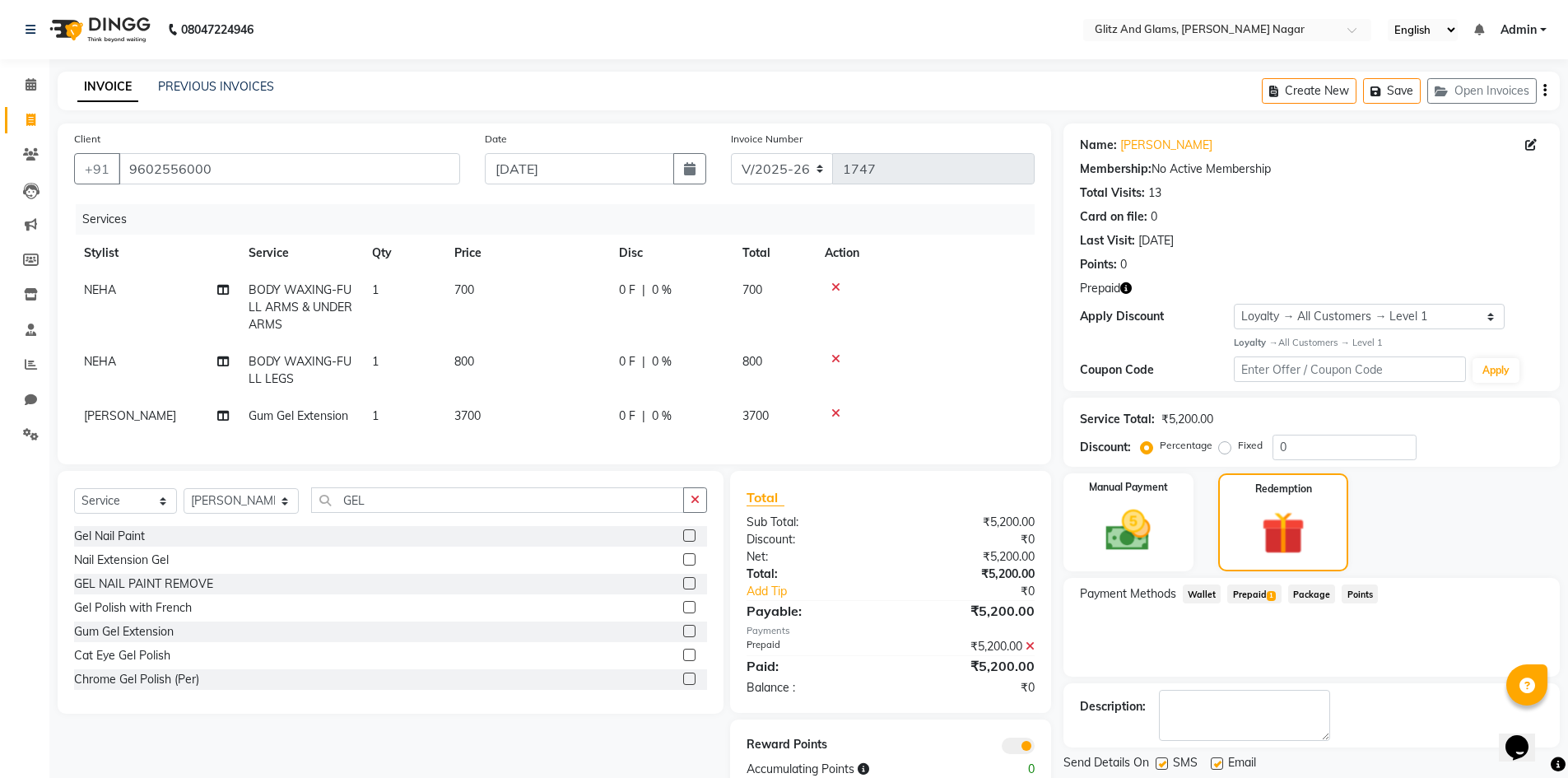
scroll to position [53, 0]
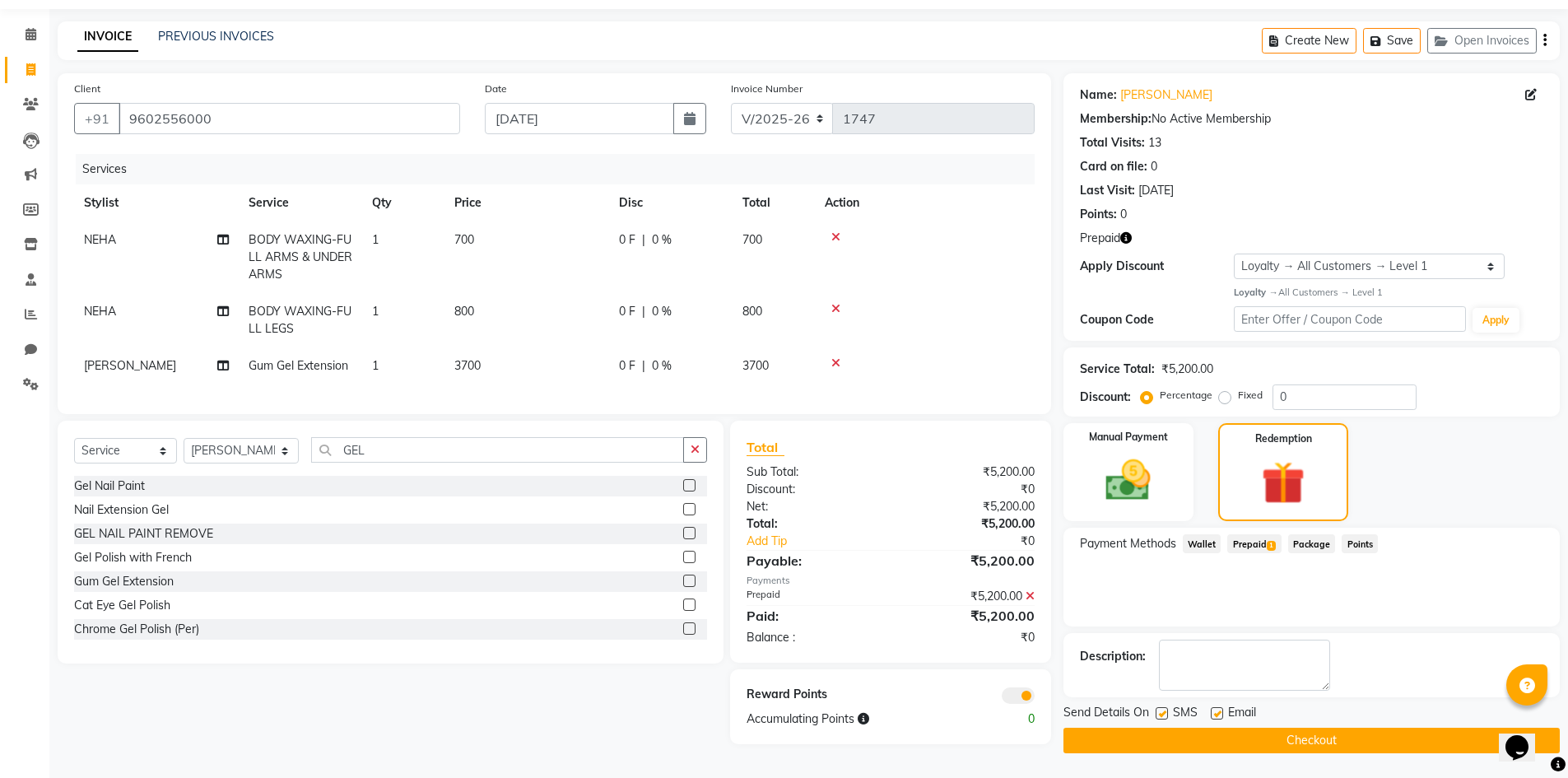
click at [1336, 732] on button "Checkout" at bounding box center [1311, 741] width 496 height 25
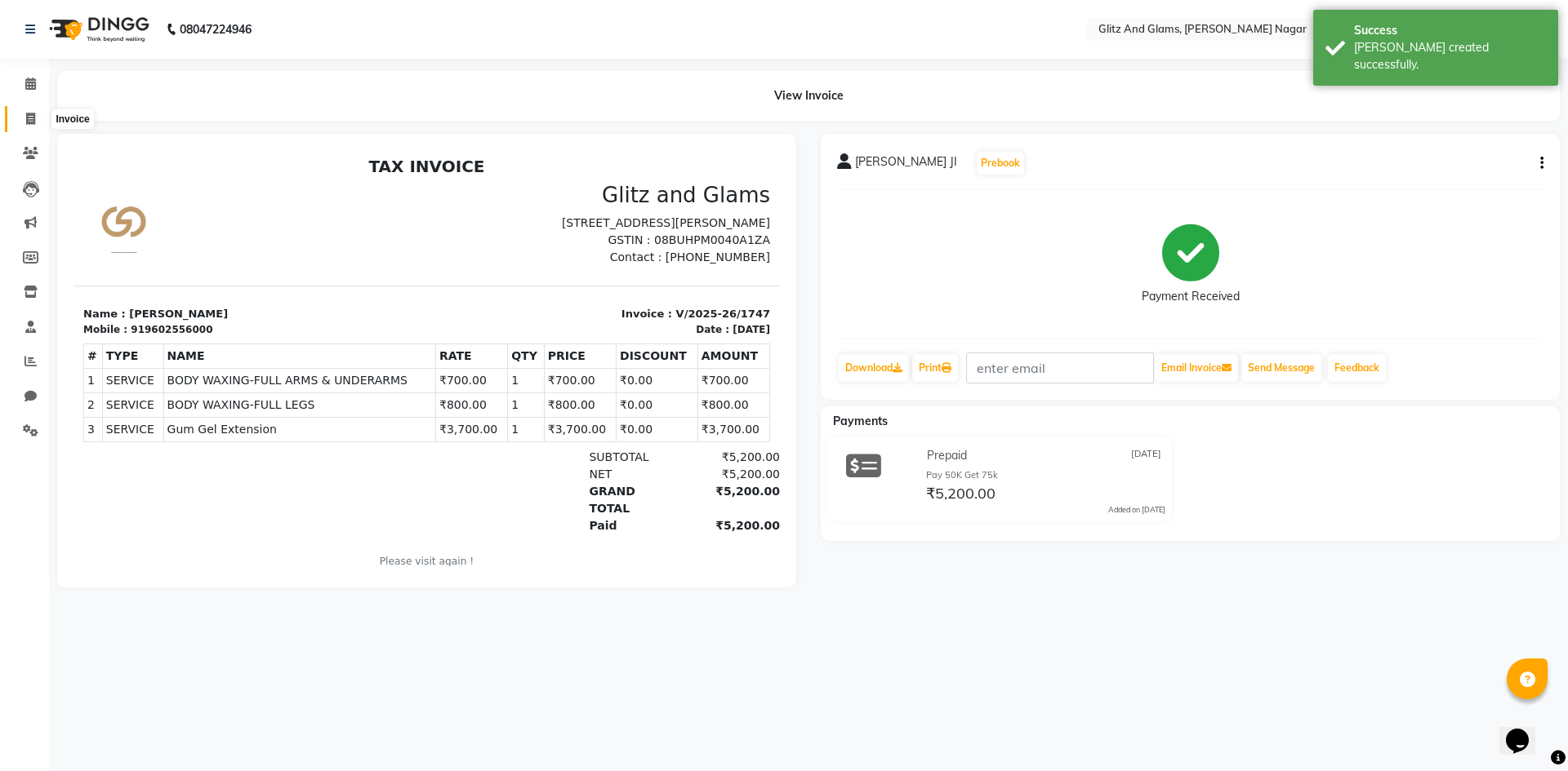
drag, startPoint x: 26, startPoint y: 114, endPoint x: 45, endPoint y: 115, distance: 19.0
click at [26, 114] on icon at bounding box center [30, 119] width 9 height 13
select select "service"
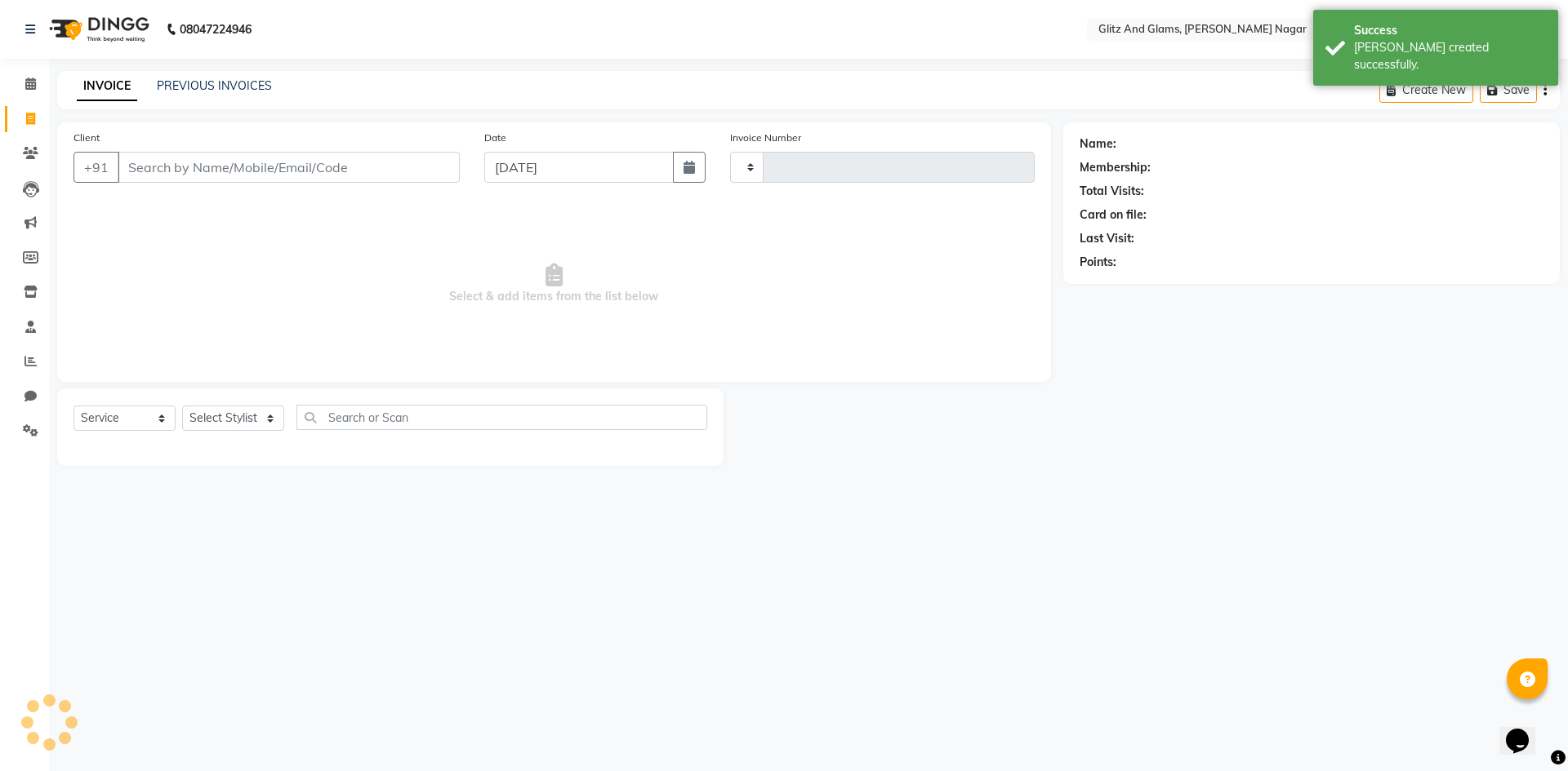
type input "1748"
select select "8316"
click at [246, 164] on input "Client" at bounding box center [289, 167] width 342 height 31
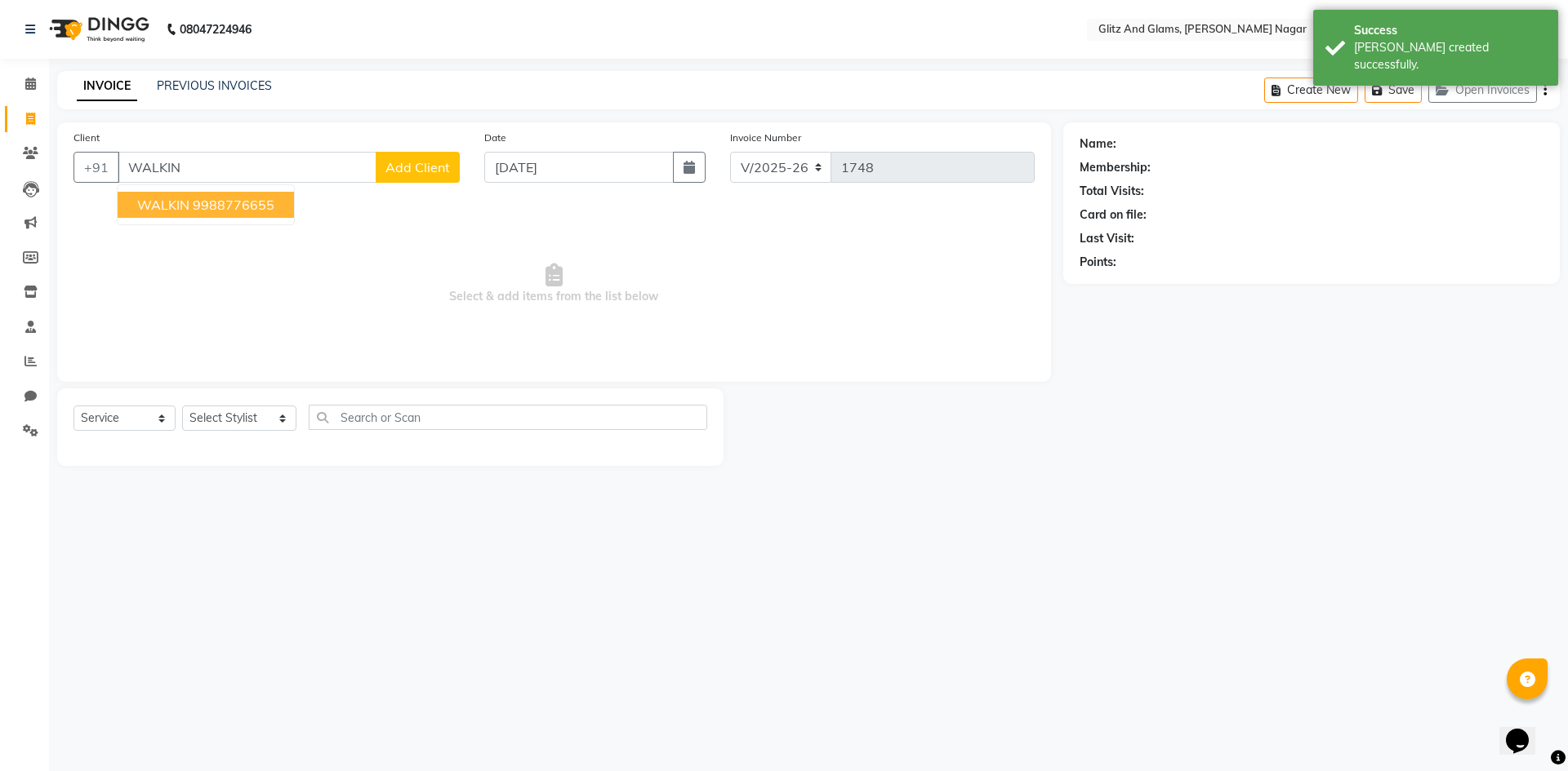
click at [240, 210] on ngb-highlight "9988776655" at bounding box center [233, 204] width 82 height 16
type input "9988776655"
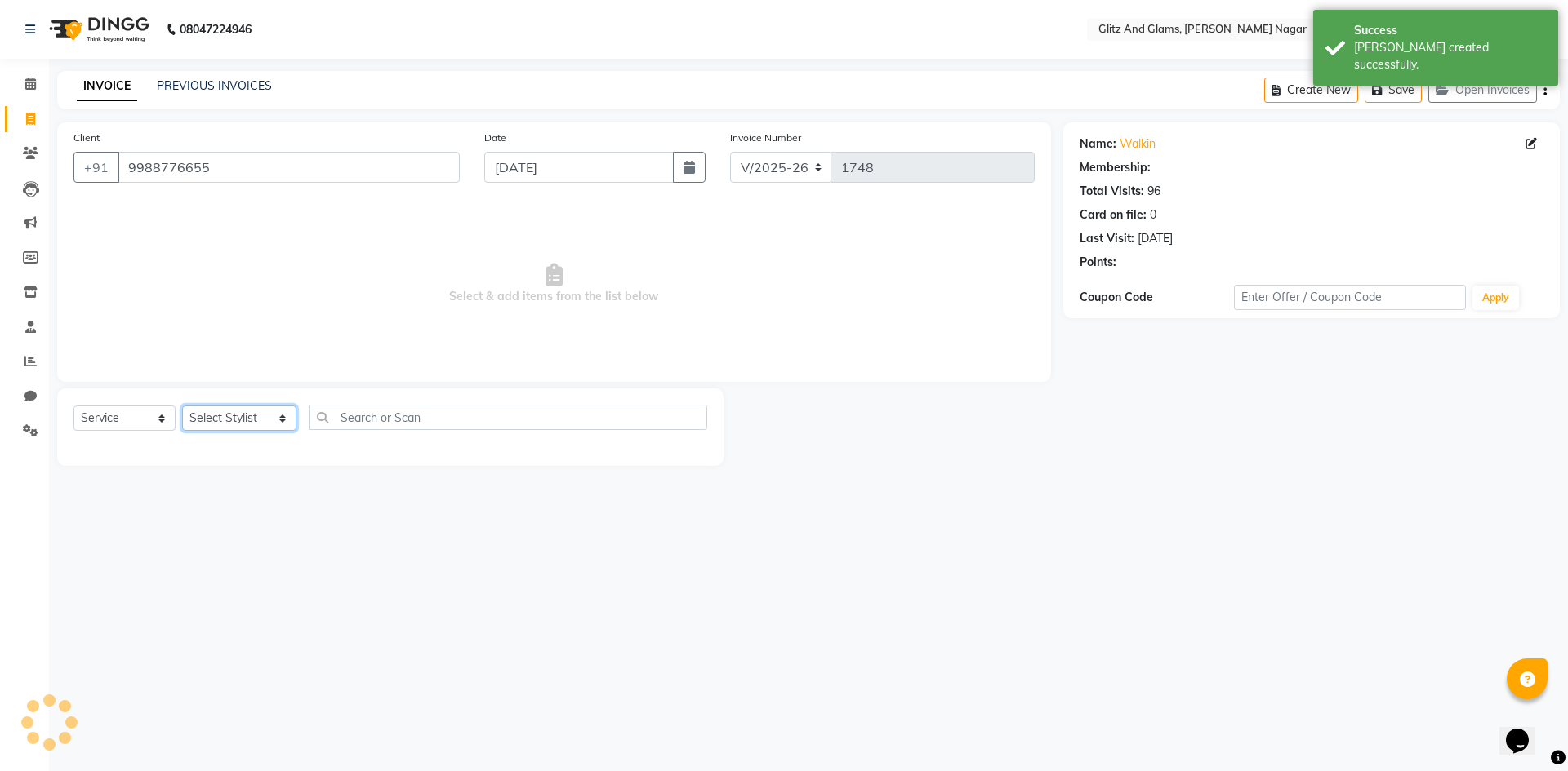
click at [222, 423] on select "Select Stylist [PERSON_NAME] [PERSON_NAME] ANKIT ASHOK ATO [PERSON_NAME] CHETAN…" at bounding box center [239, 418] width 114 height 25
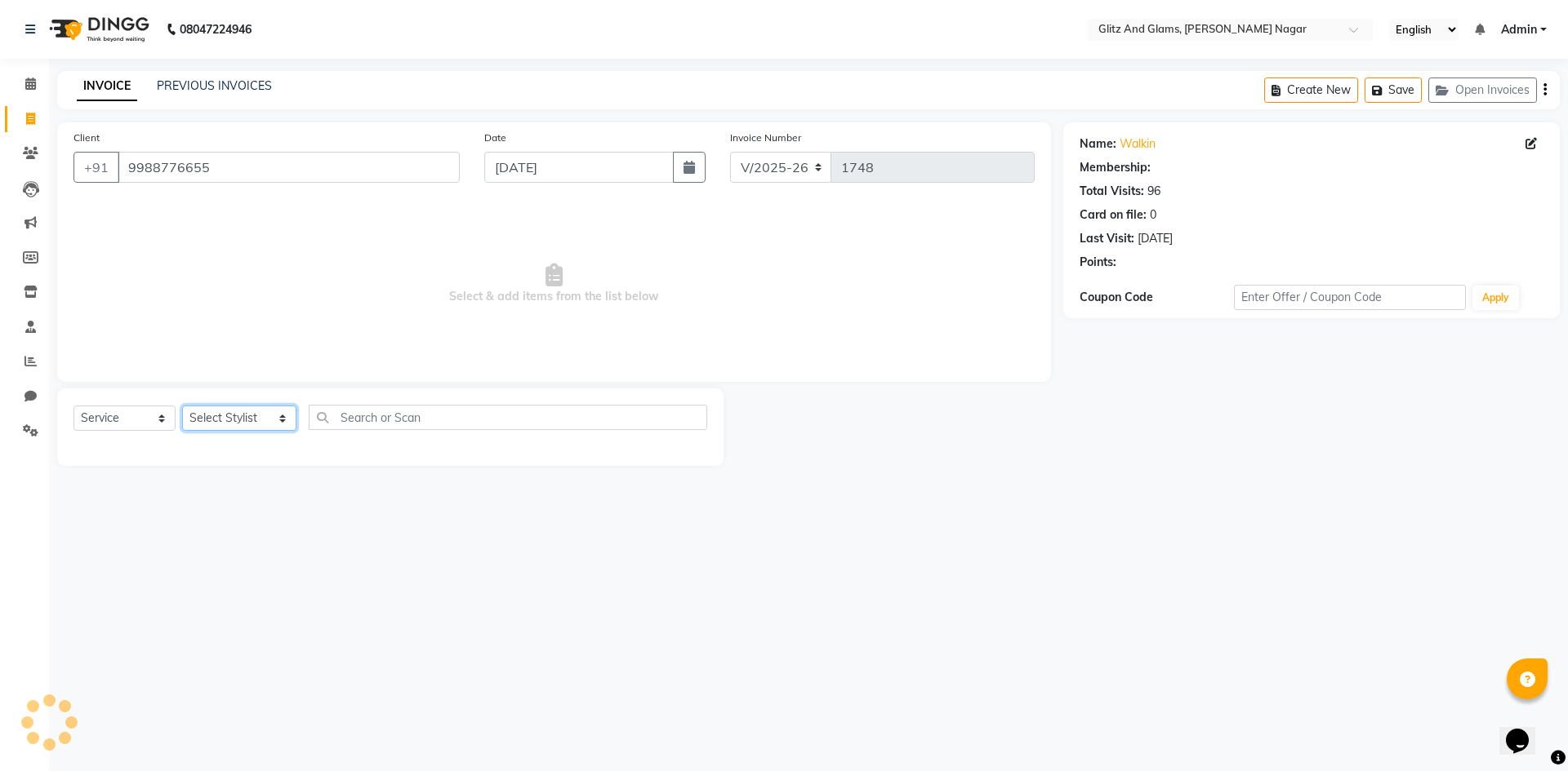
select select "1: Object"
select select "80532"
click at [182, 405] on select "Select Stylist [PERSON_NAME] [PERSON_NAME] ANKIT ASHOK ATO [PERSON_NAME] CHETAN…" at bounding box center [239, 418] width 114 height 25
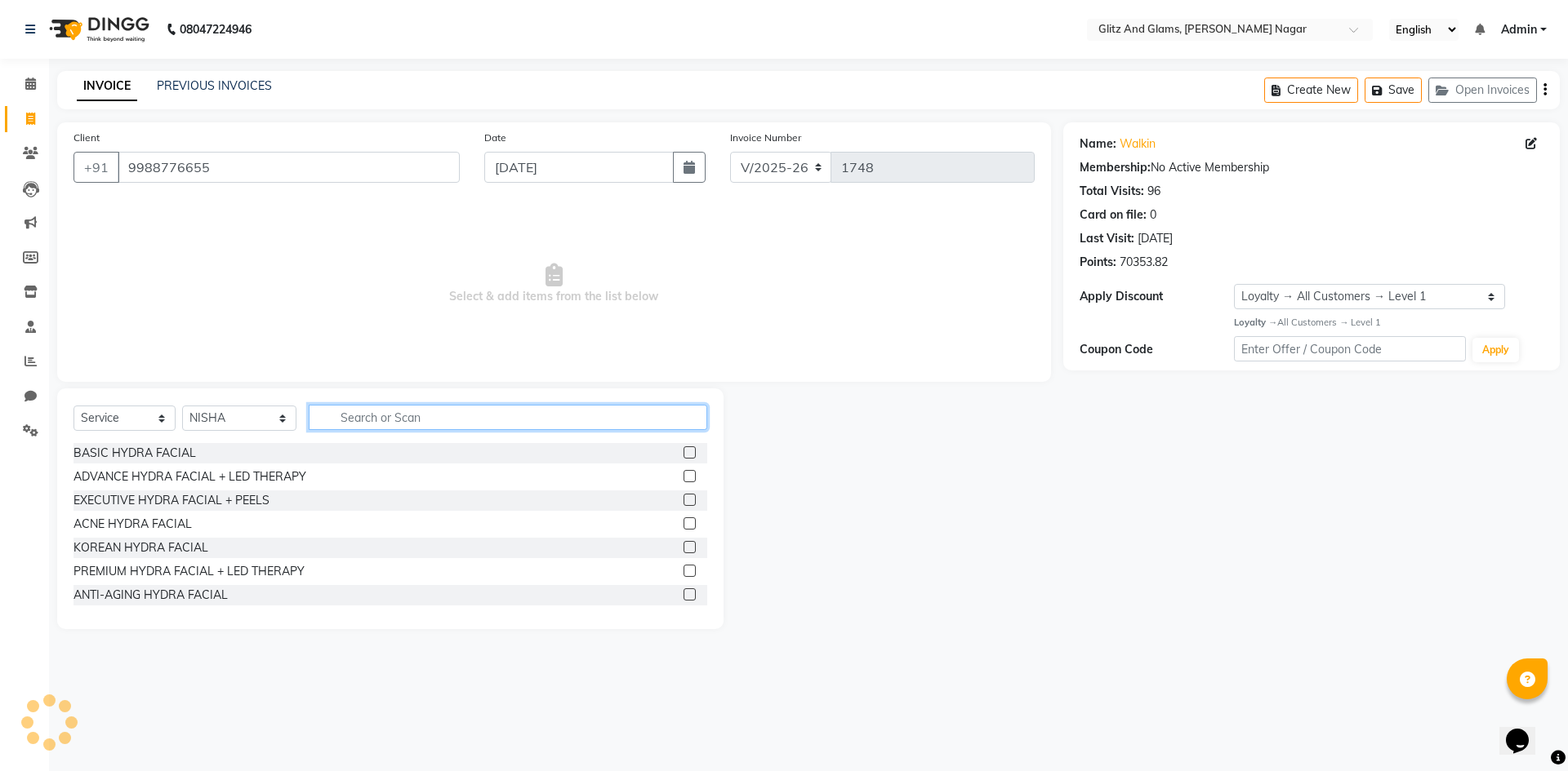
click at [402, 419] on input "text" at bounding box center [508, 417] width 399 height 25
type input "THR"
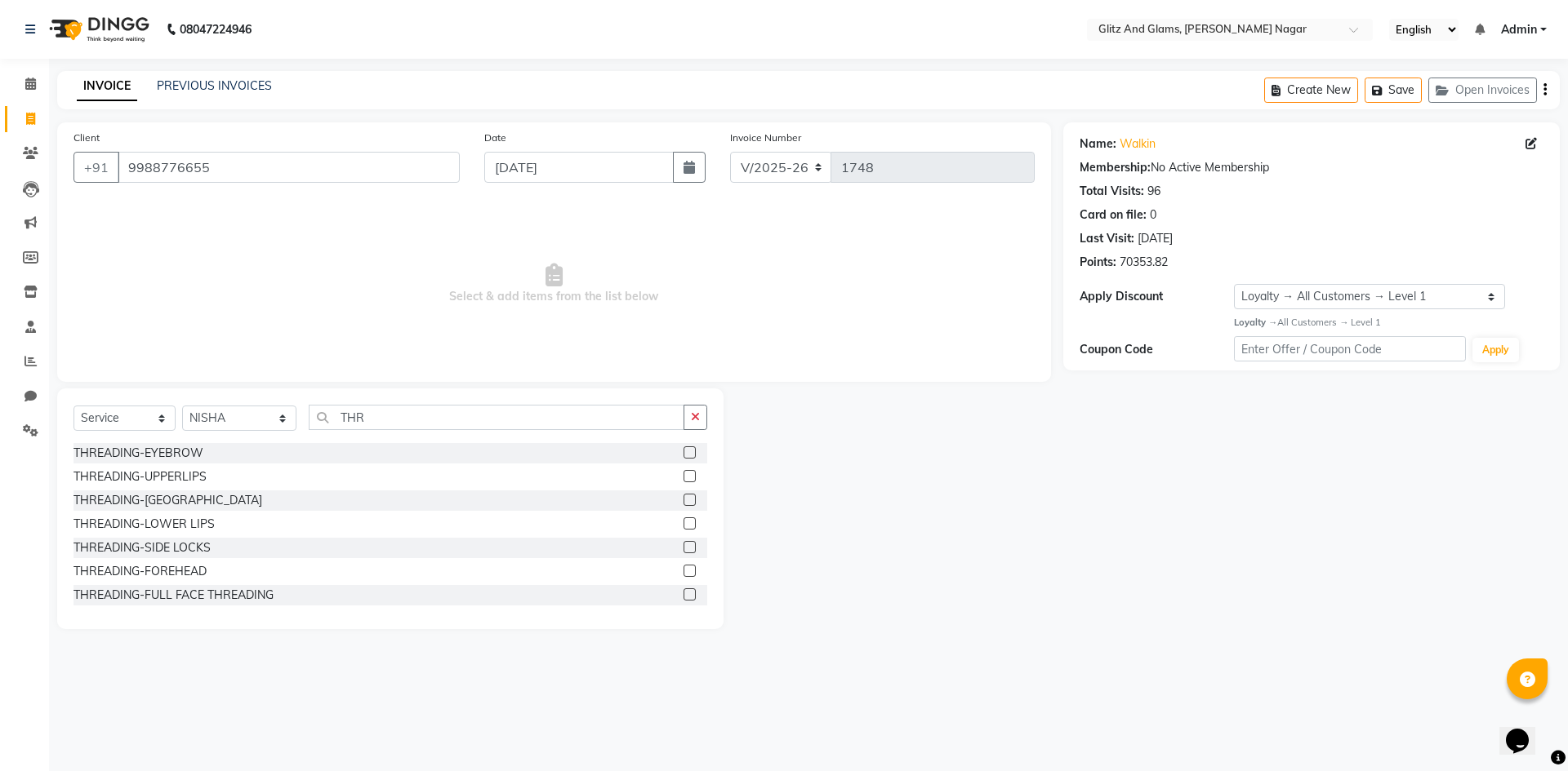
click at [684, 453] on label at bounding box center [690, 452] width 13 height 13
click at [684, 453] on input "checkbox" at bounding box center [689, 453] width 11 height 11
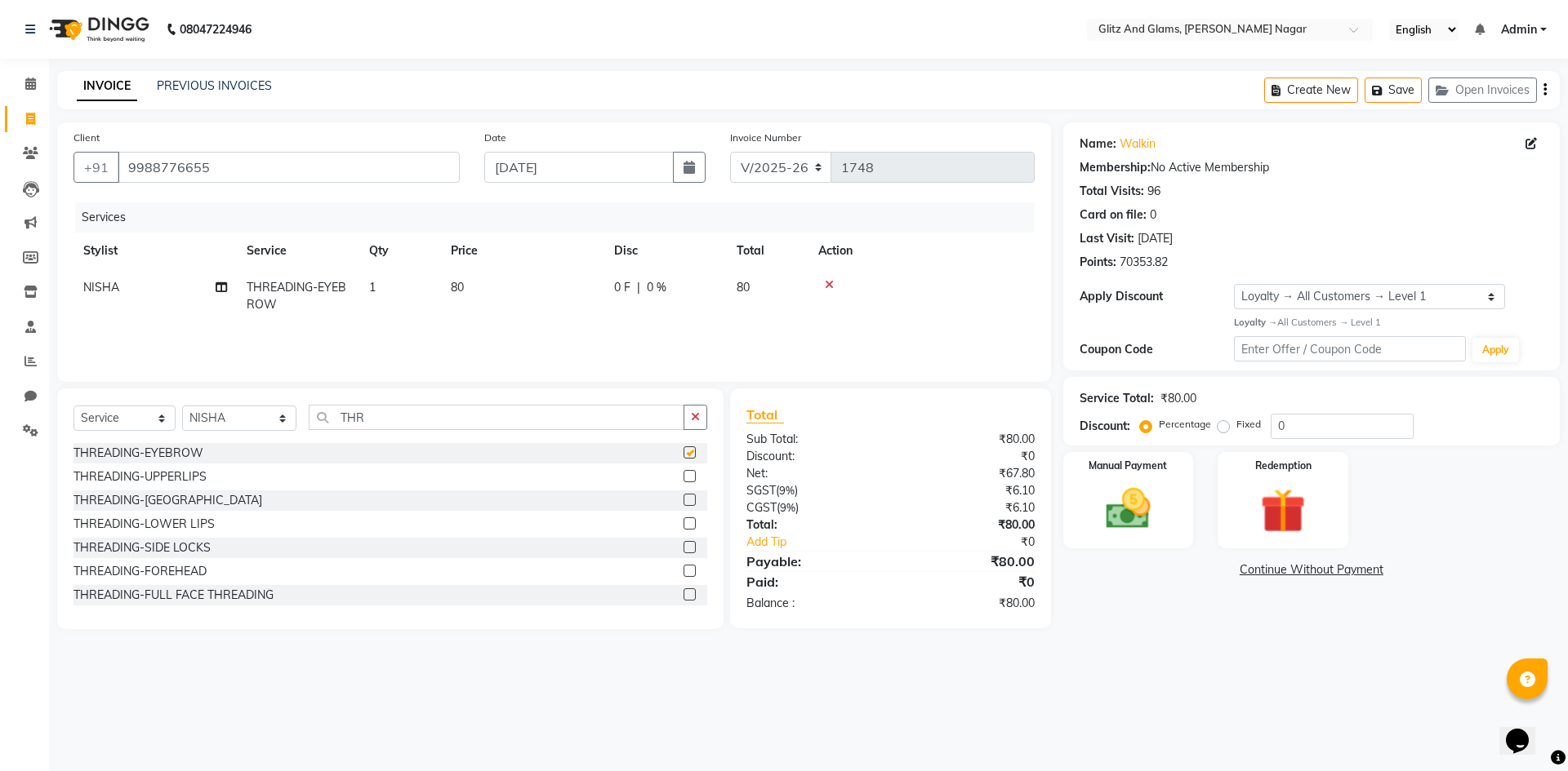
checkbox input "false"
click at [684, 478] on label at bounding box center [690, 476] width 13 height 13
click at [684, 478] on input "checkbox" at bounding box center [689, 477] width 11 height 11
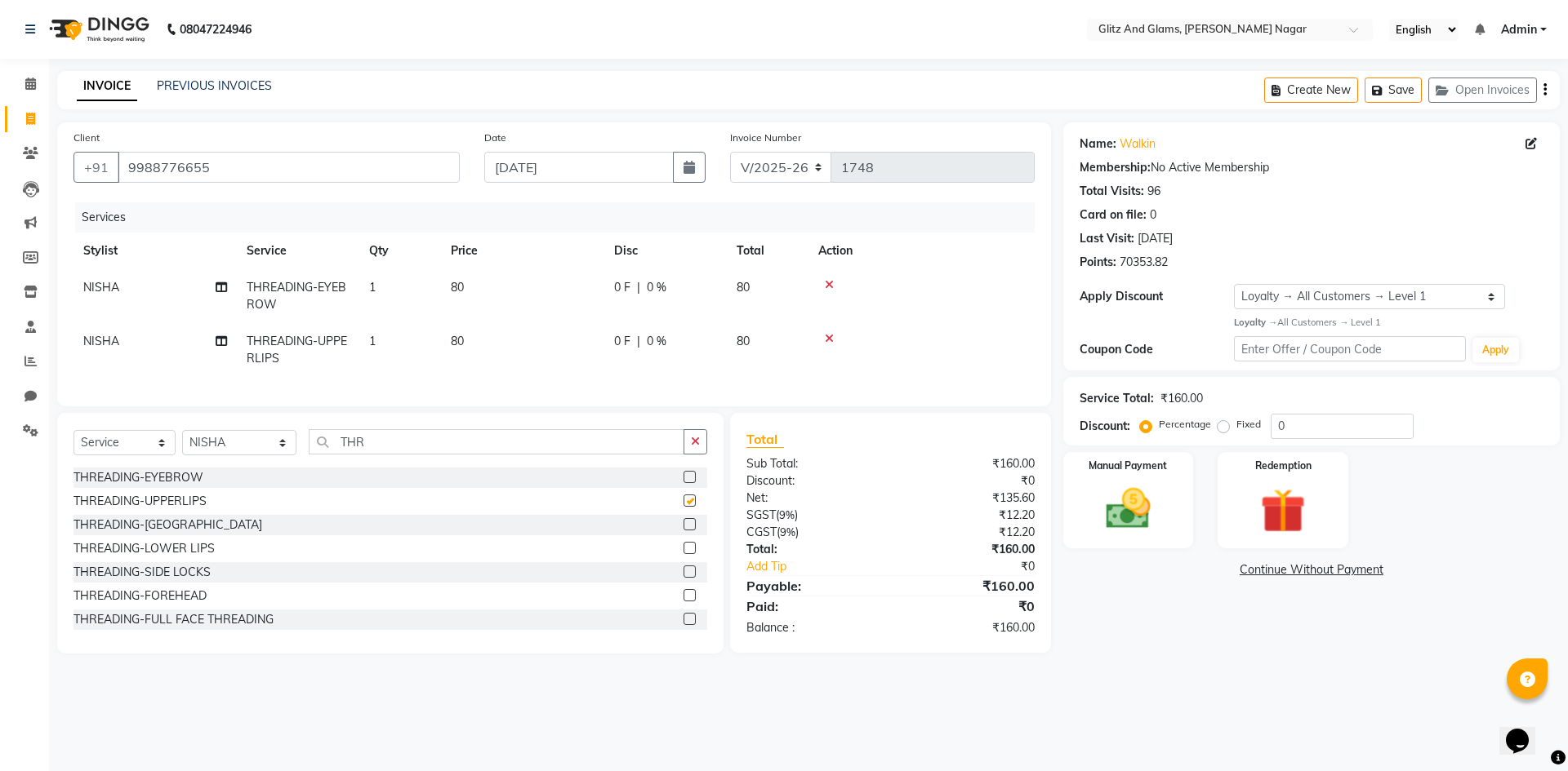
checkbox input "false"
click at [684, 531] on label at bounding box center [690, 524] width 13 height 13
click at [684, 531] on input "checkbox" at bounding box center [689, 525] width 11 height 11
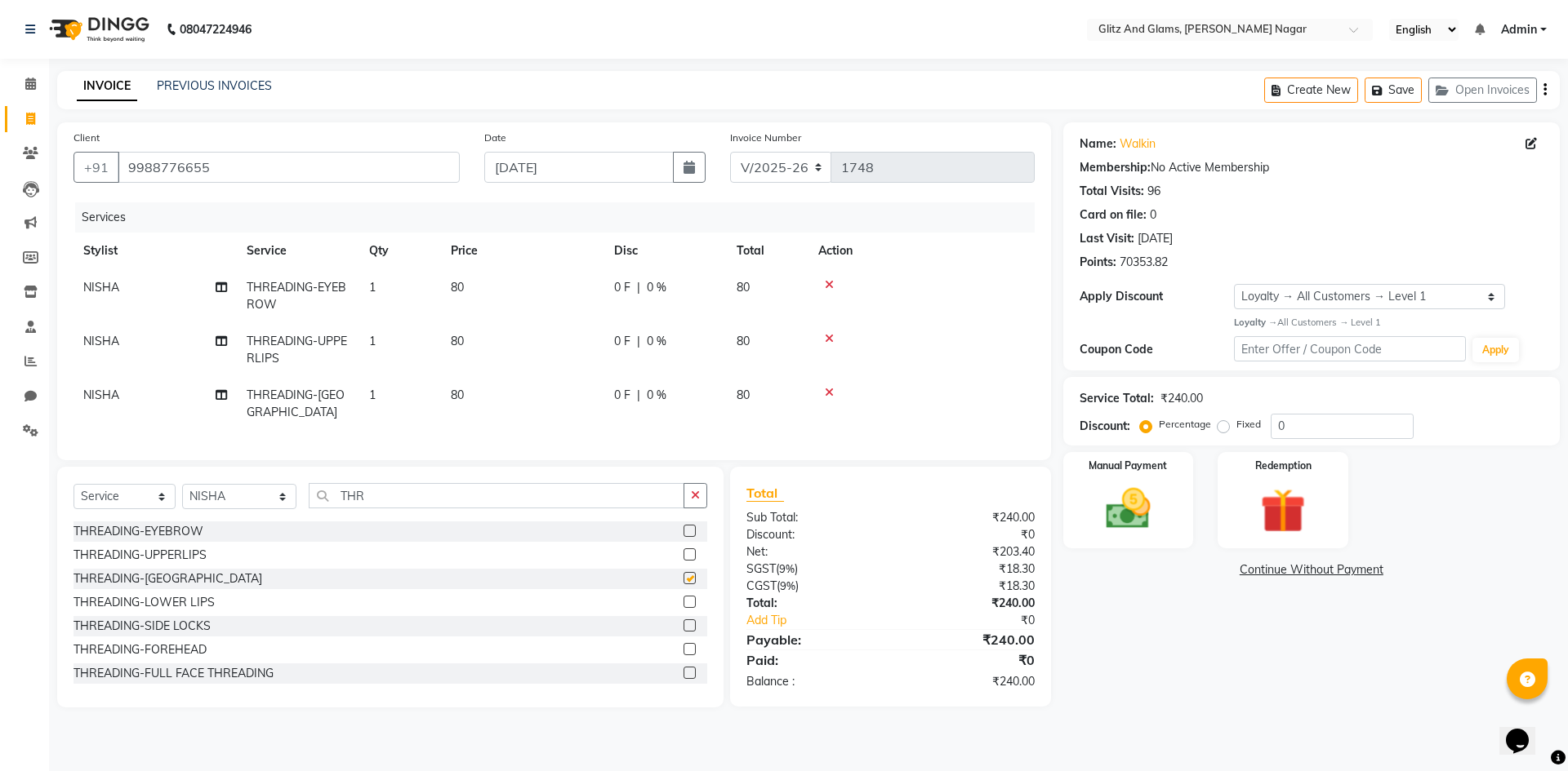
checkbox input "false"
click at [684, 599] on label at bounding box center [690, 602] width 13 height 13
click at [684, 599] on input "checkbox" at bounding box center [689, 603] width 11 height 11
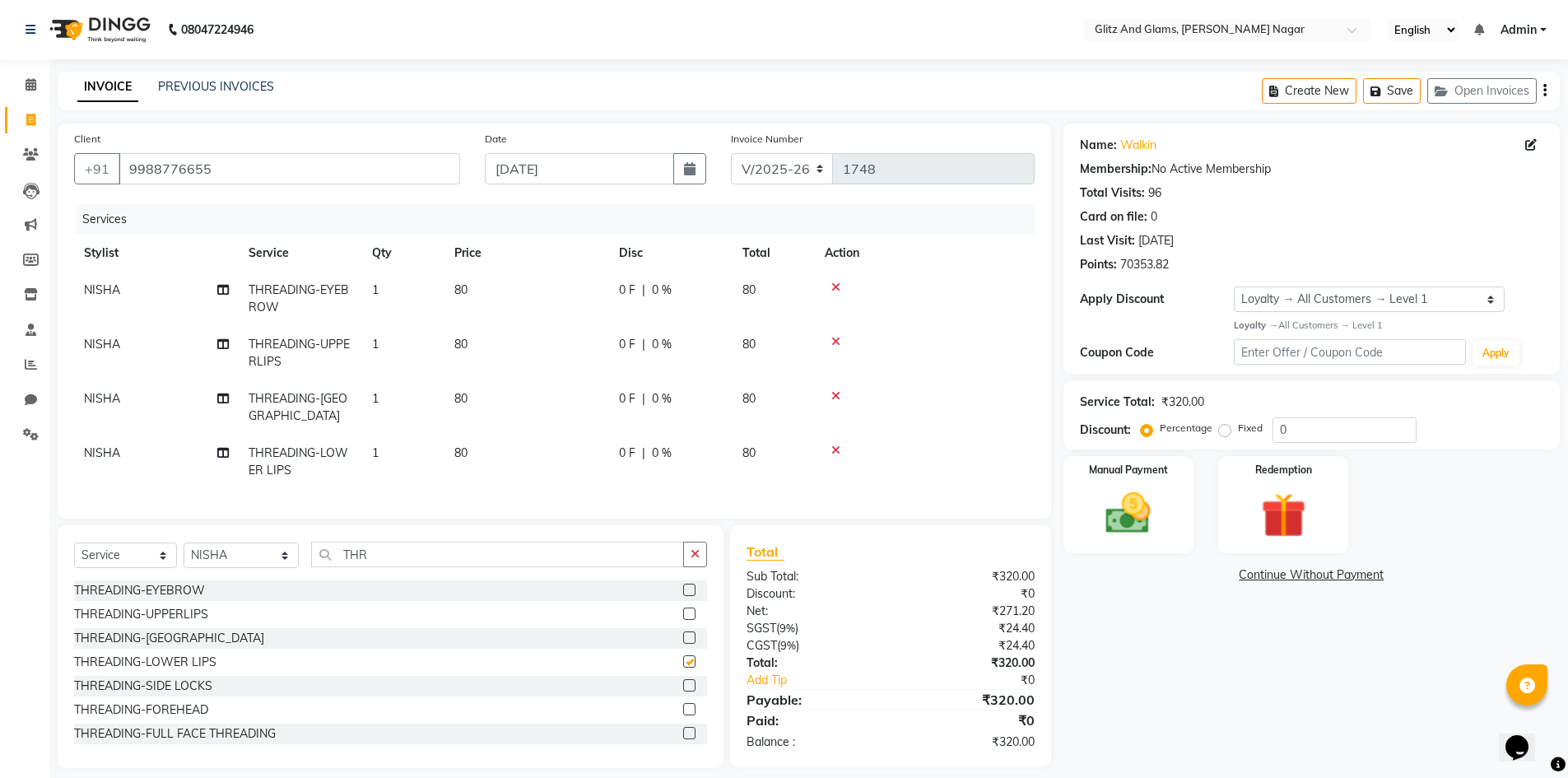
checkbox input "false"
click at [701, 559] on button "button" at bounding box center [695, 555] width 24 height 25
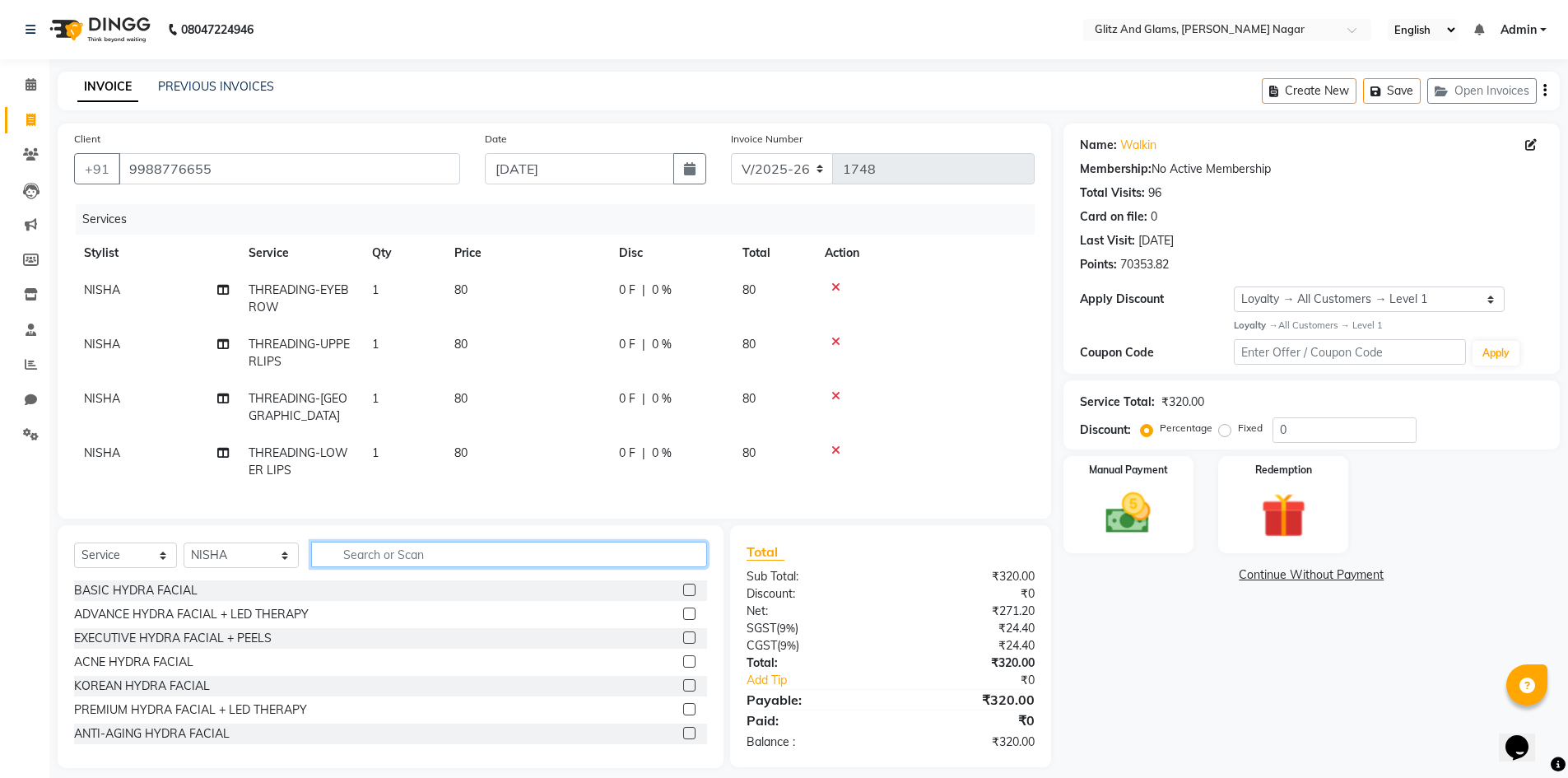
click at [662, 559] on input "text" at bounding box center [510, 555] width 397 height 25
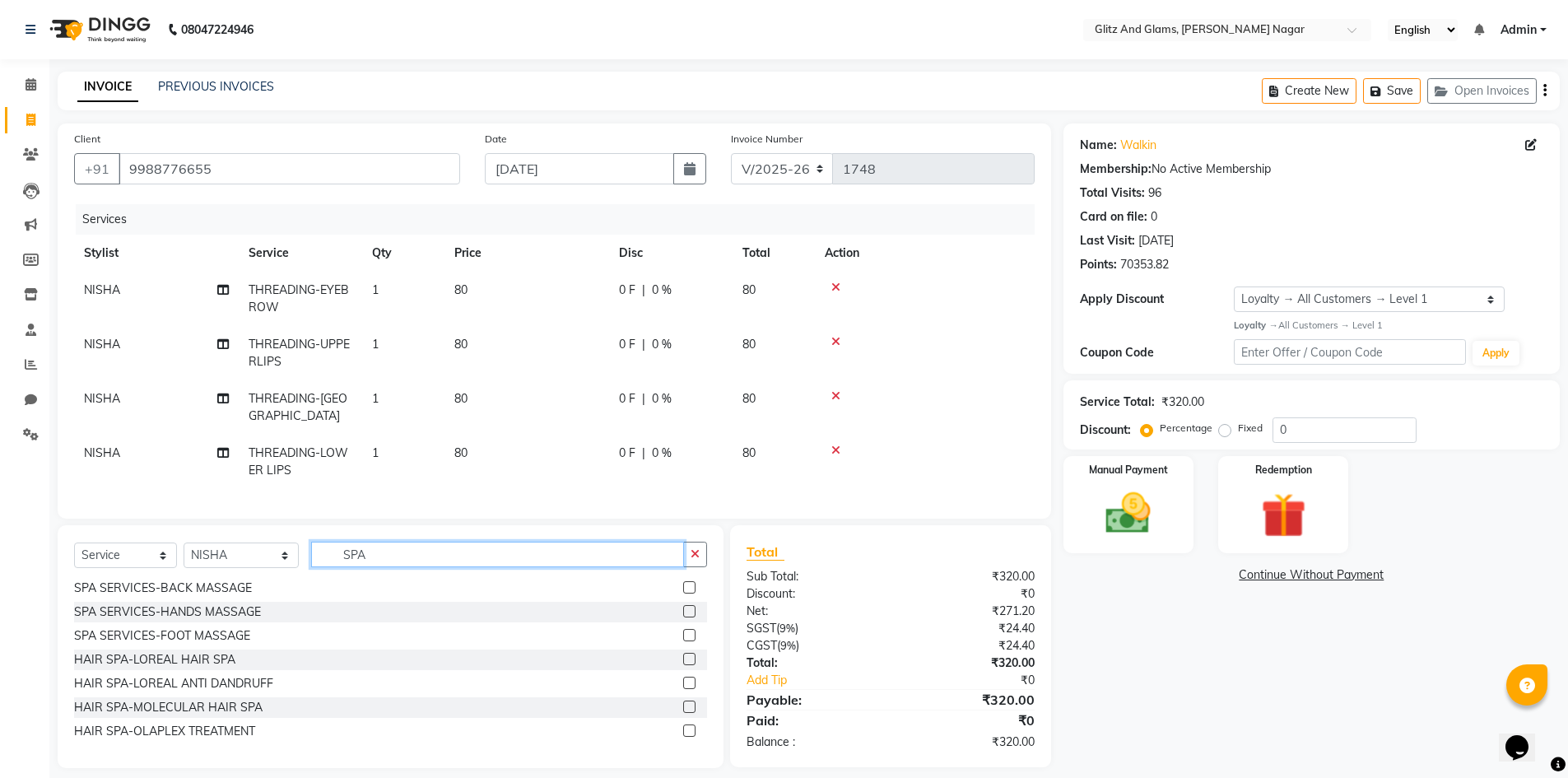
type input "SPA"
click at [684, 677] on label at bounding box center [689, 683] width 13 height 13
click at [684, 679] on input "checkbox" at bounding box center [689, 684] width 11 height 11
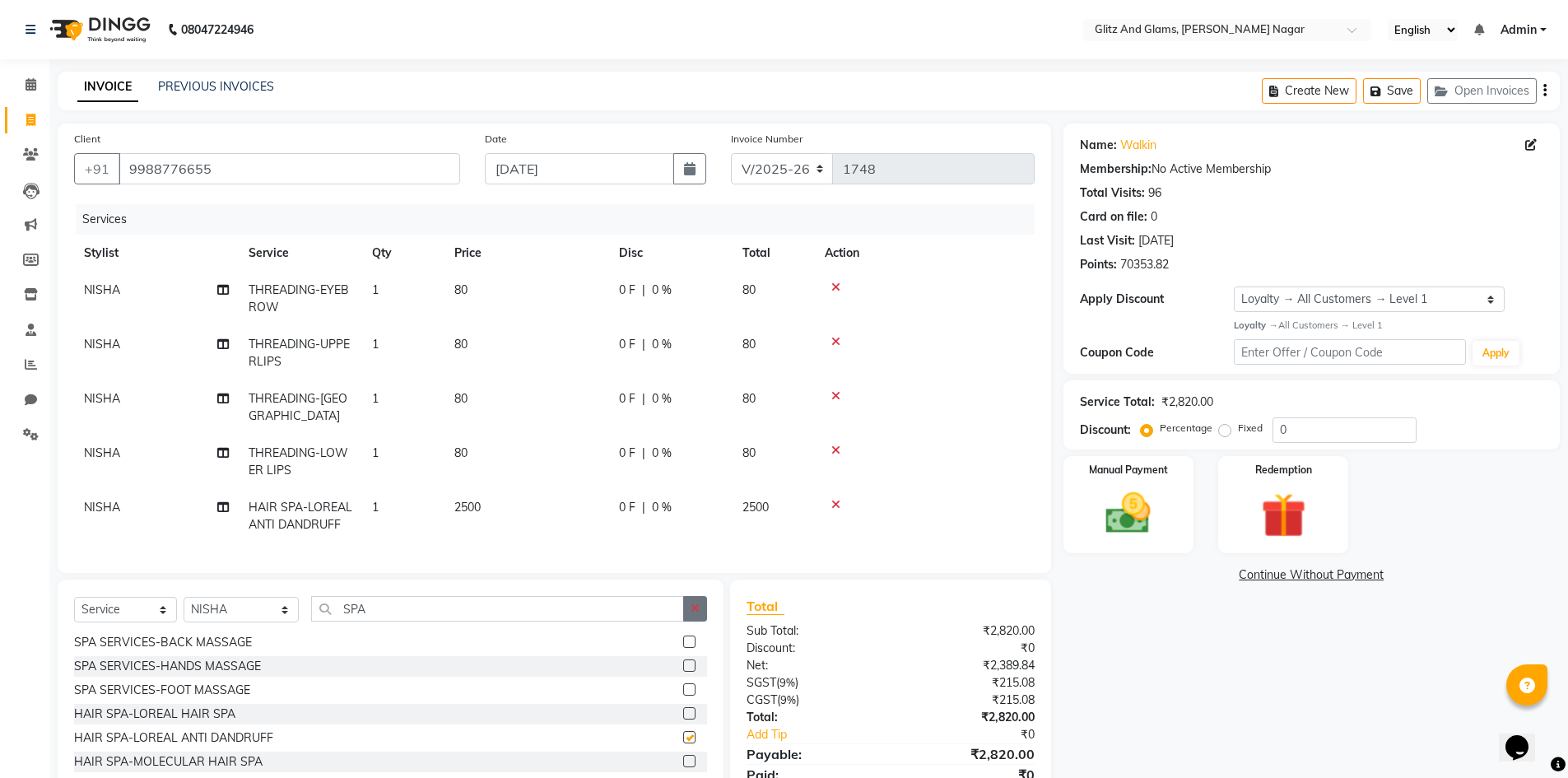
checkbox input "false"
click at [691, 596] on button "button" at bounding box center [695, 609] width 24 height 25
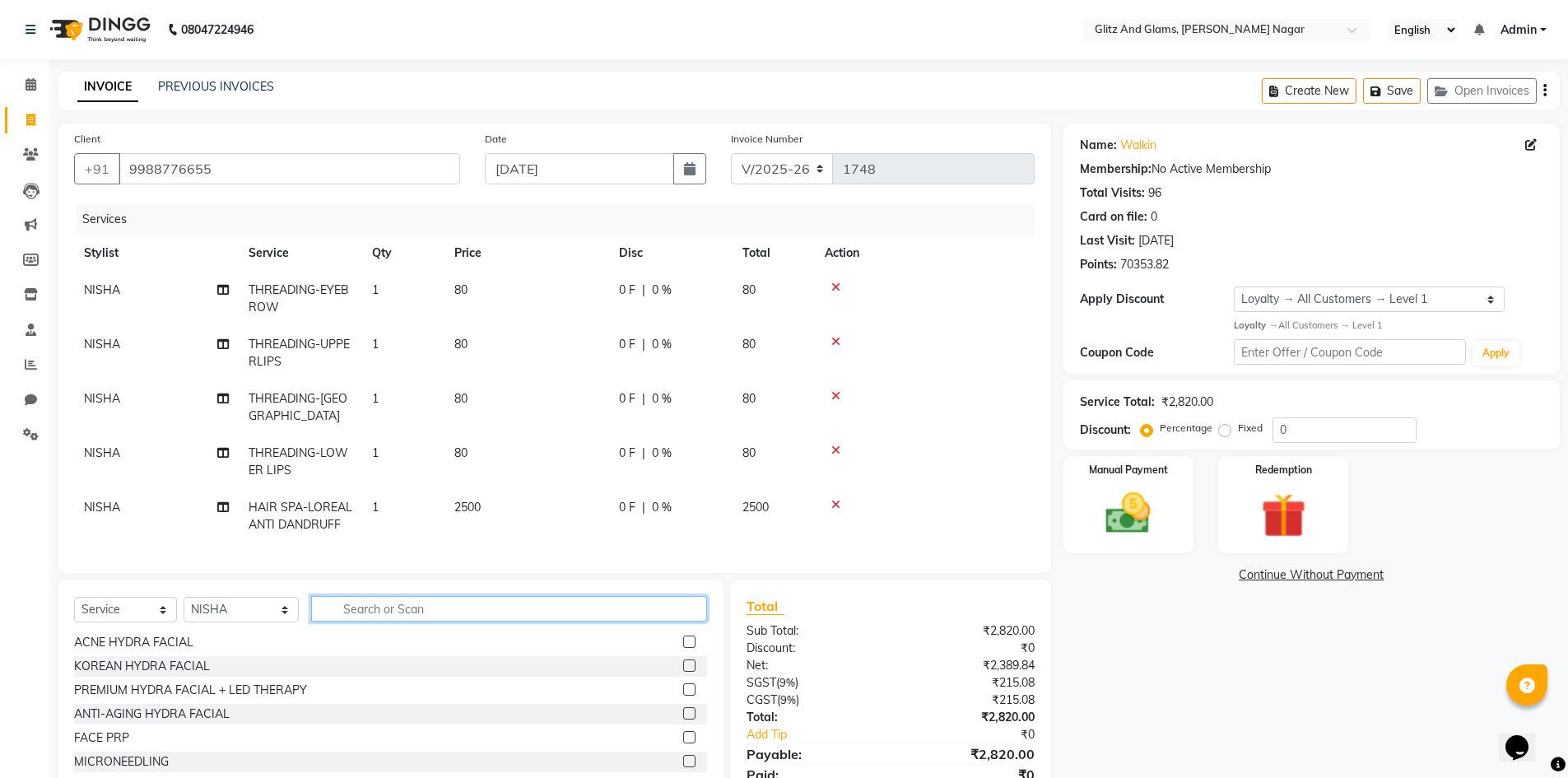
click at [645, 607] on input "text" at bounding box center [510, 609] width 397 height 25
type input "CU"
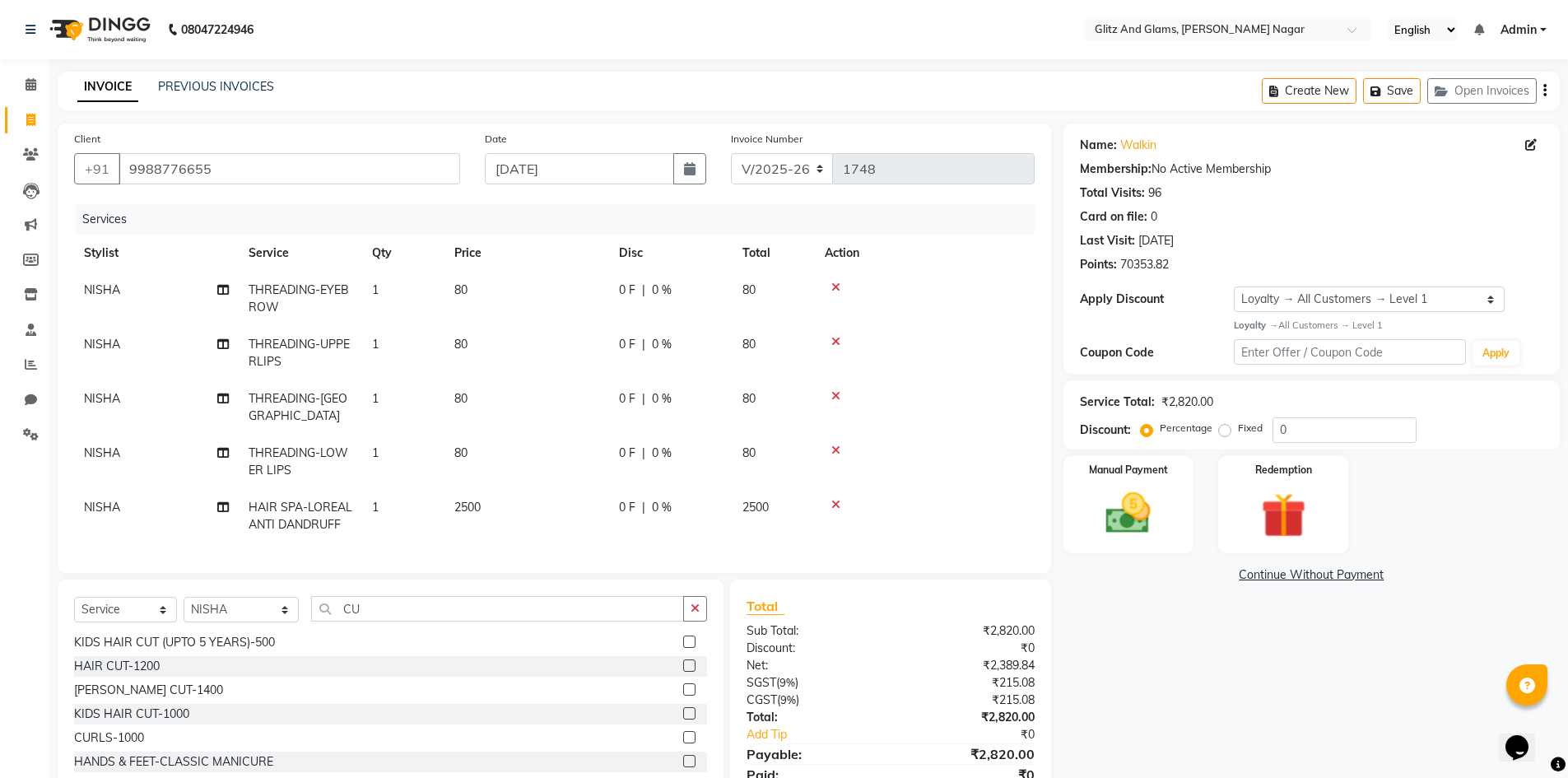
click at [684, 689] on label at bounding box center [689, 690] width 13 height 13
click at [684, 689] on input "checkbox" at bounding box center [689, 691] width 11 height 11
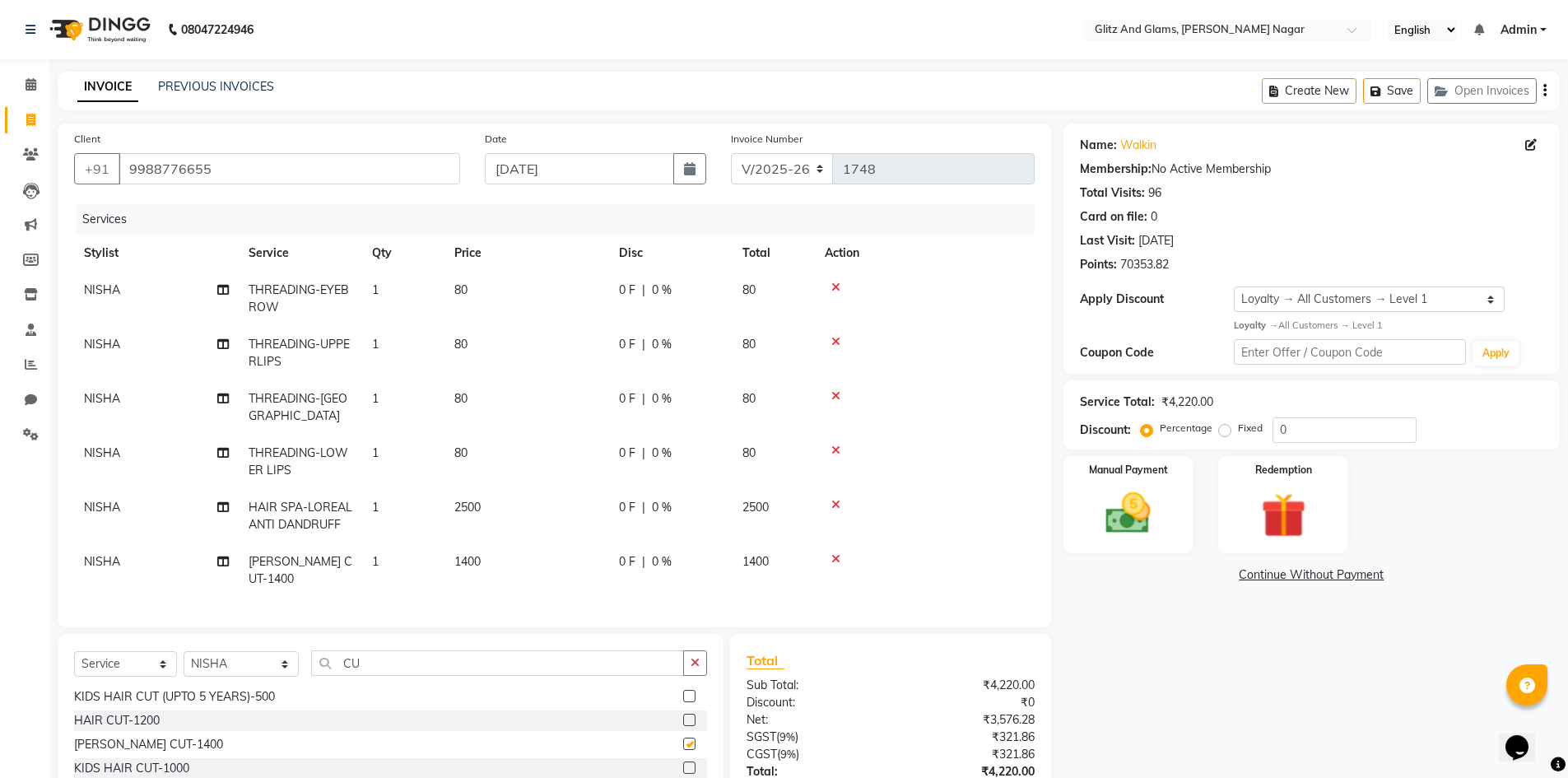
checkbox input "false"
drag, startPoint x: 235, startPoint y: 637, endPoint x: 236, endPoint y: 630, distance: 7.1
click at [235, 652] on select "Select Stylist [PERSON_NAME] [PERSON_NAME] ANKIT ASHOK ATO [PERSON_NAME] CHETAN…" at bounding box center [241, 664] width 115 height 25
select select "80529"
click at [183, 652] on select "Select Stylist [PERSON_NAME] [PERSON_NAME] ANKIT ASHOK ATO [PERSON_NAME] CHETAN…" at bounding box center [241, 664] width 115 height 25
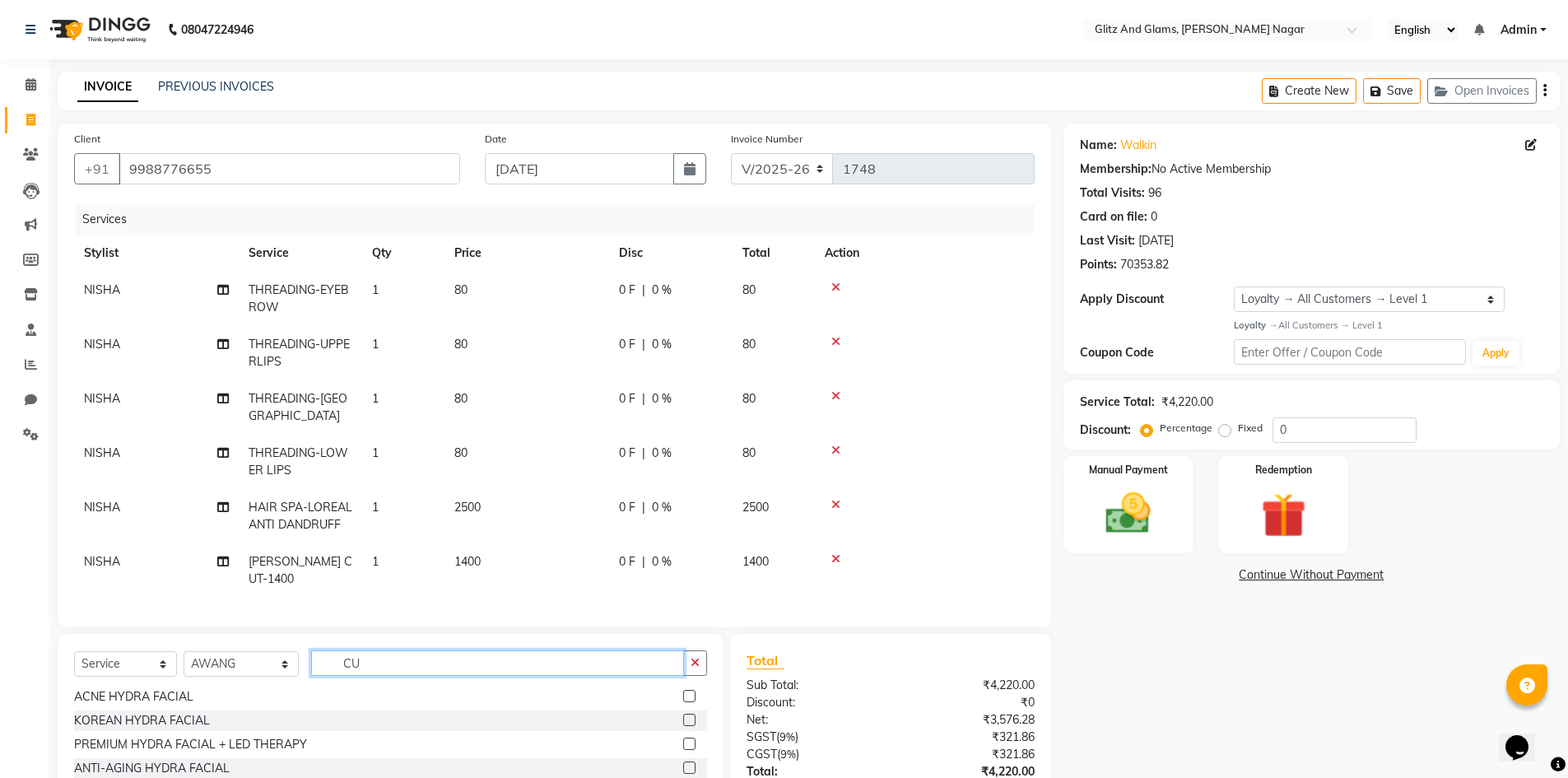
click at [343, 651] on input "CU" at bounding box center [498, 663] width 374 height 25
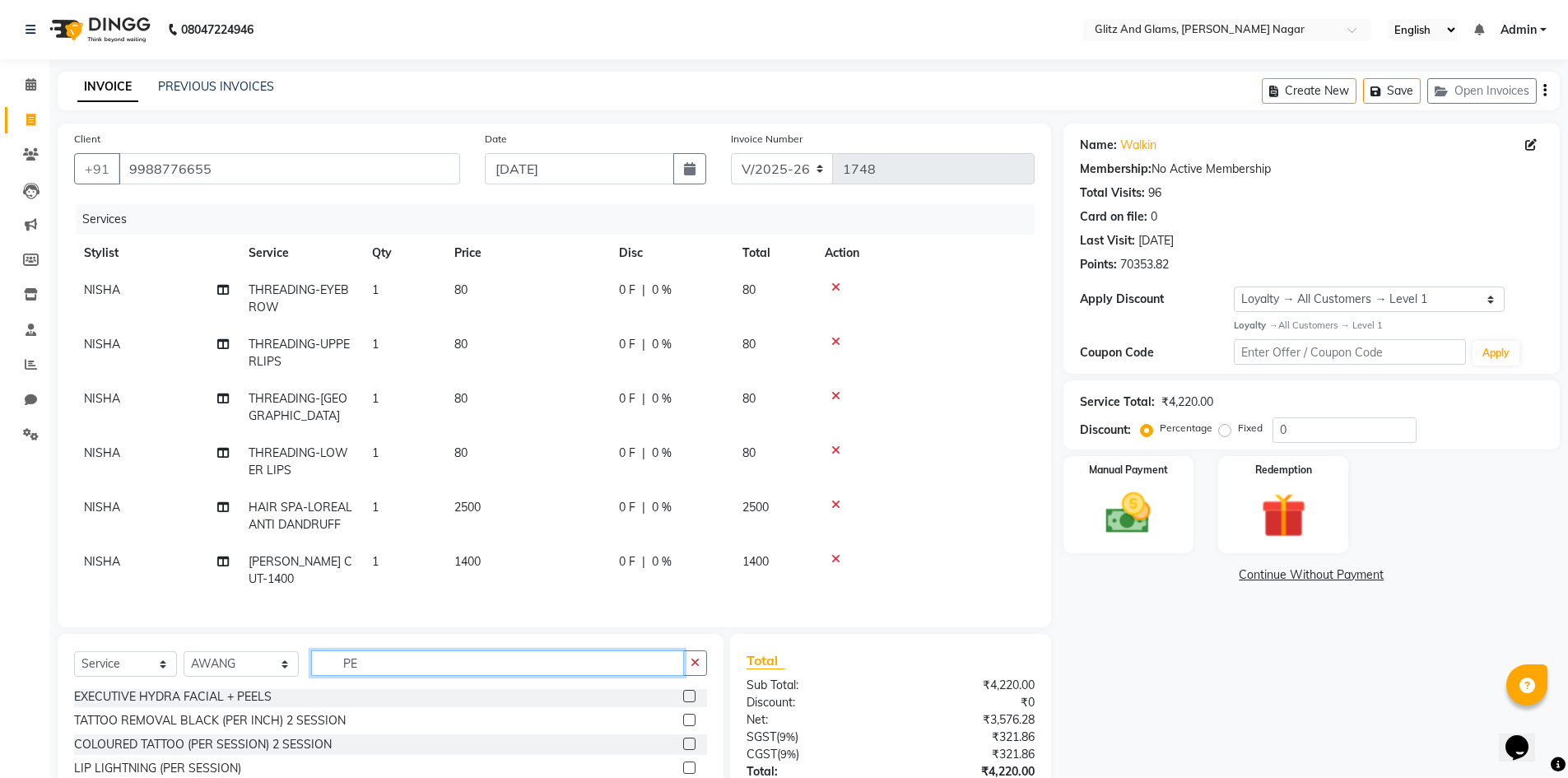
scroll to position [0, 0]
type input "PED"
click at [687, 717] on label at bounding box center [689, 723] width 13 height 13
click at [687, 718] on input "checkbox" at bounding box center [689, 723] width 11 height 11
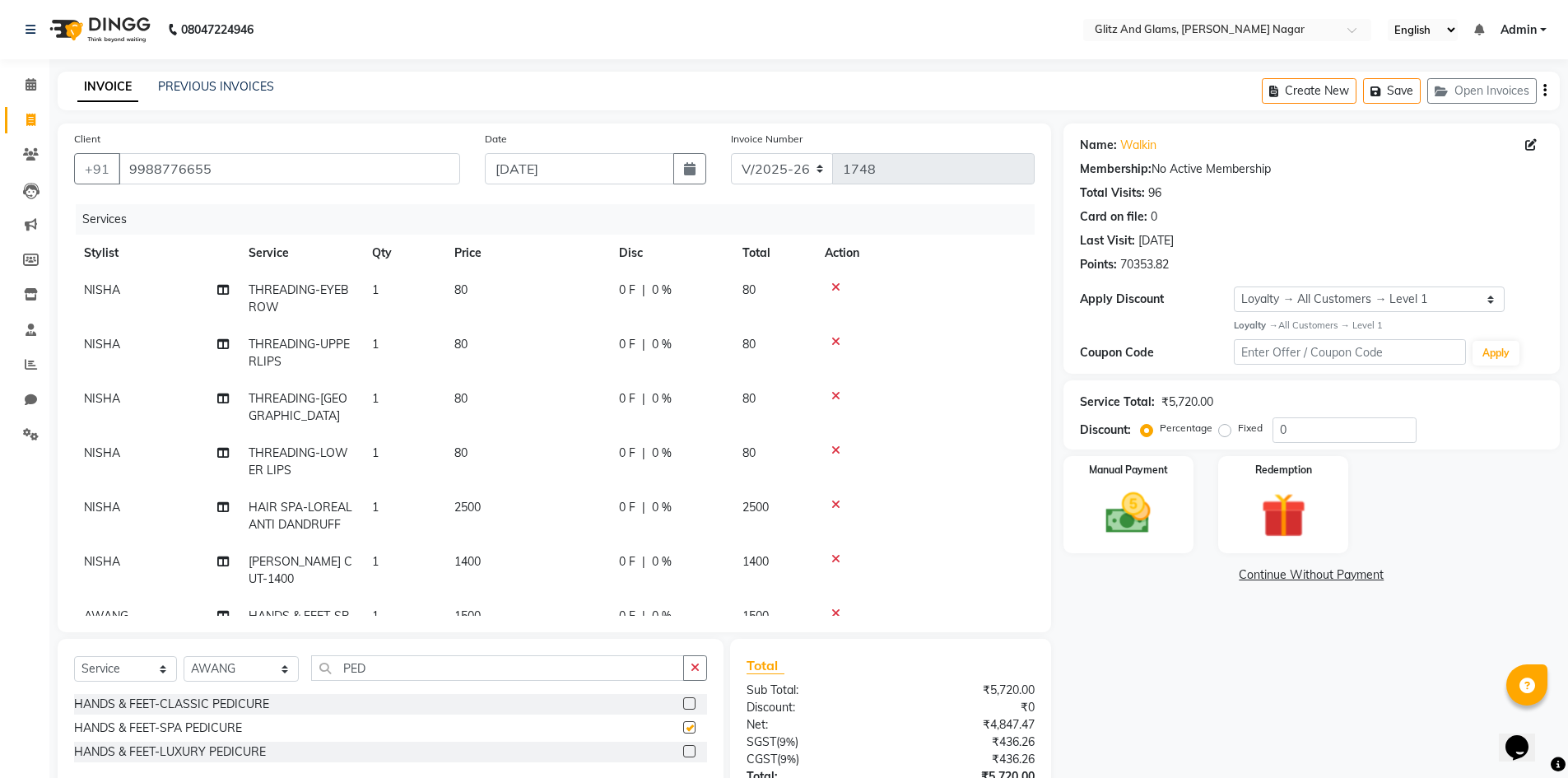
checkbox input "false"
click at [139, 544] on td "NISHA" at bounding box center [156, 571] width 165 height 54
select select "80532"
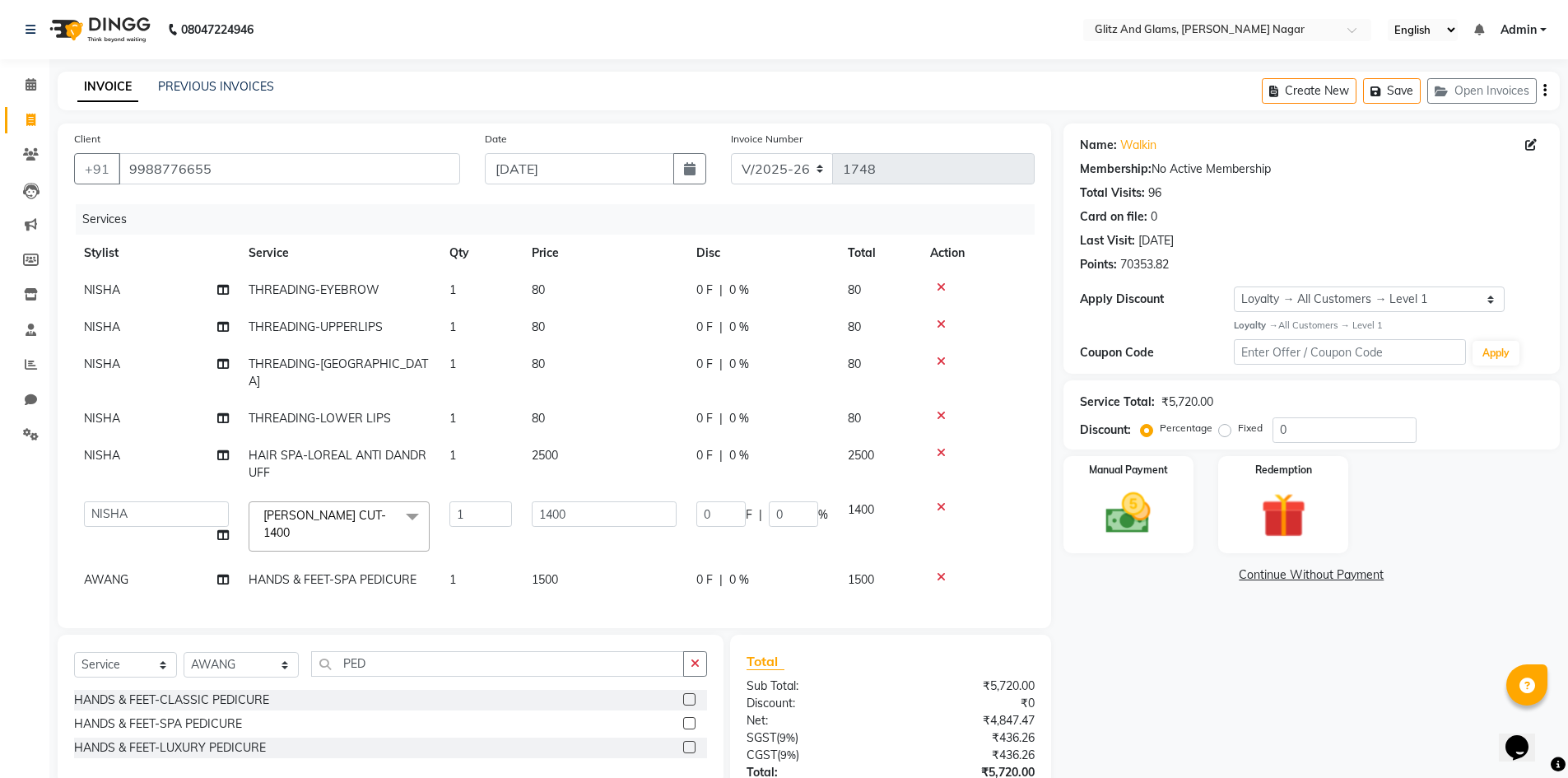
click at [139, 562] on td "AWANG" at bounding box center [156, 580] width 165 height 37
select select "80529"
click at [149, 501] on select "[PERSON_NAME] [PERSON_NAME] ANKIT ASHOK ATO [PERSON_NAME] COUNTER SALE [PERSON_…" at bounding box center [156, 514] width 145 height 25
select select "80521"
click at [140, 437] on td "NISHA" at bounding box center [156, 464] width 165 height 54
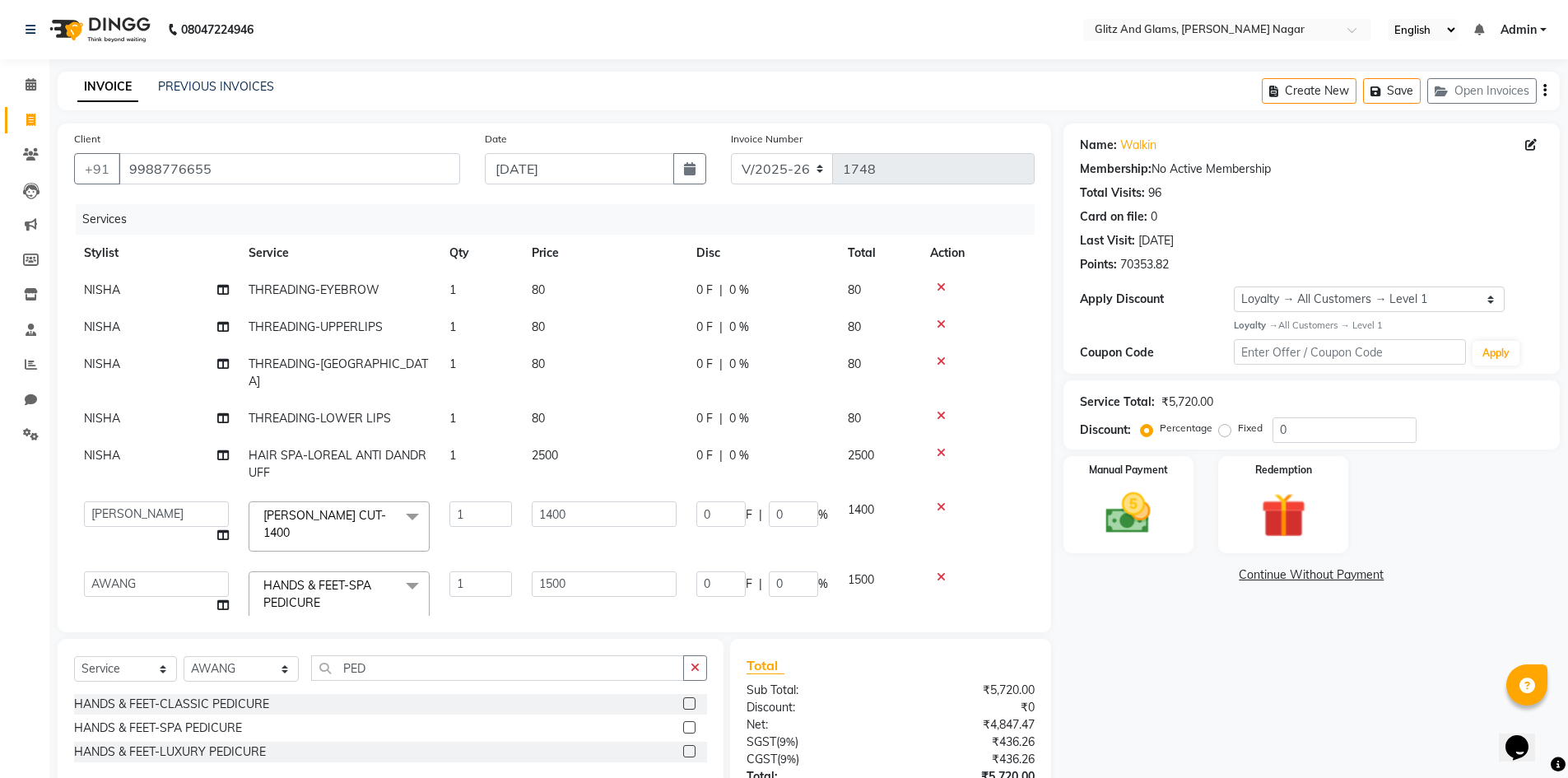
select select "80532"
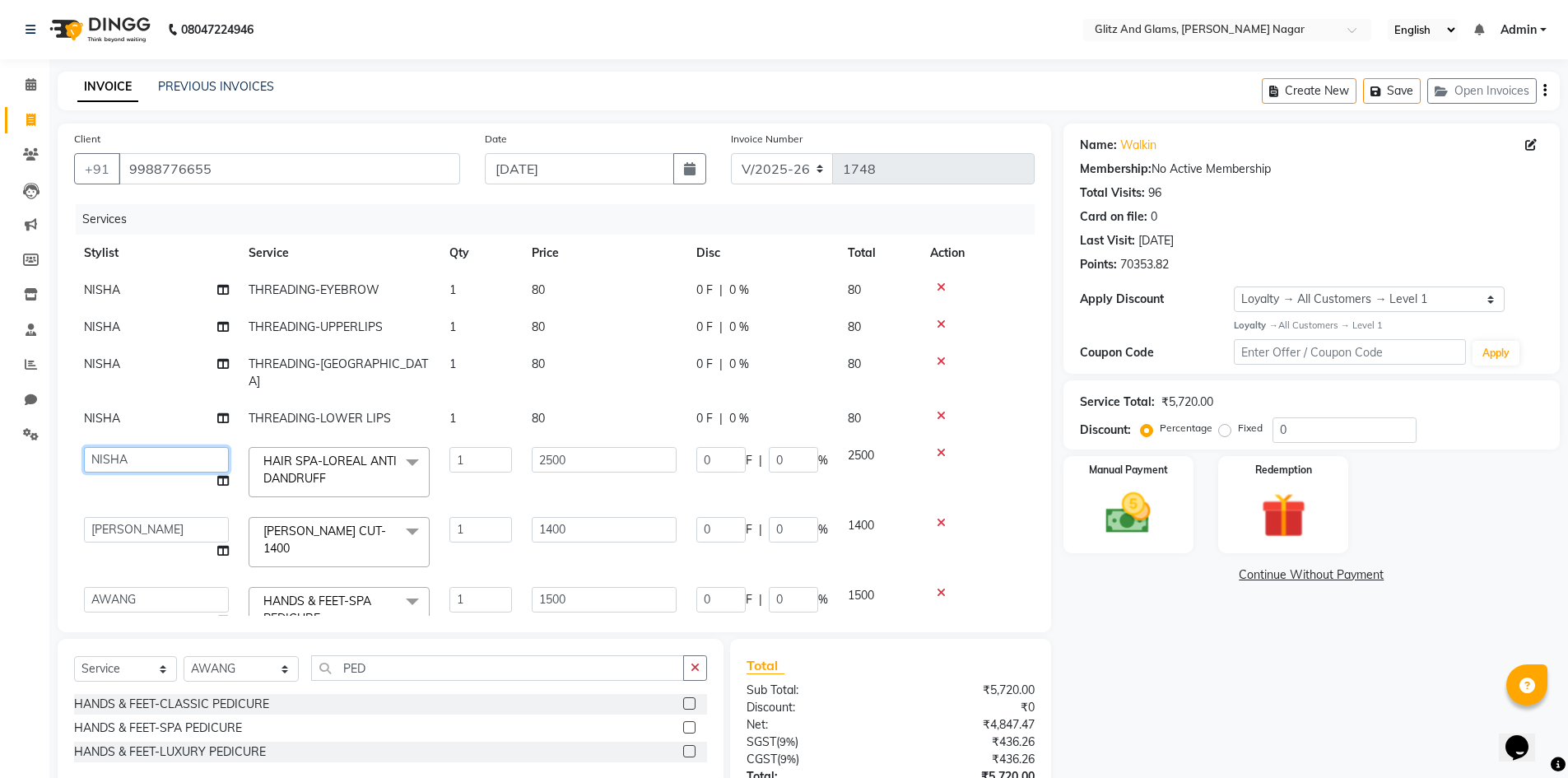
click at [142, 447] on select "[PERSON_NAME] [PERSON_NAME] ANKIT ASHOK ATO [PERSON_NAME] COUNTER SALE [PERSON_…" at bounding box center [156, 460] width 145 height 25
select select "80521"
click at [555, 518] on input "1400" at bounding box center [604, 530] width 145 height 25
type input "1500"
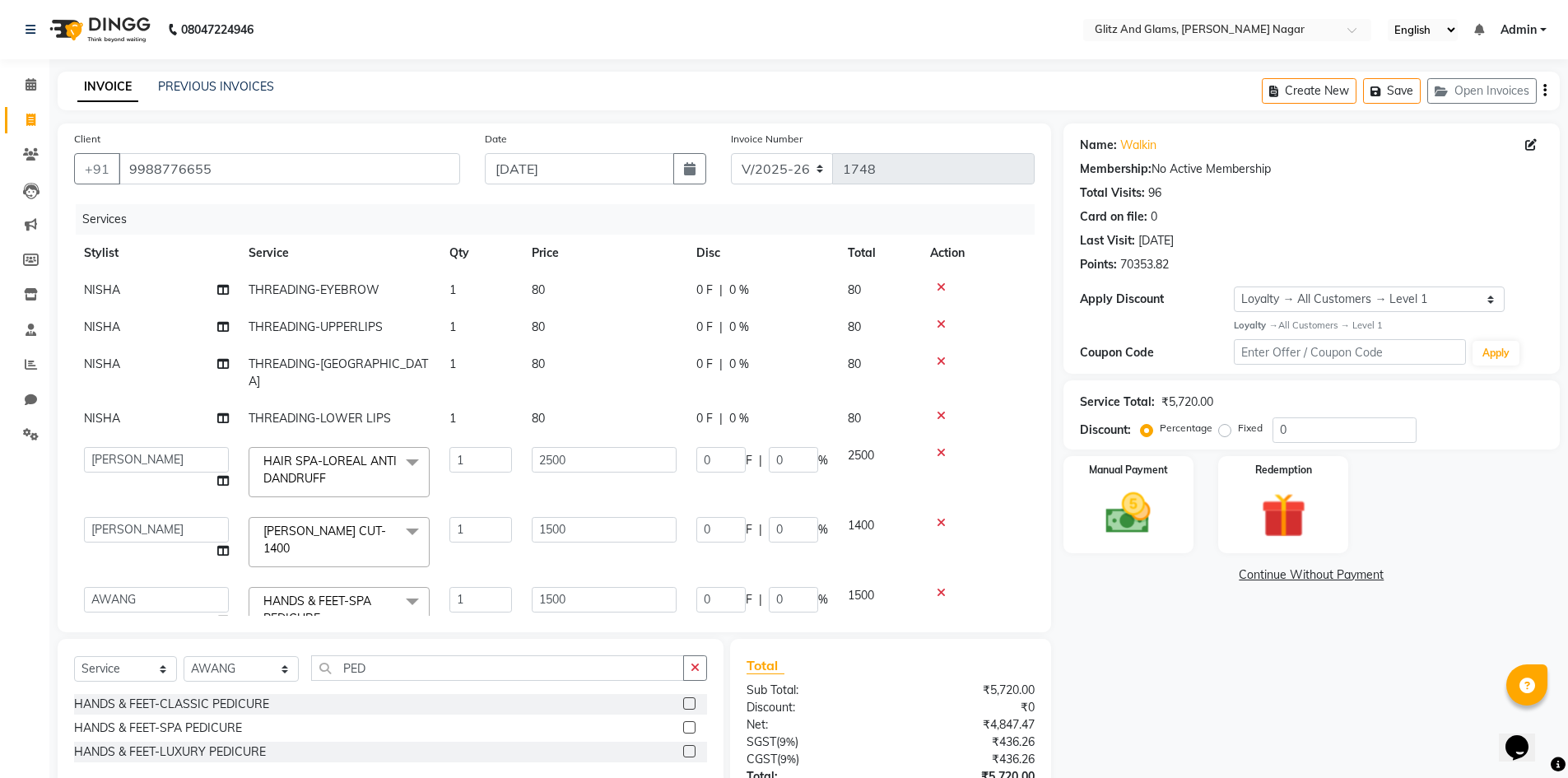
click at [4, 478] on div "Calendar Invoice Clients Leads Marketing Members Inventory Staff Reports Chat S…" at bounding box center [111, 463] width 222 height 834
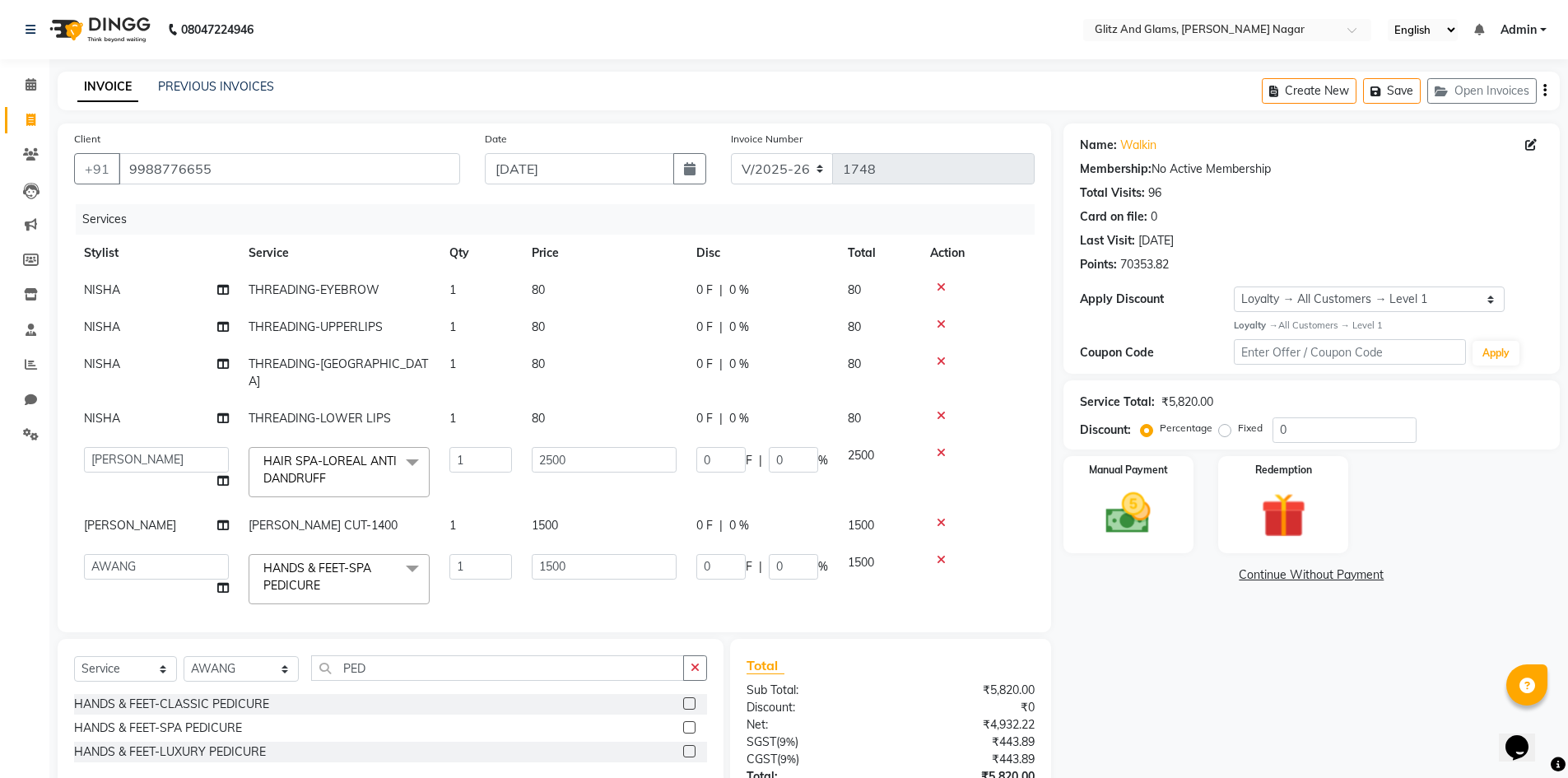
click at [628, 400] on td "80" at bounding box center [604, 419] width 165 height 37
select select "80532"
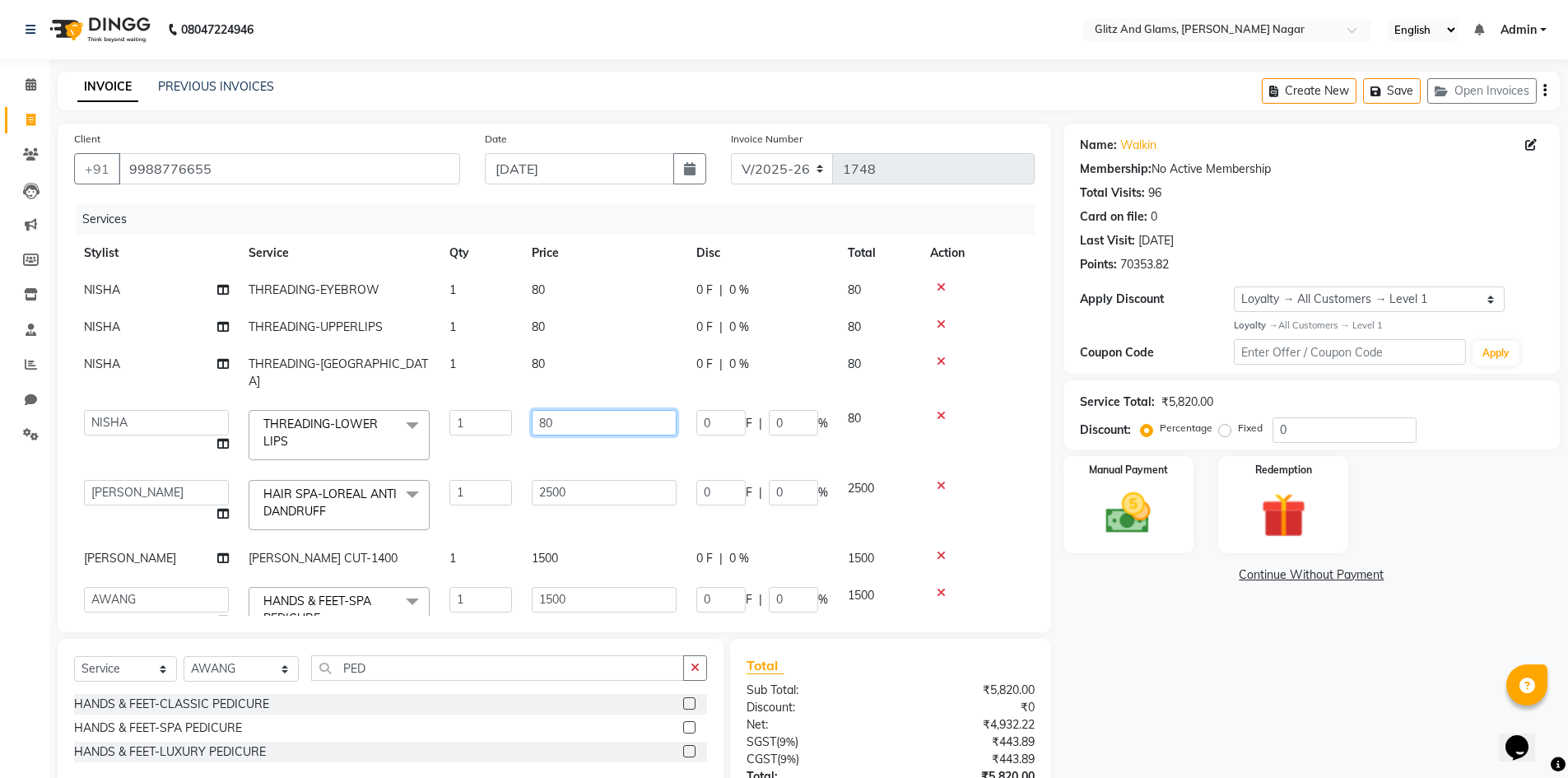
click at [628, 410] on input "80" at bounding box center [604, 423] width 145 height 25
click at [544, 410] on input "80" at bounding box center [604, 423] width 145 height 25
type input "60"
click at [0, 583] on div "Calendar Invoice Clients Leads Marketing Members Inventory Staff Reports Chat S…" at bounding box center [111, 463] width 222 height 834
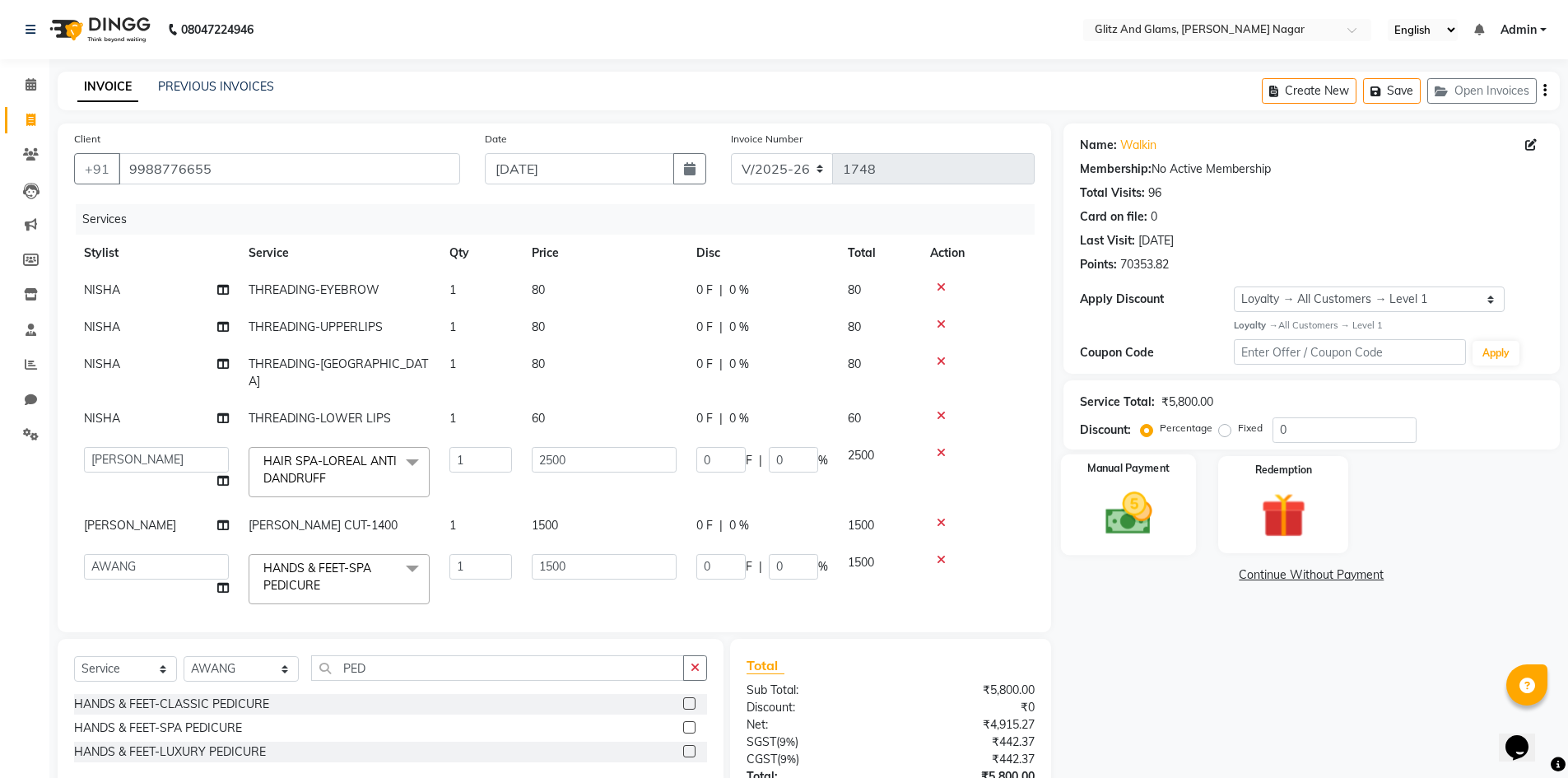
click at [1146, 487] on img at bounding box center [1128, 513] width 75 height 53
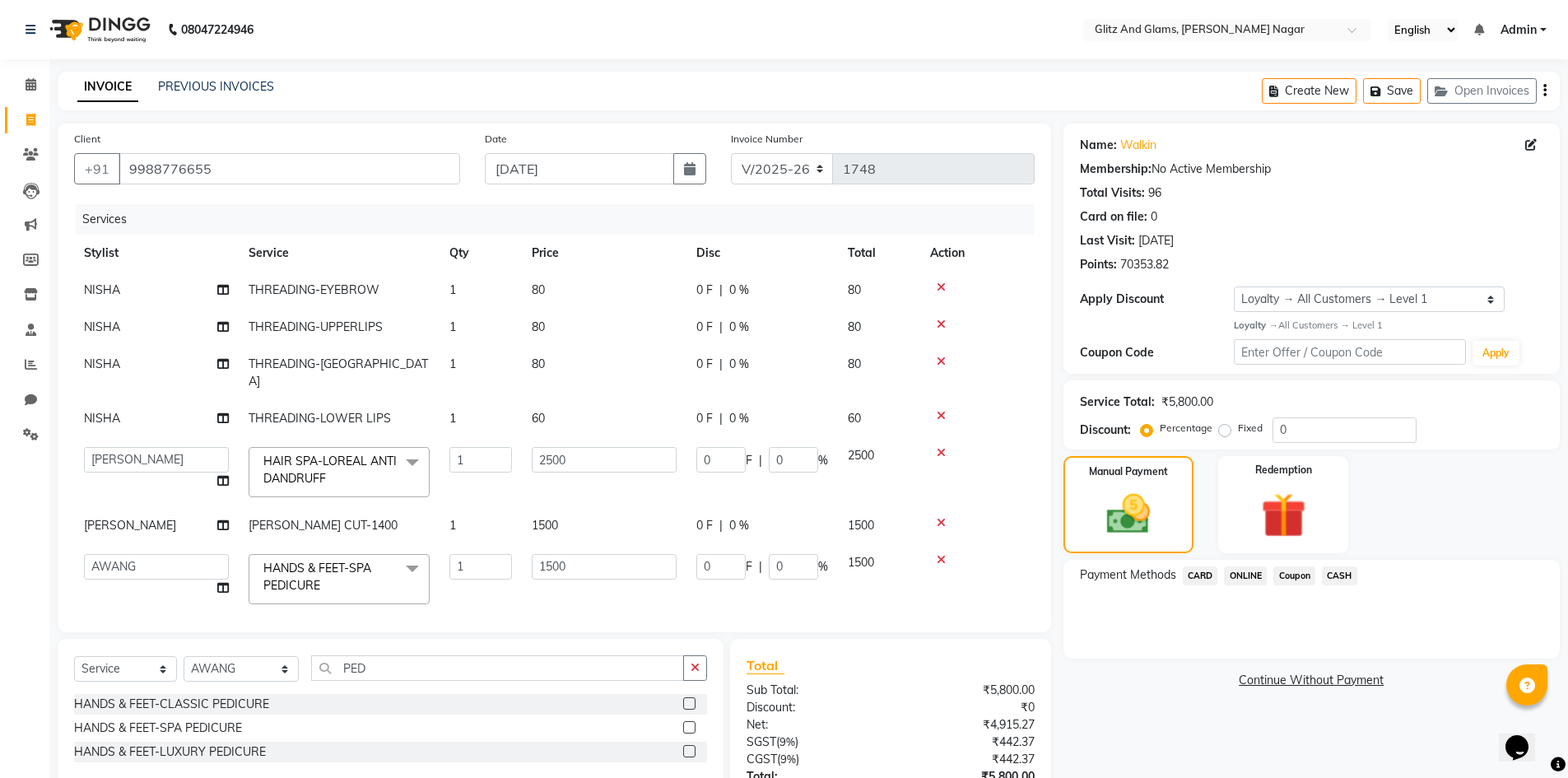
scroll to position [122, 0]
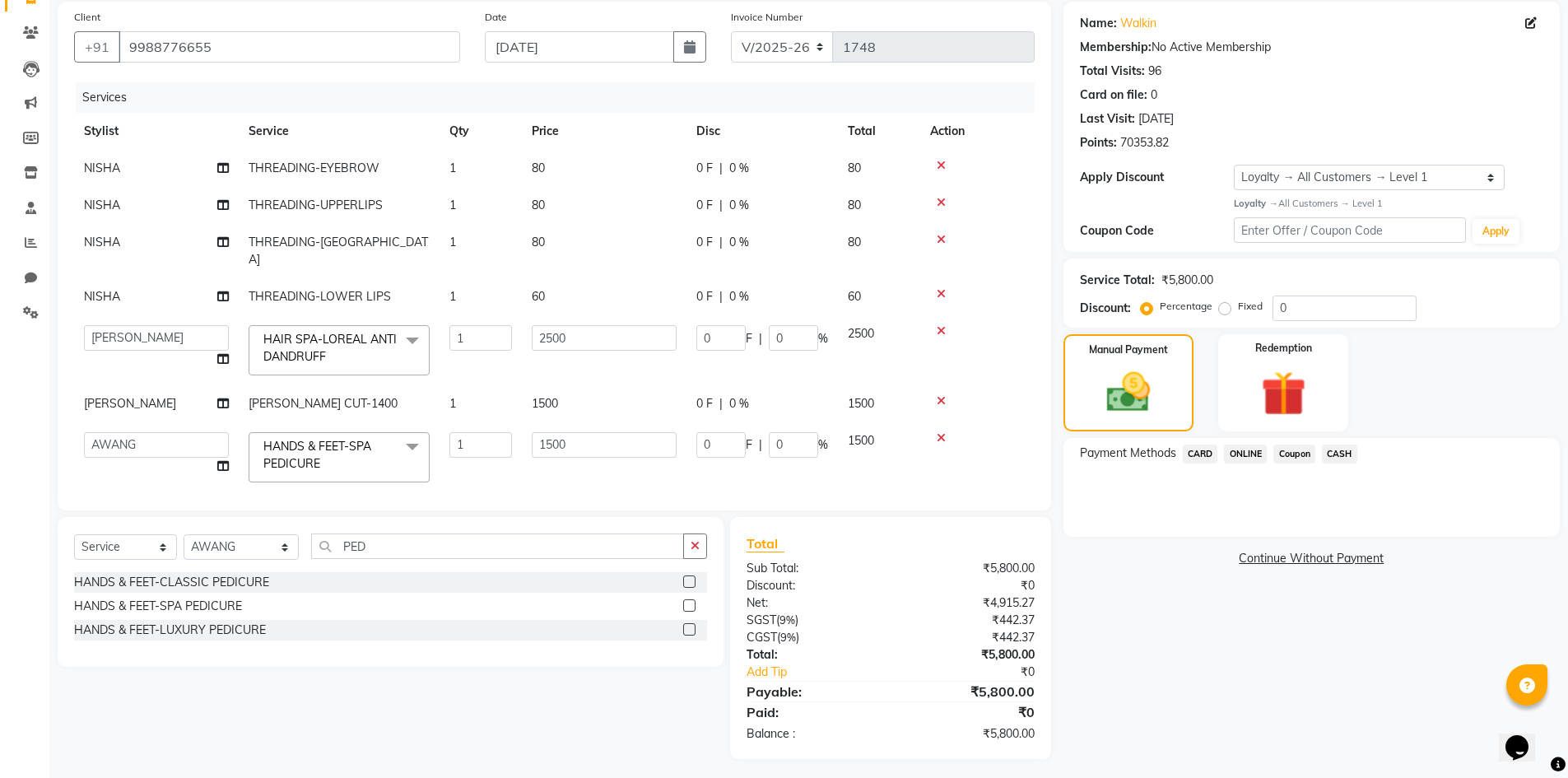
click at [1347, 457] on span "CASH" at bounding box center [1340, 454] width 36 height 19
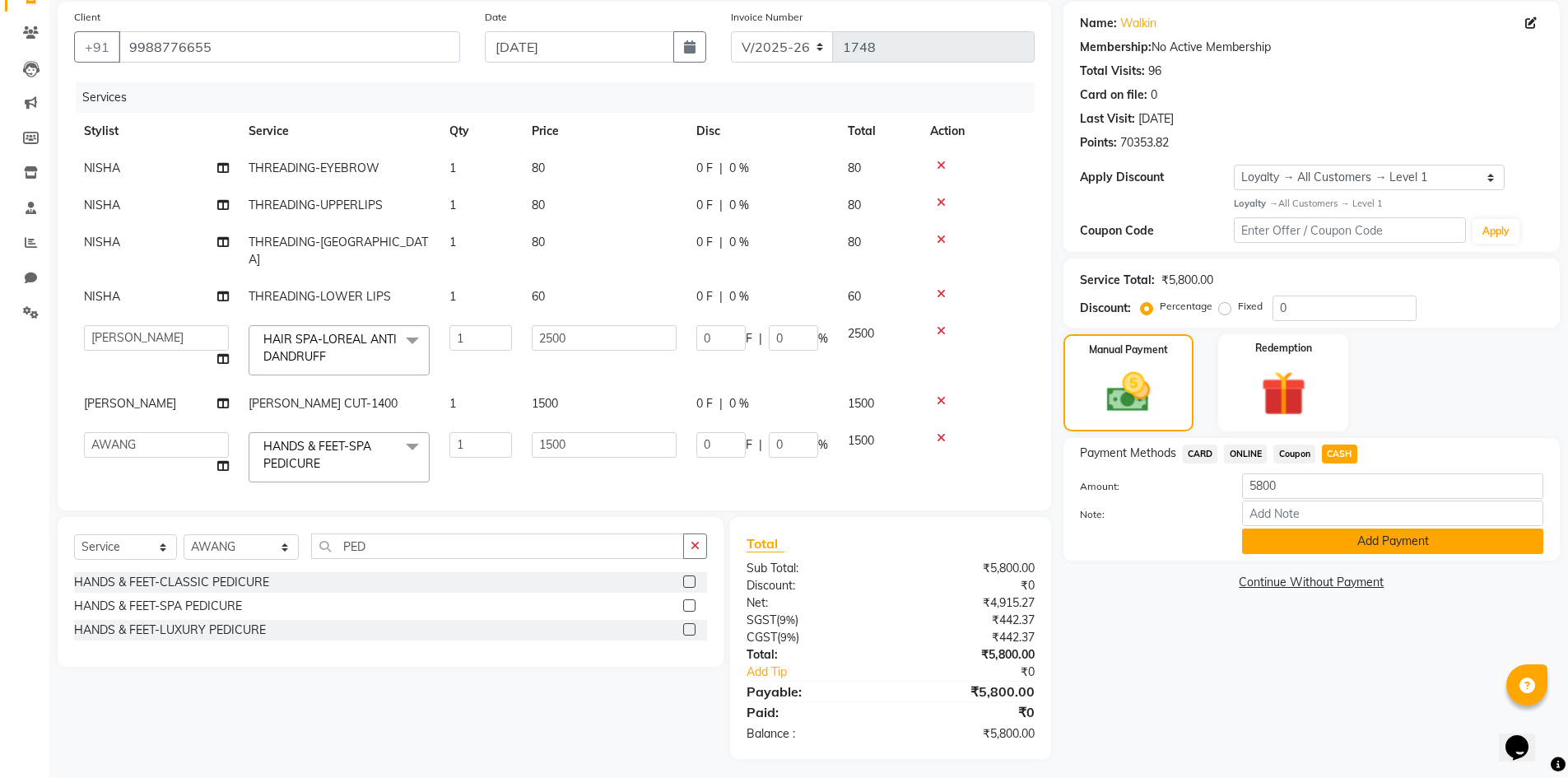
click at [1317, 540] on button "Add Payment" at bounding box center [1392, 541] width 301 height 25
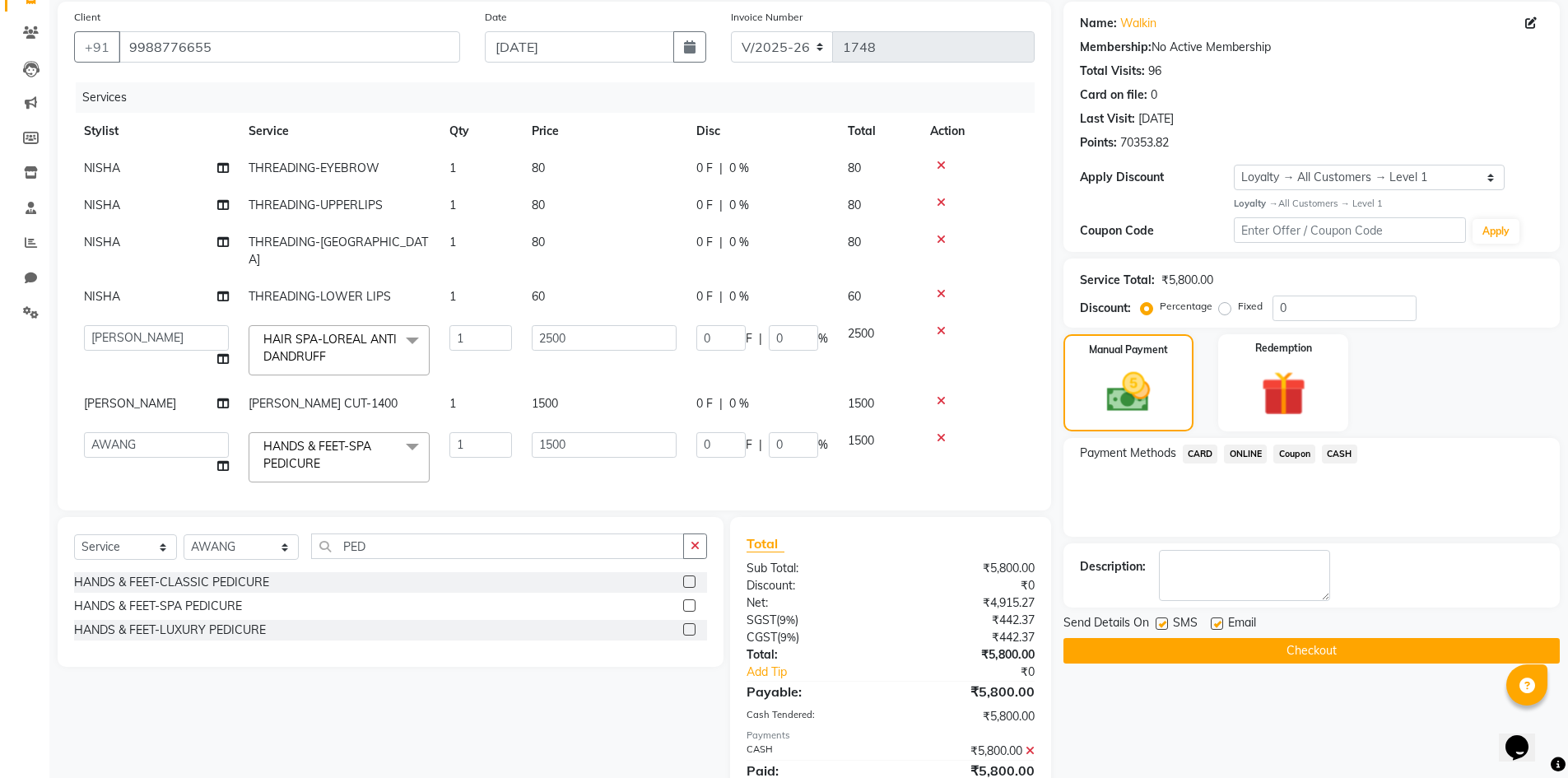
click at [1326, 638] on button "Checkout" at bounding box center [1311, 651] width 496 height 25
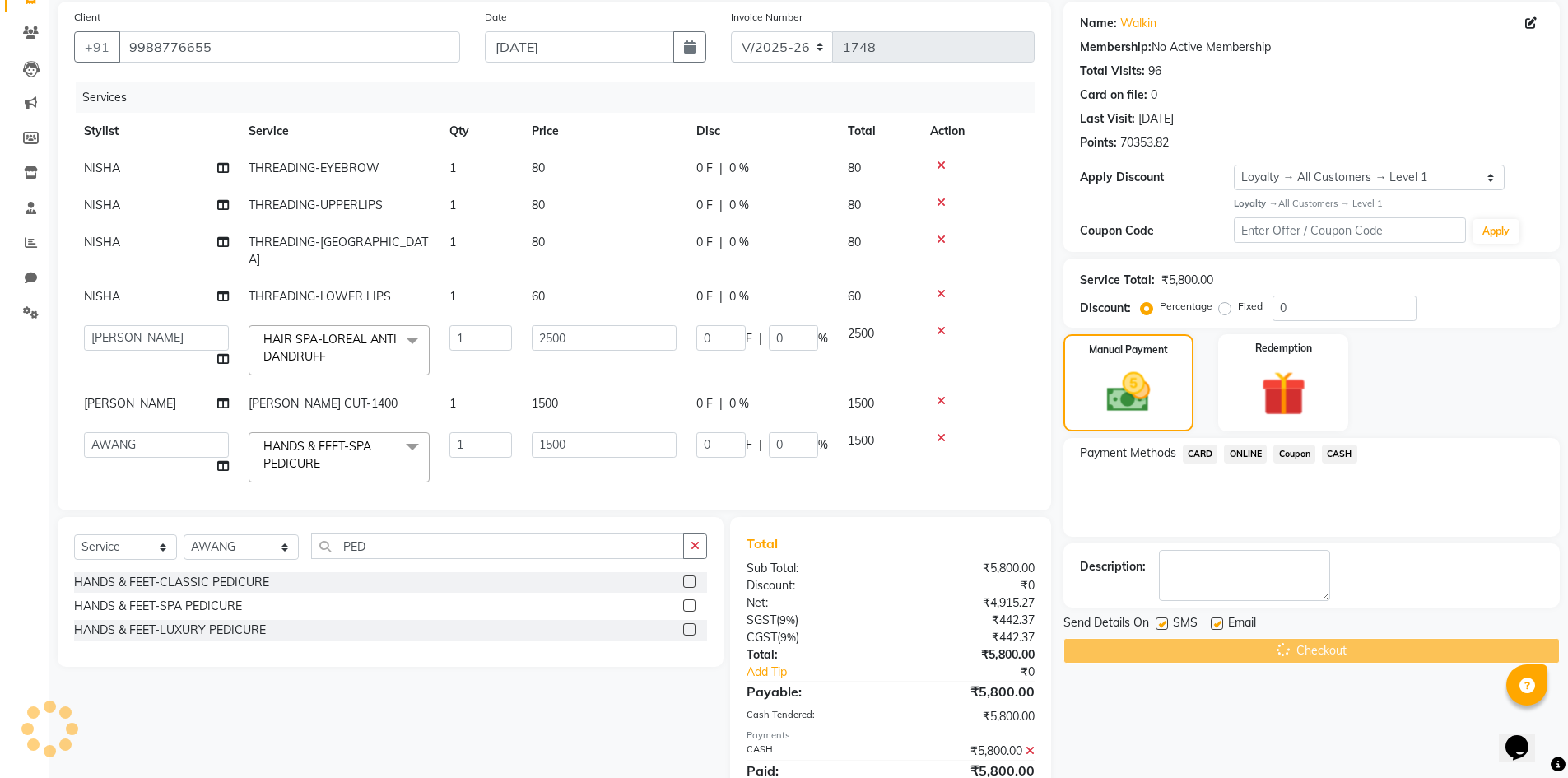
scroll to position [261, 0]
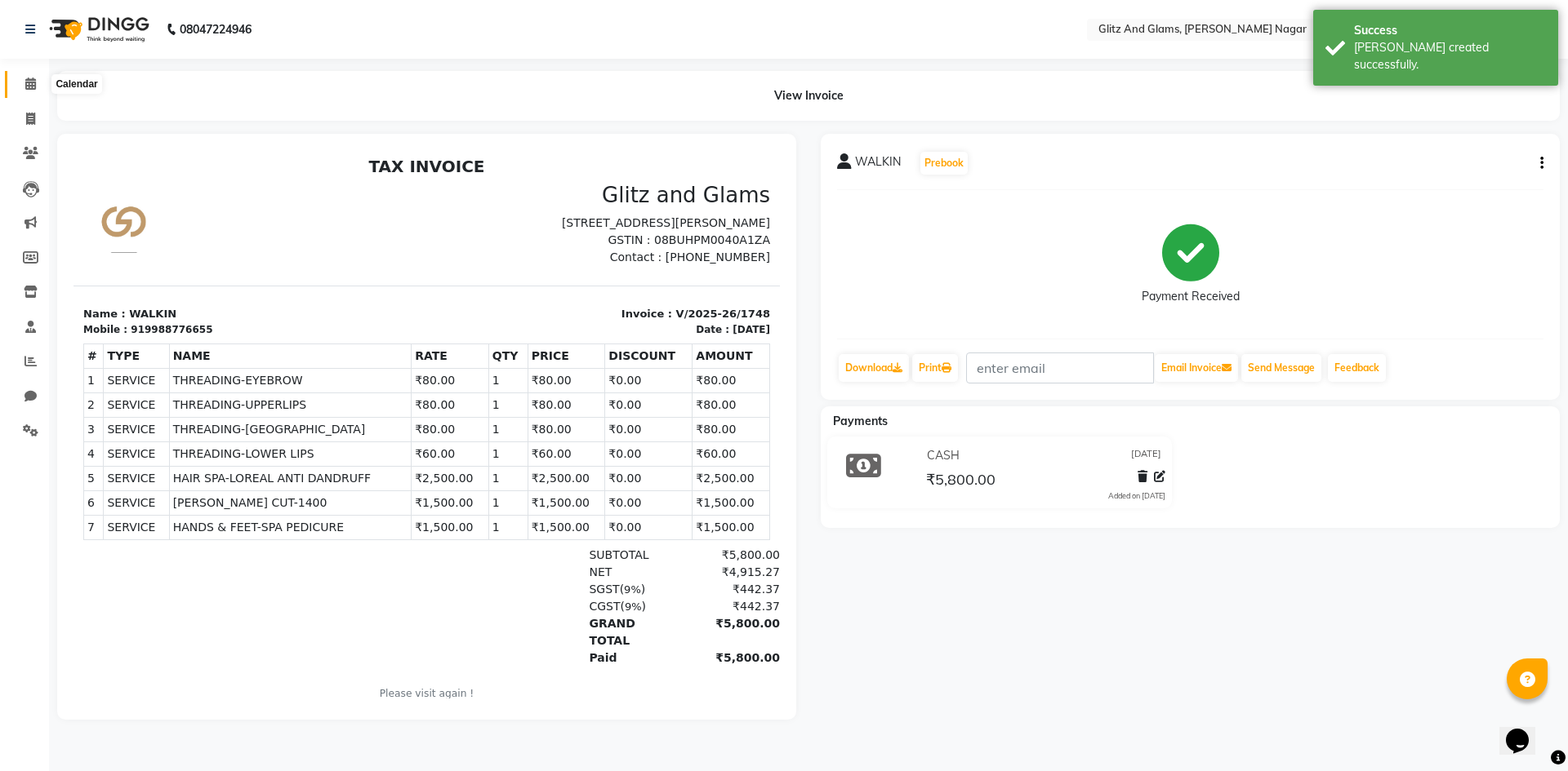
click at [25, 83] on icon at bounding box center [30, 83] width 11 height 13
